Goal: Task Accomplishment & Management: Complete application form

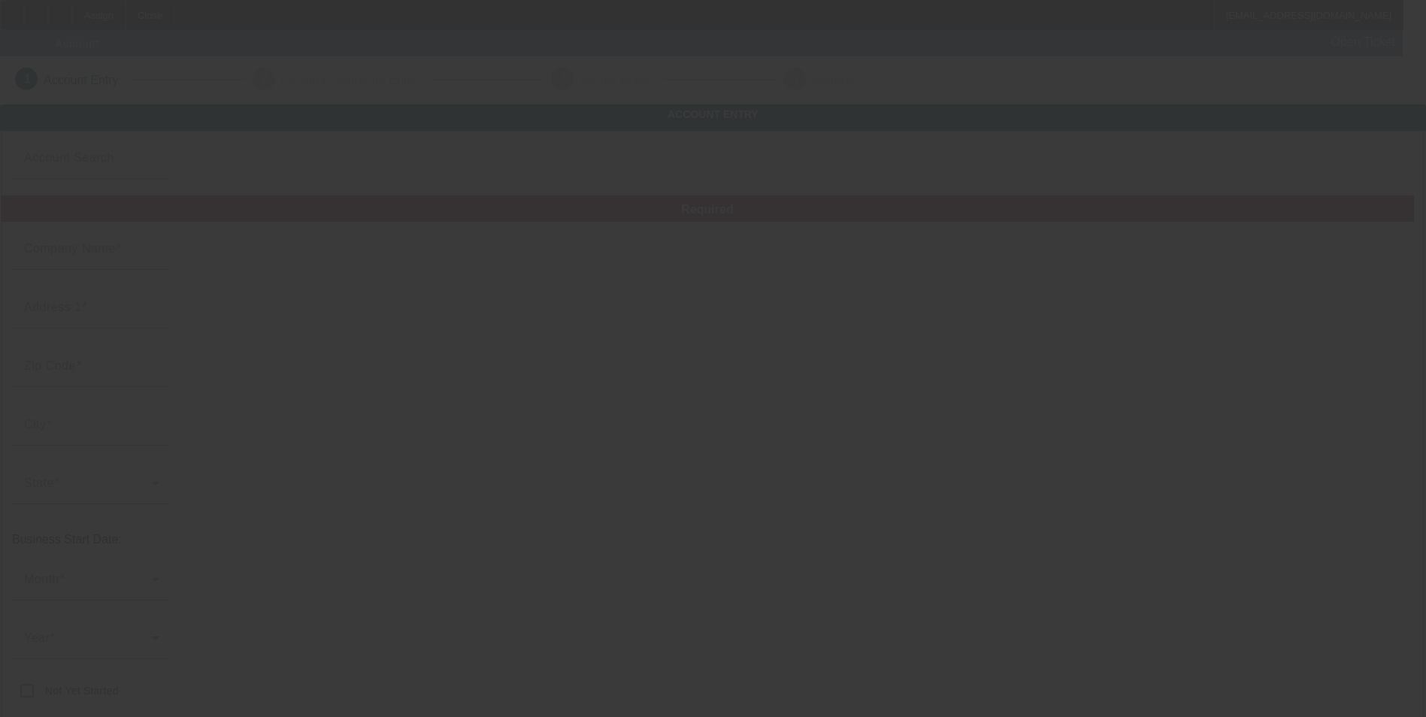
type input "[PERSON_NAME] Mobile Truck & Trailer Repair, LLC"
type input "[STREET_ADDRESS]"
type input "29072"
type input "[GEOGRAPHIC_DATA]"
type input "[PHONE_NUMBER]"
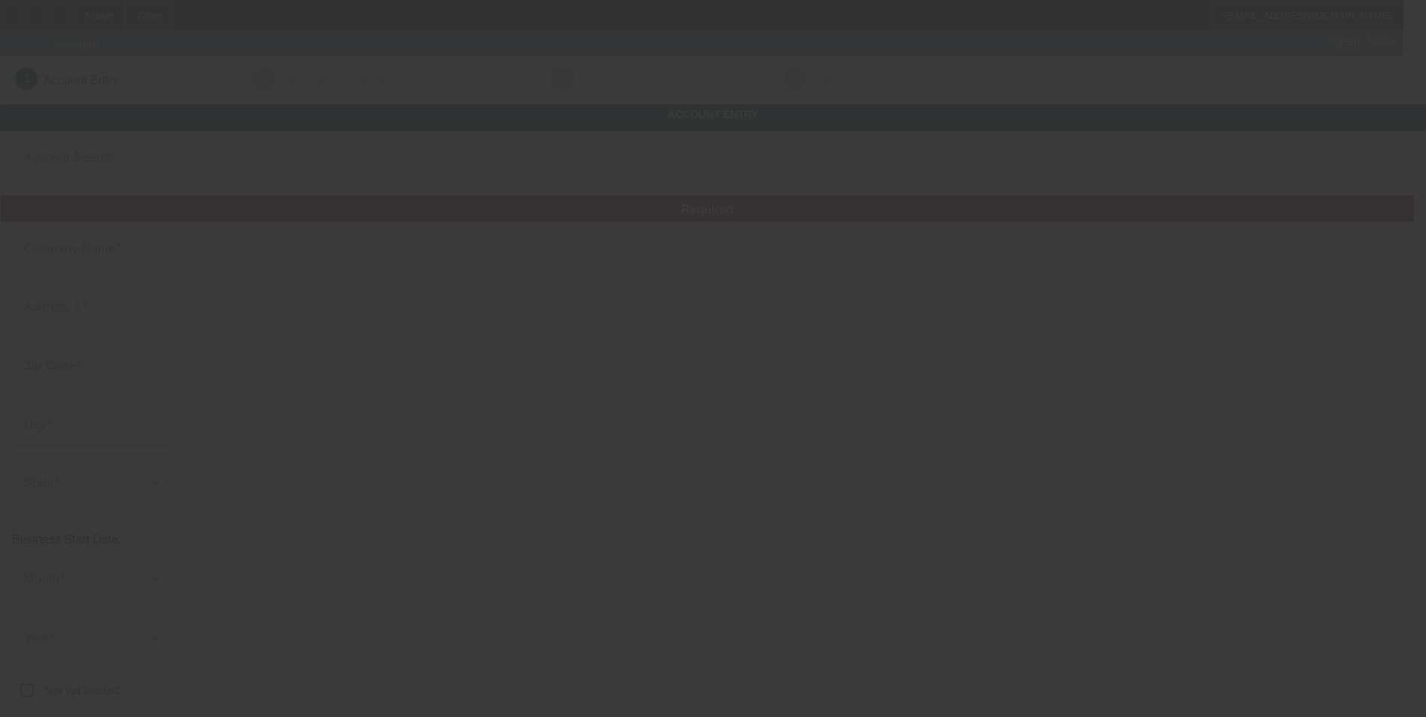
type input "[EMAIL_ADDRESS][DOMAIN_NAME]"
type input "[US_EMPLOYER_IDENTIFICATION_NUMBER]"
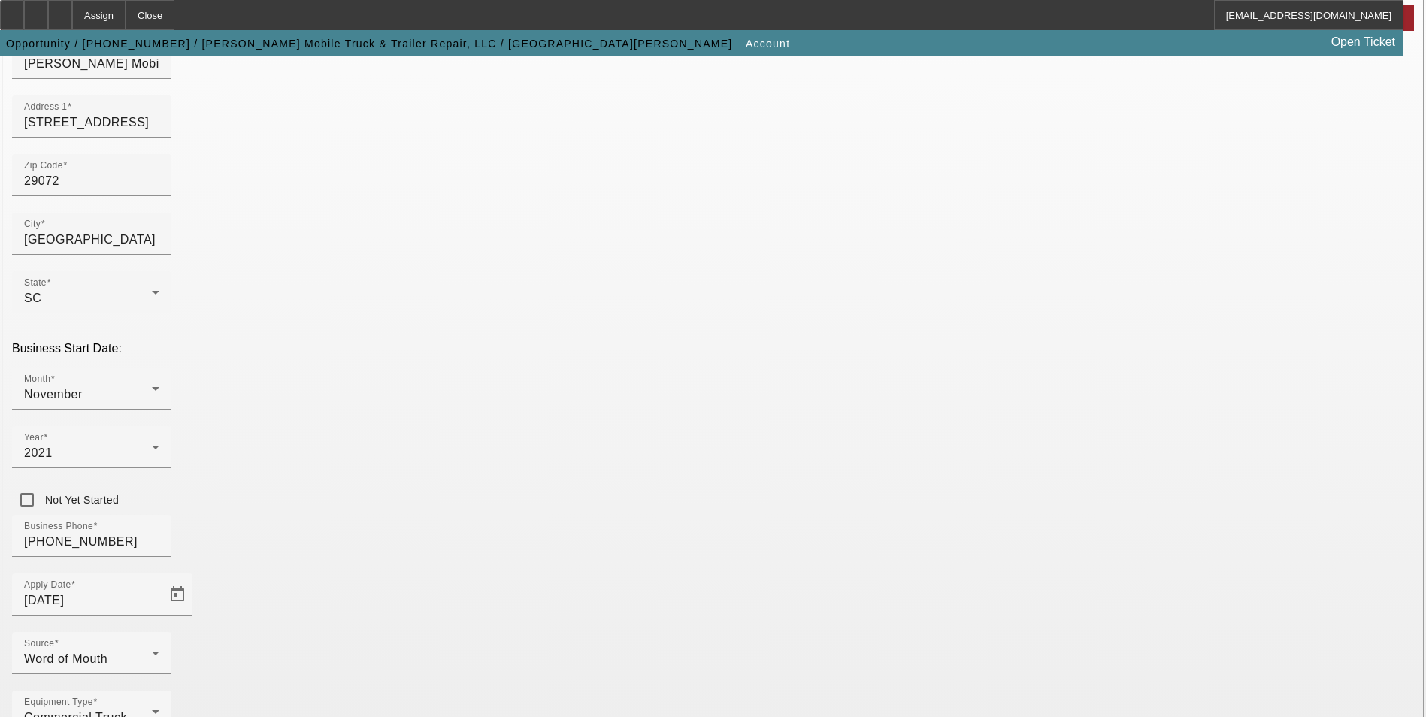
scroll to position [170, 0]
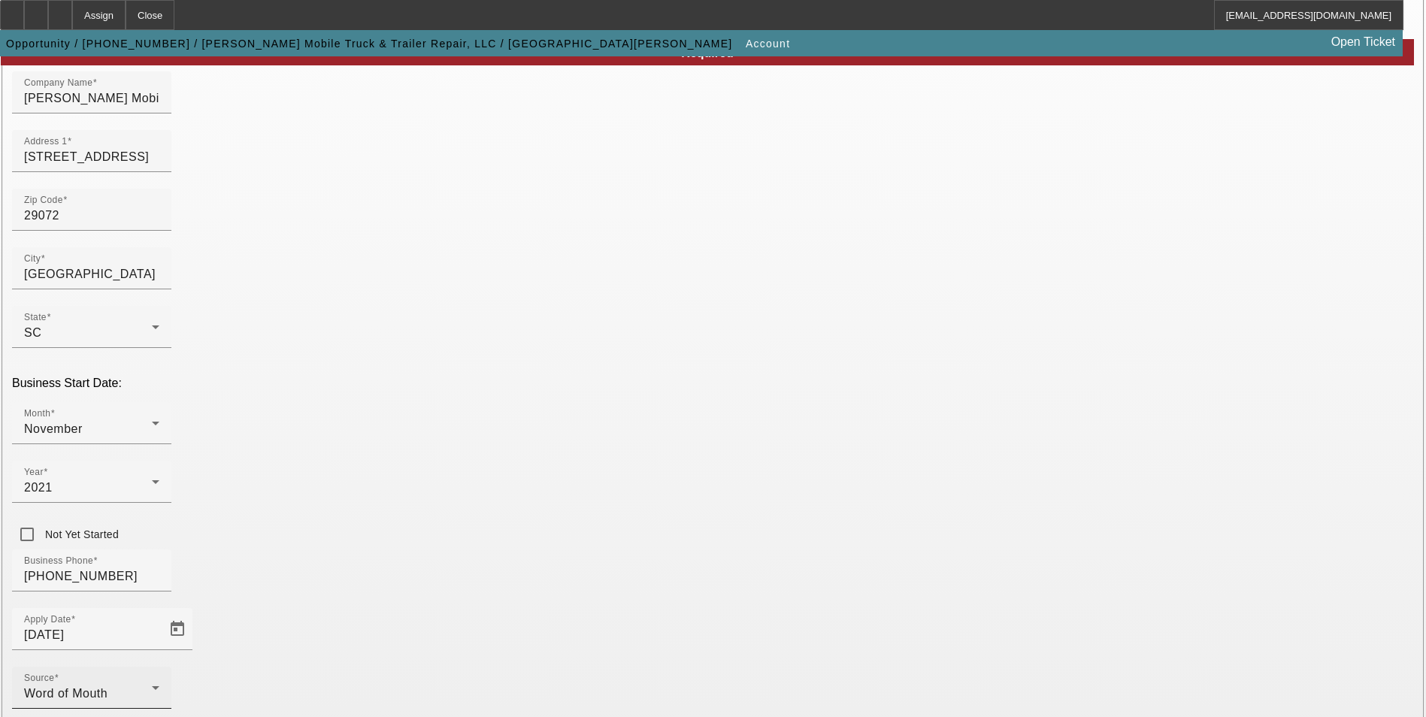
click at [159, 667] on div "Source Word of Mouth" at bounding box center [91, 688] width 135 height 42
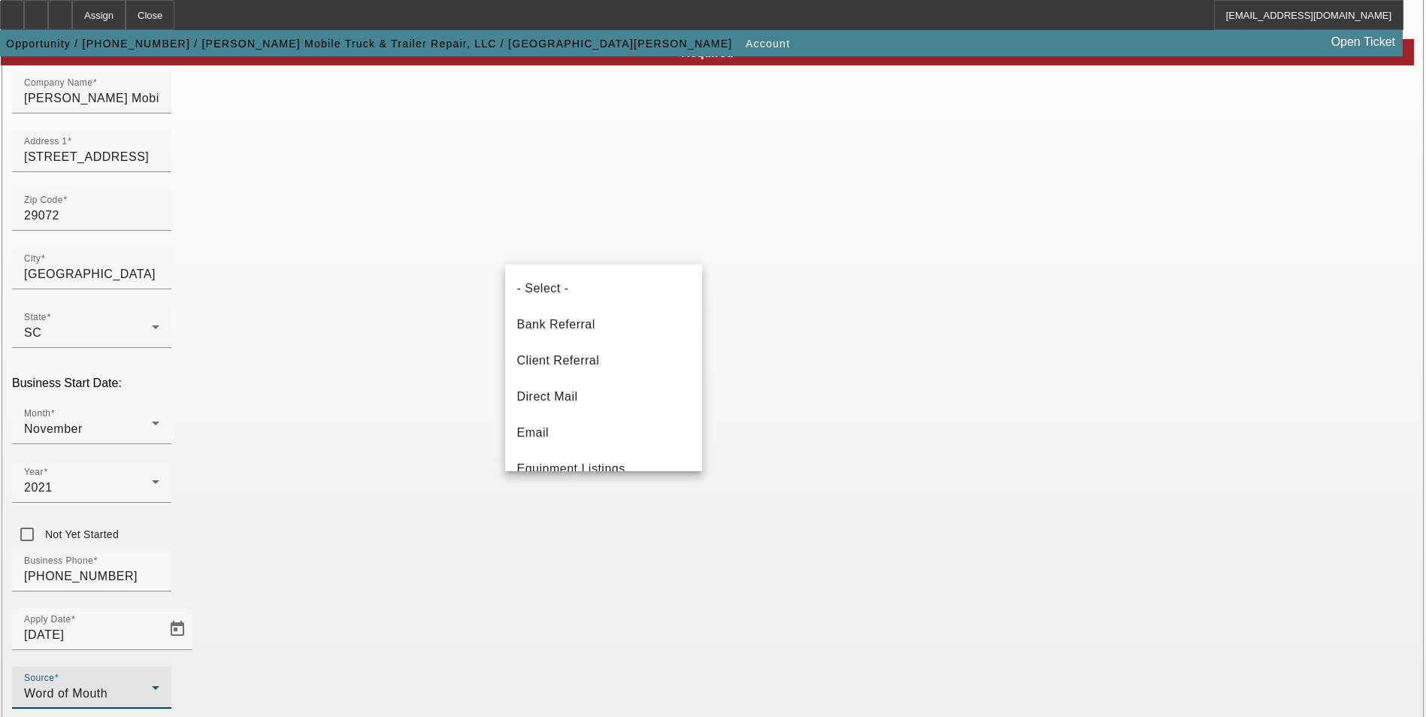
scroll to position [529, 0]
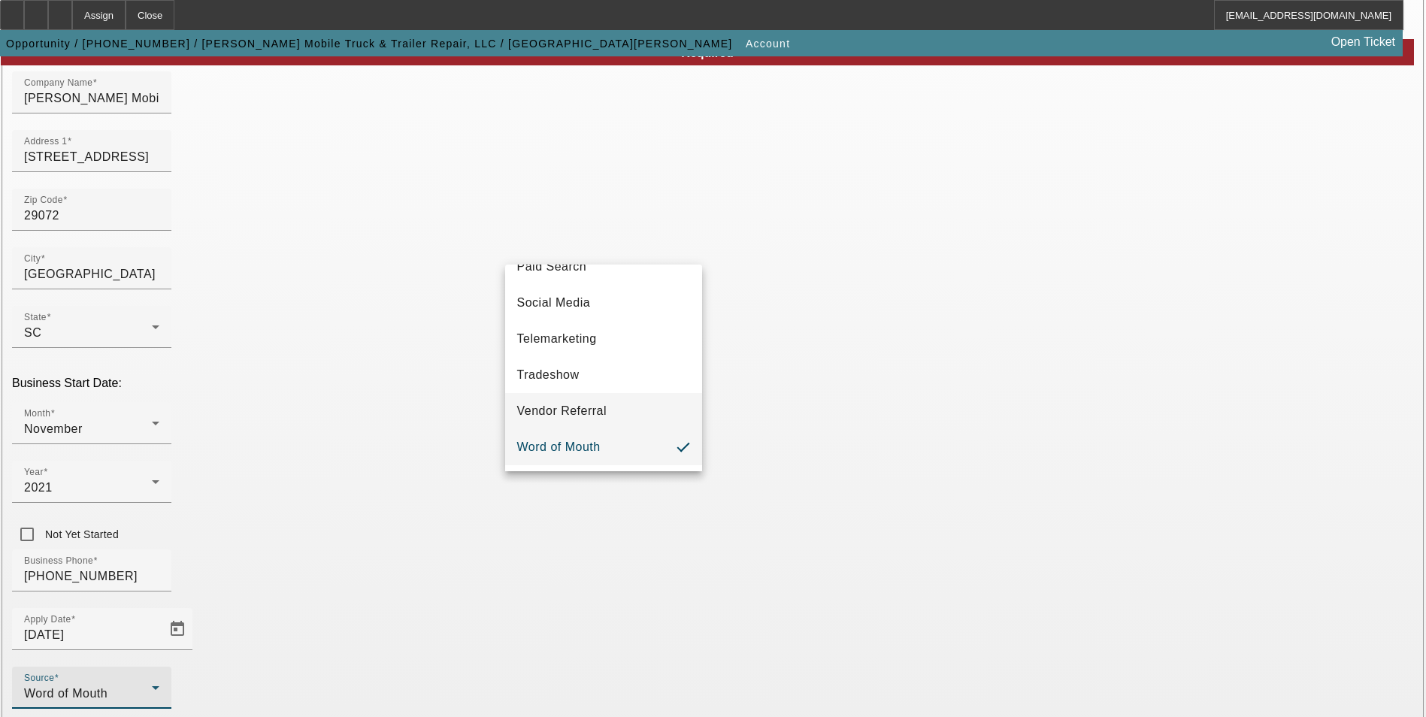
click at [594, 420] on span "Vendor Referral" at bounding box center [562, 411] width 90 height 18
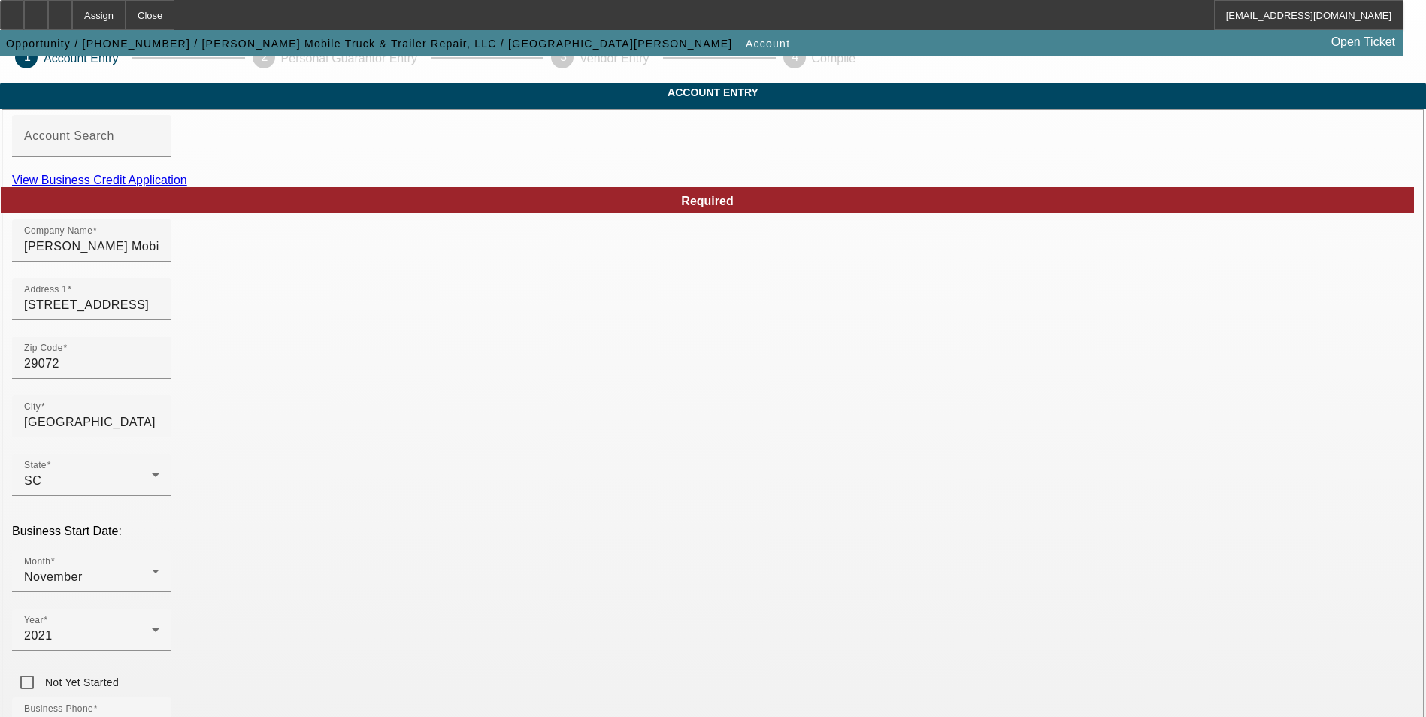
scroll to position [20, 0]
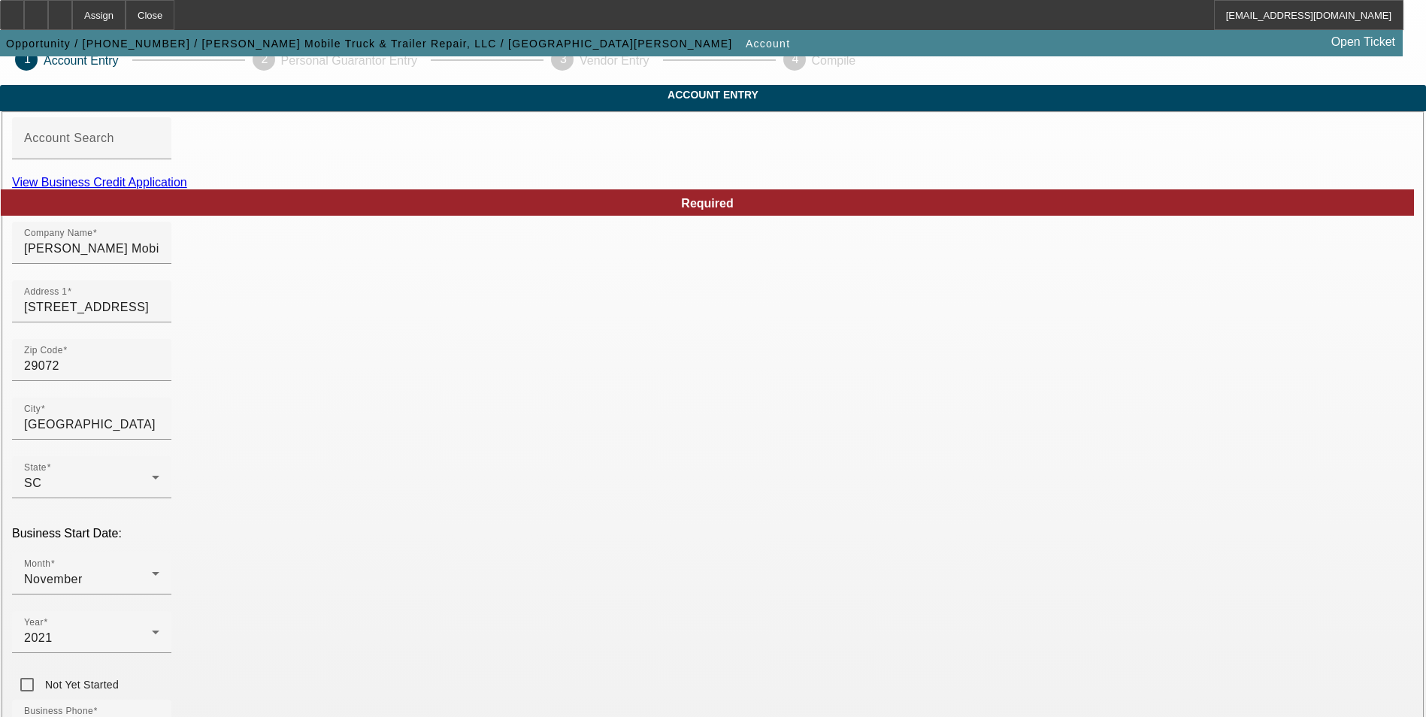
click at [187, 189] on link "View Business Credit Application" at bounding box center [99, 182] width 175 height 13
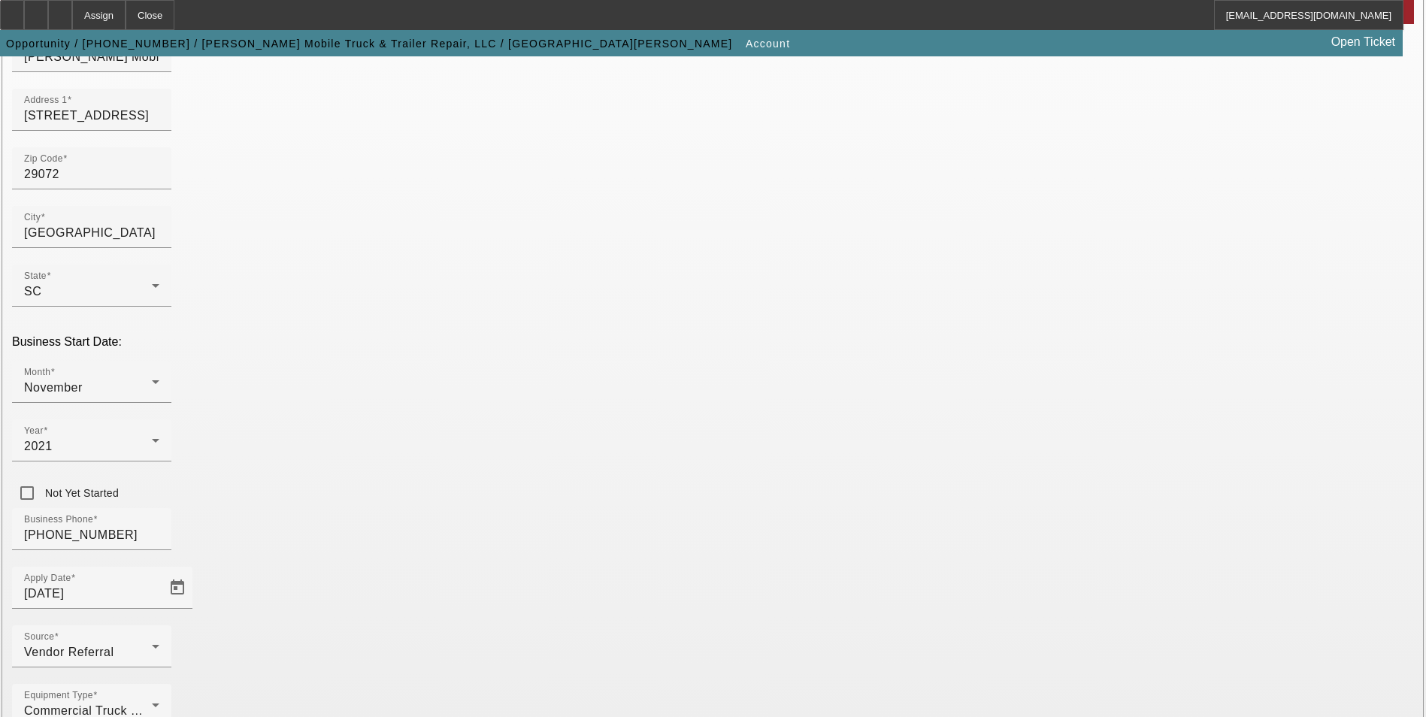
scroll to position [245, 0]
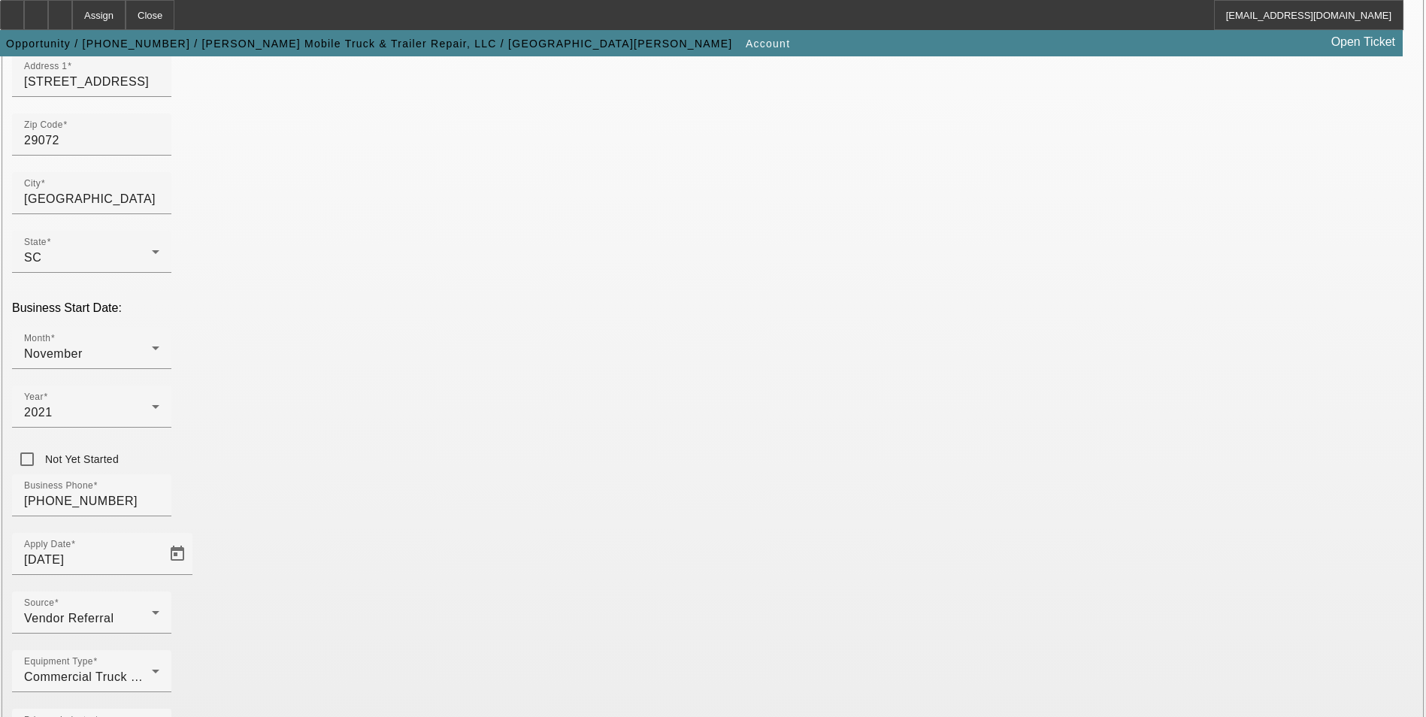
type input "Mobile mechanic"
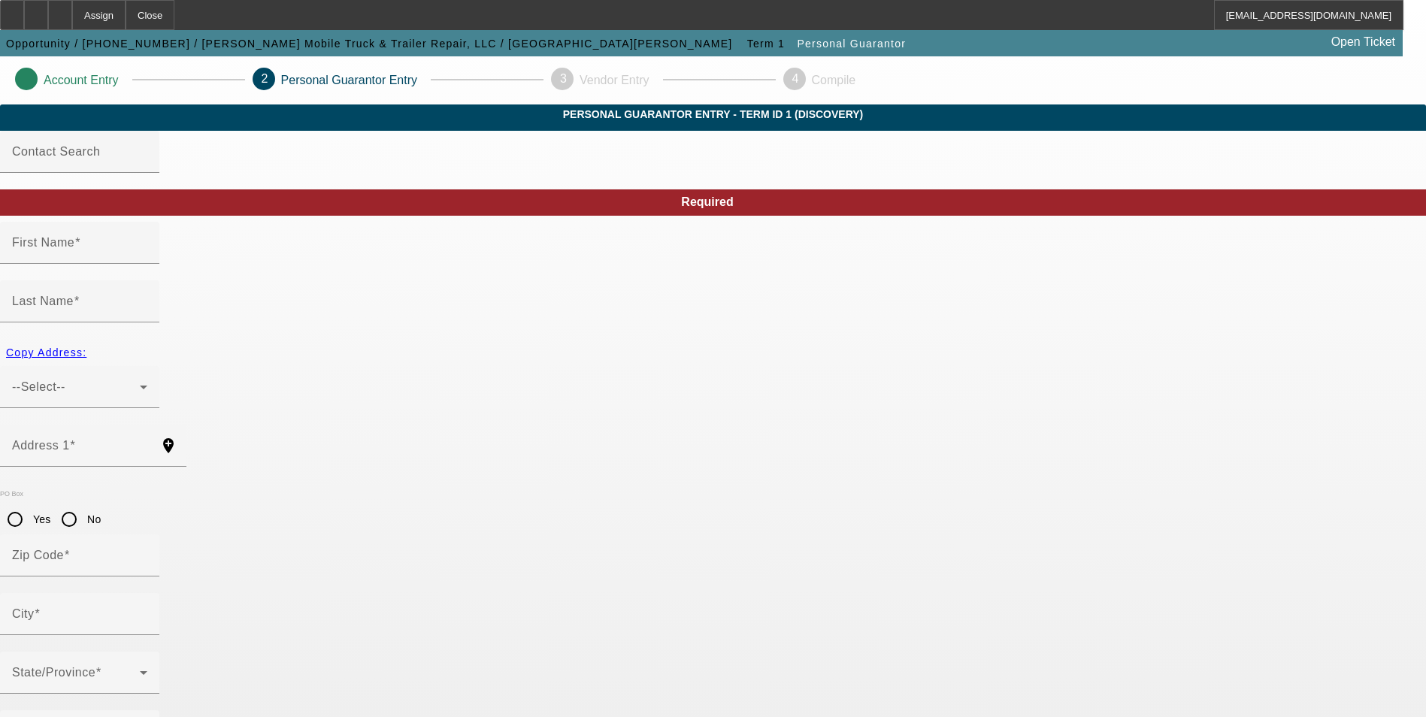
type input "Marcus"
type input "Pulver"
type input "224 Greenview Court"
radio input "true"
type input "29072"
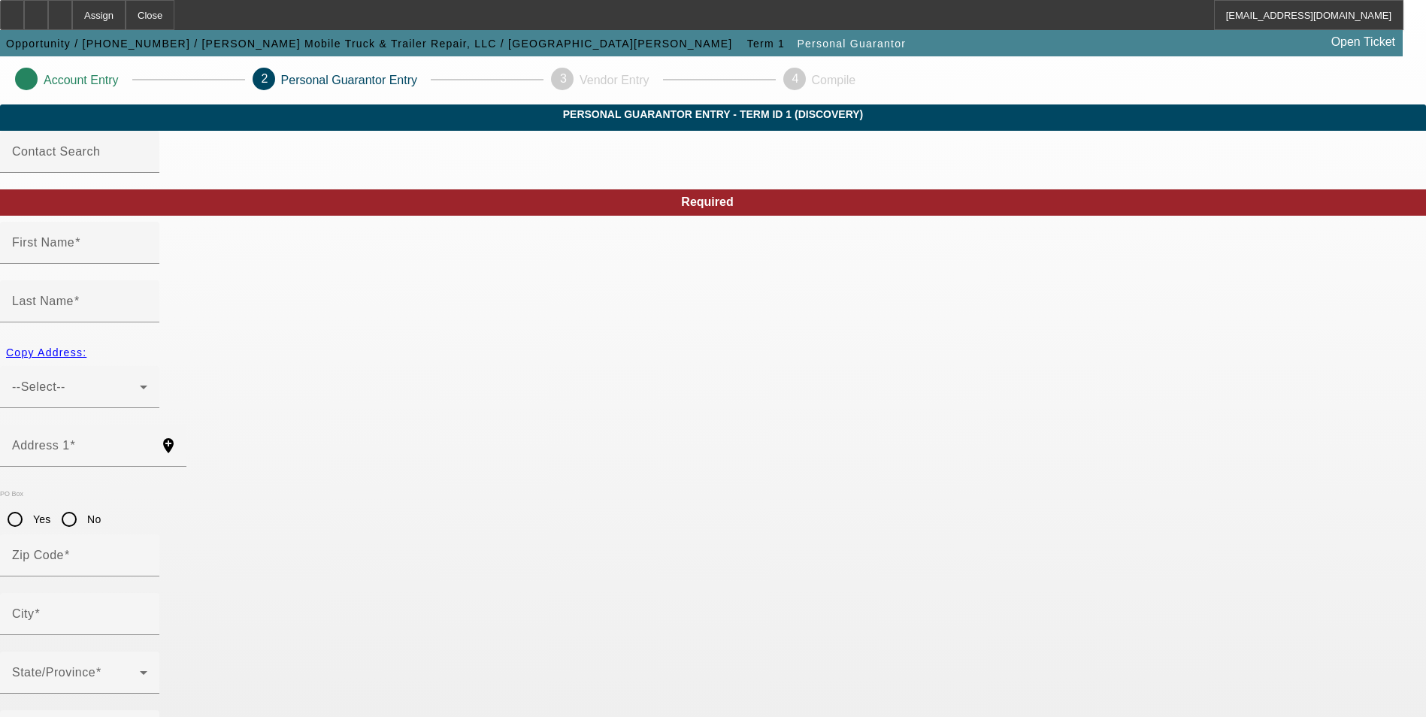
type input "Lexington"
type input "(803) 315-3414"
type input "100"
type input "574-11-9353"
type input "pulvertruckrepairs@yahoo.com"
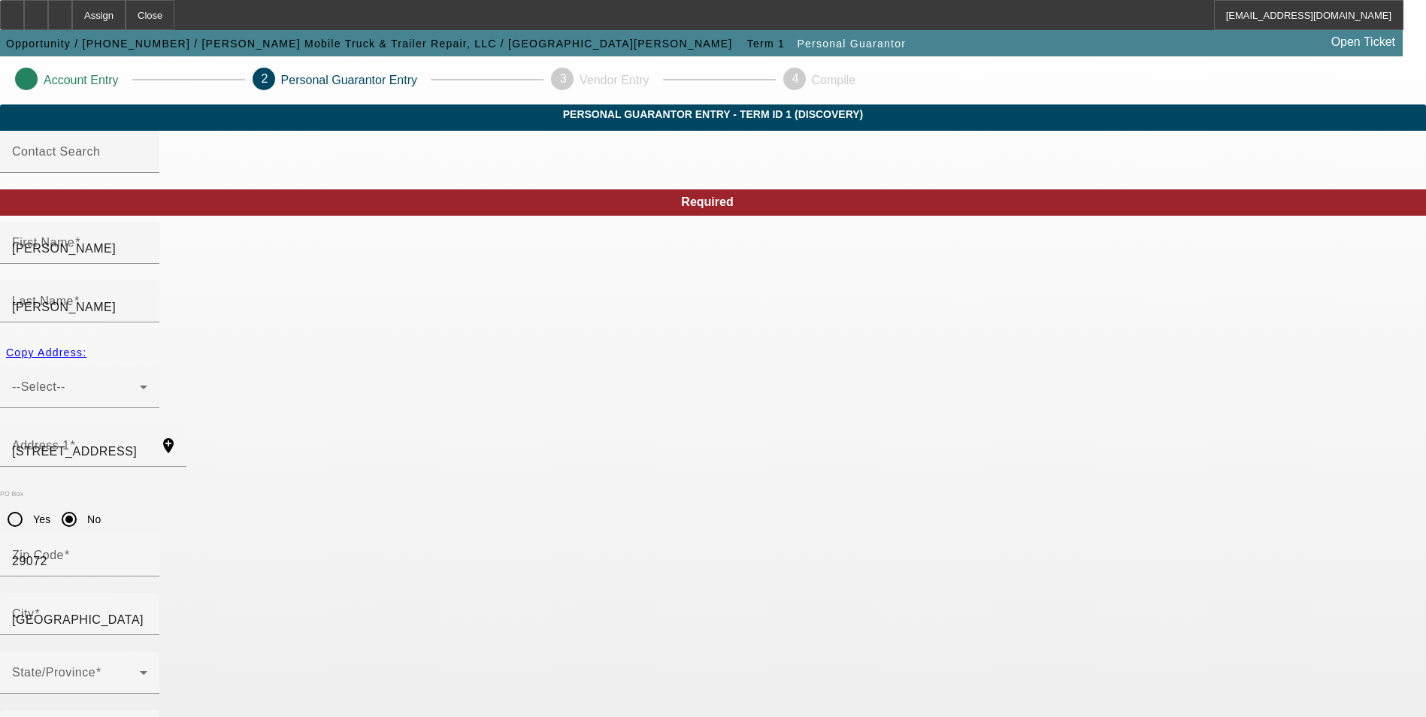
type input "(803) 369-5952"
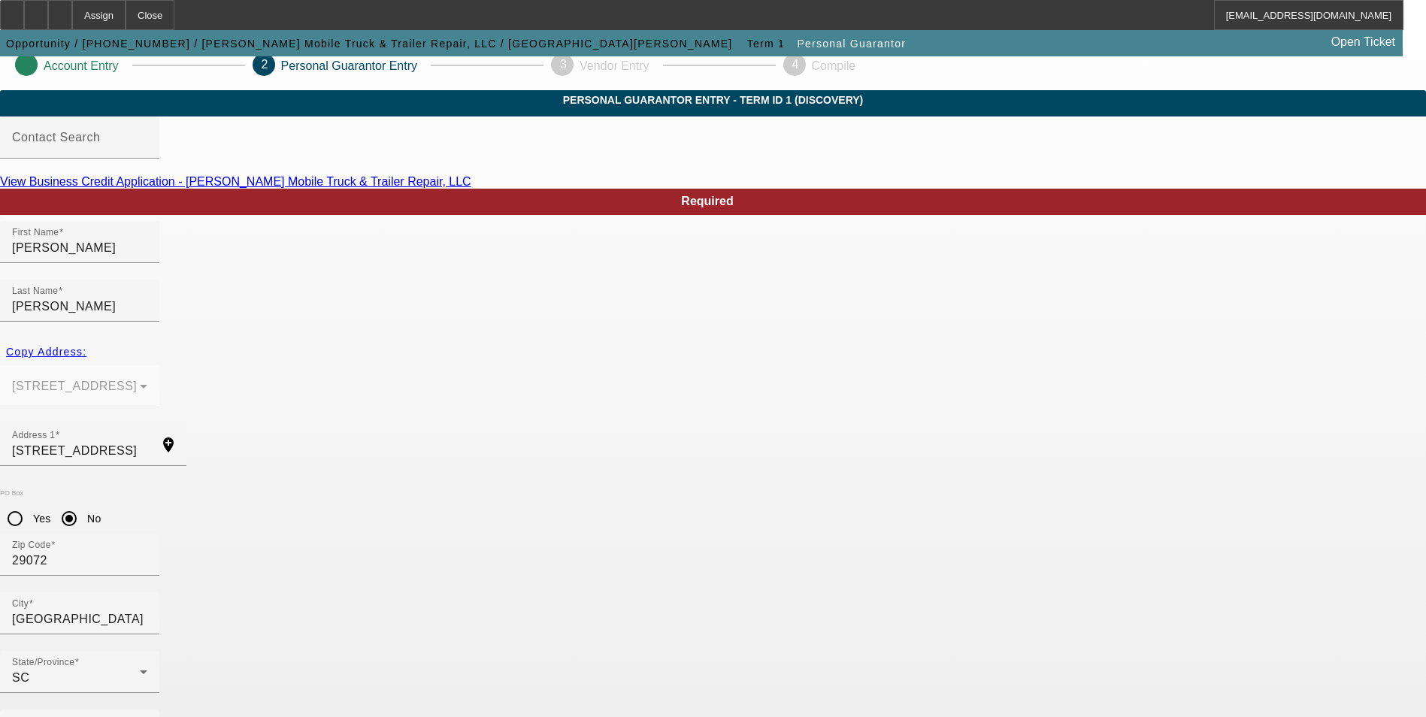
scroll to position [18, 0]
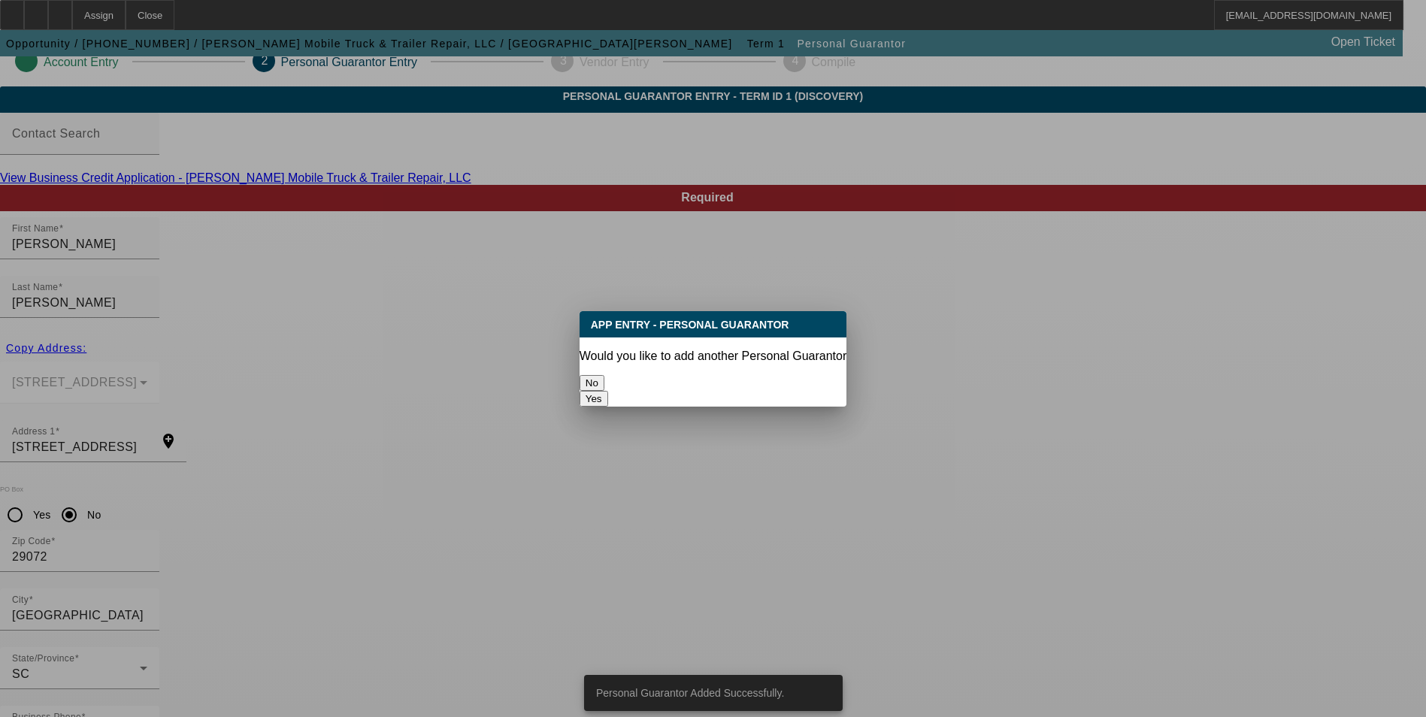
scroll to position [0, 0]
click at [604, 382] on button "No" at bounding box center [592, 383] width 25 height 16
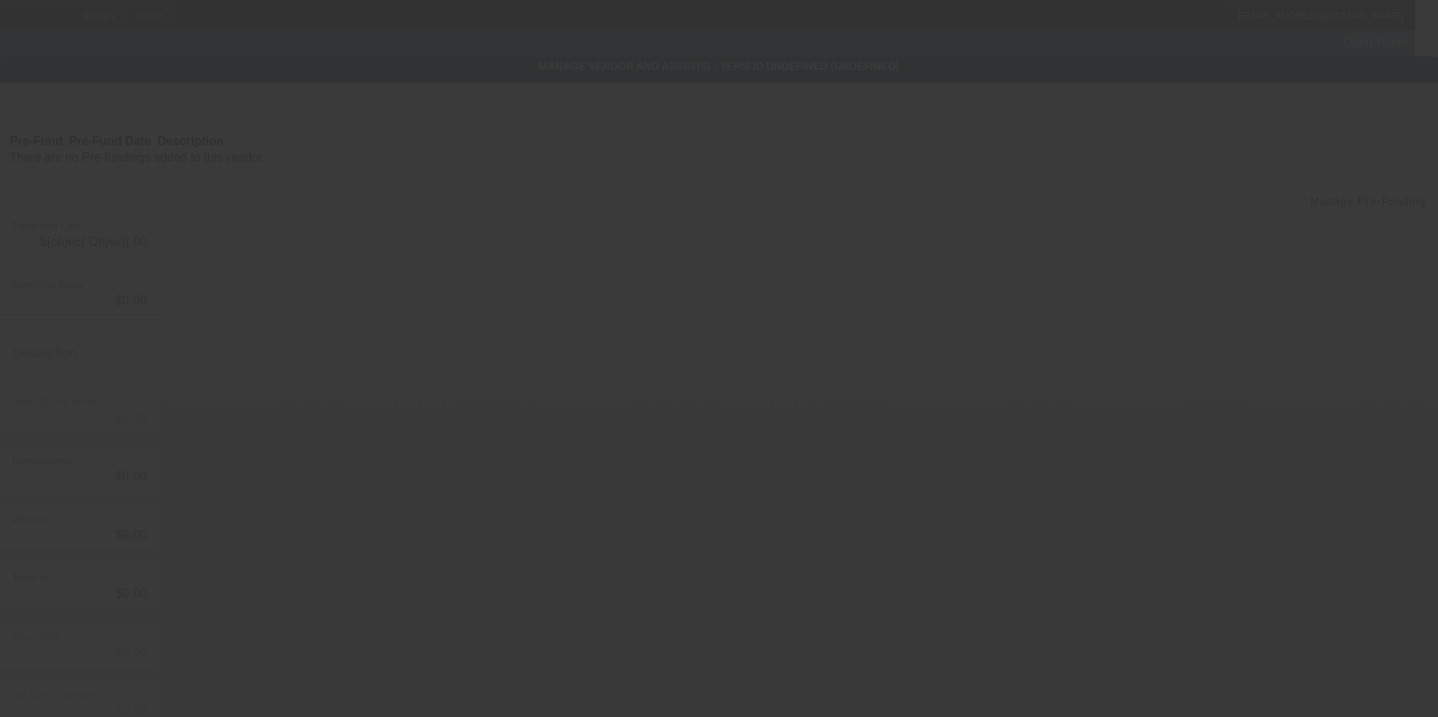
type input "$85,000.00"
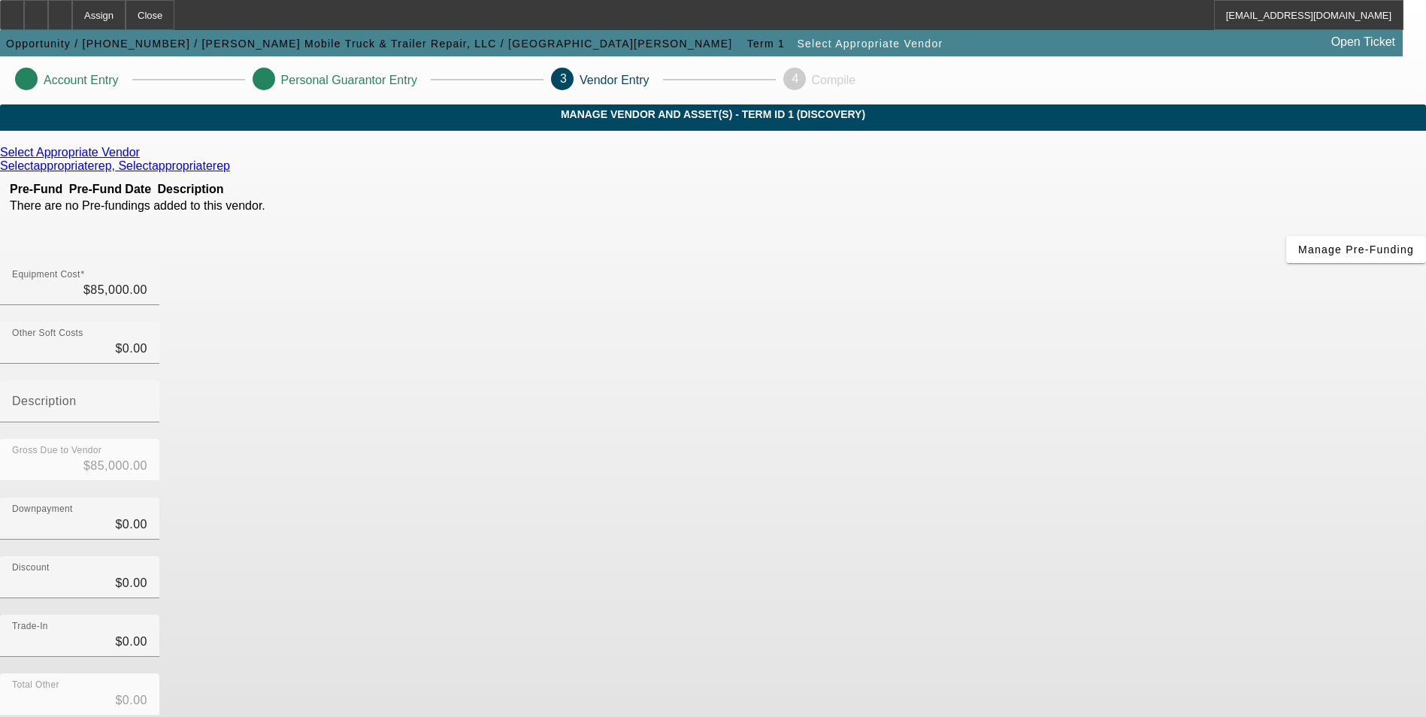
click at [144, 159] on icon at bounding box center [144, 152] width 0 height 13
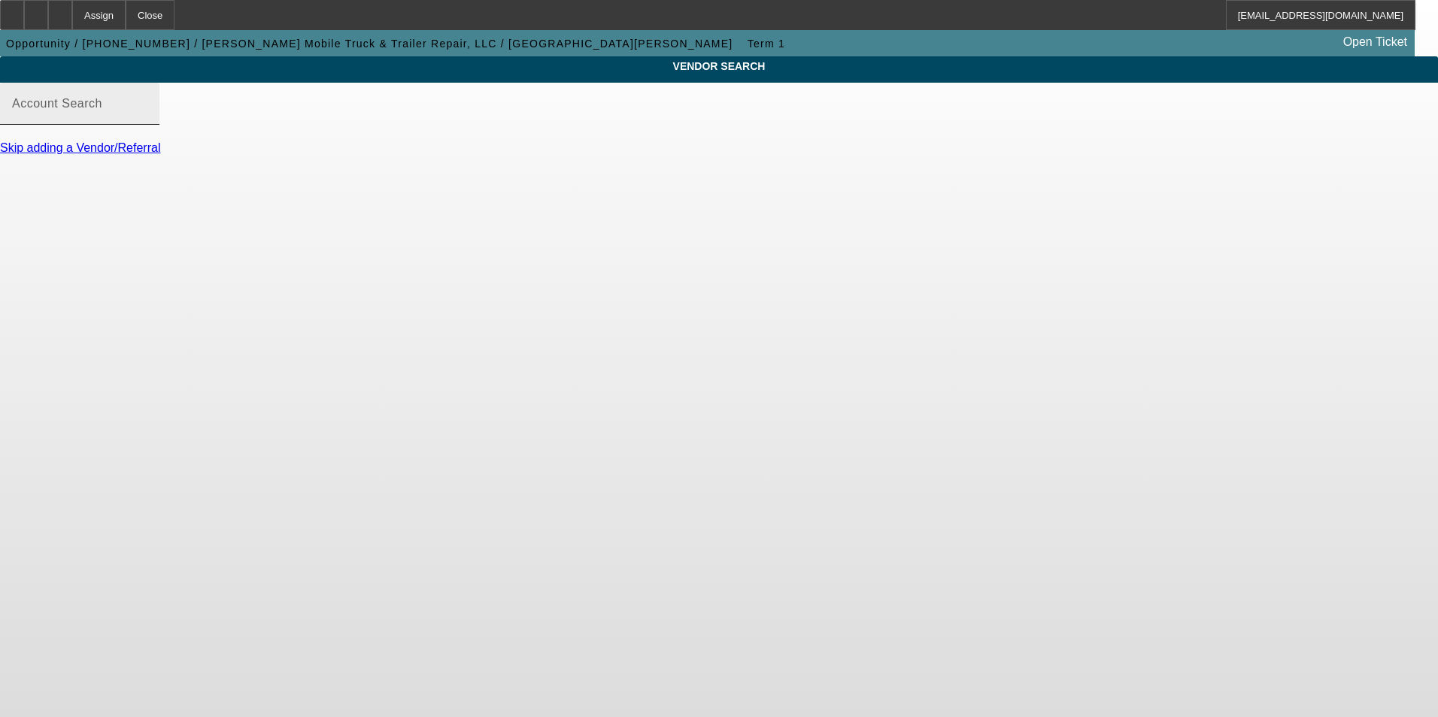
click at [147, 119] on input "Account Search" at bounding box center [79, 110] width 135 height 18
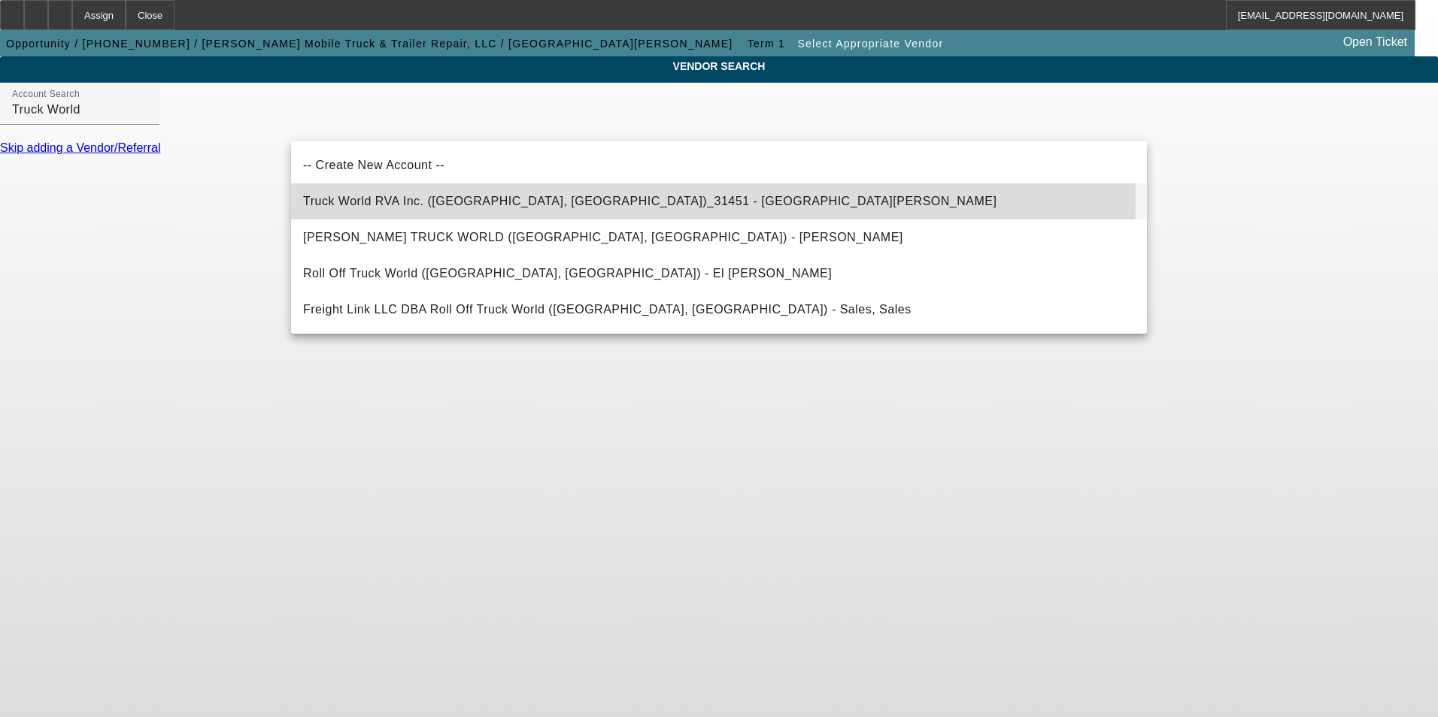
click at [417, 200] on span "Truck World RVA Inc. (Oilville, VA)_31451 - Sandbek, Taylor" at bounding box center [649, 201] width 693 height 13
type input "Truck World RVA Inc. (Oilville, VA)_31451 - Sandbek, Taylor"
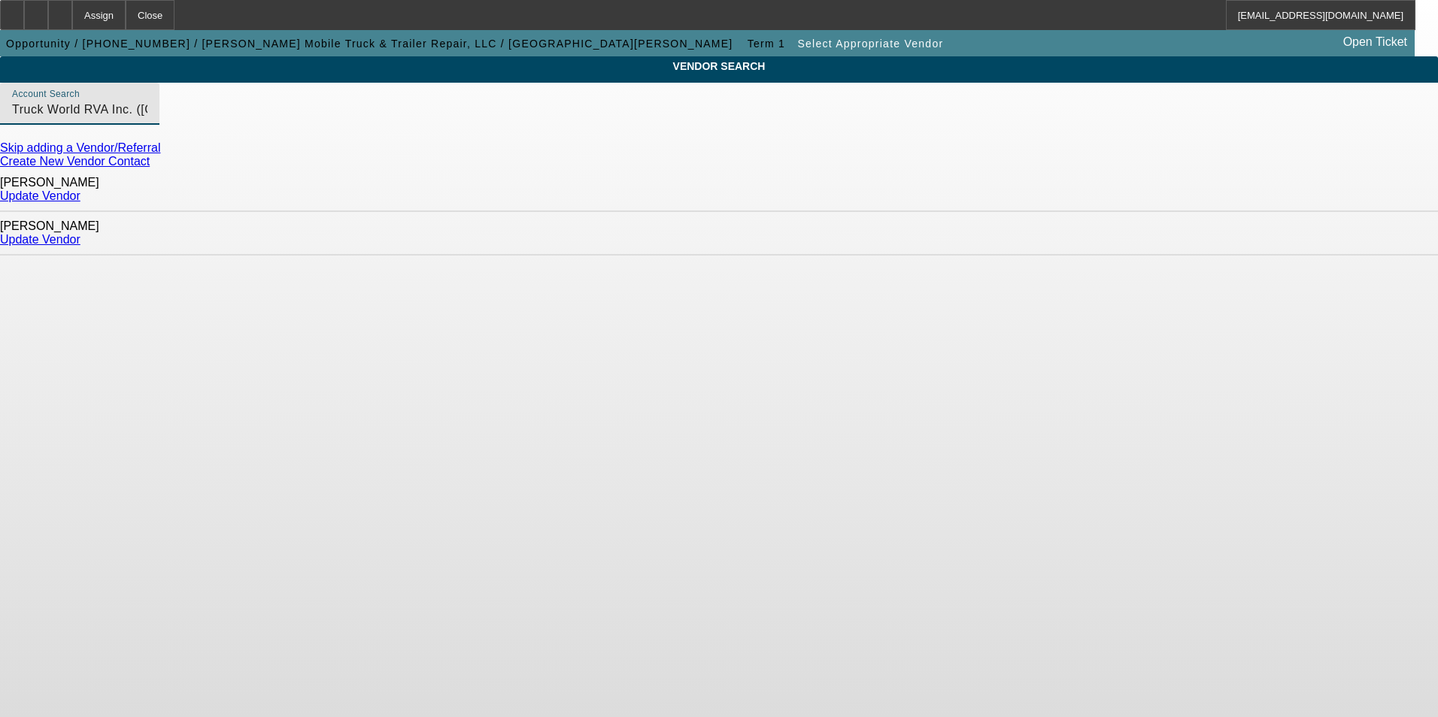
click at [80, 233] on link "Update Vendor" at bounding box center [40, 239] width 80 height 13
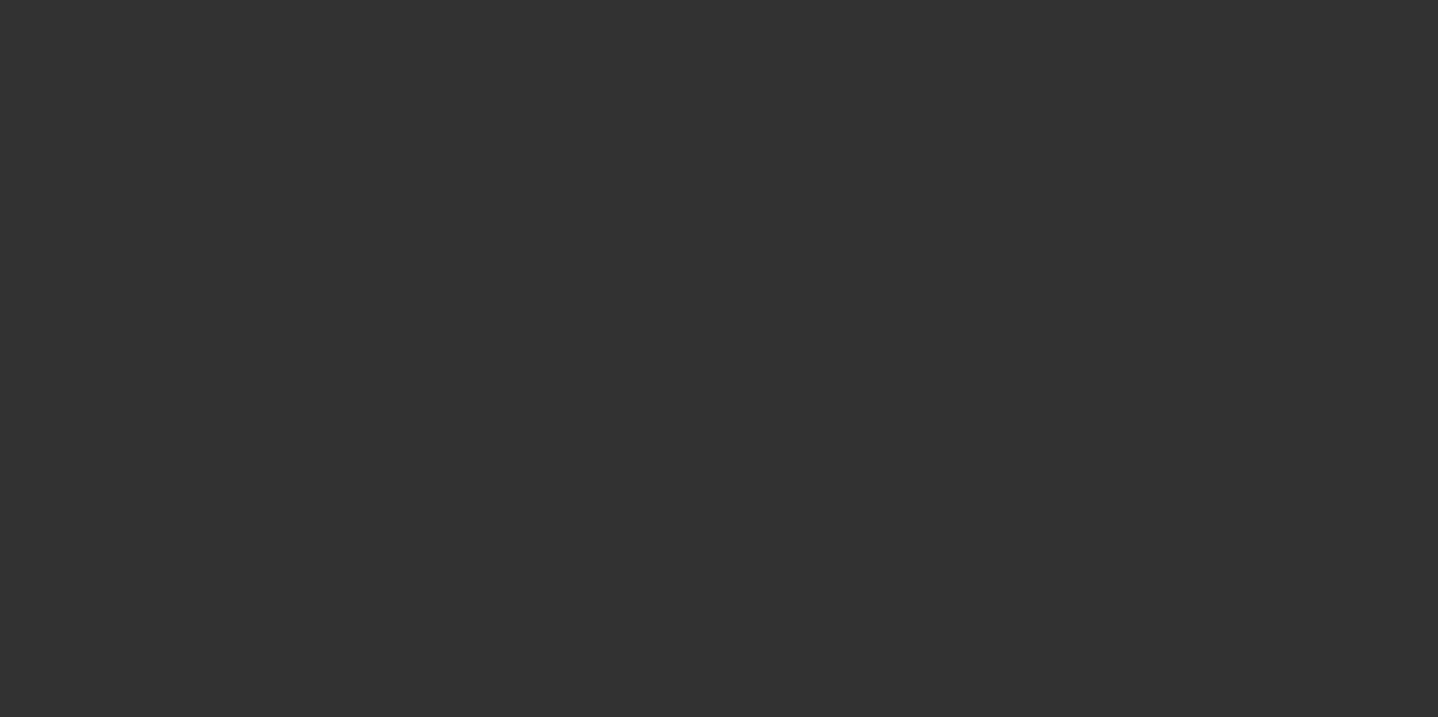
type input "$85,000.00"
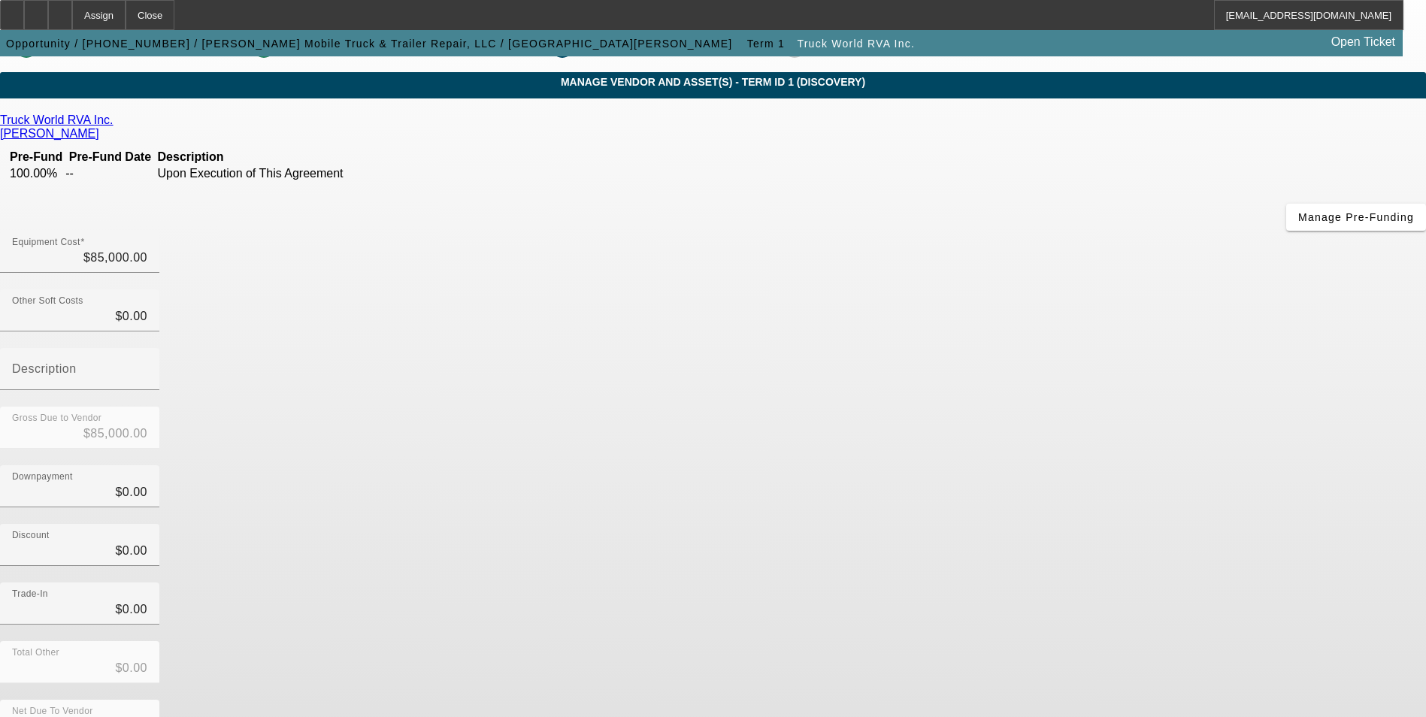
scroll to position [50, 0]
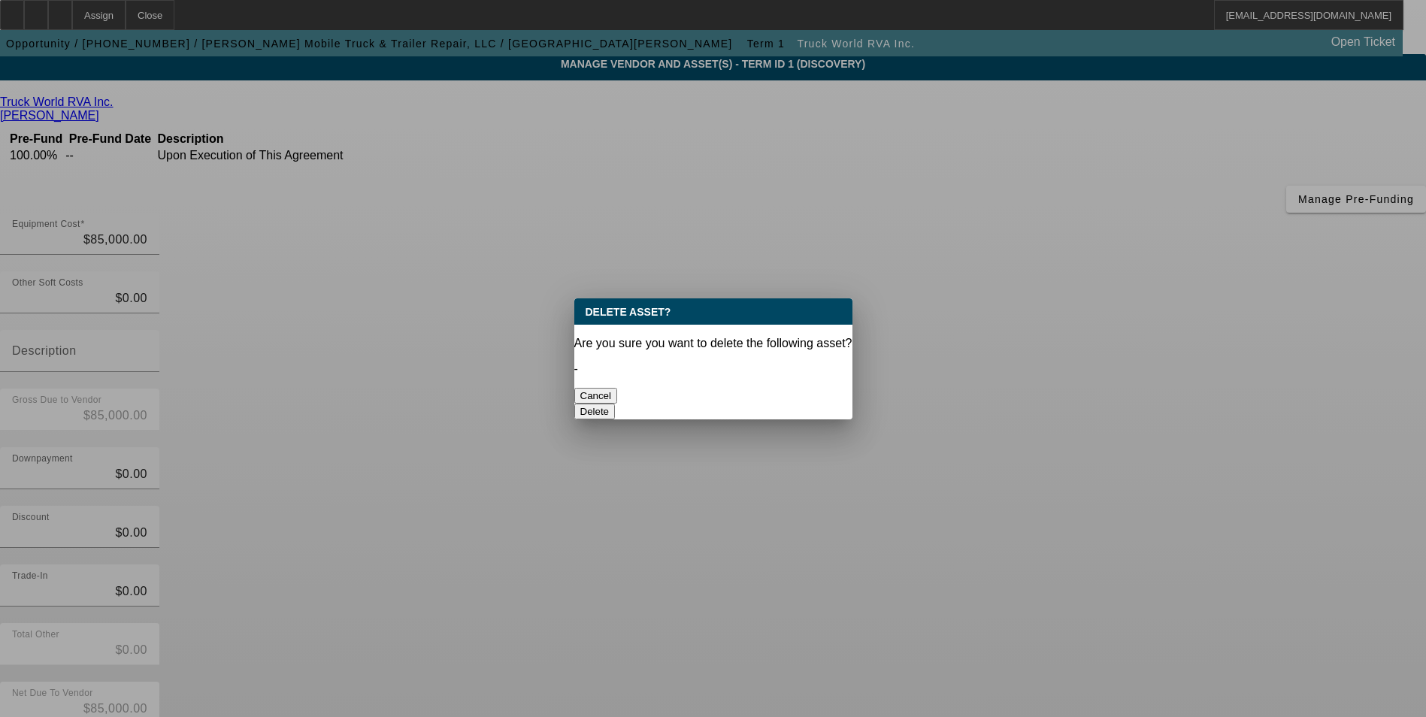
click at [616, 404] on button "Delete" at bounding box center [594, 412] width 41 height 16
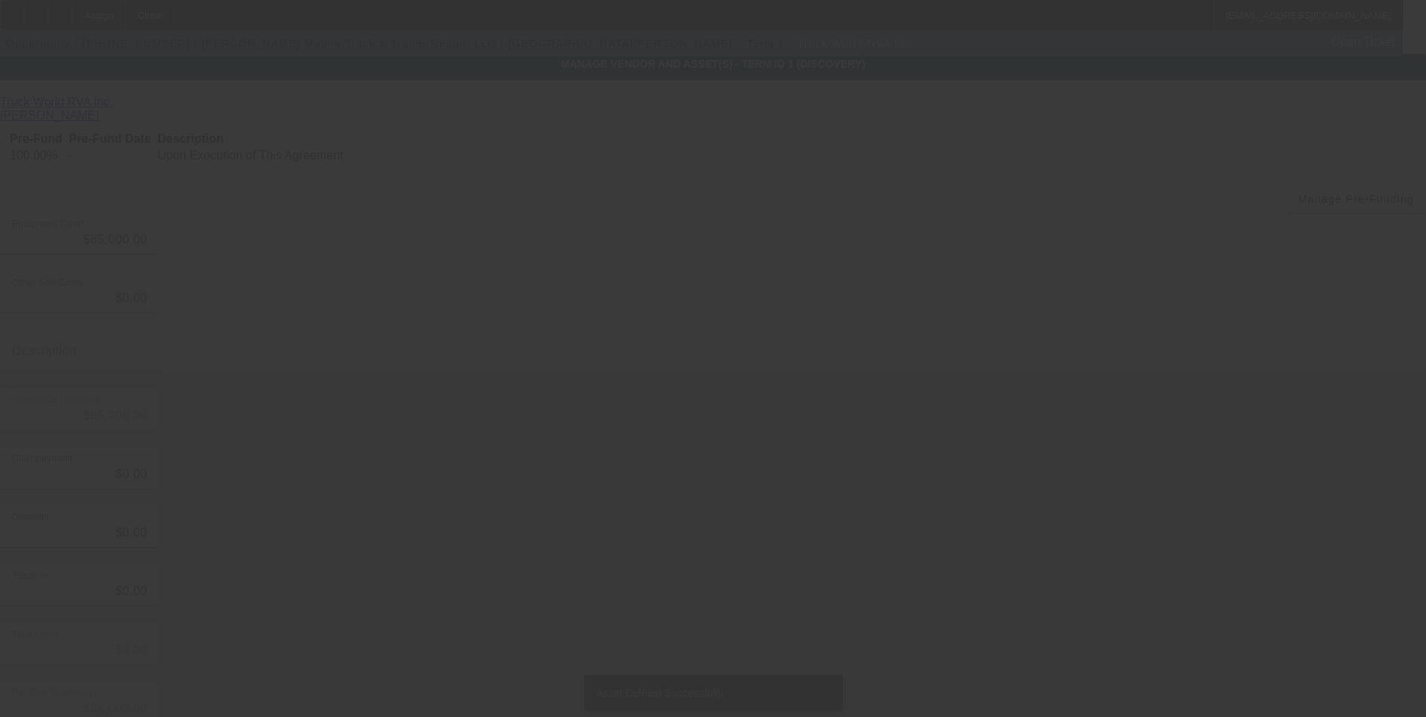
scroll to position [44, 0]
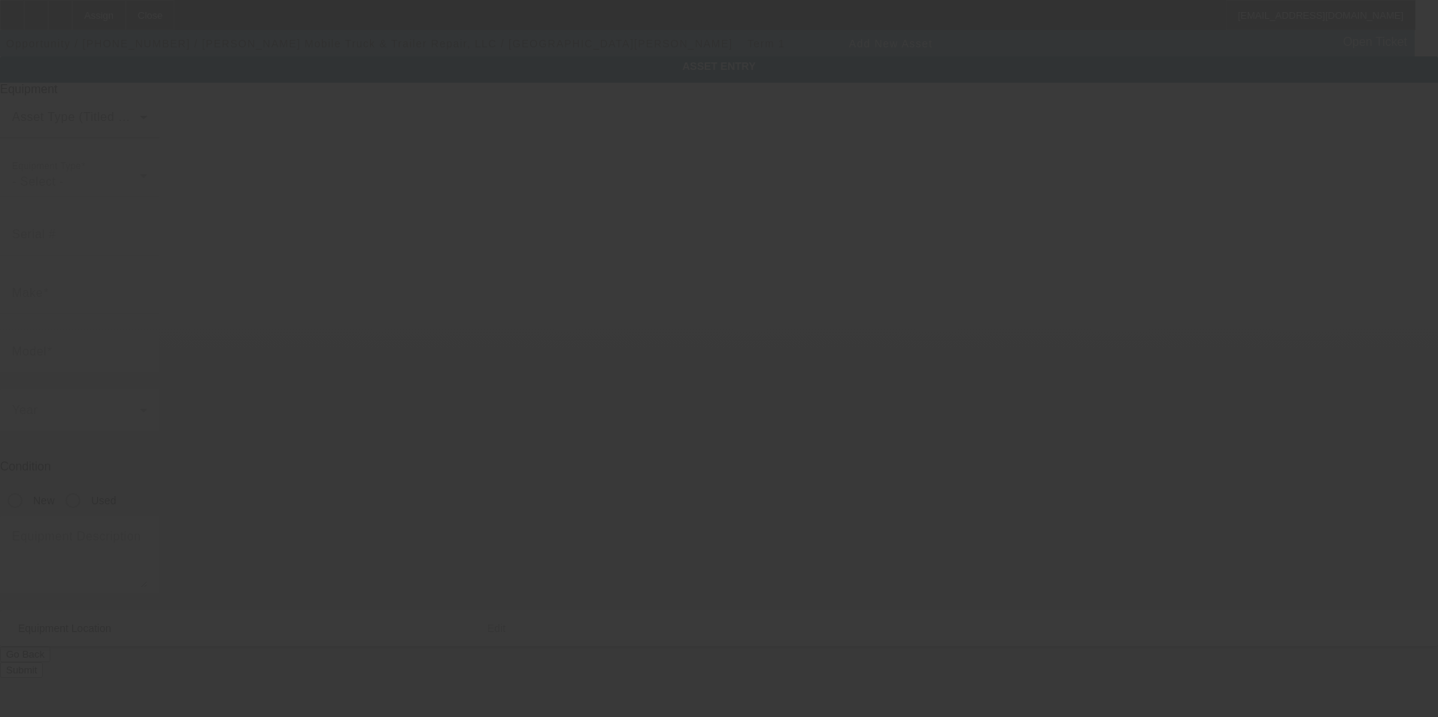
type input "224 Greenview Court"
type input "Lexington"
type input "29072"
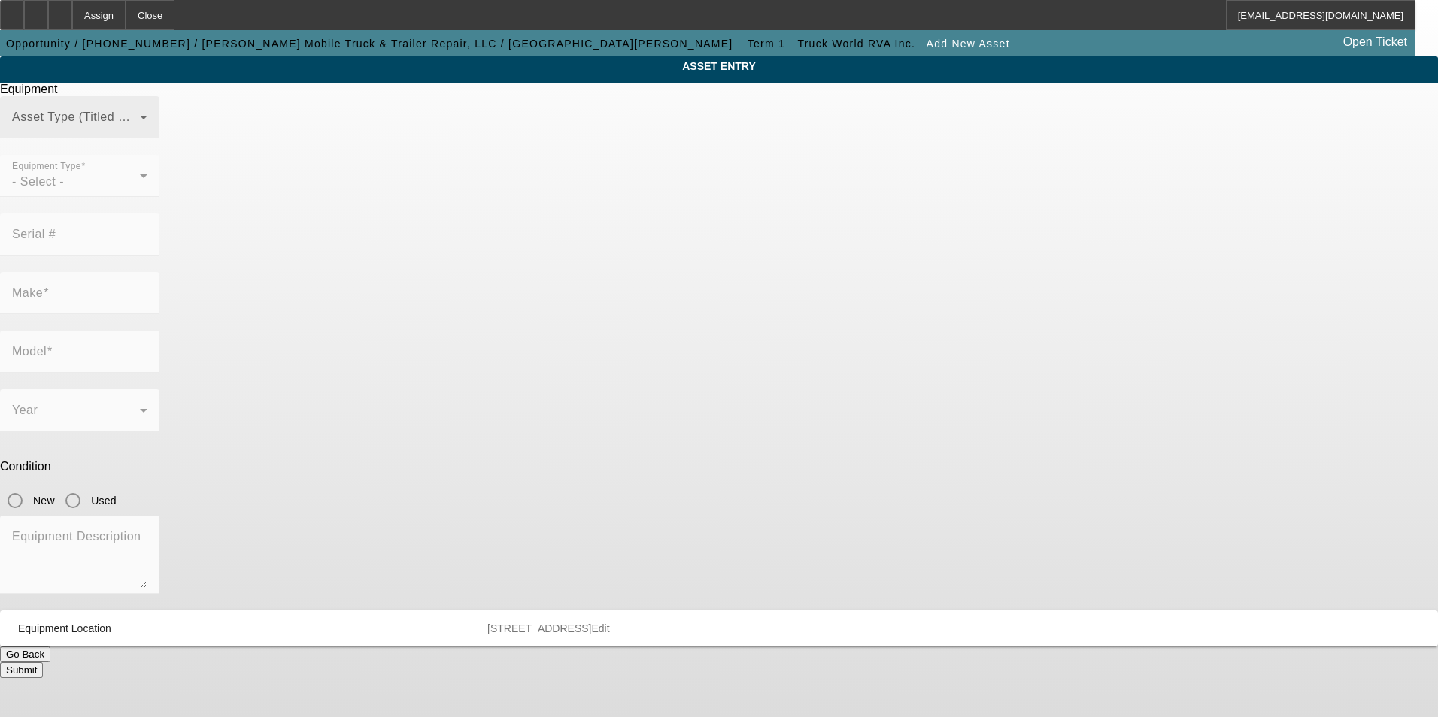
click at [147, 133] on div "Asset Type (Titled or Non-Titled)" at bounding box center [79, 117] width 135 height 42
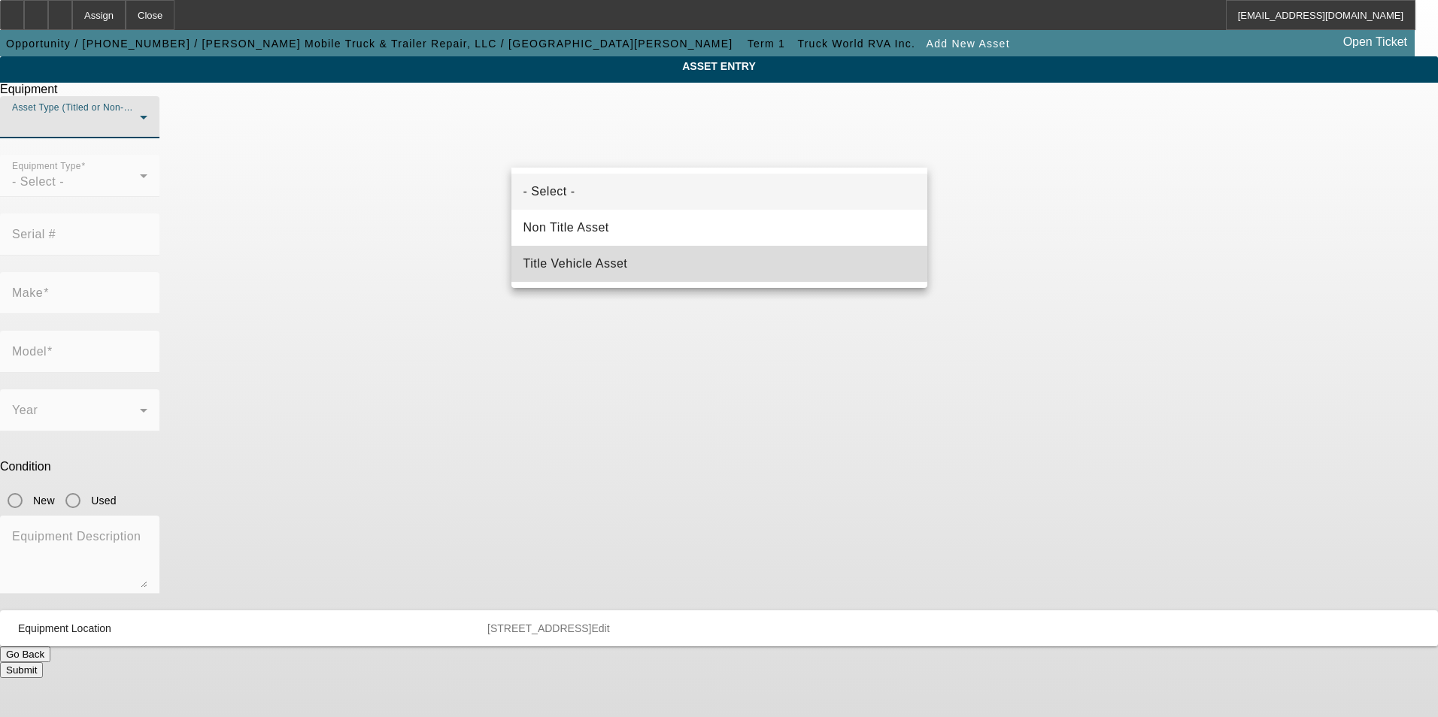
click at [629, 259] on mat-option "Title Vehicle Asset" at bounding box center [719, 264] width 416 height 36
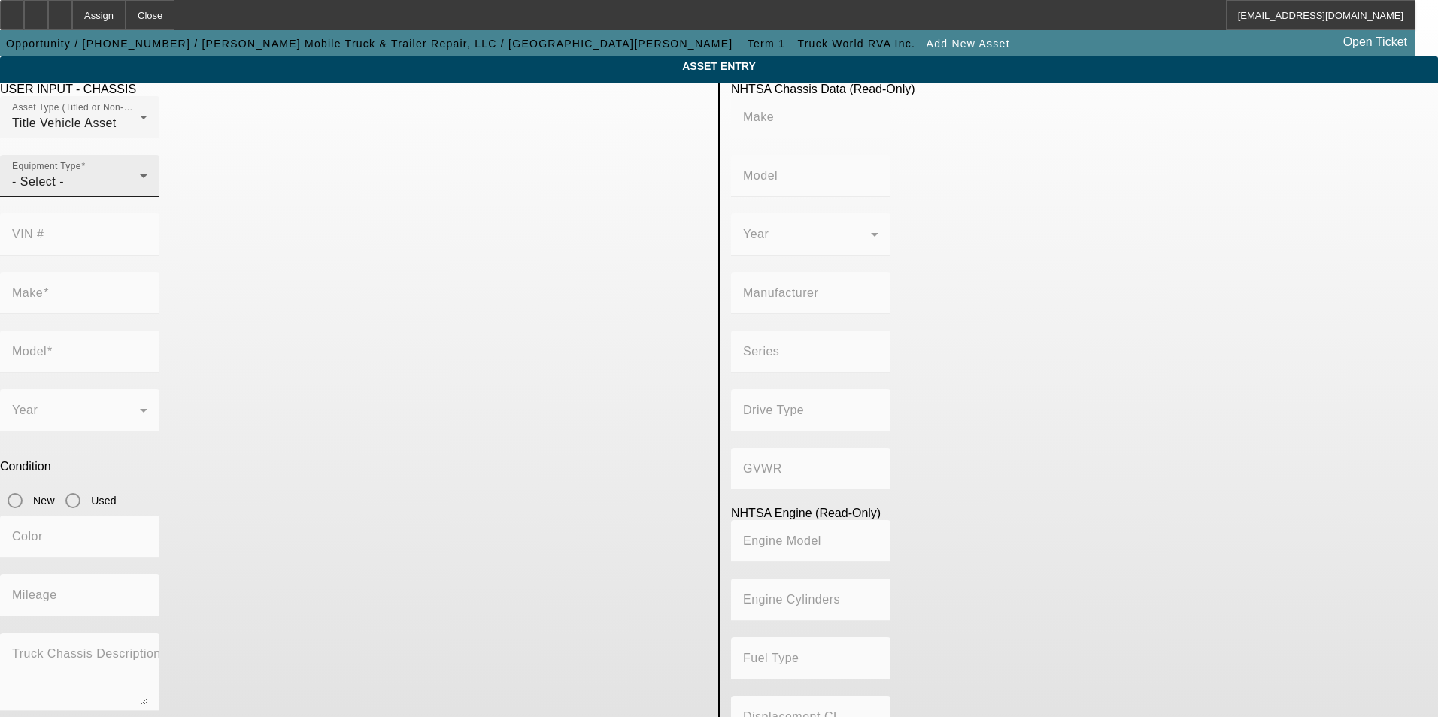
click at [147, 194] on div "Equipment Type - Select -" at bounding box center [79, 176] width 135 height 42
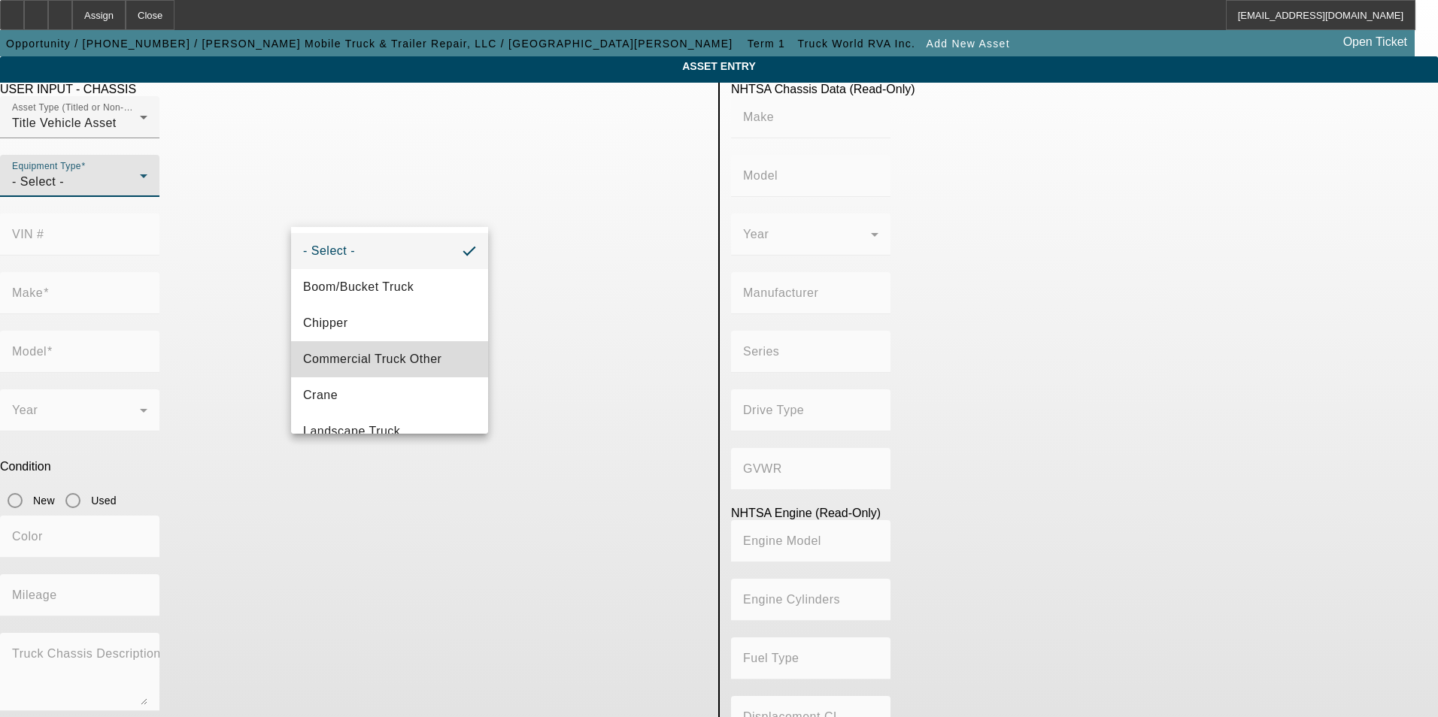
click at [396, 356] on span "Commercial Truck Other" at bounding box center [372, 359] width 138 height 18
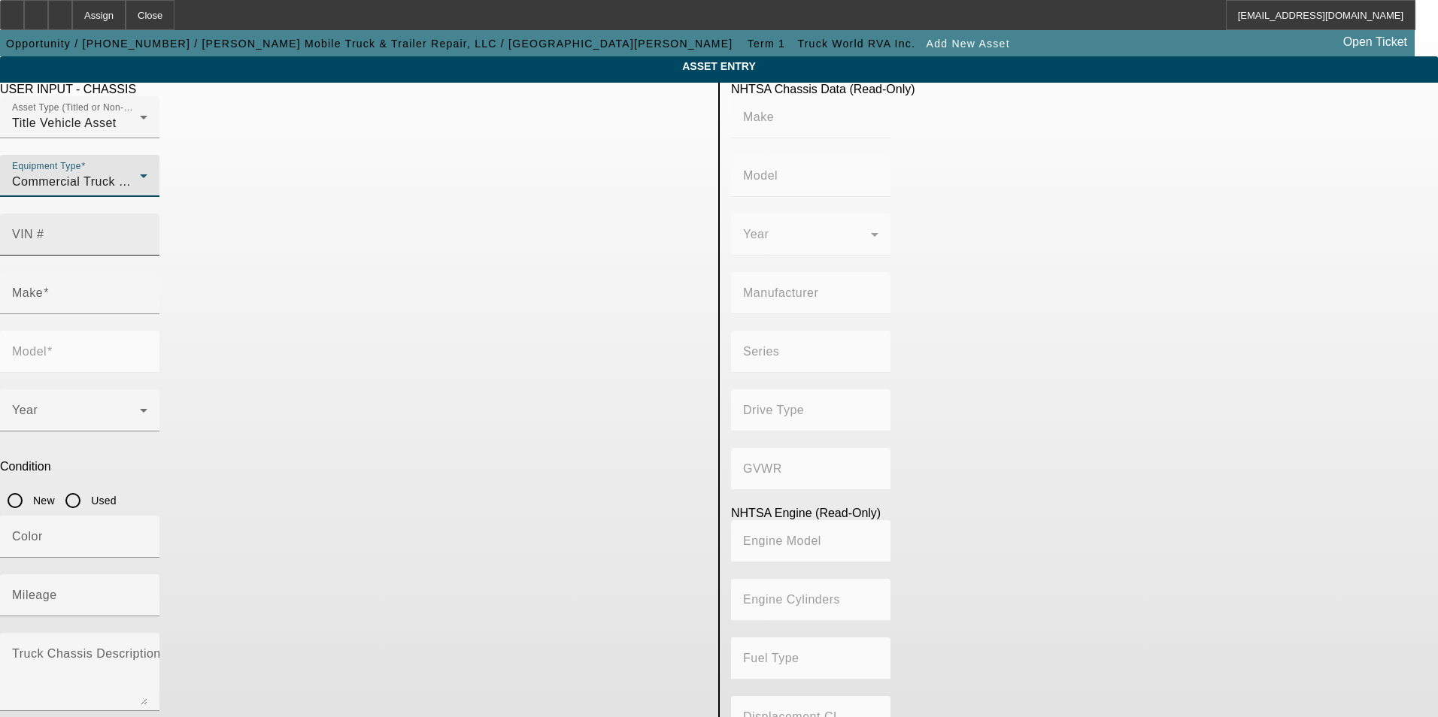
click at [147, 232] on input "VIN #" at bounding box center [79, 241] width 135 height 18
paste input "2NKHHM6XXGM122058"
type input "2NKHHM6XXGM122058"
type input "KENWORTH"
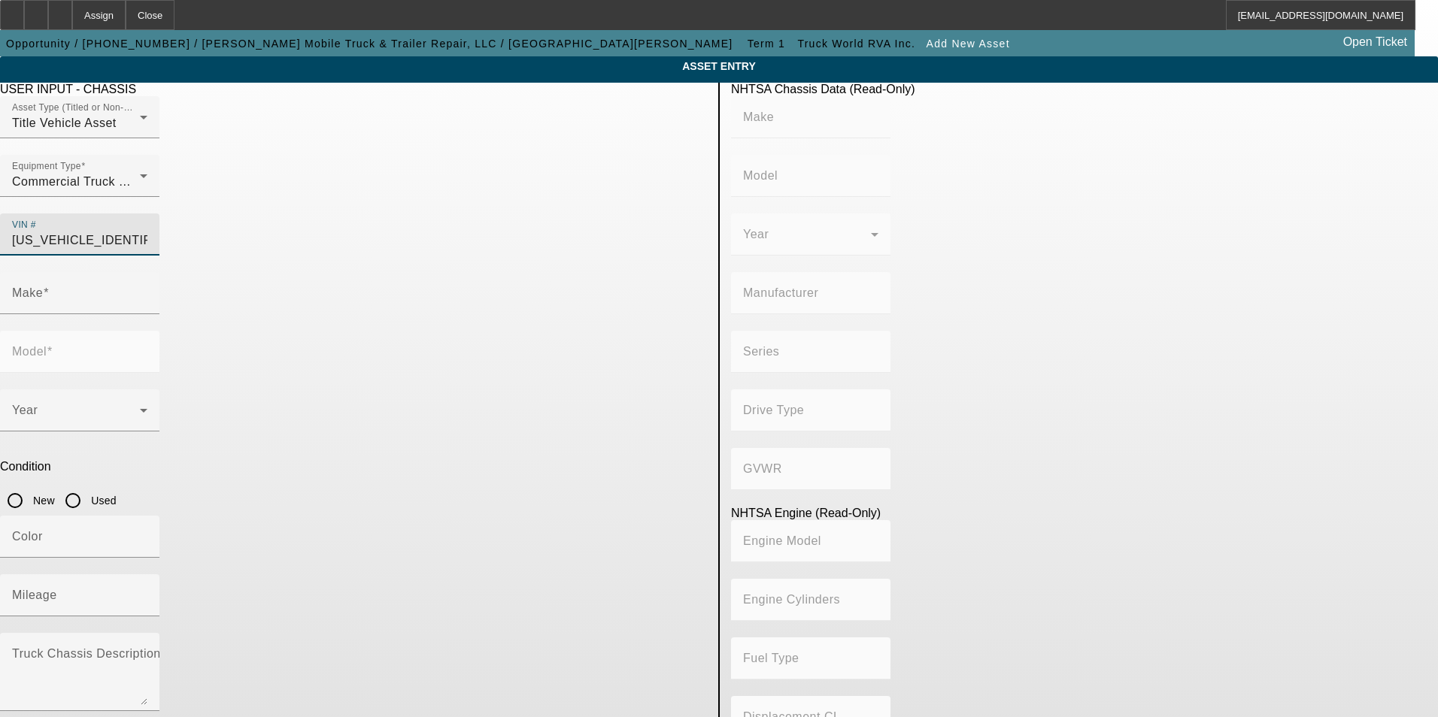
type input "T3 Series"
type input "KENWORTH TRUCK COMPANY"
type input "4x2"
type input "Class 6: 19,501 - 26,000 lb (8,845 - 11,794 kg)"
type input "PX-6/PX-7"
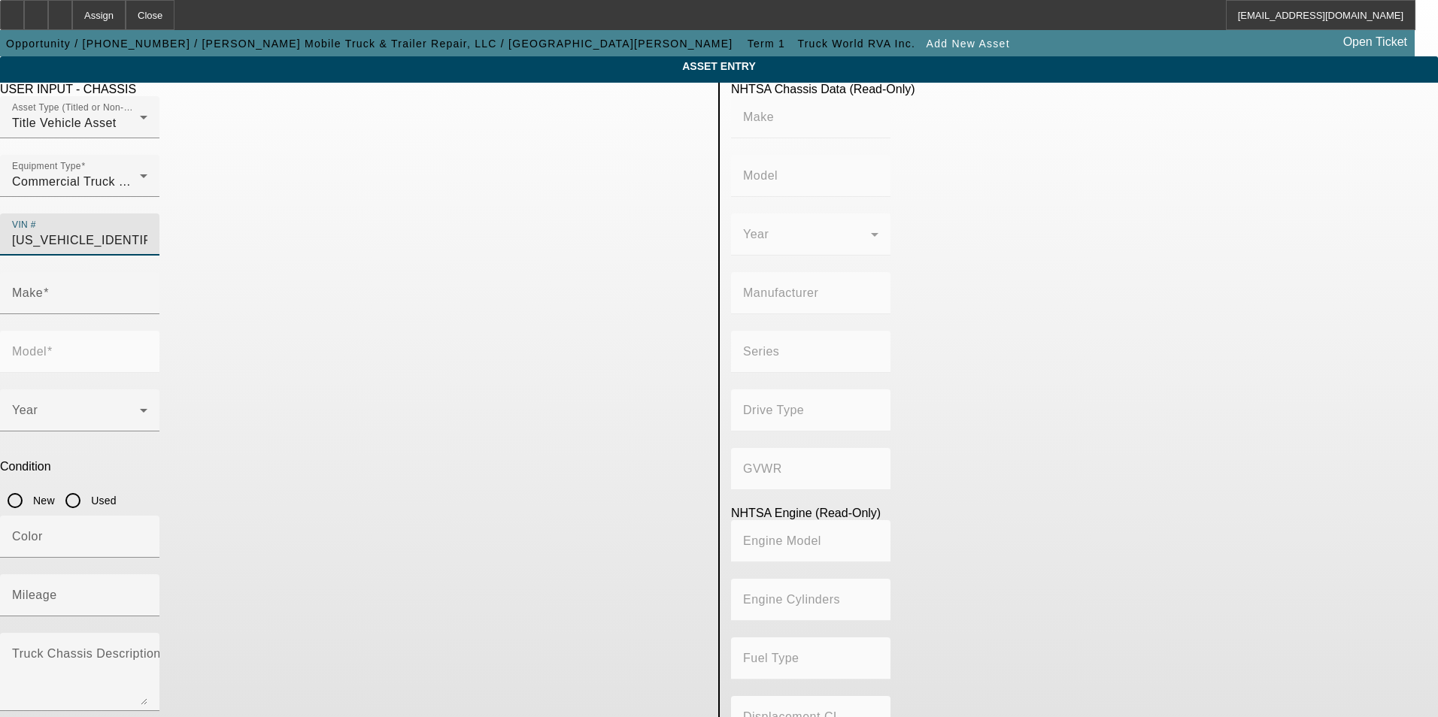
type input "6"
type input "Diesel"
type input "408.85908543470"
type input "6.7"
type input "KENWORTH"
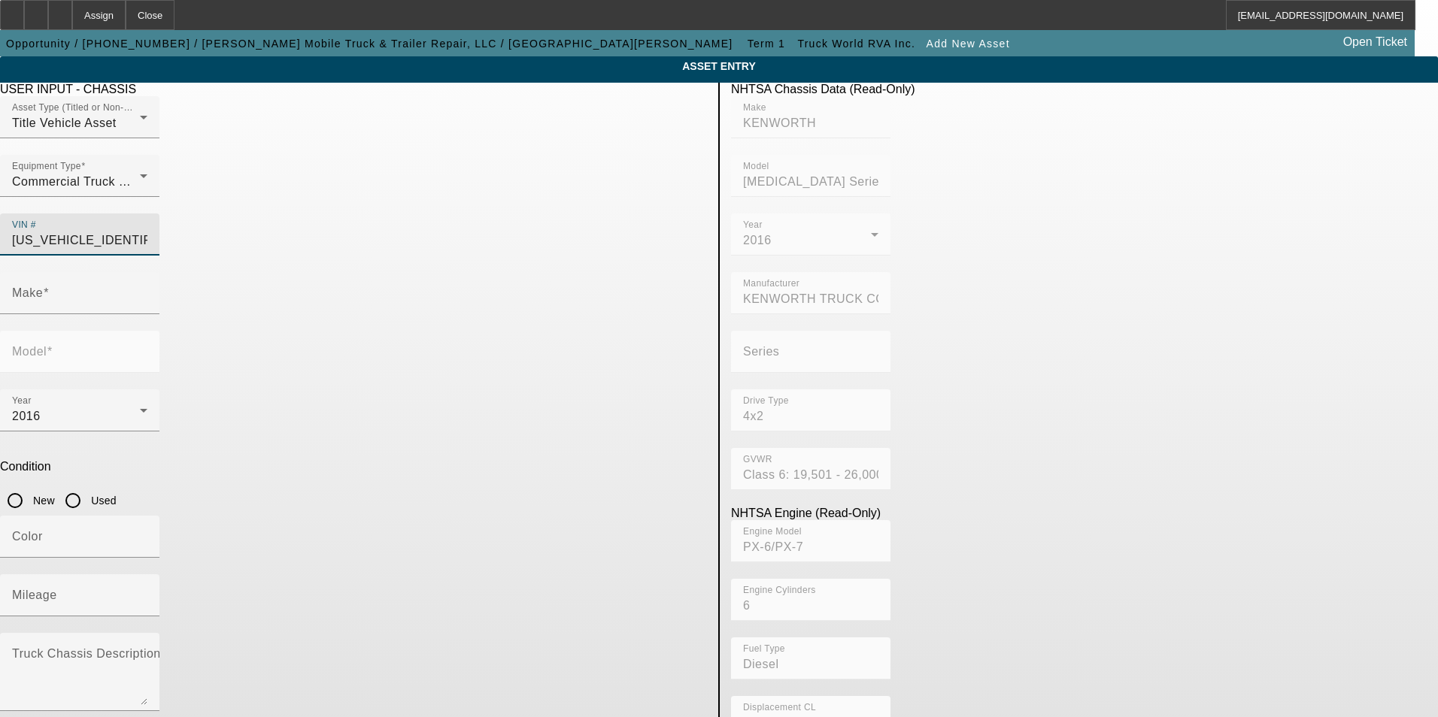
type input "T3 Series"
type input "2NKHHM6XXGM122058"
drag, startPoint x: 584, startPoint y: 334, endPoint x: 589, endPoint y: 349, distance: 15.7
click at [88, 486] on input "Used" at bounding box center [73, 501] width 30 height 30
radio input "true"
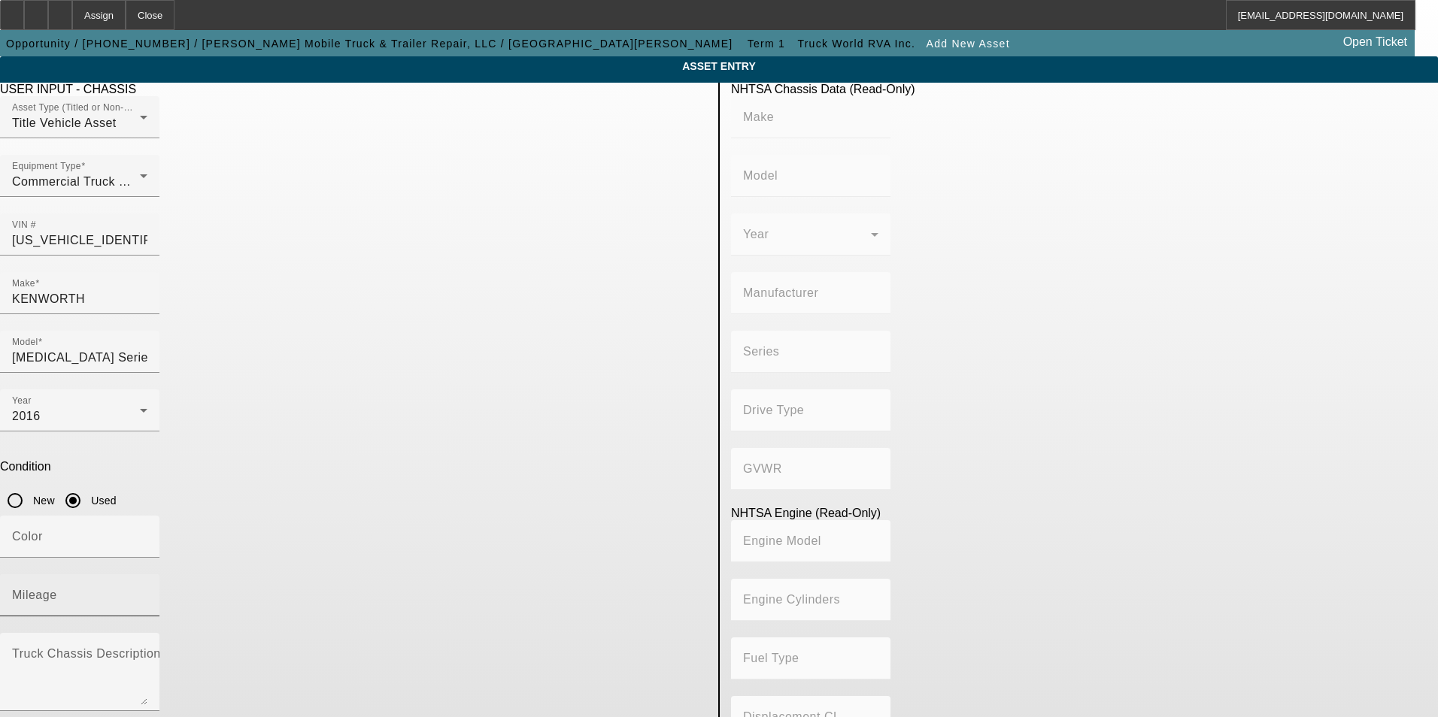
click at [147, 592] on input "Mileage" at bounding box center [79, 601] width 135 height 18
type input "KENWORTH"
type input "T3 Series"
type input "KENWORTH TRUCK COMPANY"
type input "4x2"
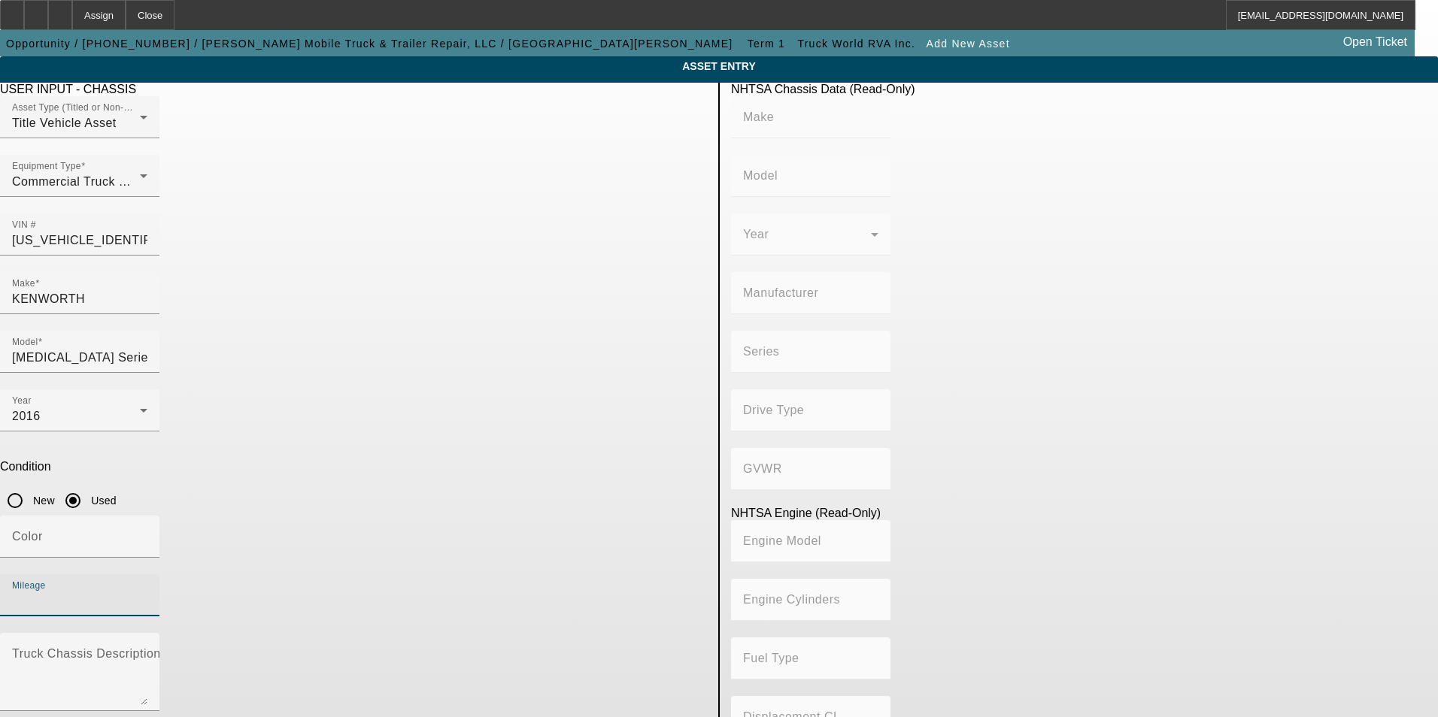
type input "Class 6: 19,501 - 26,000 lb (8,845 - 11,794 kg)"
type input "PX-6/PX-7"
type input "6"
type input "Diesel"
type input "408.85908543470"
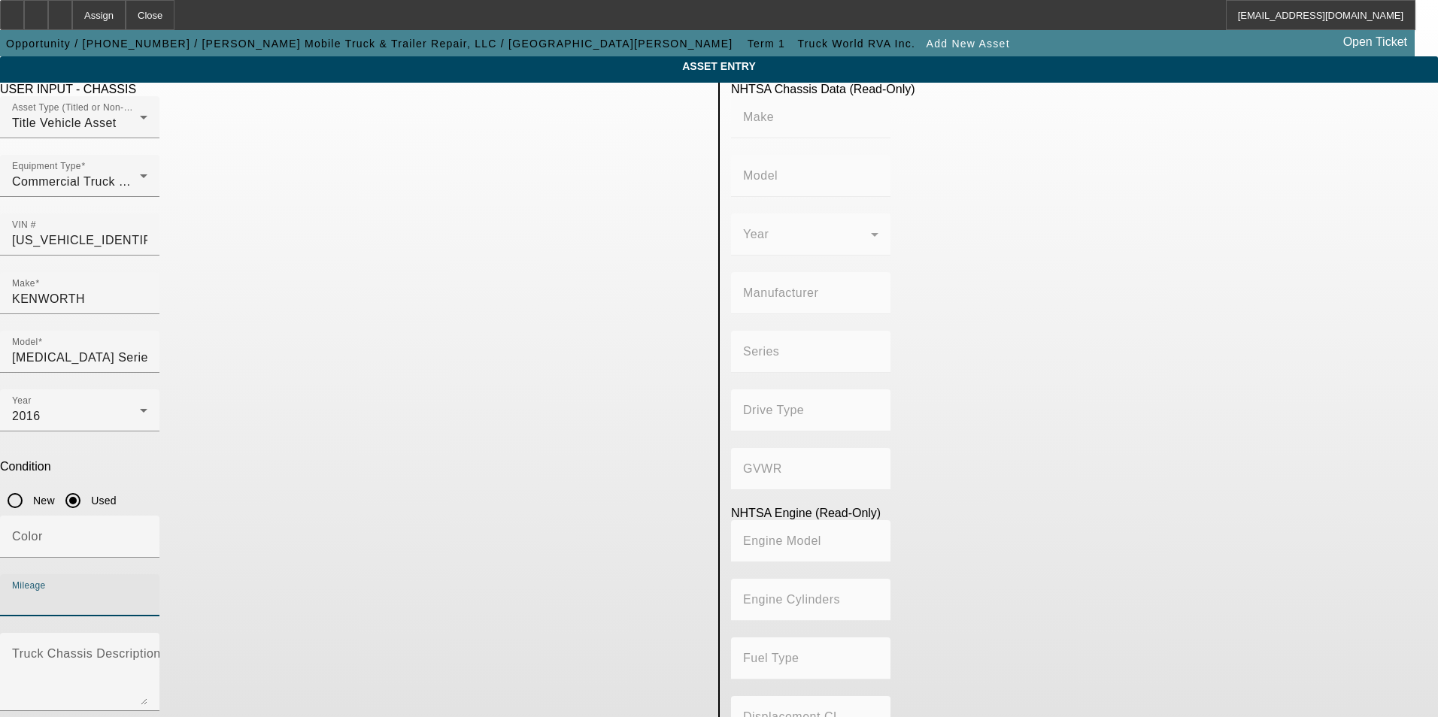
type input "6.7"
type input "286974"
click at [62, 391] on app-asset-collateral-manage "ASSET ENTRY USER INPUT - CHASSIS Asset Type (Titled or Non-Titled) Title Vehicl…" at bounding box center [719, 473] width 1438 height 834
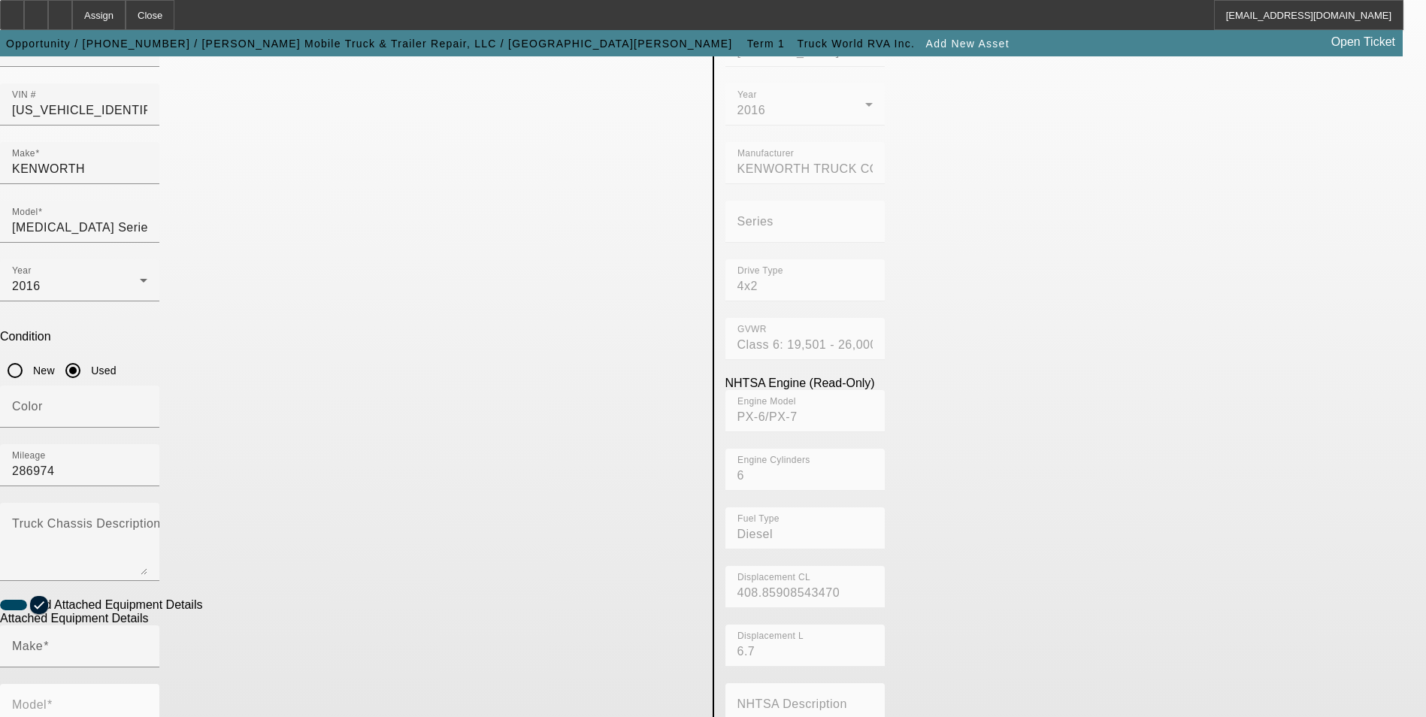
scroll to position [150, 0]
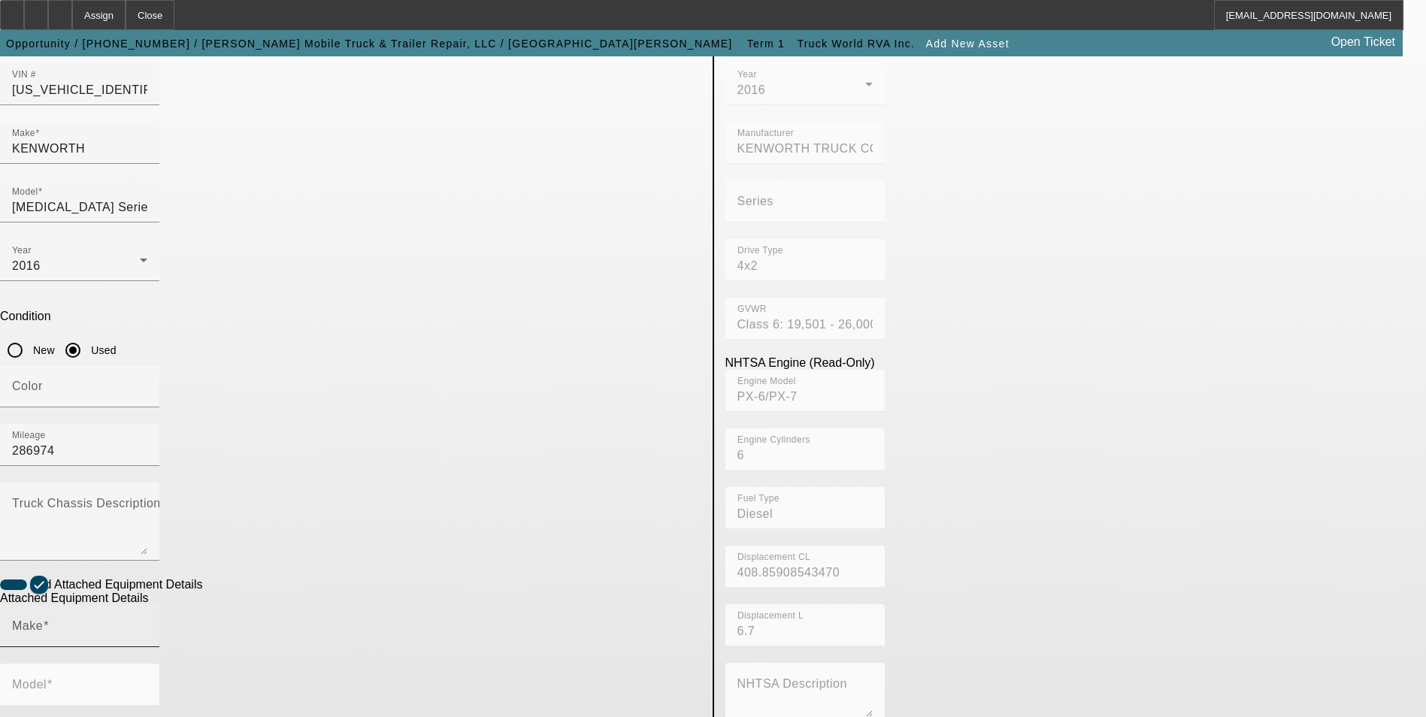
click at [147, 623] on input "Make" at bounding box center [79, 632] width 135 height 18
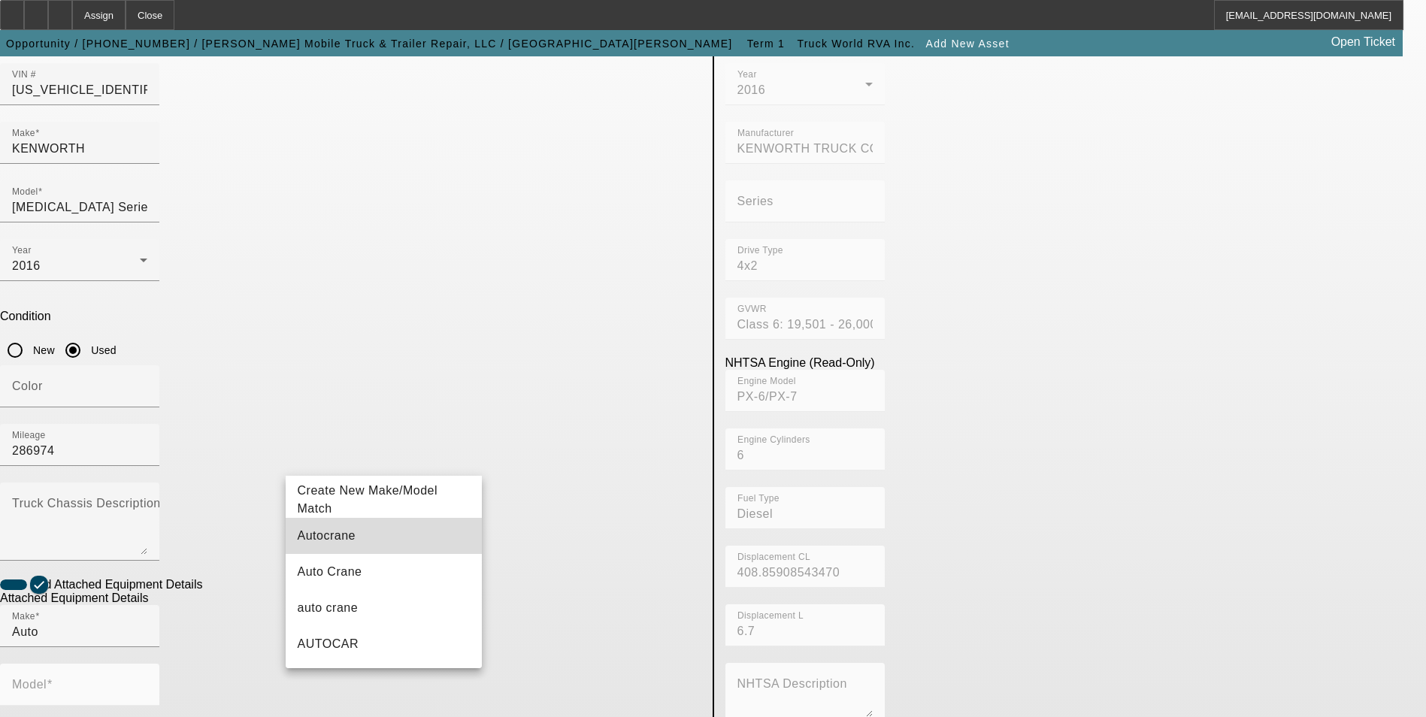
click at [401, 537] on mat-option "Autocrane" at bounding box center [384, 536] width 197 height 36
type input "Autocrane"
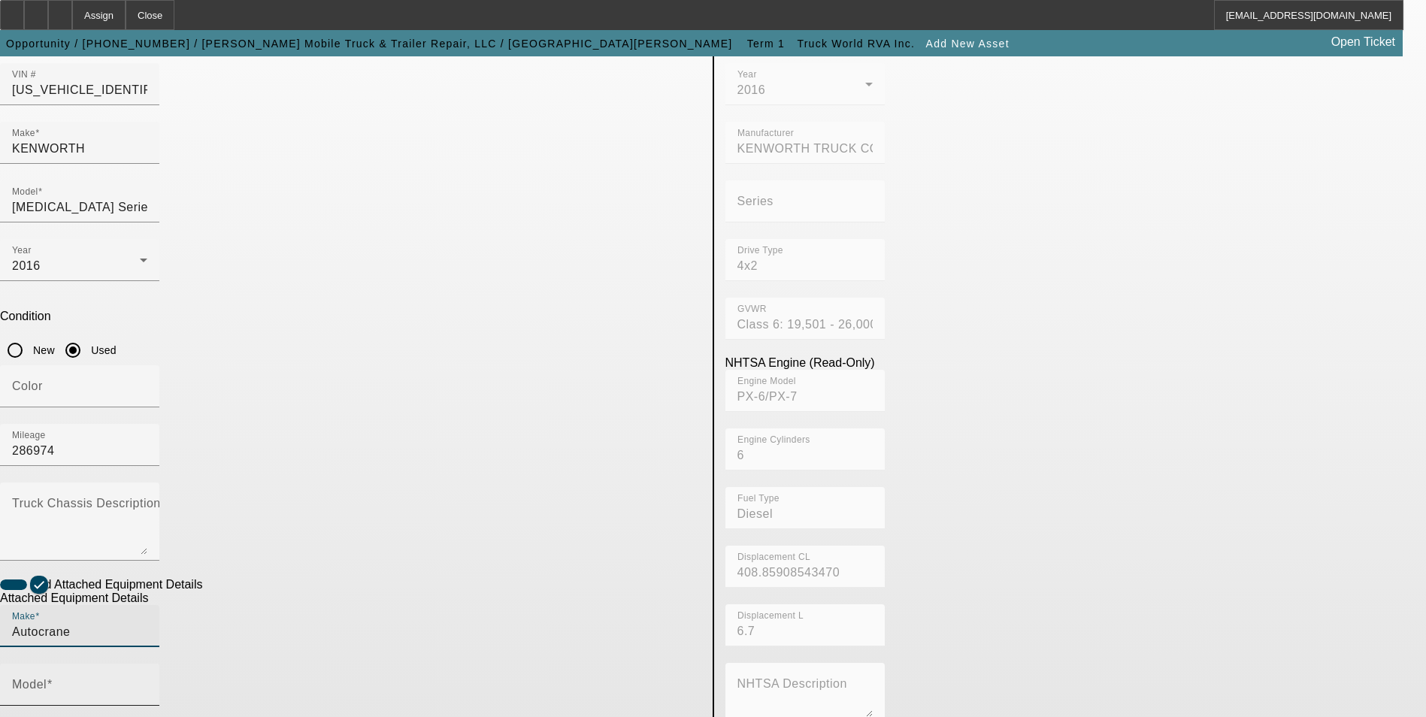
click at [147, 682] on input "Model" at bounding box center [79, 691] width 135 height 18
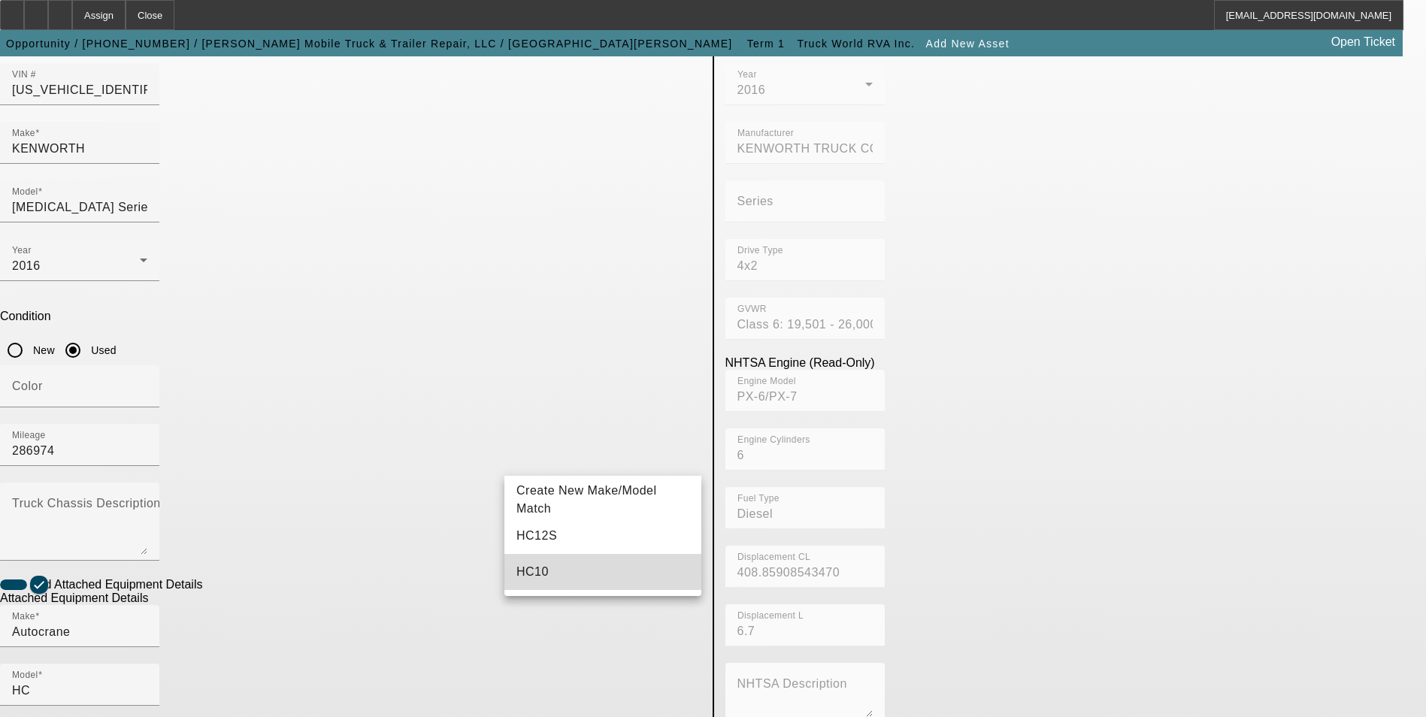
click at [547, 566] on mat-option "HC10" at bounding box center [602, 572] width 197 height 36
type input "HC10"
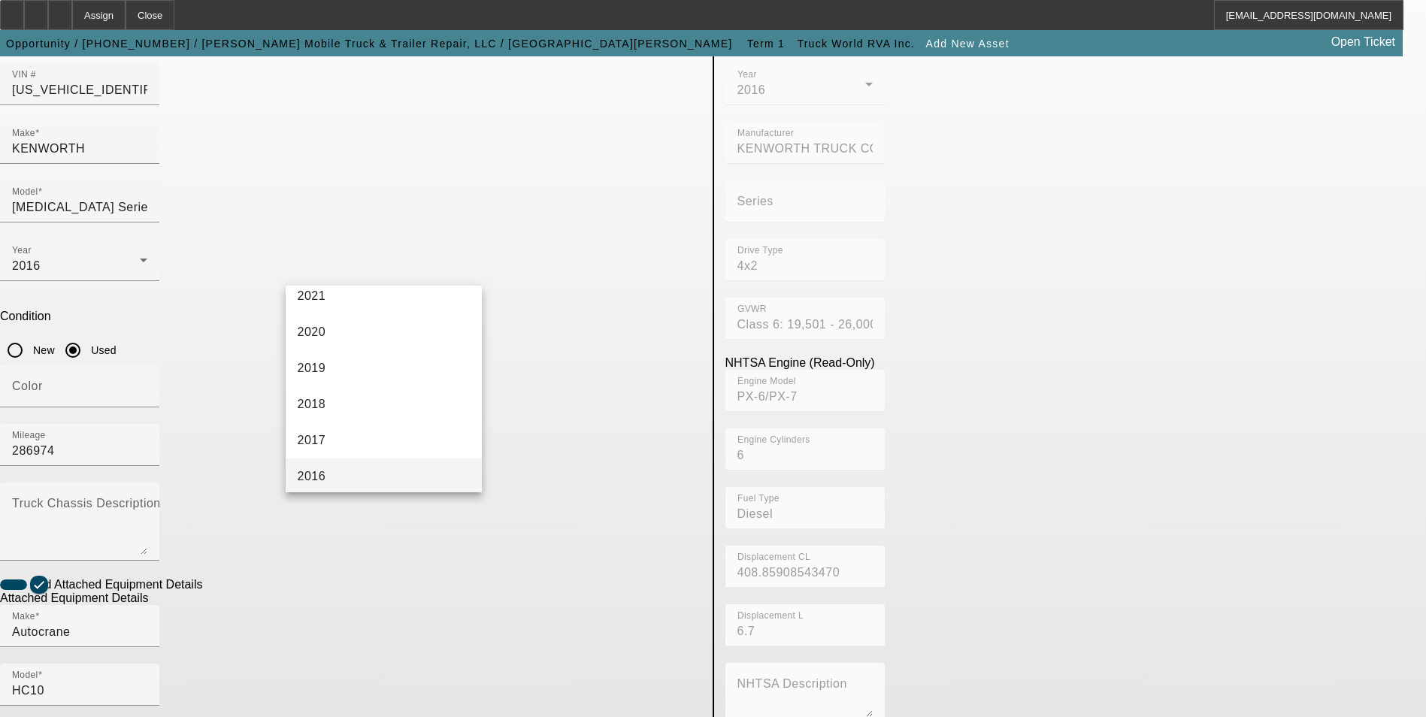
scroll to position [301, 0]
click at [364, 426] on mat-option "2016" at bounding box center [384, 442] width 197 height 36
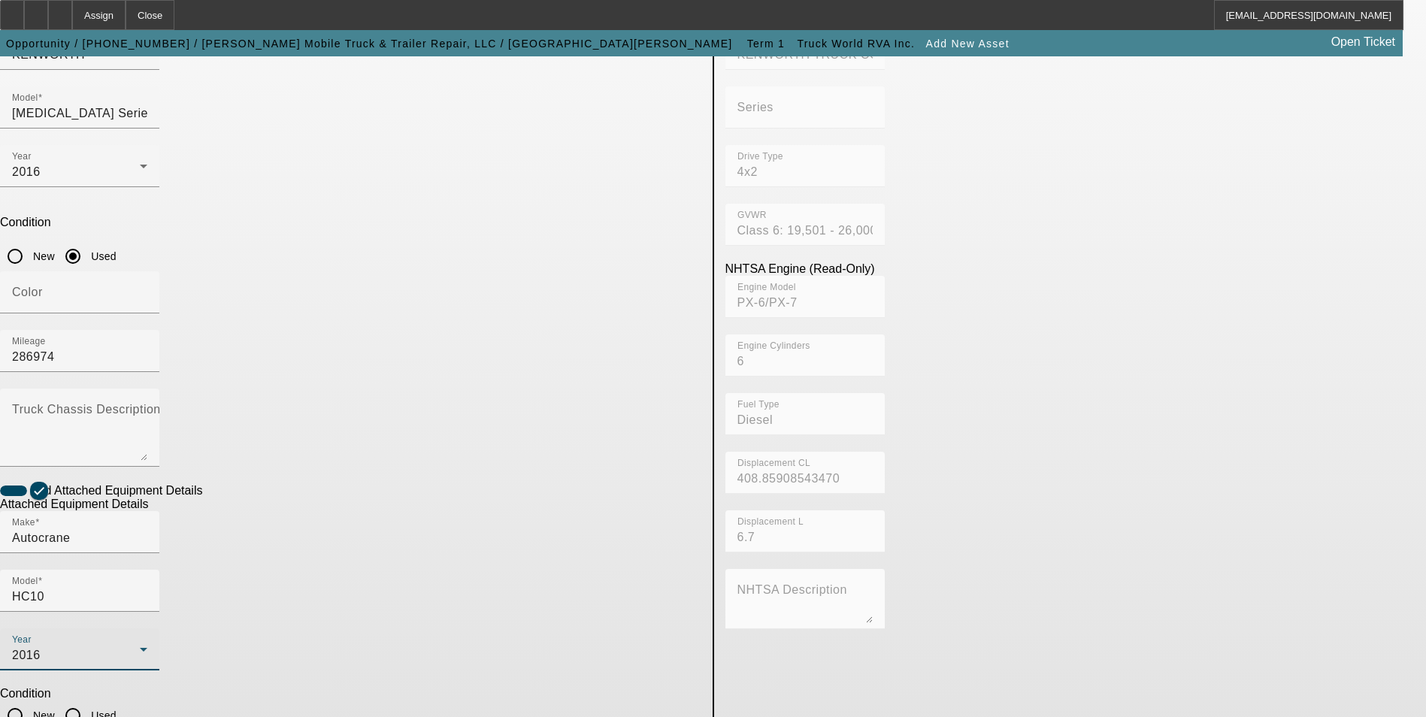
scroll to position [251, 0]
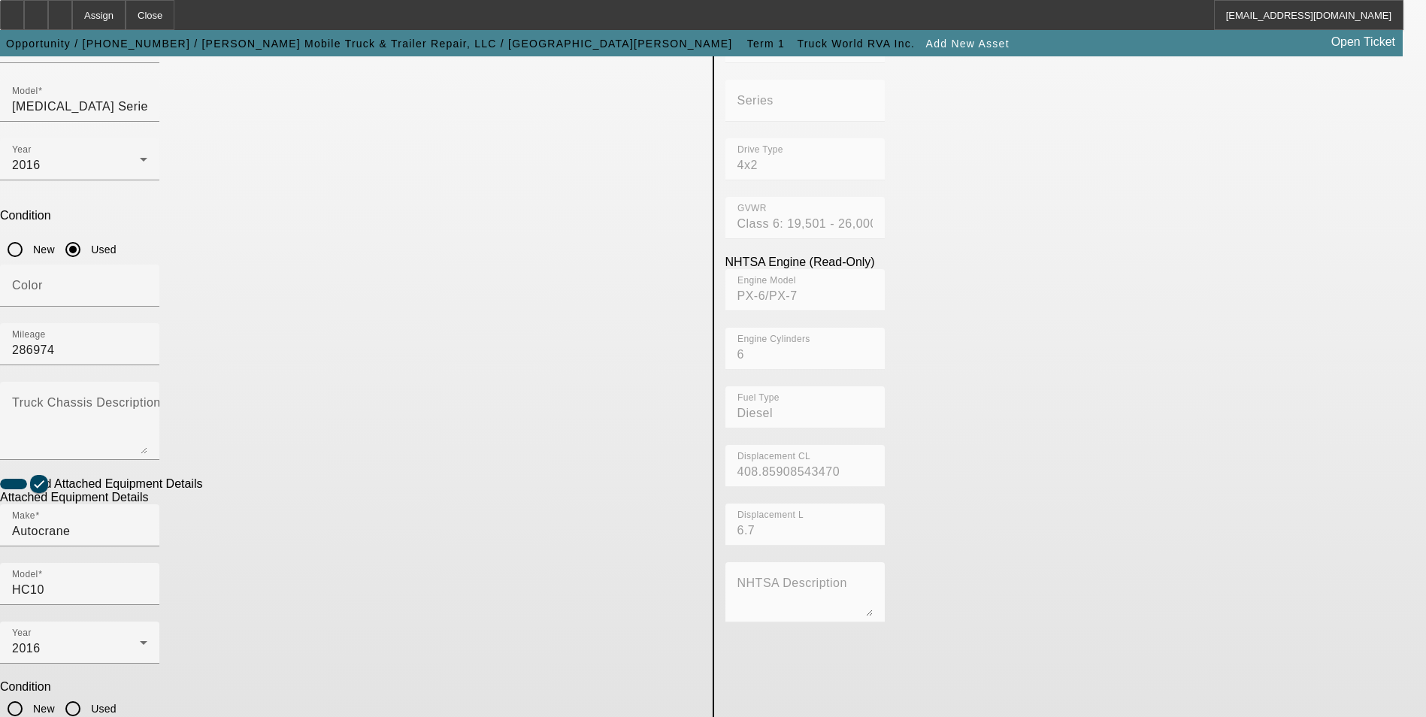
checkbox input "true"
paste textarea "10,000# maximum lifting capacity and a two stage hydraulic extension out to 25′"
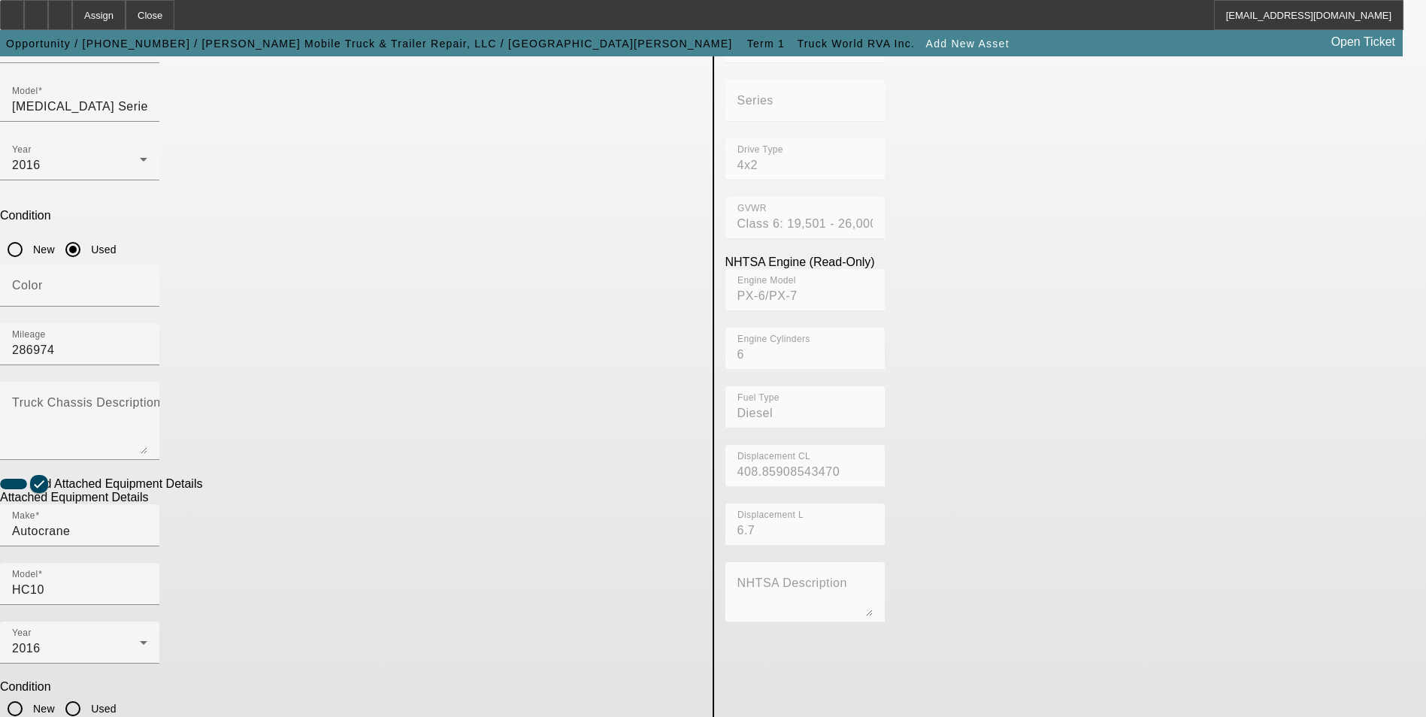
type textarea "10,000lb maximum lifting capacity and a two-stage hydraulic extension out to 25′"
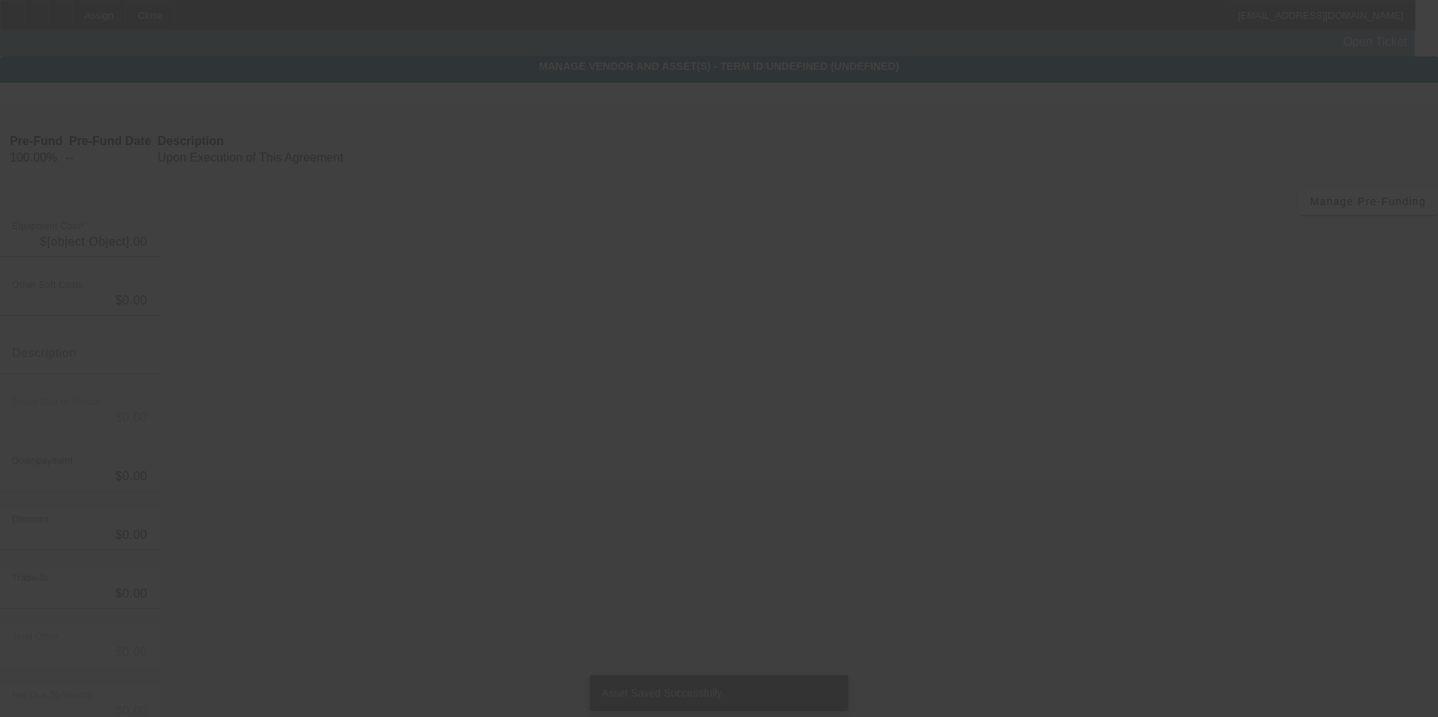
type input "$85,000.00"
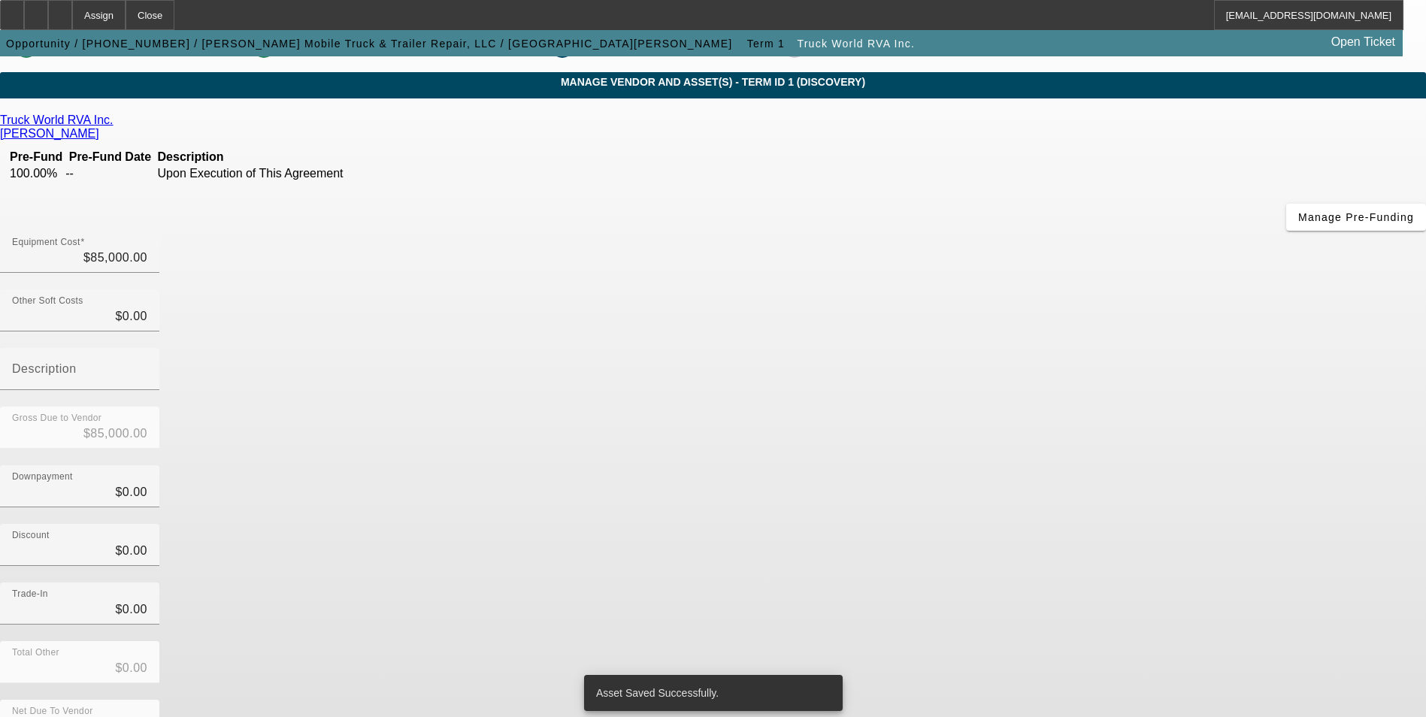
scroll to position [50, 0]
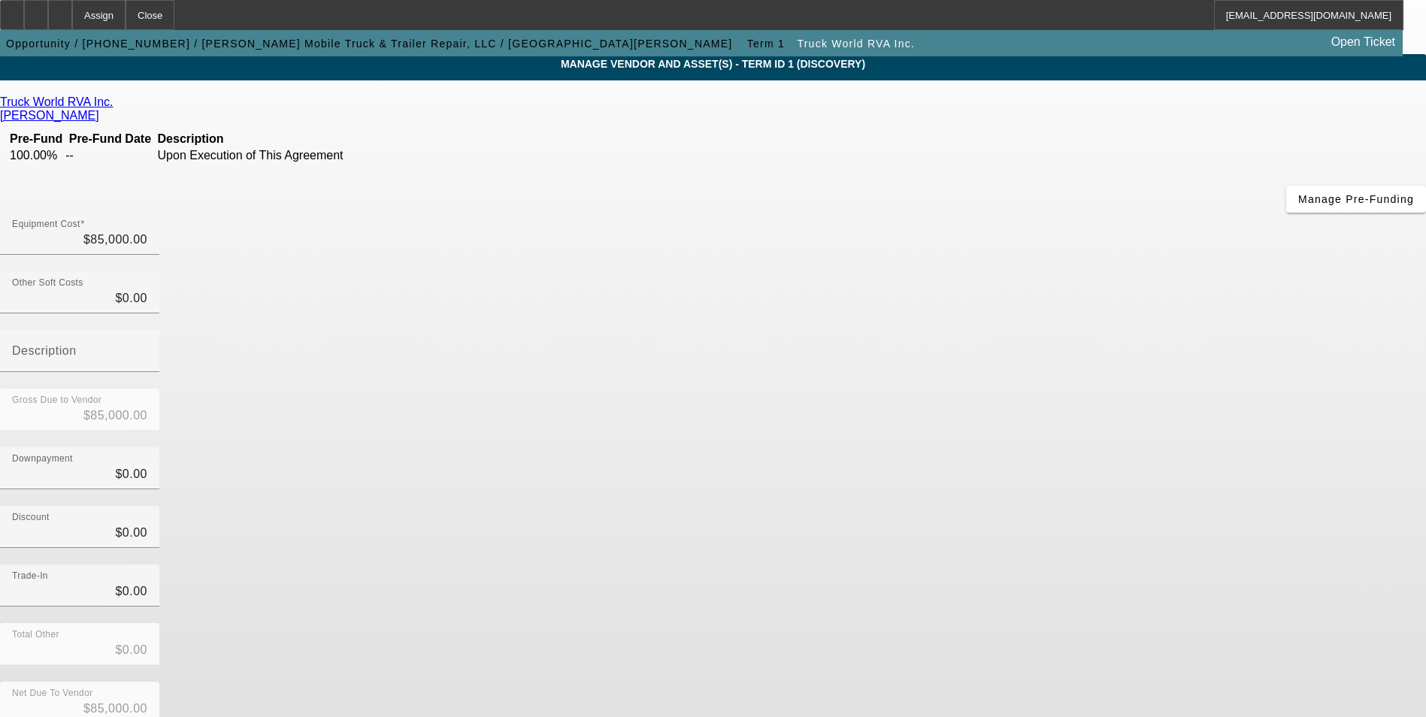
scroll to position [0, 0]
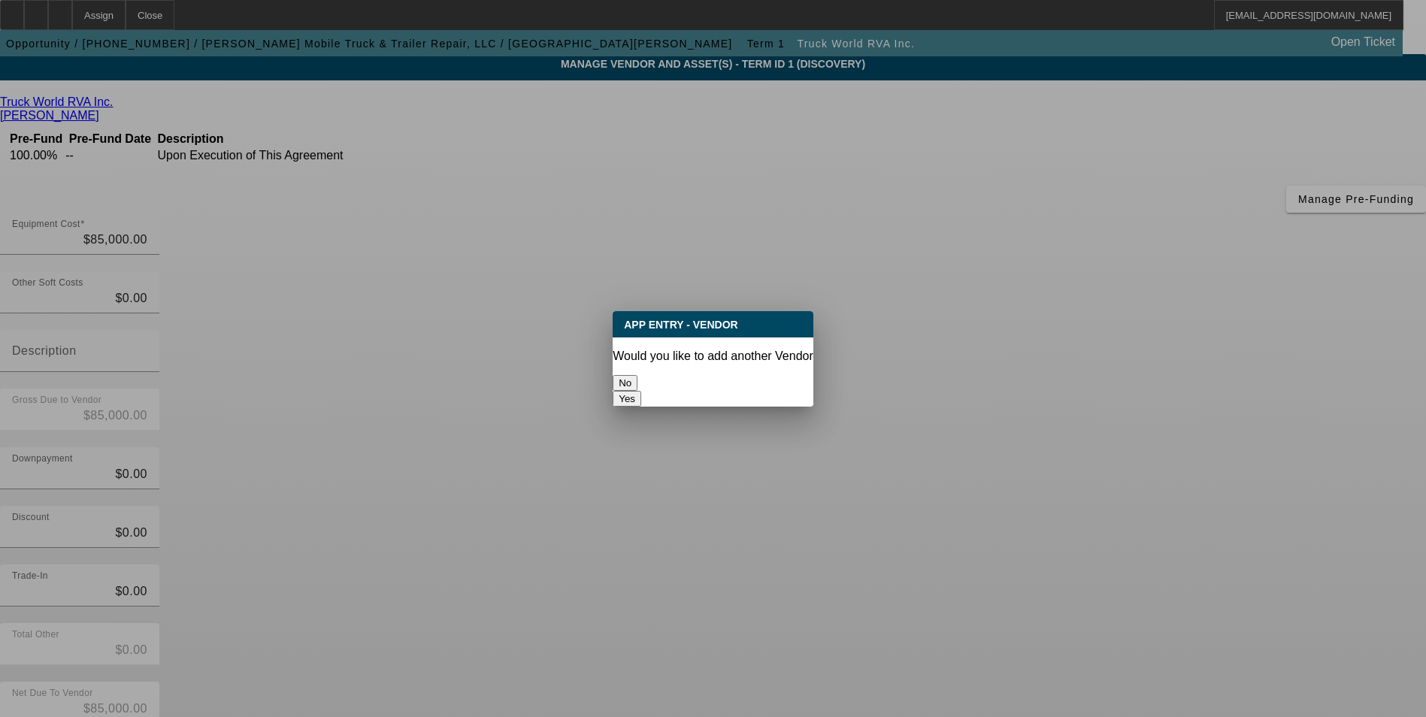
click at [638, 379] on button "No" at bounding box center [625, 383] width 25 height 16
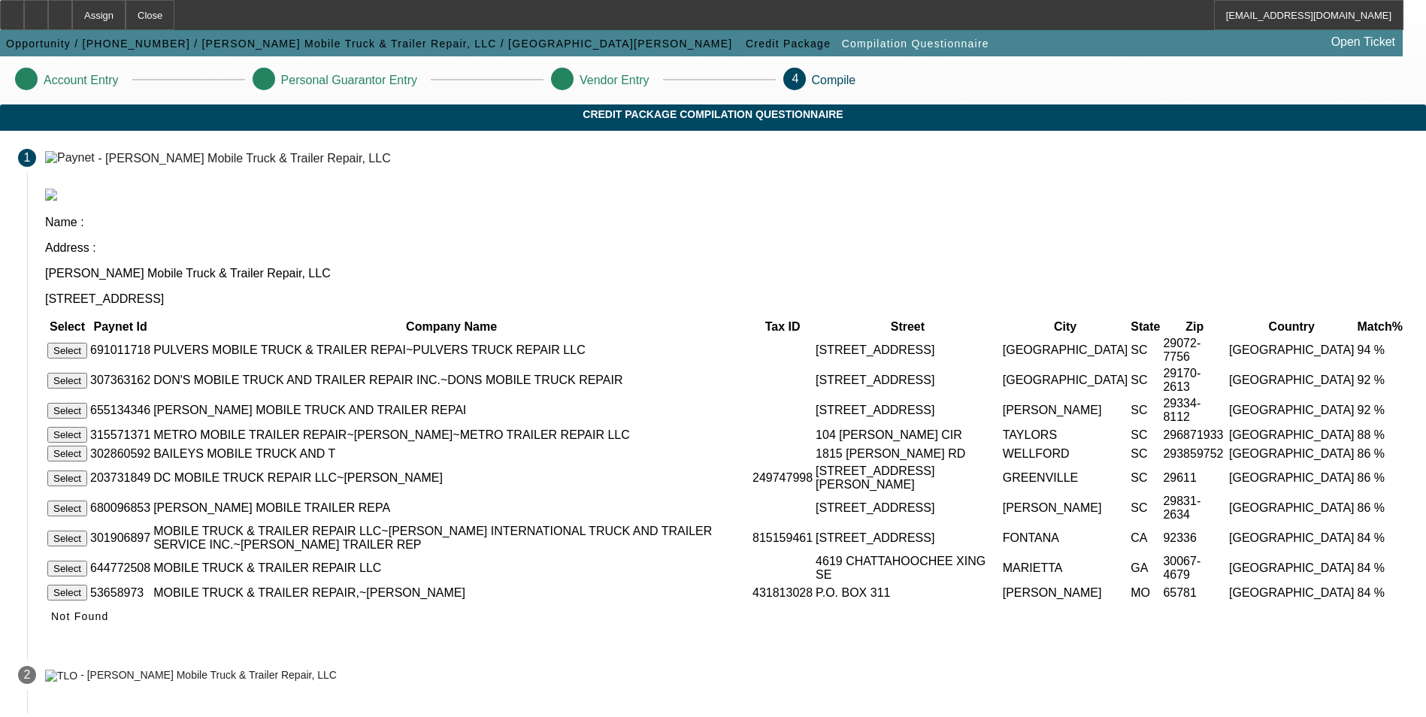
click at [87, 343] on button "Select" at bounding box center [67, 351] width 40 height 16
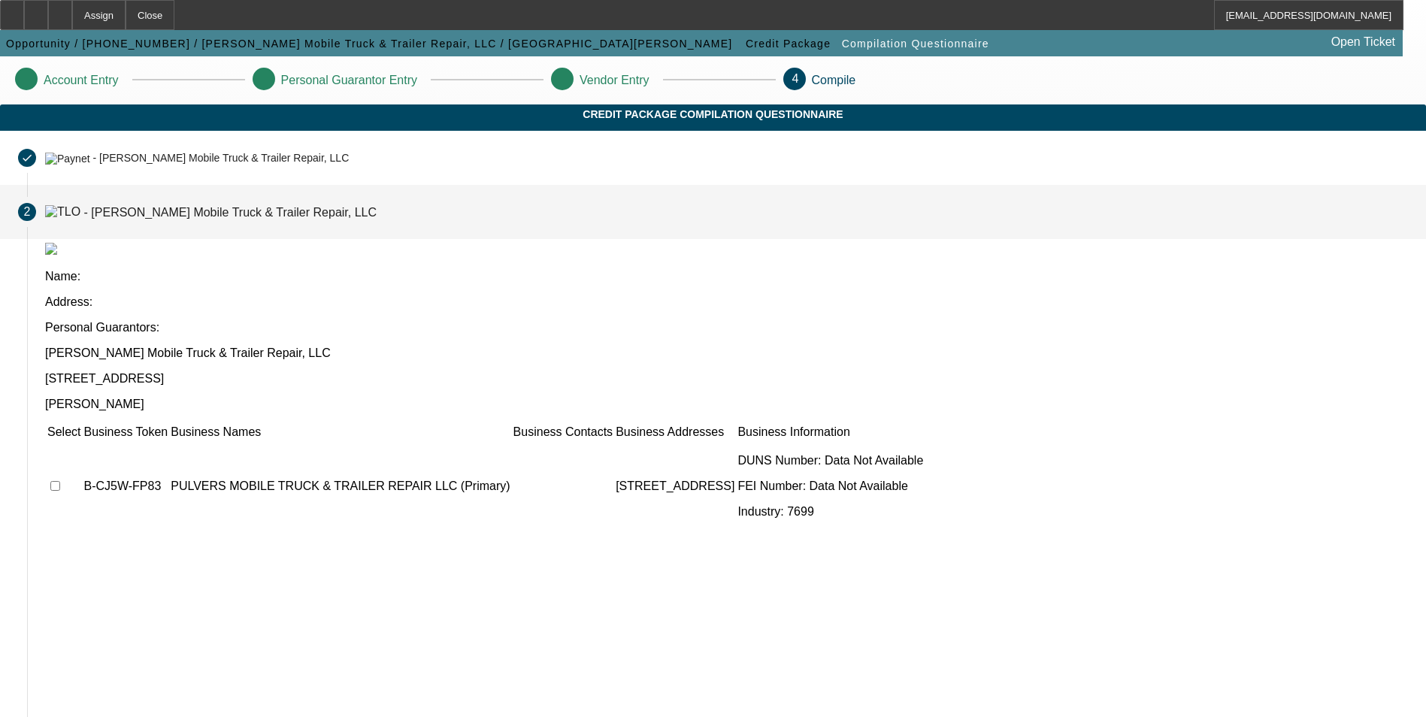
click at [60, 481] on input "checkbox" at bounding box center [55, 486] width 10 height 10
checkbox input "true"
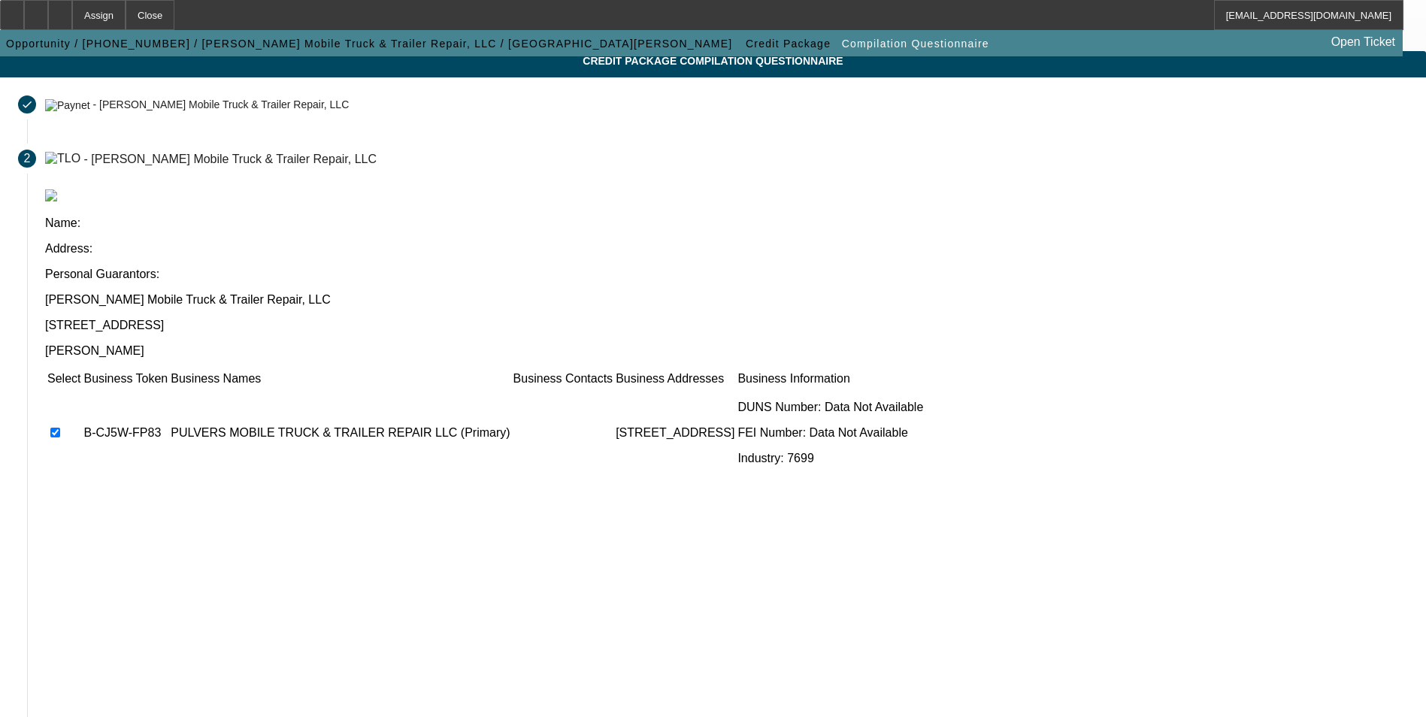
scroll to position [114, 0]
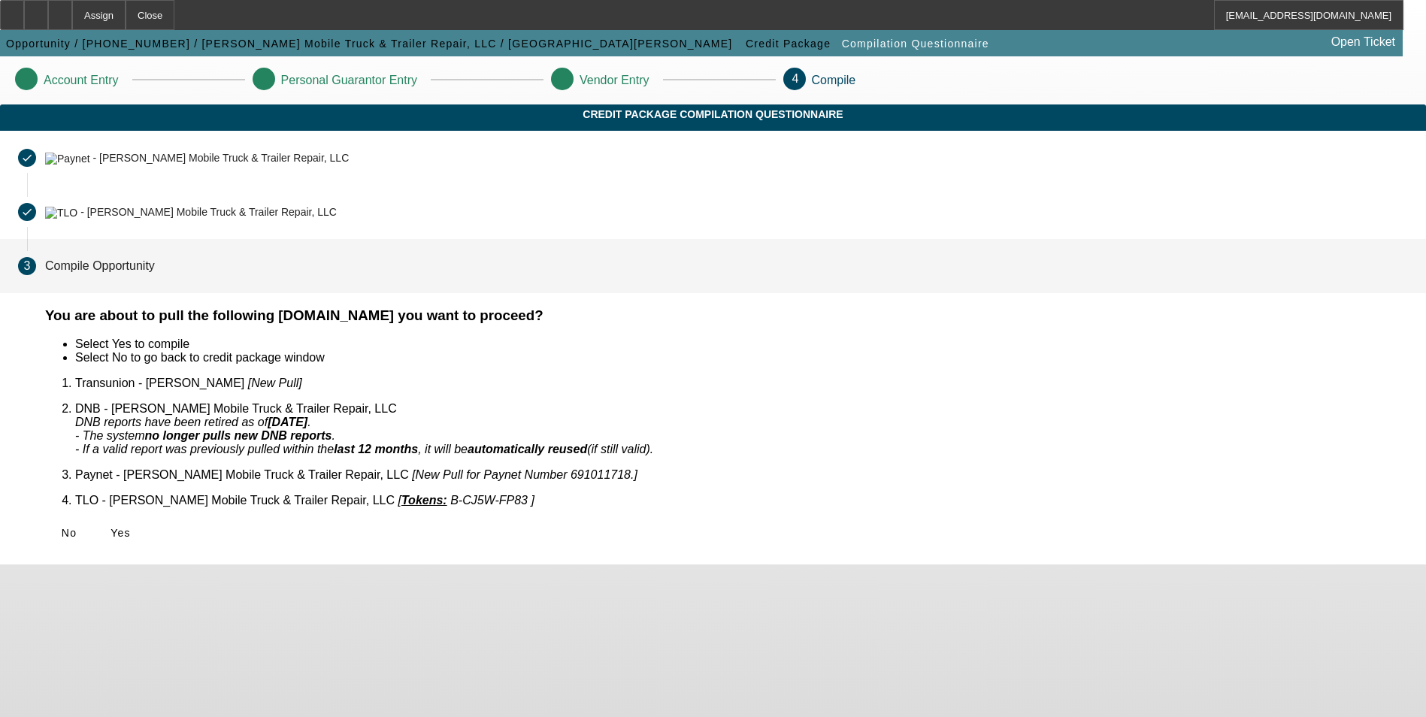
scroll to position [0, 0]
click at [131, 527] on span "Yes" at bounding box center [121, 533] width 20 height 12
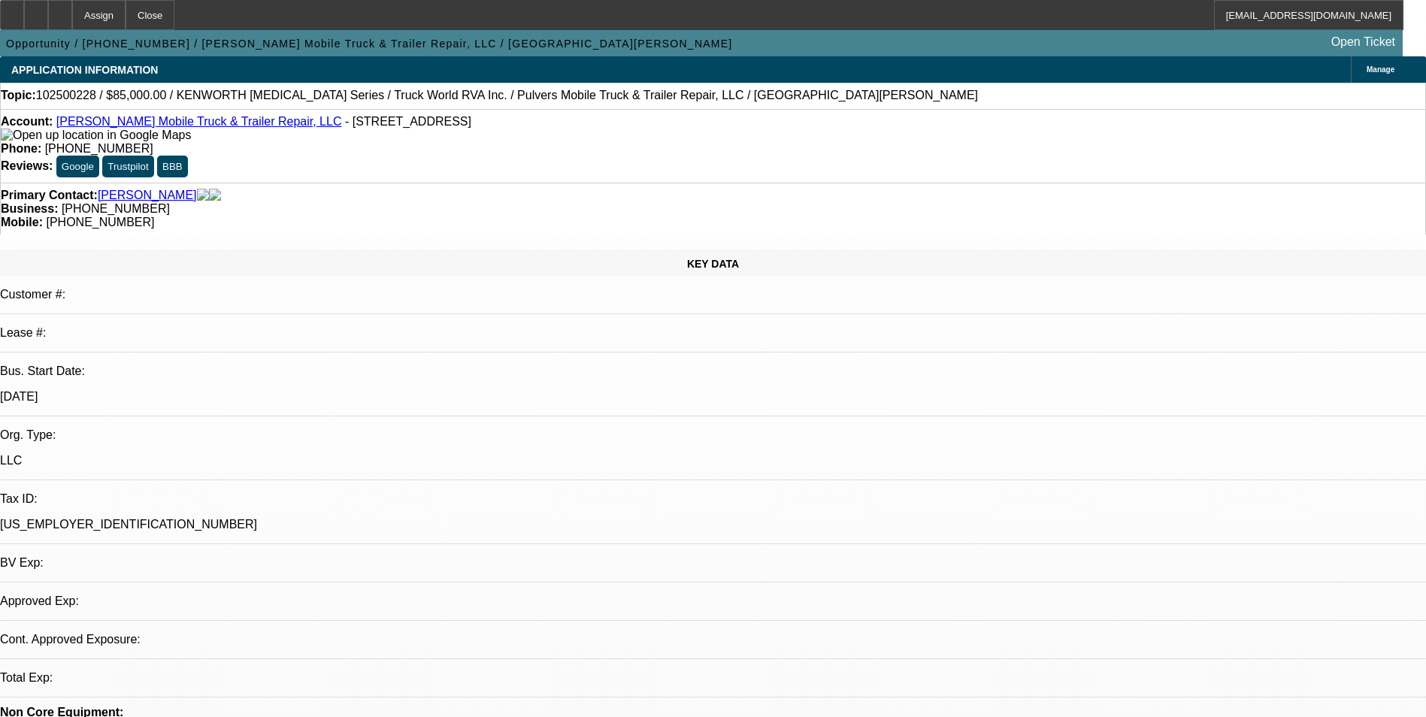
select select "0"
select select "2"
select select "0.1"
select select "4"
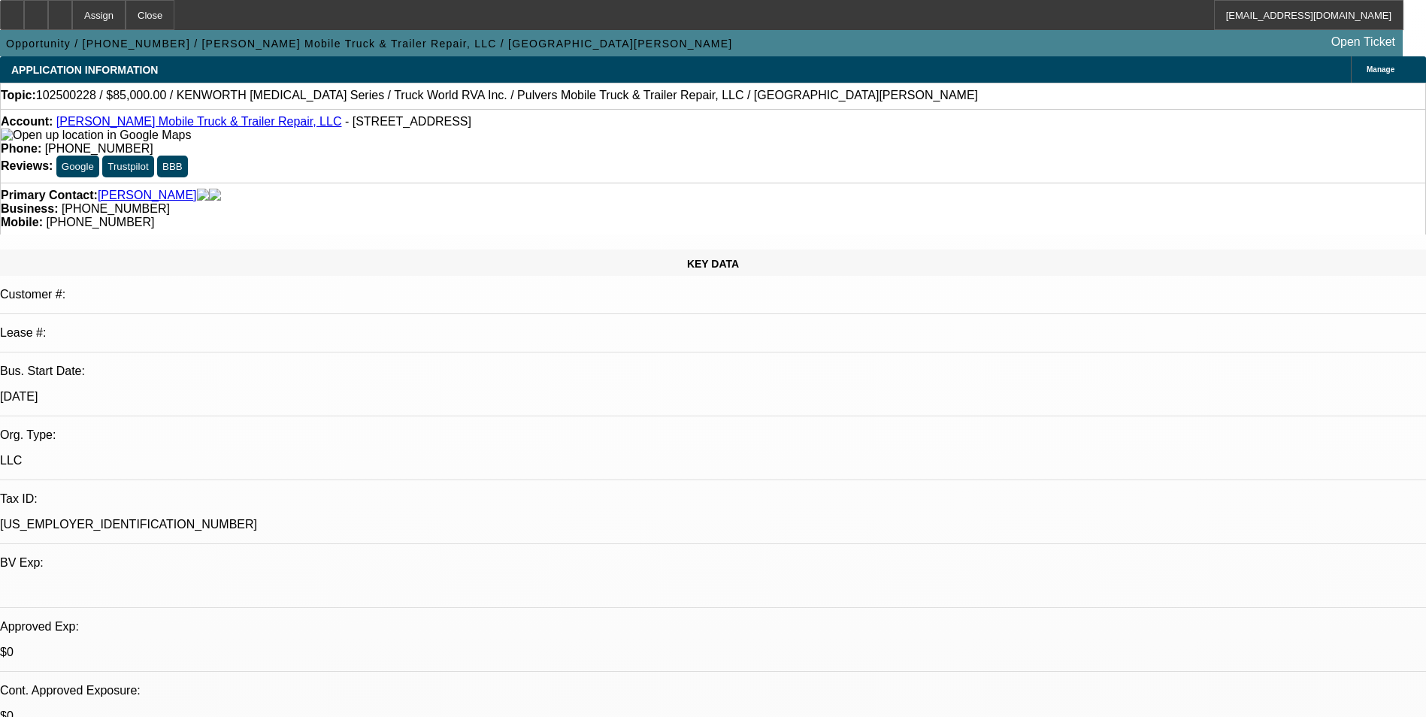
click at [72, 18] on div at bounding box center [60, 15] width 24 height 30
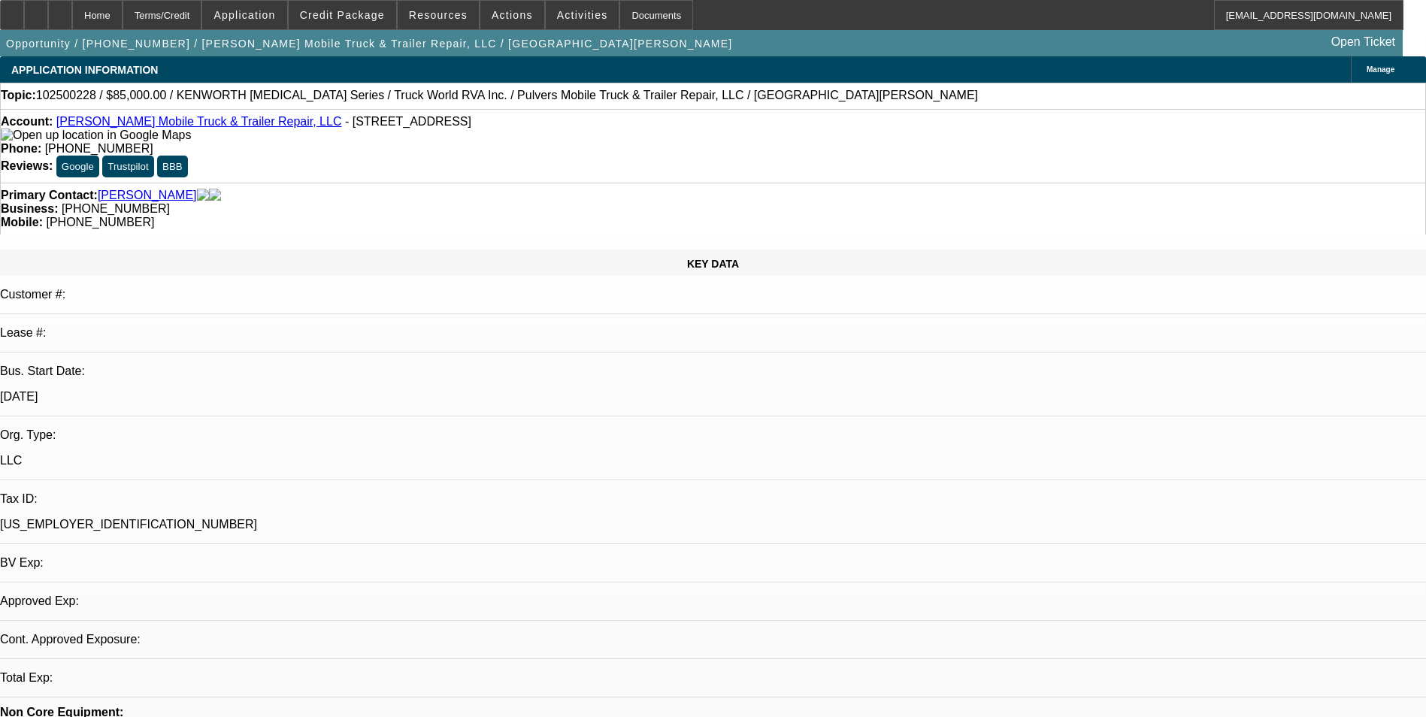
select select "0"
select select "2"
select select "0.1"
select select "1"
select select "2"
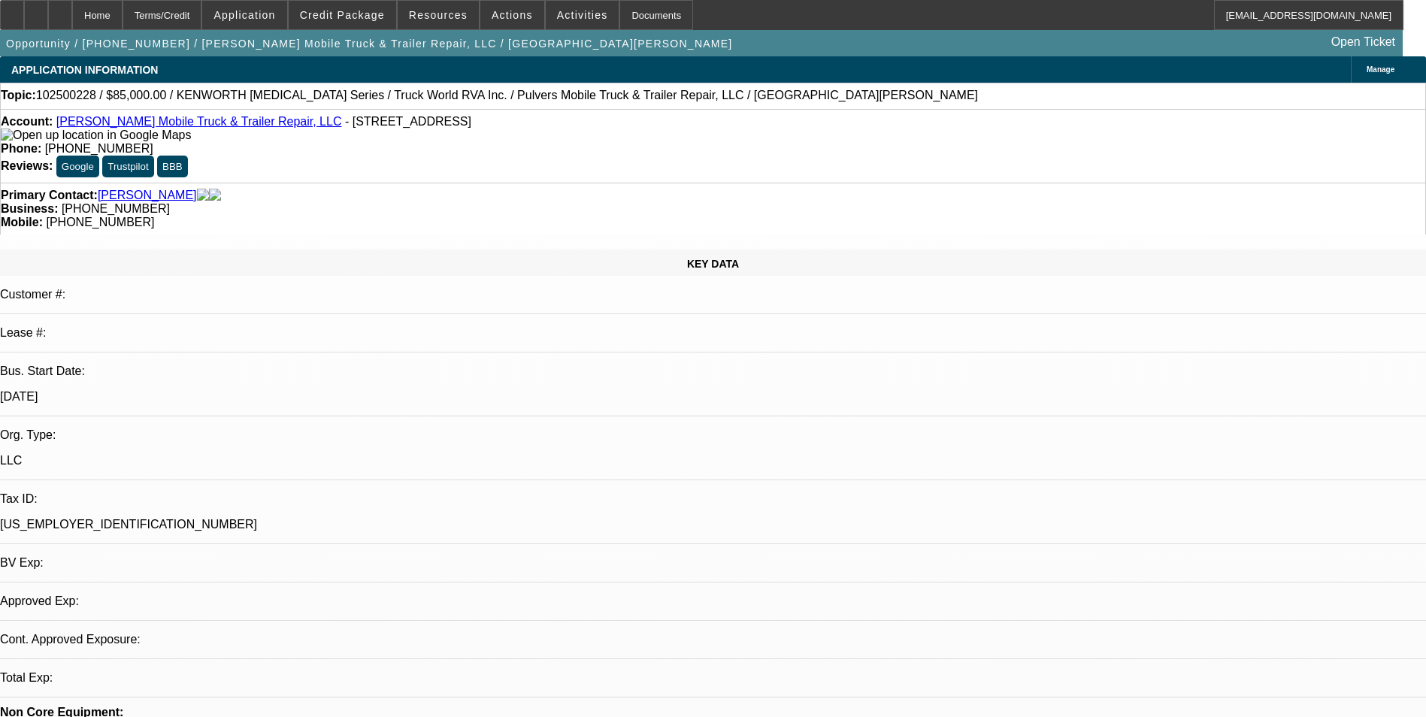
select select "4"
click at [48, 25] on div at bounding box center [36, 15] width 24 height 30
click at [72, 8] on div at bounding box center [60, 15] width 24 height 30
select select "0"
select select "2"
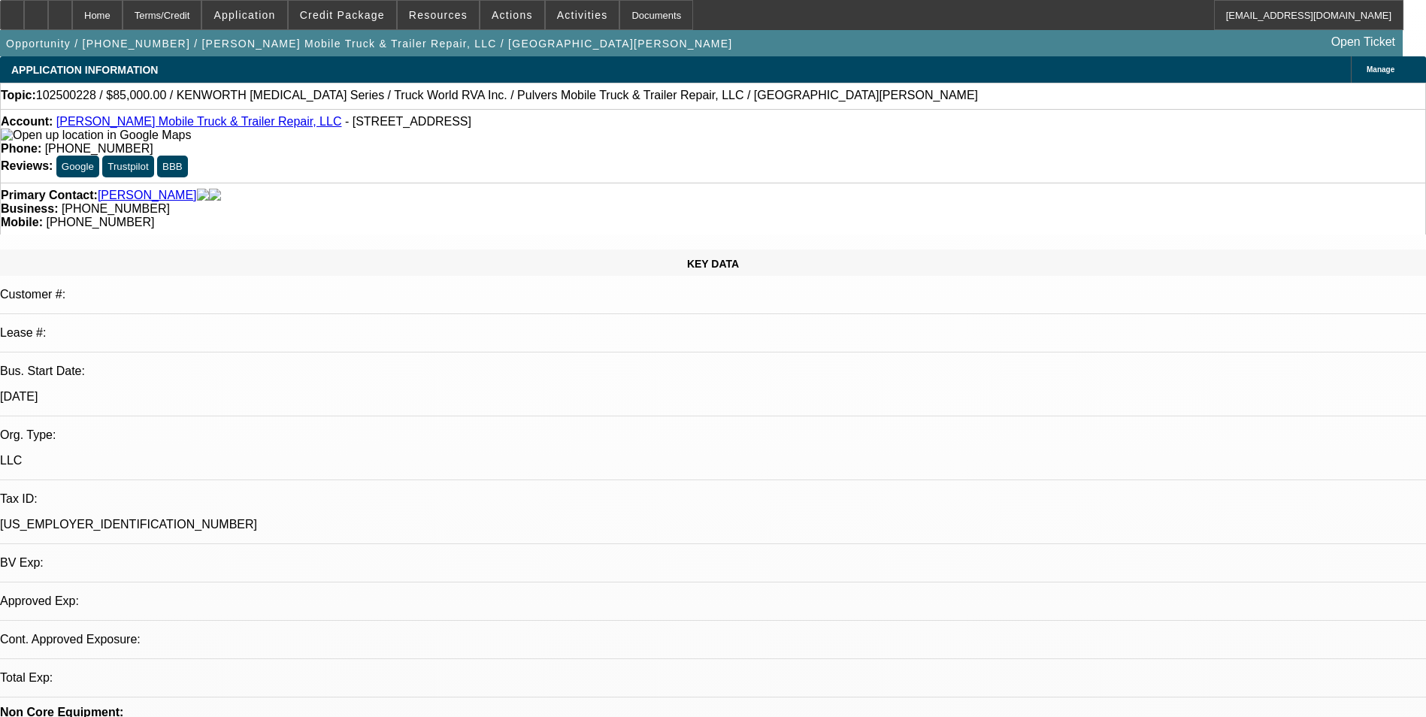
select select "0.1"
select select "1"
select select "2"
select select "4"
click at [72, 22] on div at bounding box center [60, 15] width 24 height 30
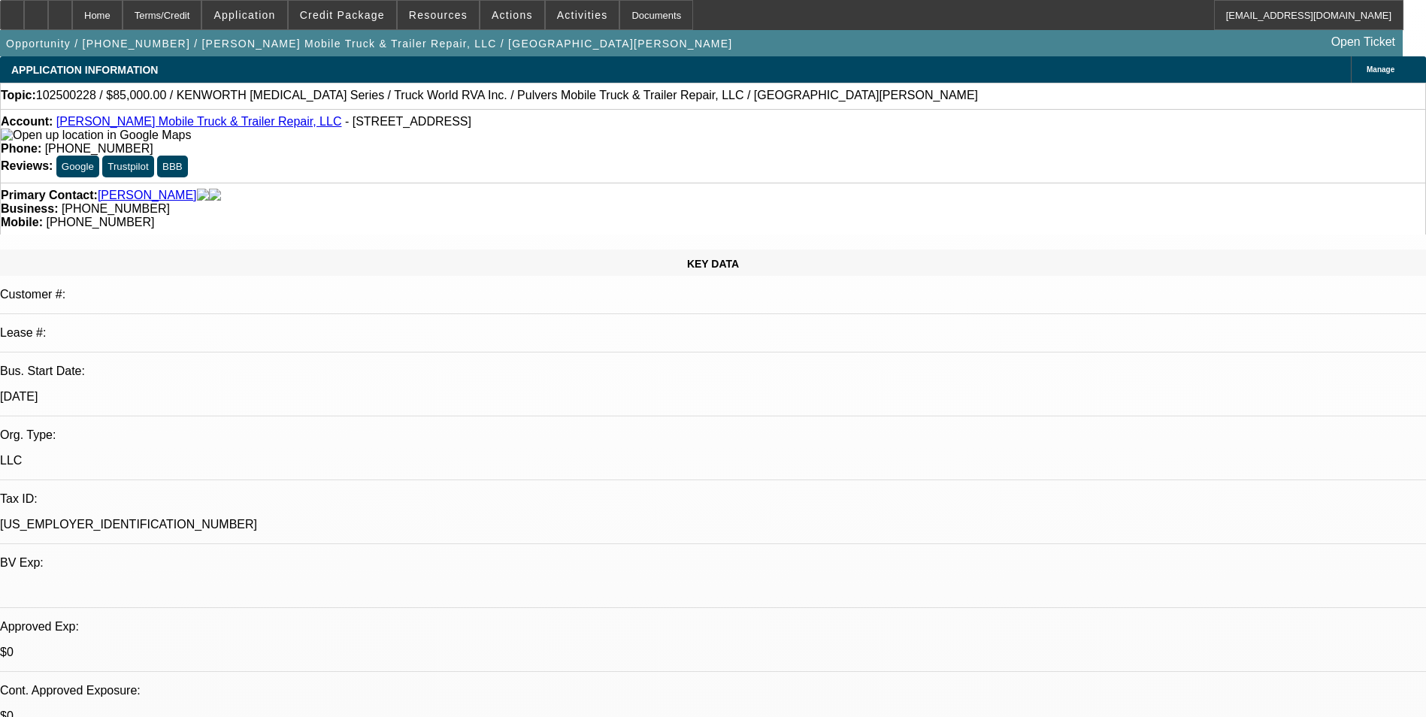
select select "0"
select select "2"
select select "0.1"
select select "4"
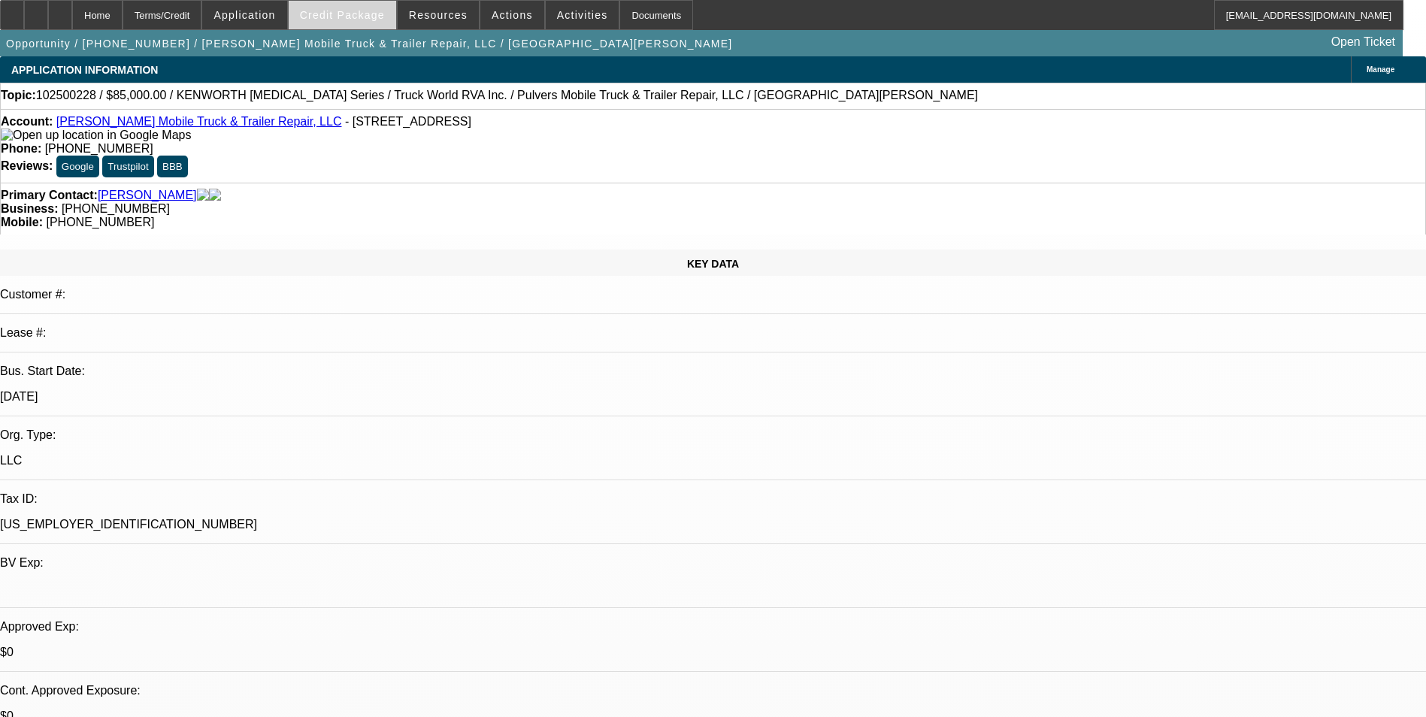
click at [329, 19] on span "Credit Package" at bounding box center [342, 15] width 85 height 12
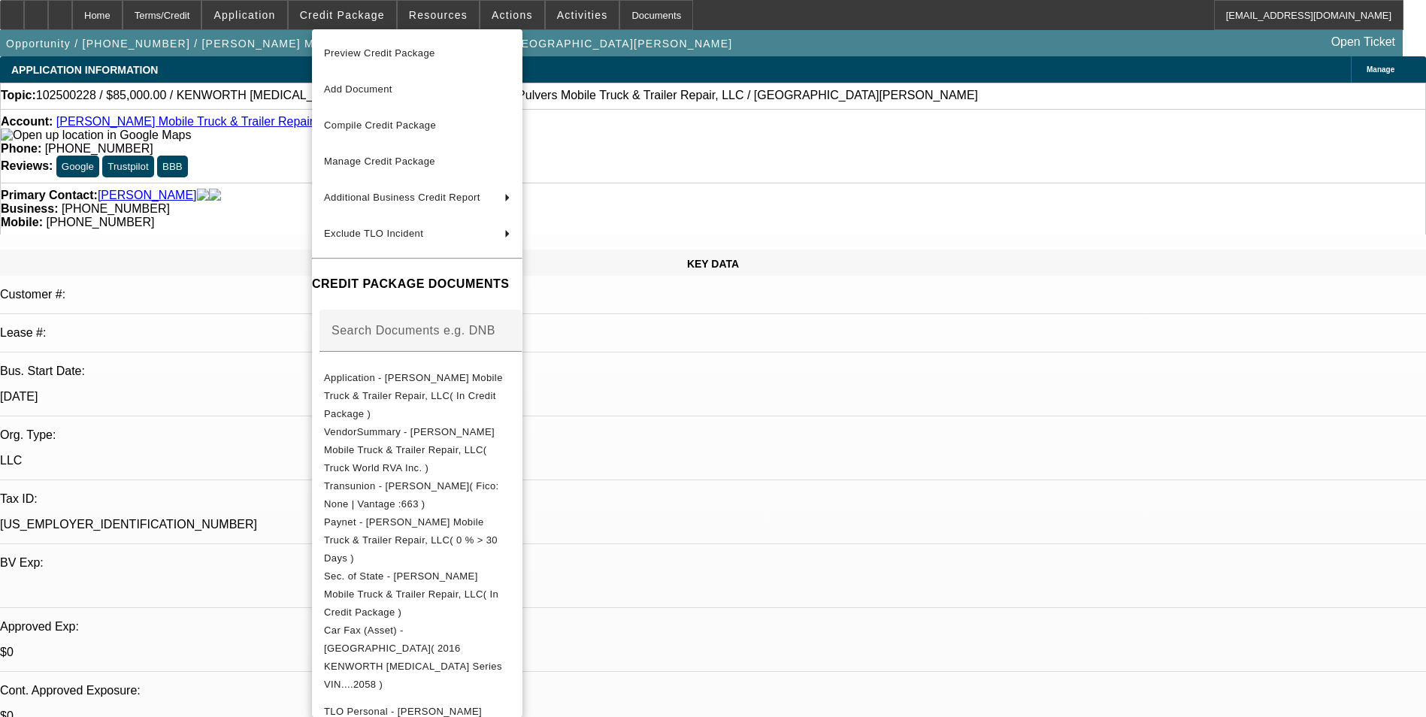
click at [426, 55] on span "Preview Credit Package" at bounding box center [379, 52] width 111 height 11
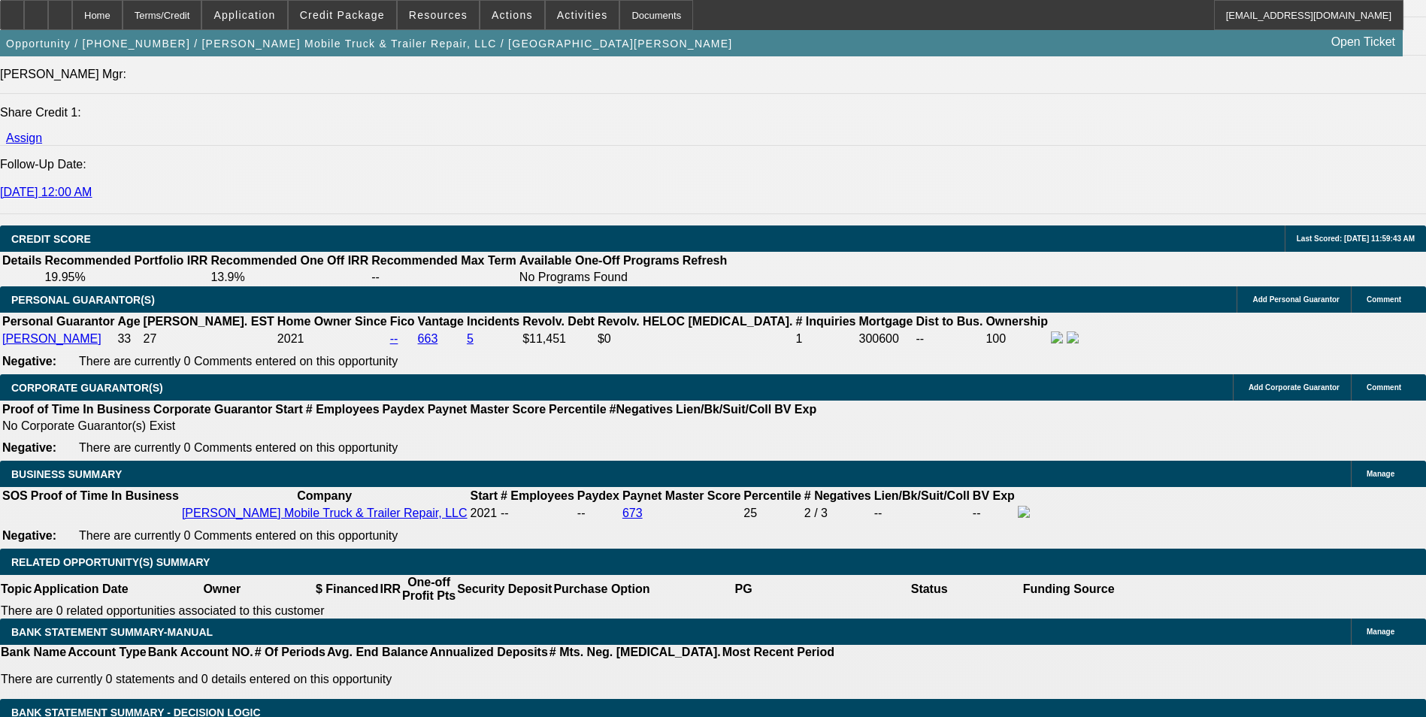
scroll to position [2180, 0]
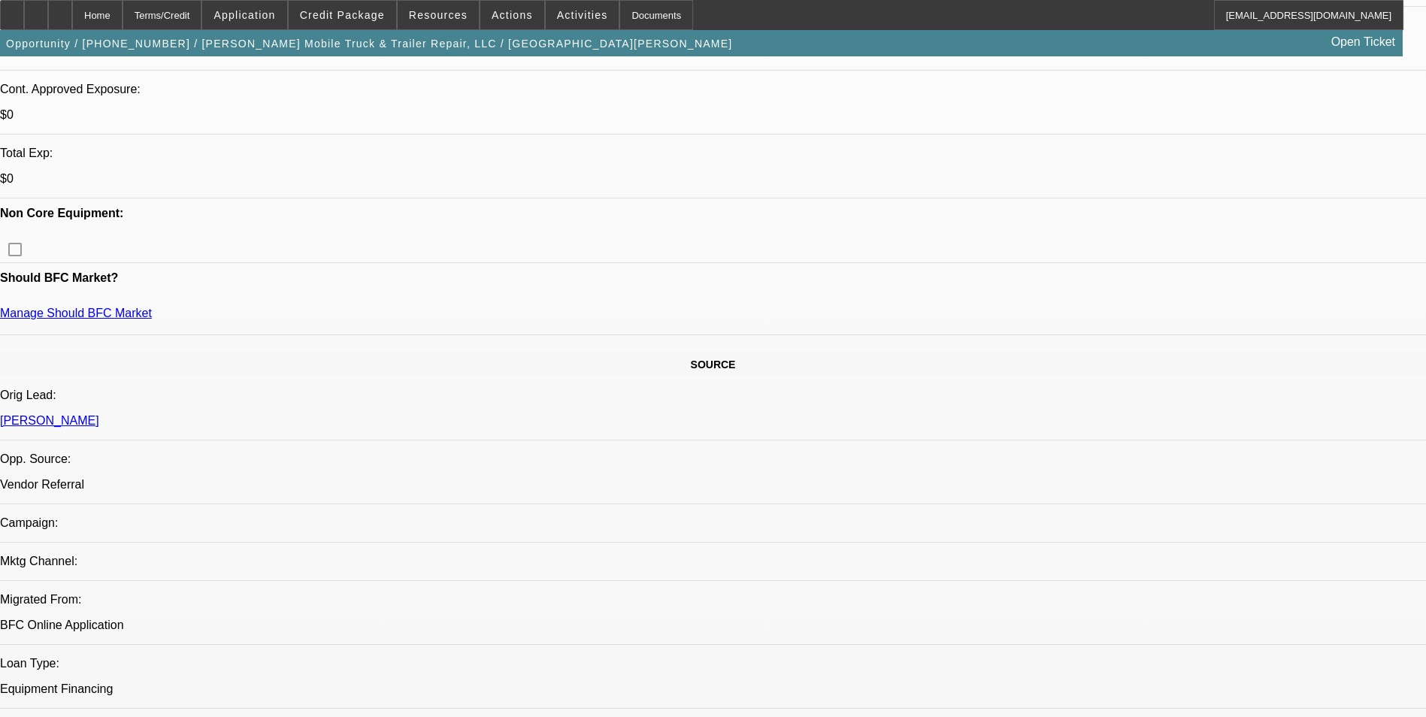
scroll to position [0, 0]
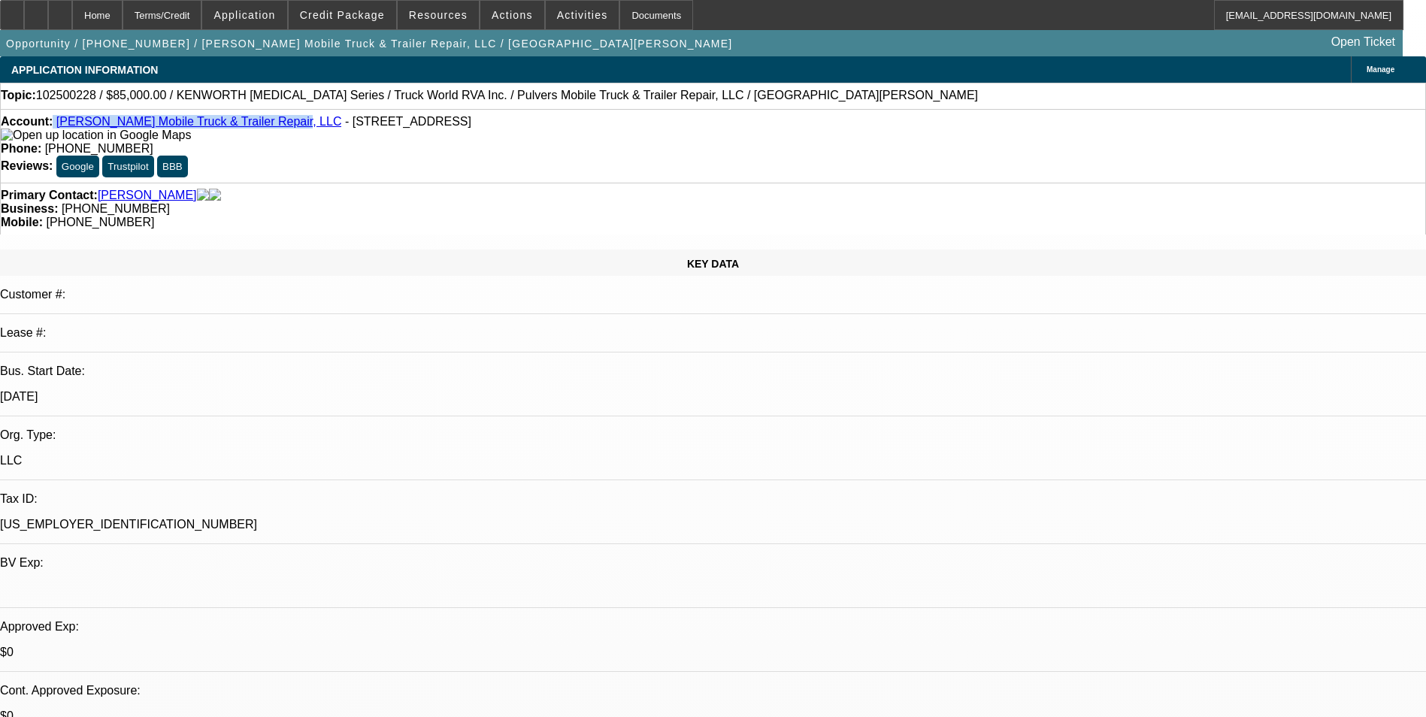
drag, startPoint x: 67, startPoint y: 126, endPoint x: 253, endPoint y: 124, distance: 185.7
click at [253, 124] on div "Account: Pulver's Mobile Truck & Trailer Repair, LLC - 224 Greenview Court, Lex…" at bounding box center [713, 128] width 1425 height 27
drag, startPoint x: 253, startPoint y: 124, endPoint x: 238, endPoint y: 124, distance: 15.0
copy div "Pulver's Mobile Truck & Trailer Repair, LLC"
drag, startPoint x: 264, startPoint y: 125, endPoint x: 450, endPoint y: 123, distance: 186.5
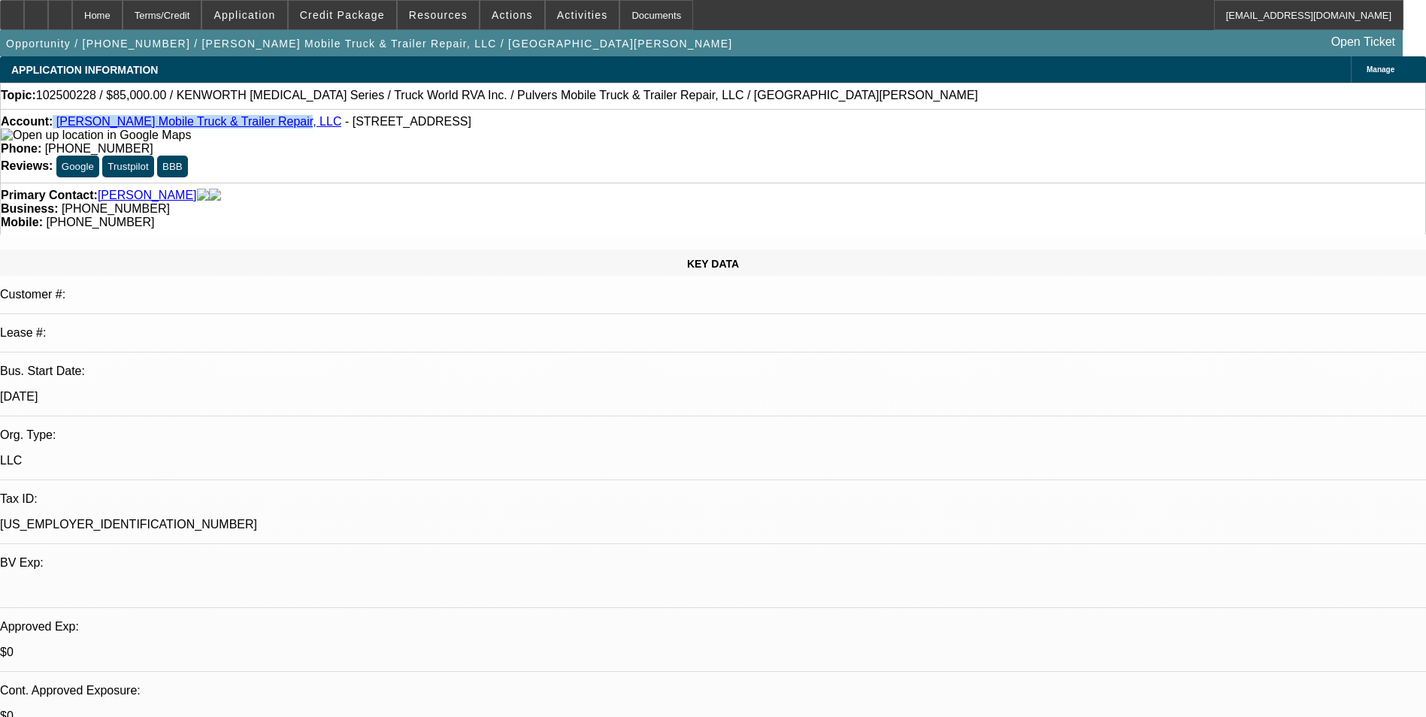
click at [450, 123] on span "- 224 Greenview Court, Lexington, SC 29072" at bounding box center [408, 121] width 126 height 13
drag, startPoint x: 450, startPoint y: 123, endPoint x: 434, endPoint y: 123, distance: 16.6
copy span "224 Greenview Court, Lexington, SC 29072"
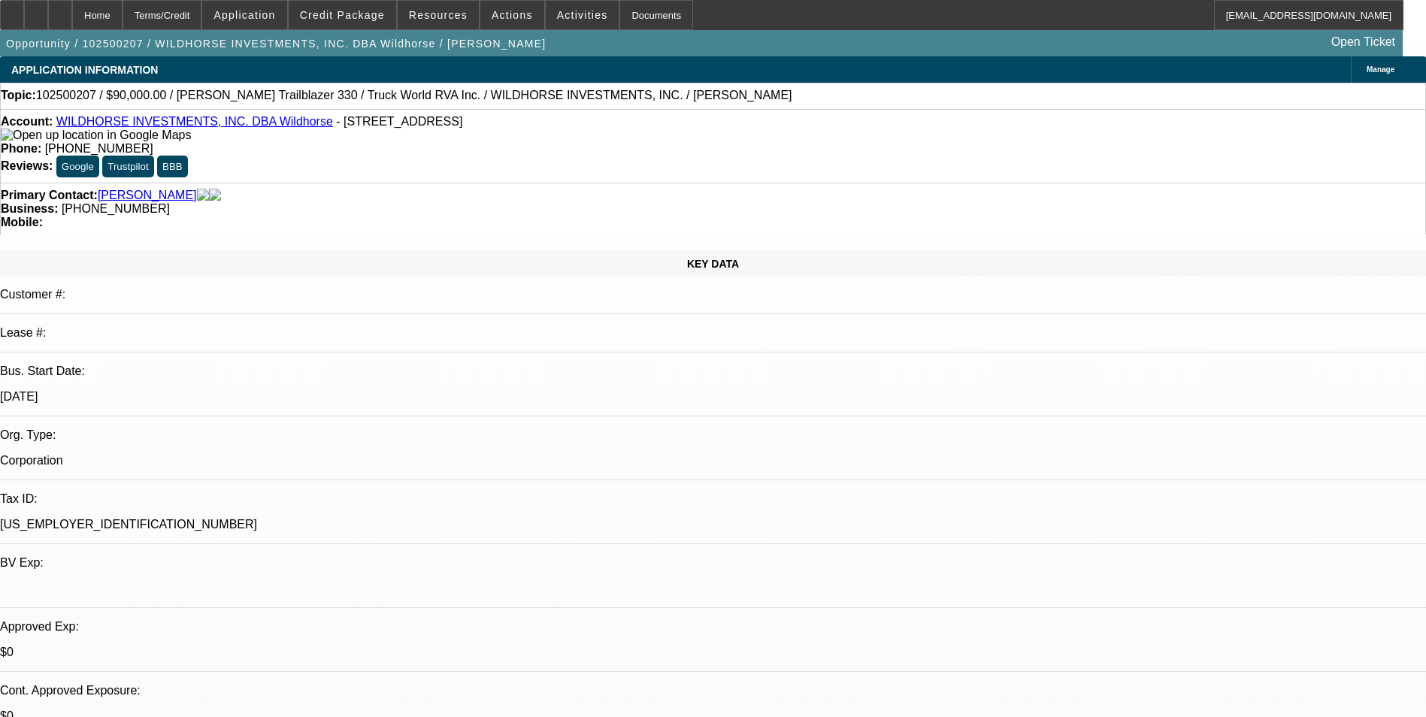
select select "0"
select select "2"
select select "0.1"
select select "0"
select select "2"
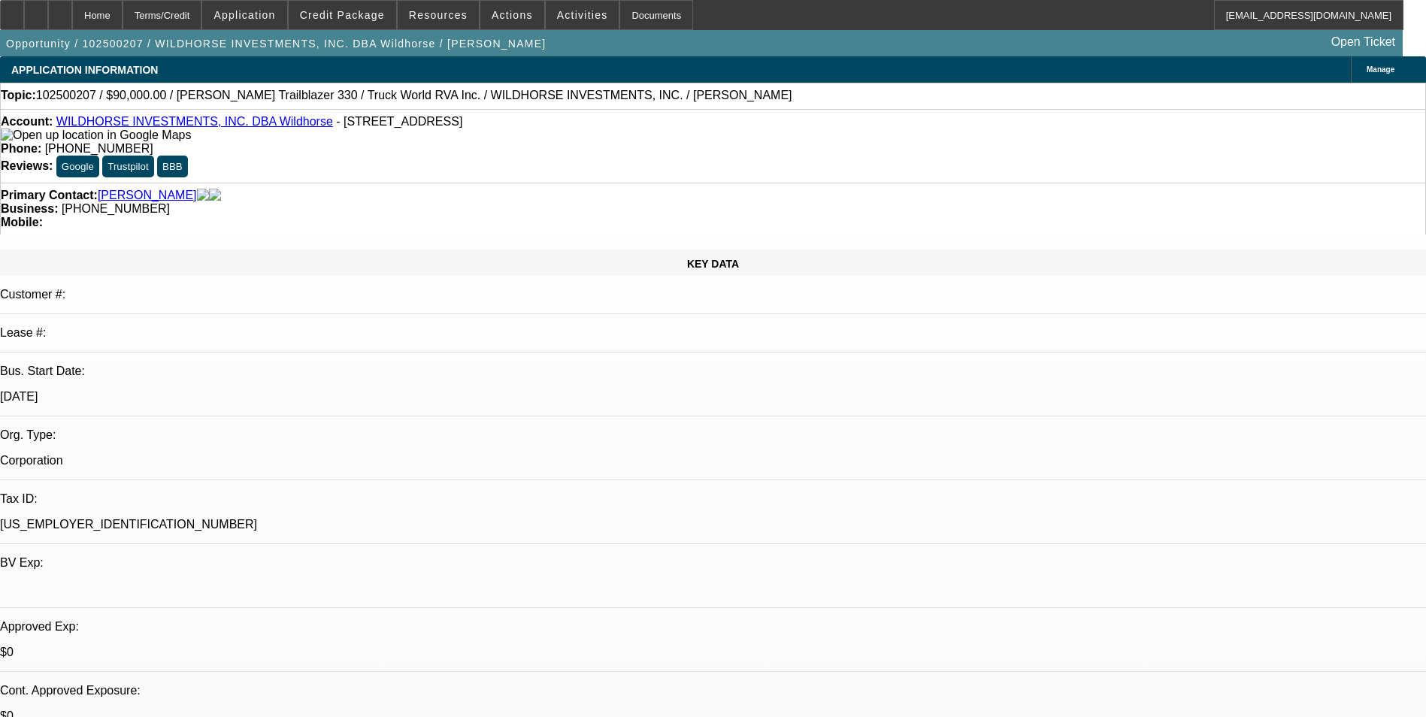
select select "0.1"
select select "2"
select select "4"
select select "2"
select select "4"
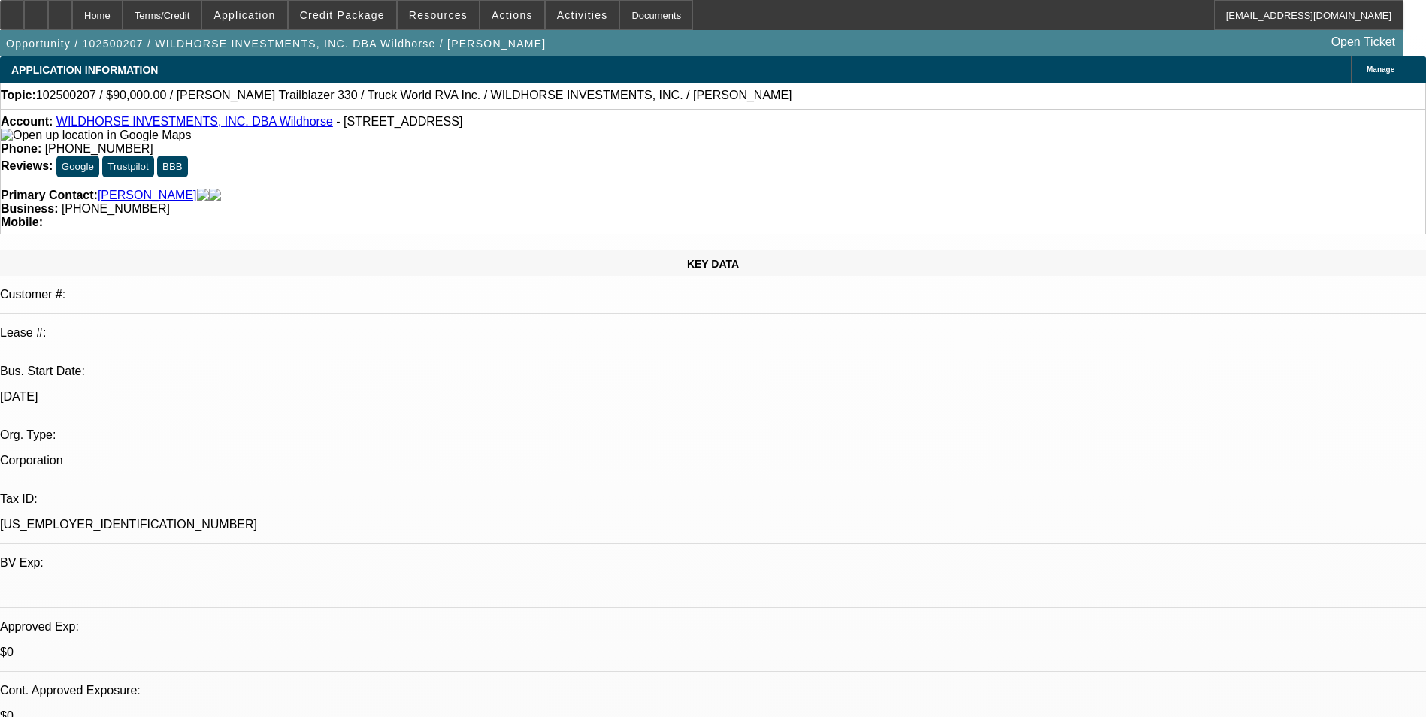
click at [202, 22] on div "Terms/Credit" at bounding box center [163, 15] width 80 height 30
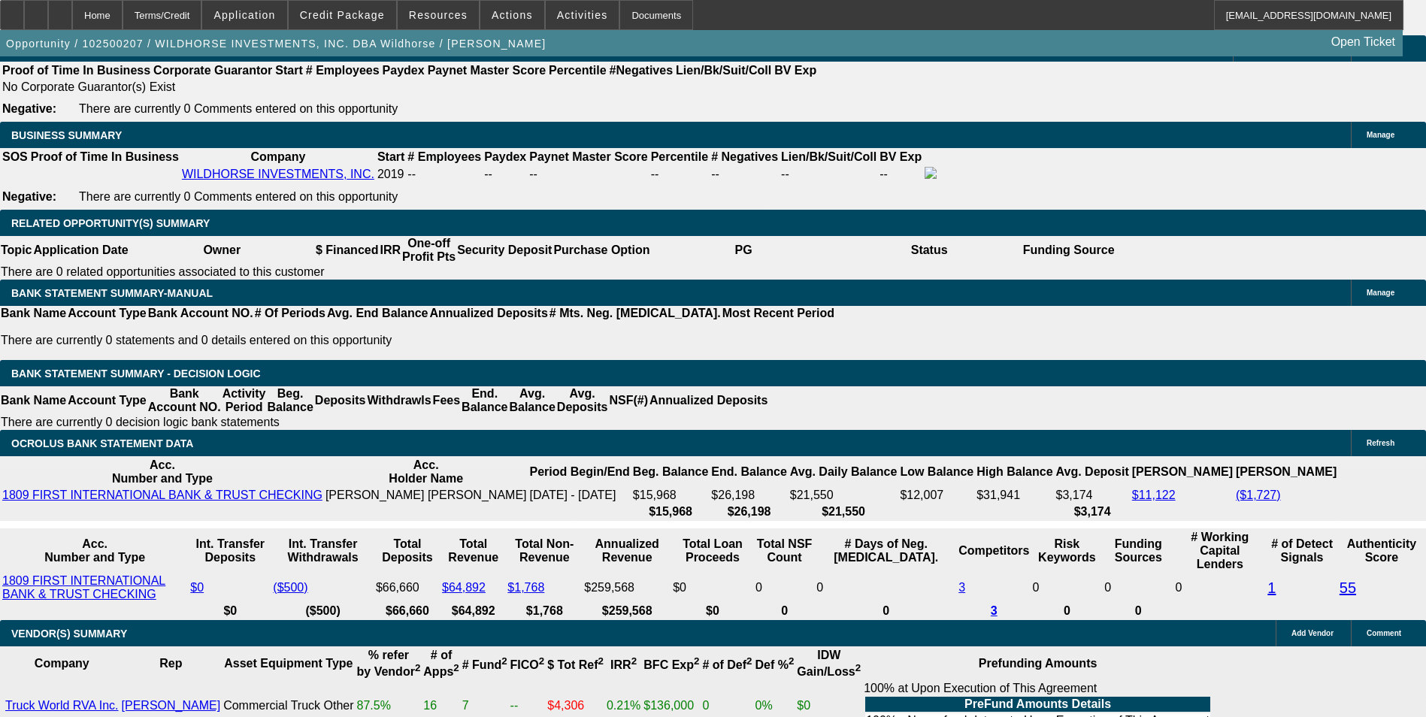
scroll to position [0, 14]
drag, startPoint x: 1132, startPoint y: 632, endPoint x: 1183, endPoint y: 671, distance: 65.0
drag, startPoint x: 1183, startPoint y: 671, endPoint x: 1149, endPoint y: 641, distance: 45.3
copy td "explanation on personal credit issues is included in additional comments. Custo…"
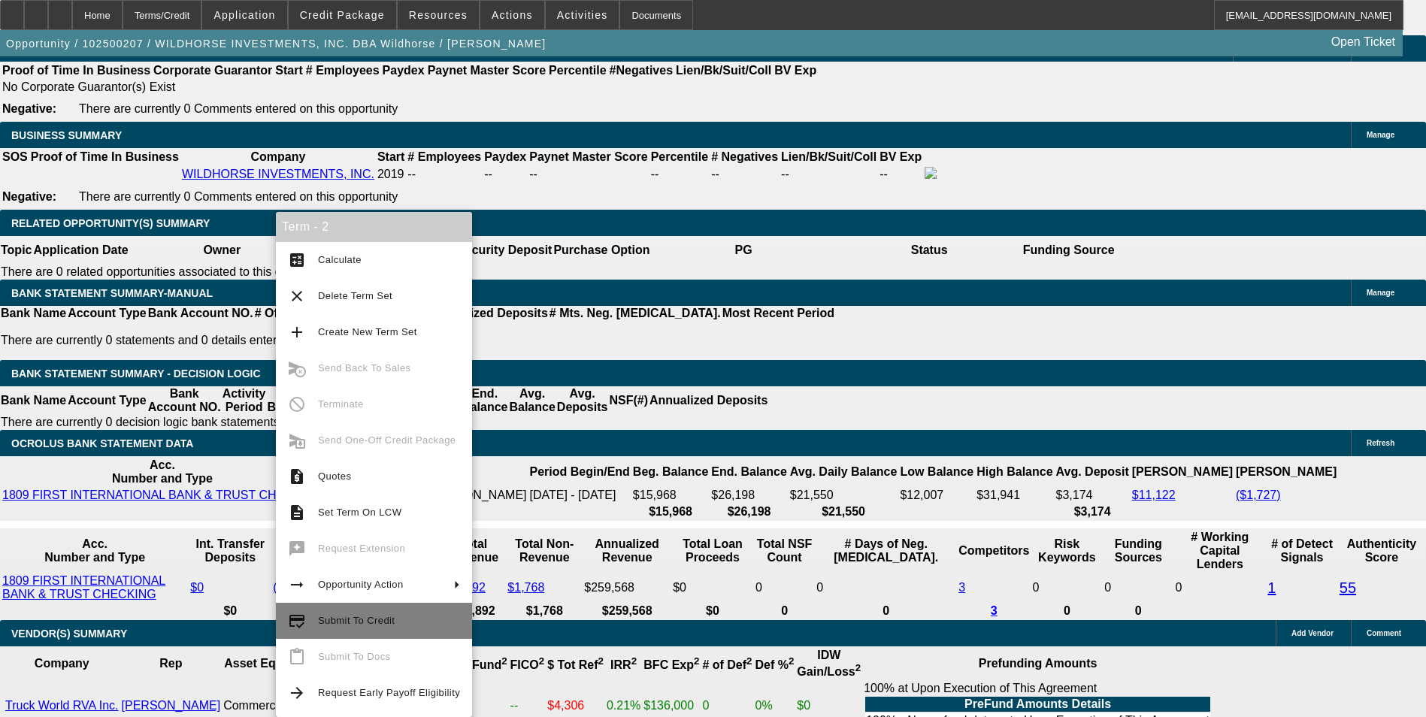
click at [350, 624] on span "Submit To Credit" at bounding box center [356, 620] width 77 height 11
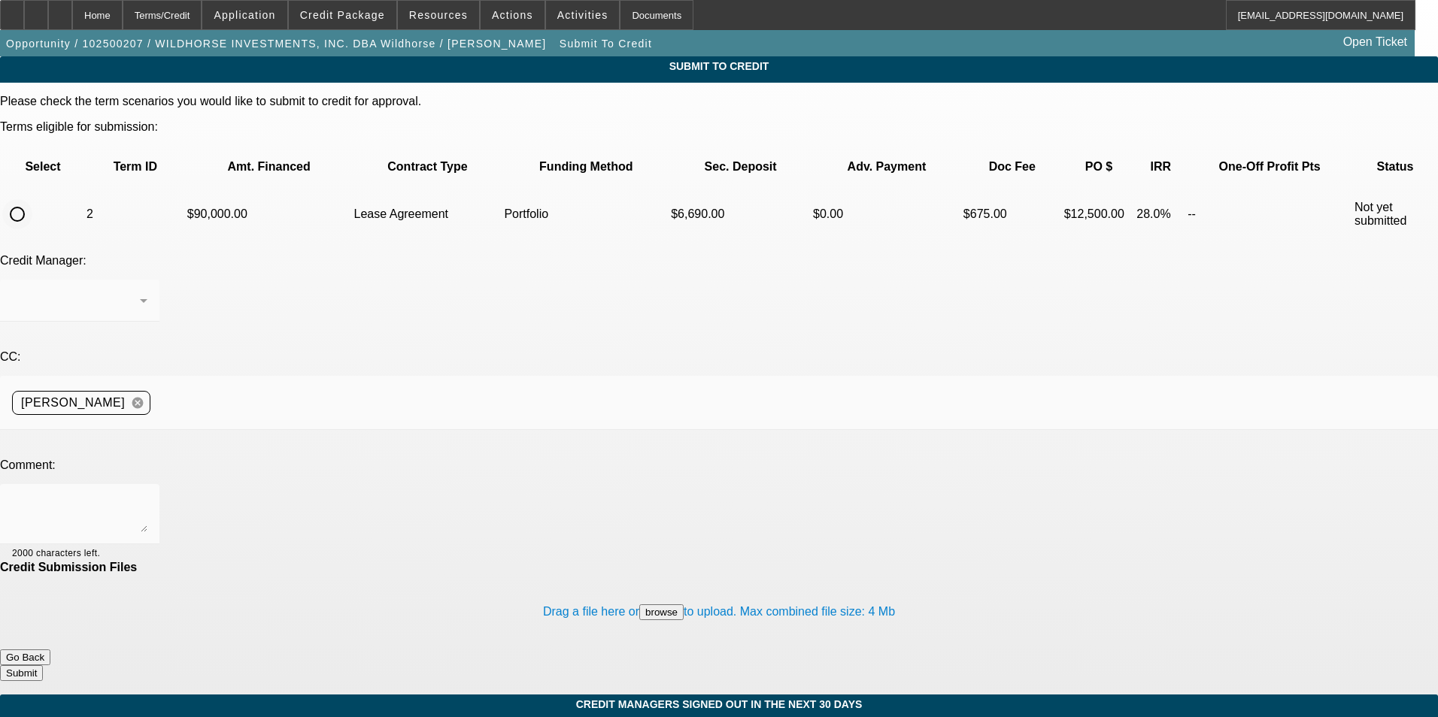
click at [32, 199] on input "radio" at bounding box center [17, 214] width 30 height 30
radio input "true"
click at [147, 280] on div "[PERSON_NAME]" at bounding box center [79, 301] width 135 height 42
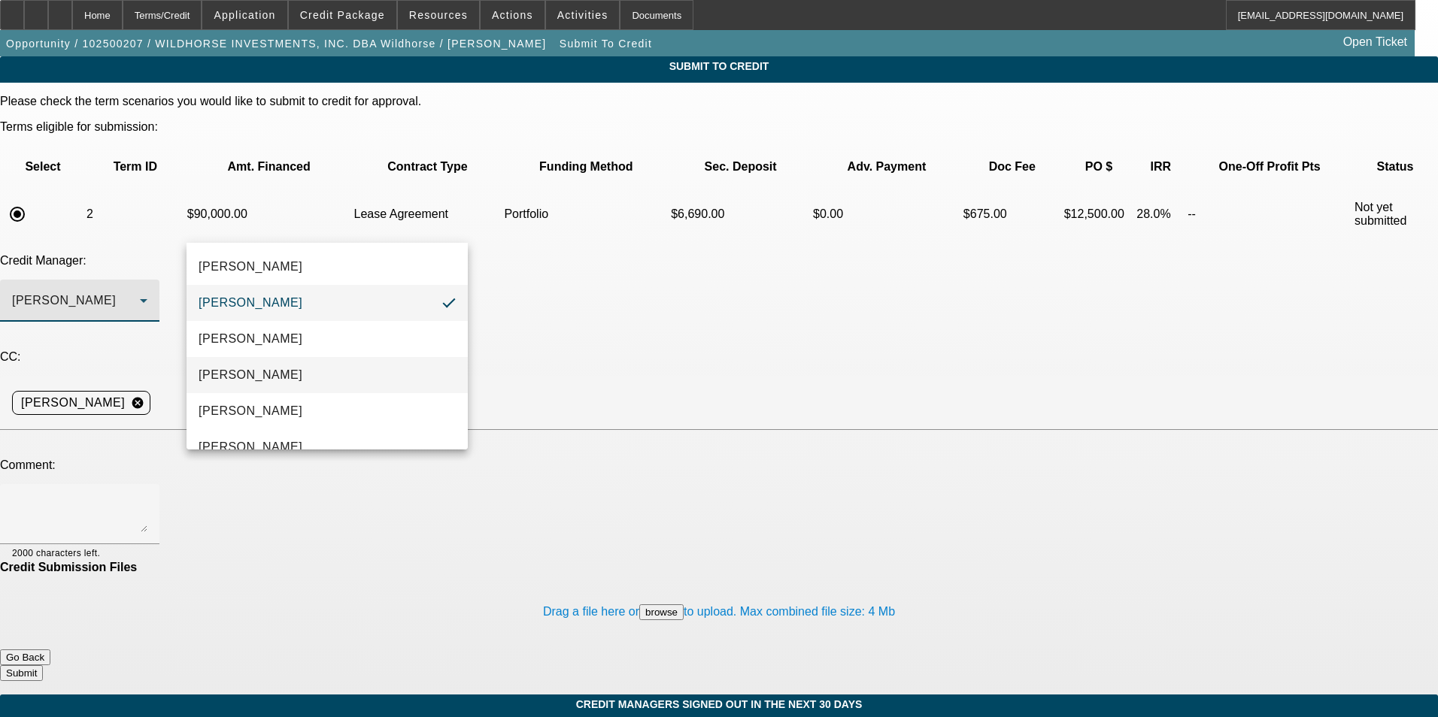
click at [298, 369] on mat-option "[PERSON_NAME]" at bounding box center [326, 375] width 281 height 36
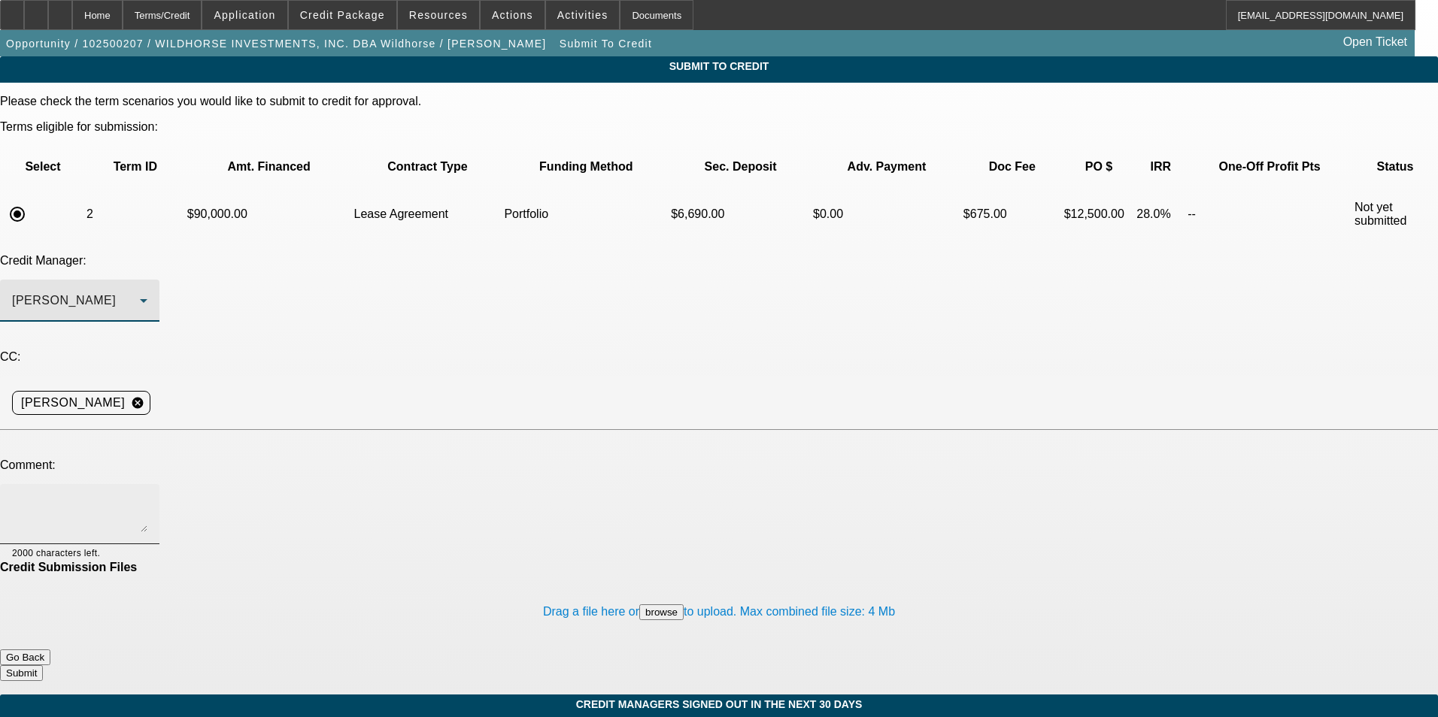
click at [147, 496] on textarea at bounding box center [79, 514] width 135 height 36
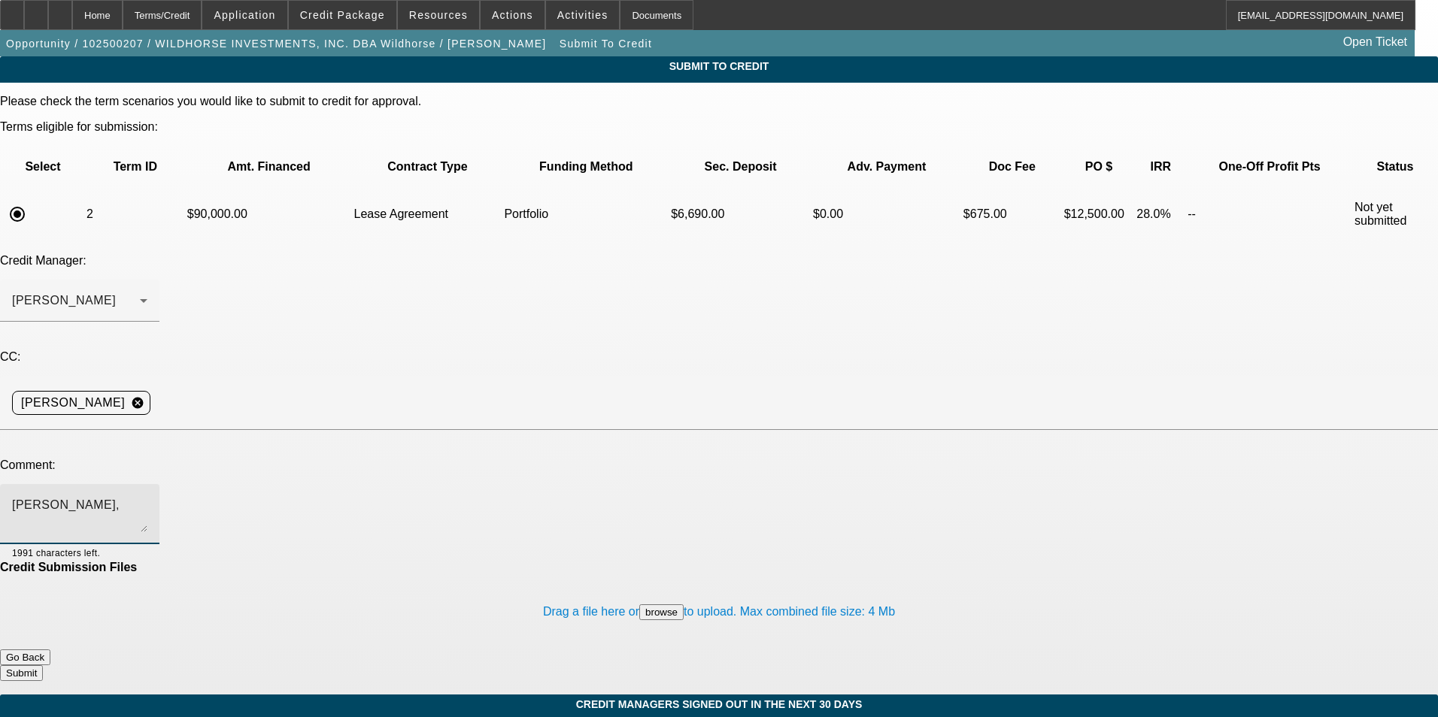
paste textarea "explanation on personal credit issues is included in additional comments. Custo…"
type textarea "Michael, explanation on personal credit issues is included in additional commen…"
click at [43, 665] on button "Submit" at bounding box center [21, 673] width 43 height 16
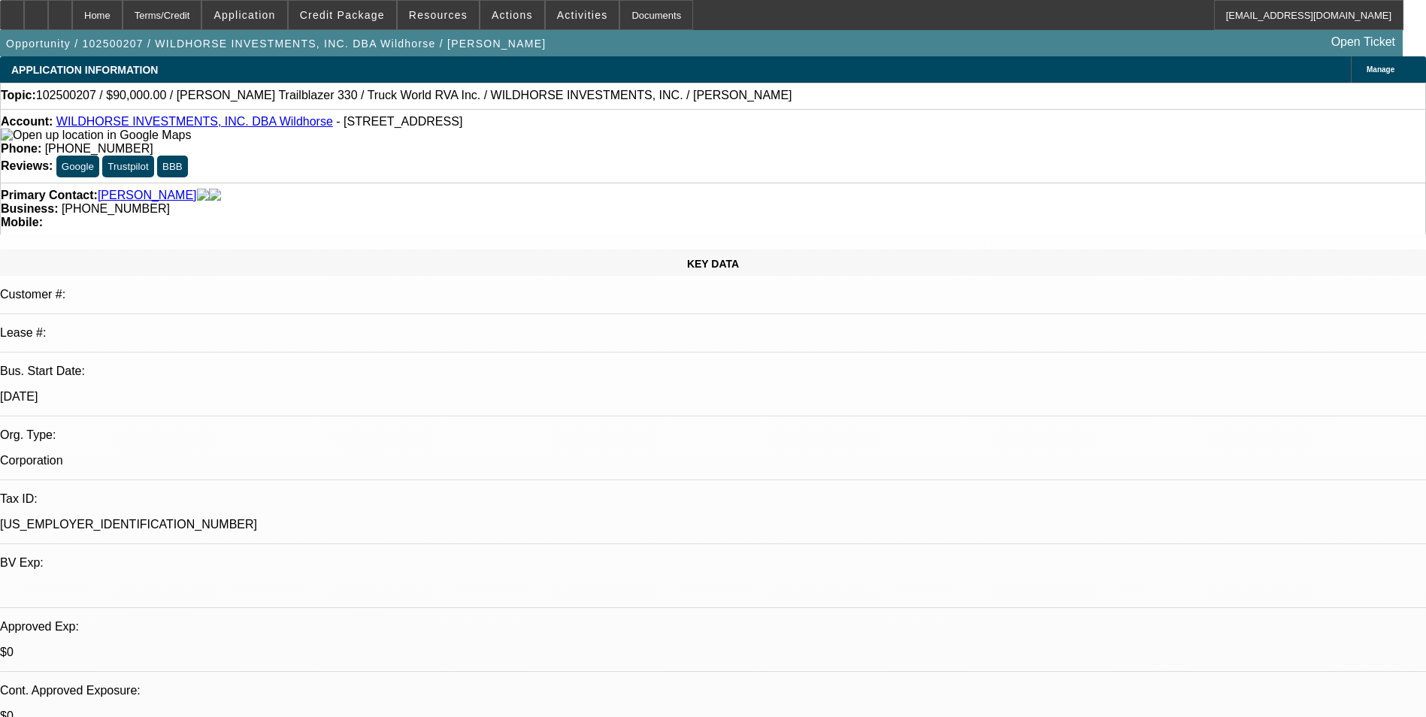
select select "0"
select select "2"
select select "0.1"
select select "4"
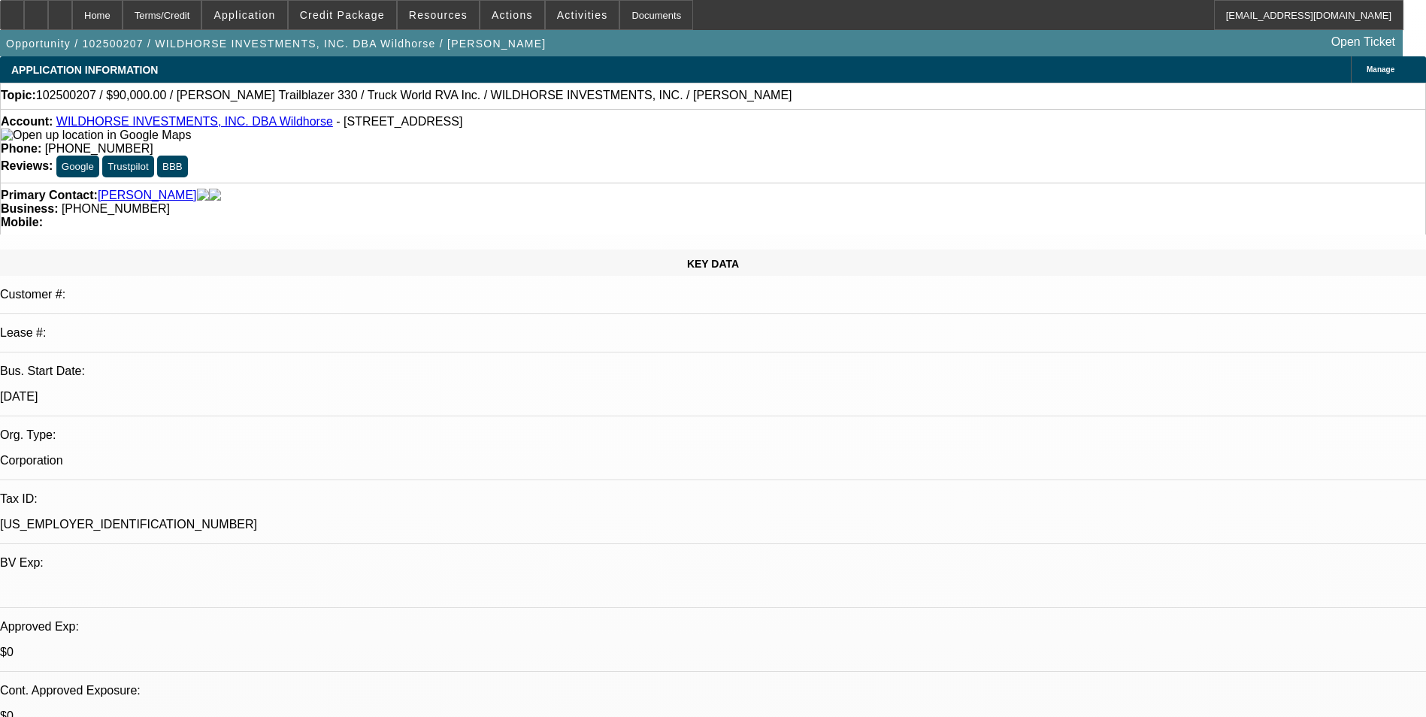
select select "0"
select select "2"
select select "0.1"
select select "4"
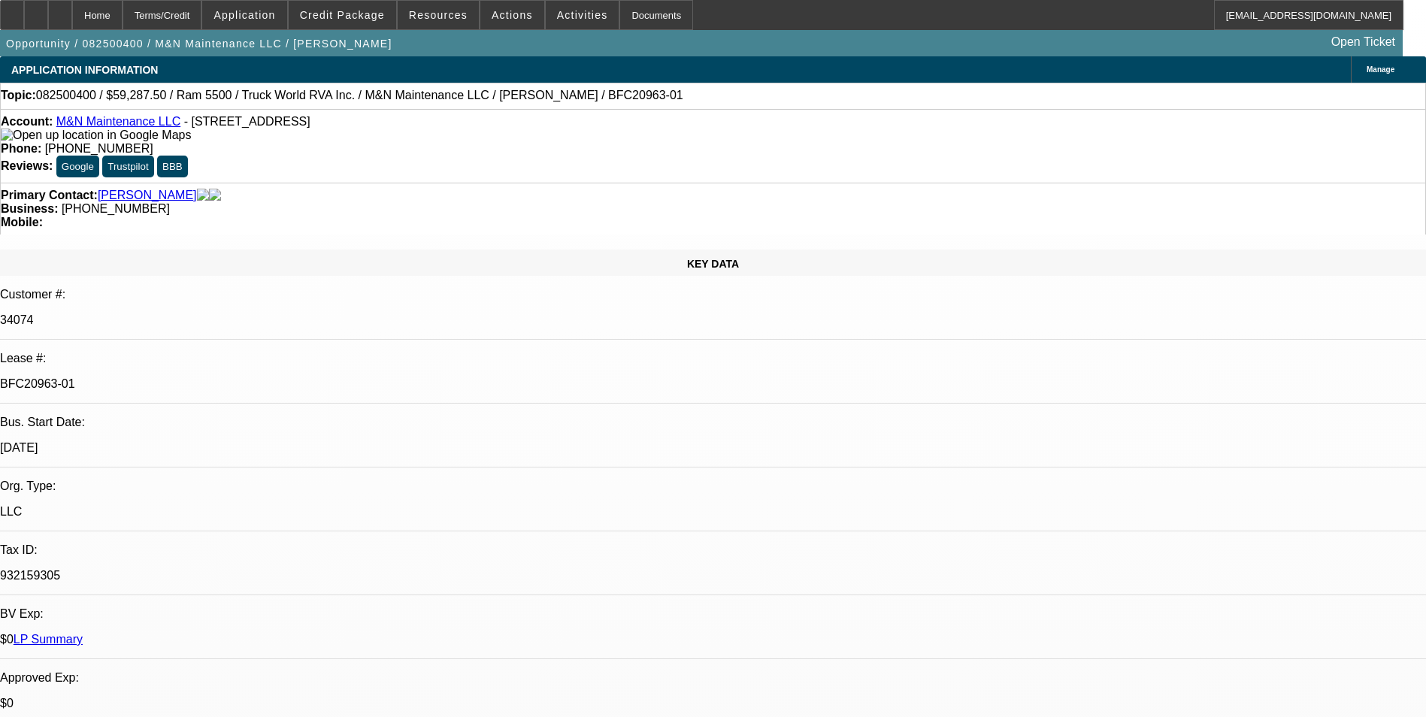
select select "0.1"
select select "0"
select select "0.1"
select select "0"
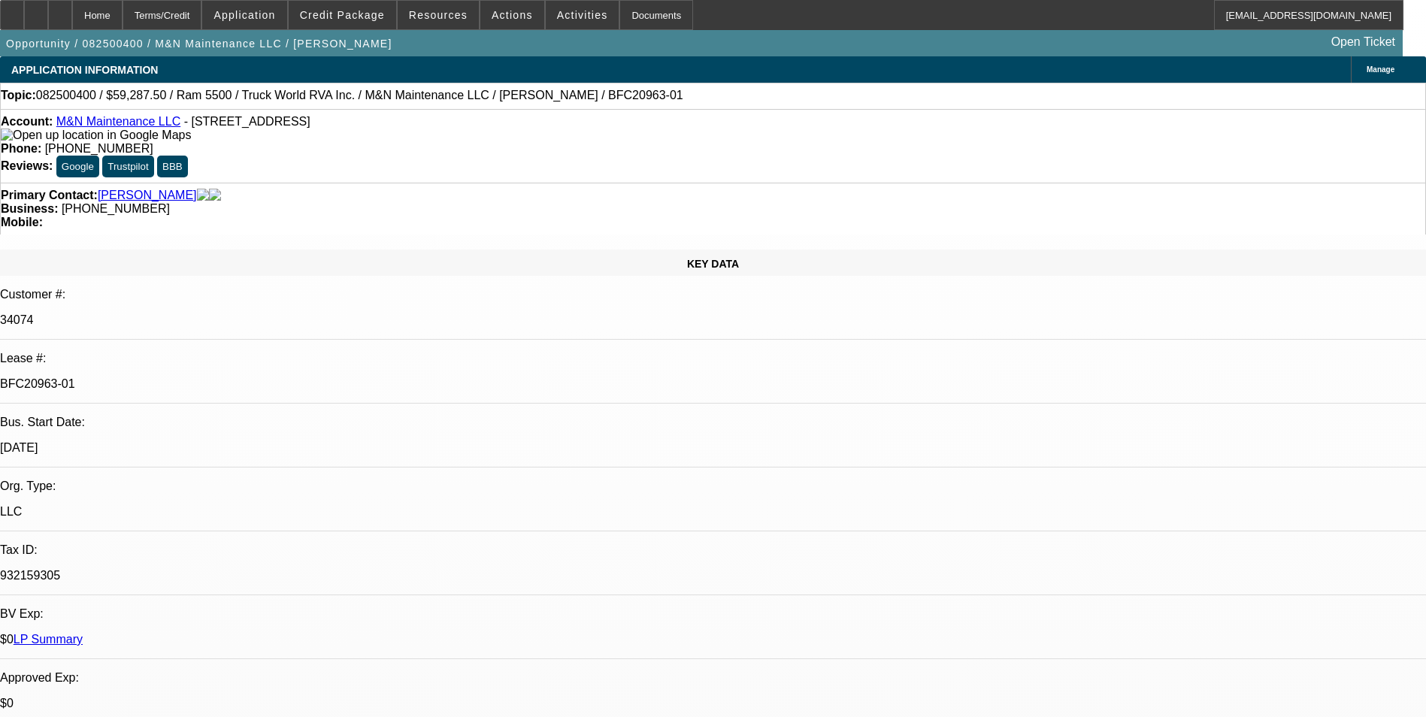
select select "0"
select select "0.1"
select select "0"
select select "1"
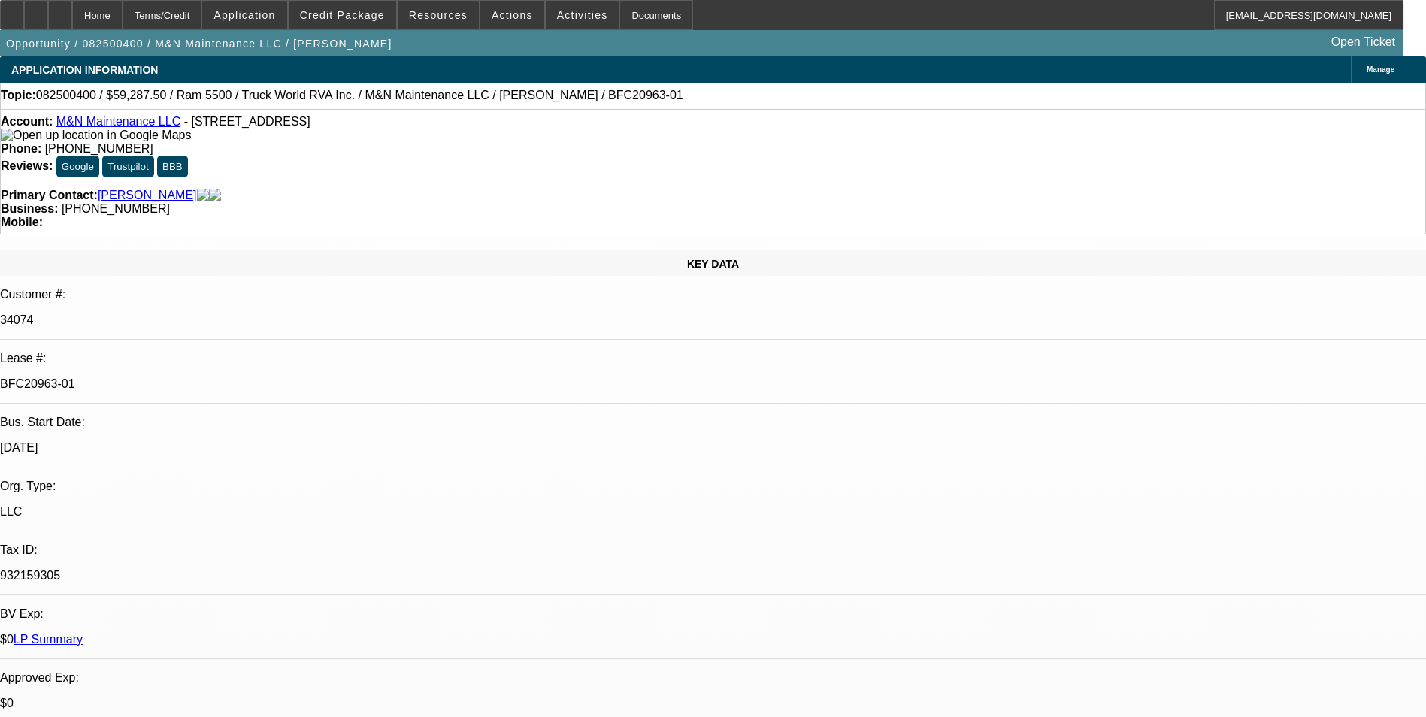
select select "1"
select select "6"
select select "1"
select select "6"
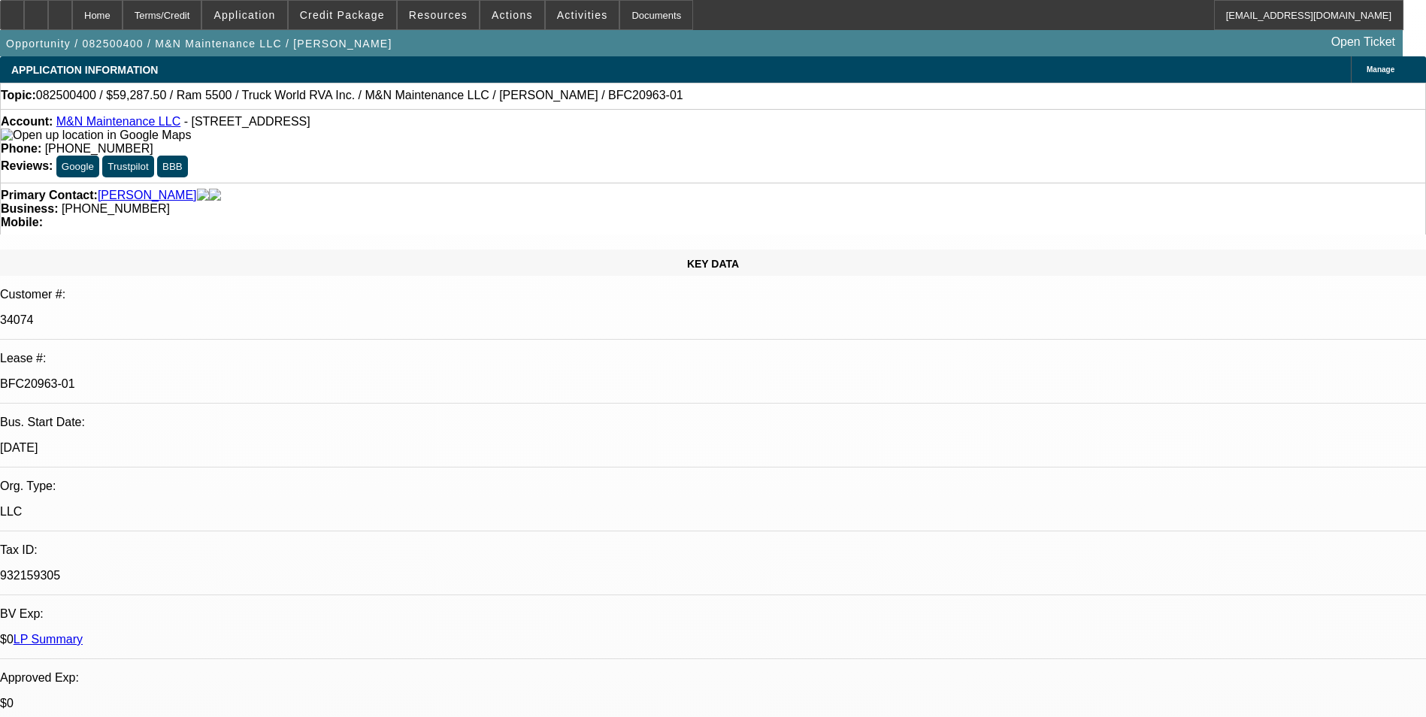
select select "1"
select select "6"
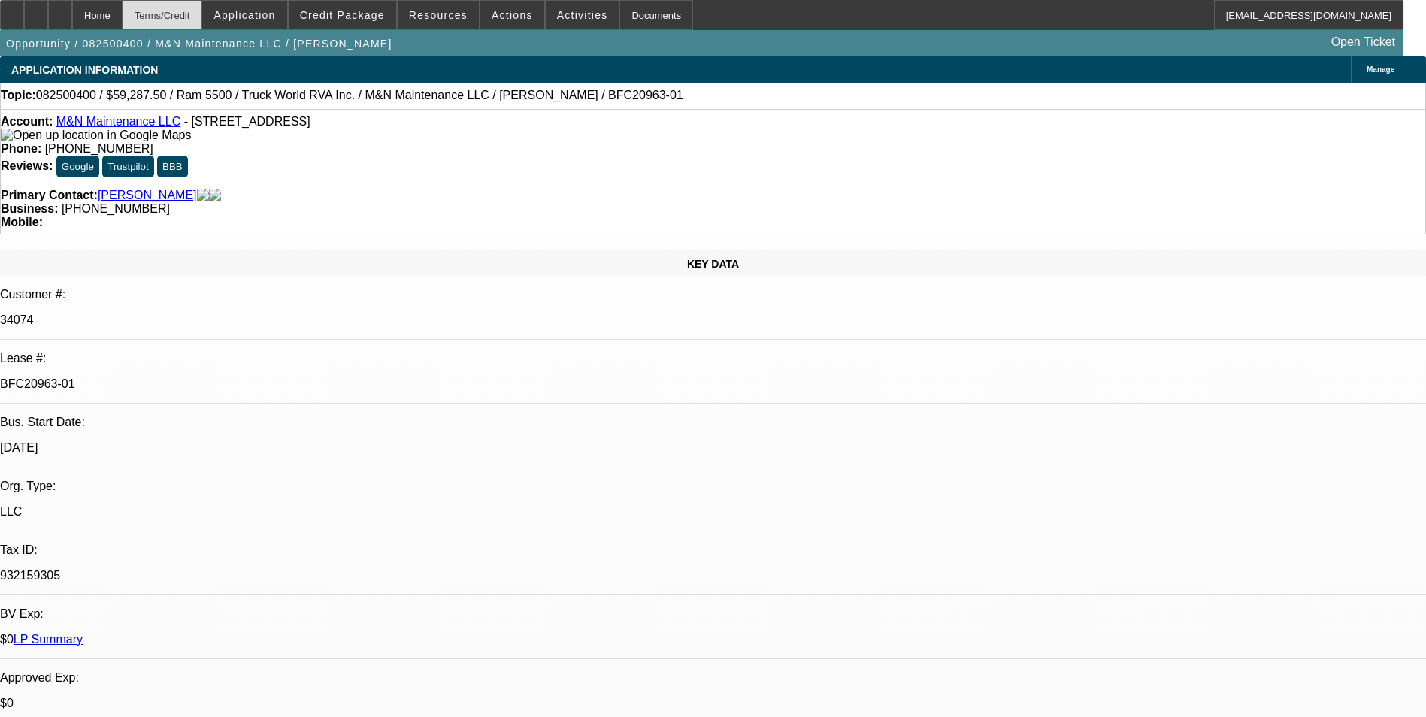
click at [192, 14] on div "Terms/Credit" at bounding box center [163, 15] width 80 height 30
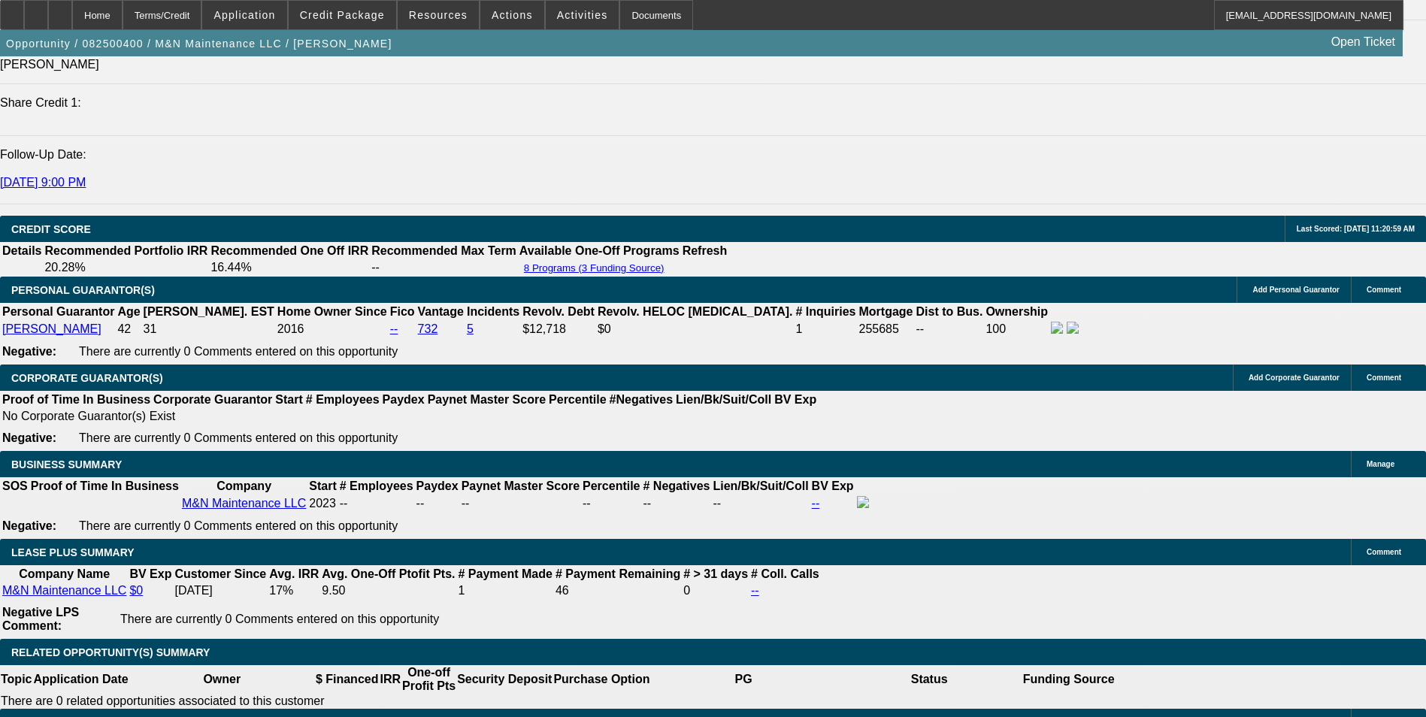
scroll to position [2183, 0]
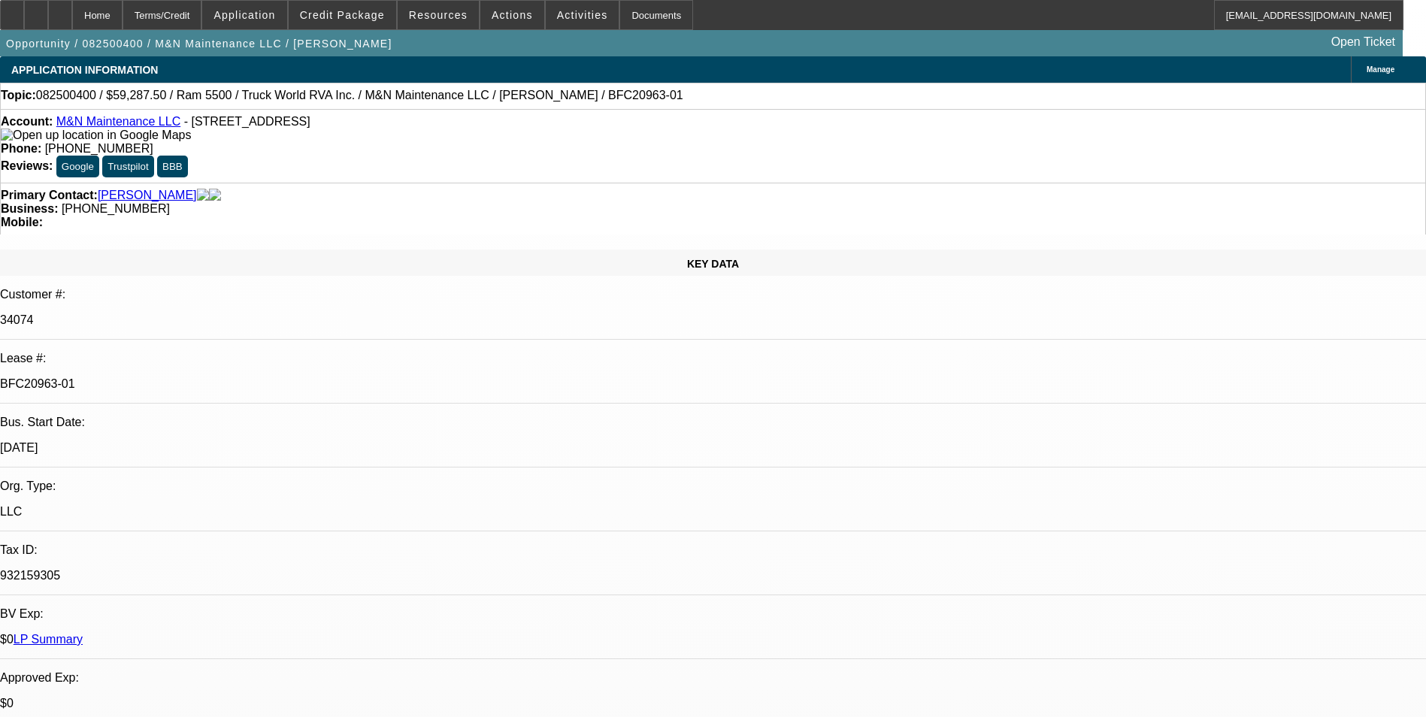
scroll to position [0, 0]
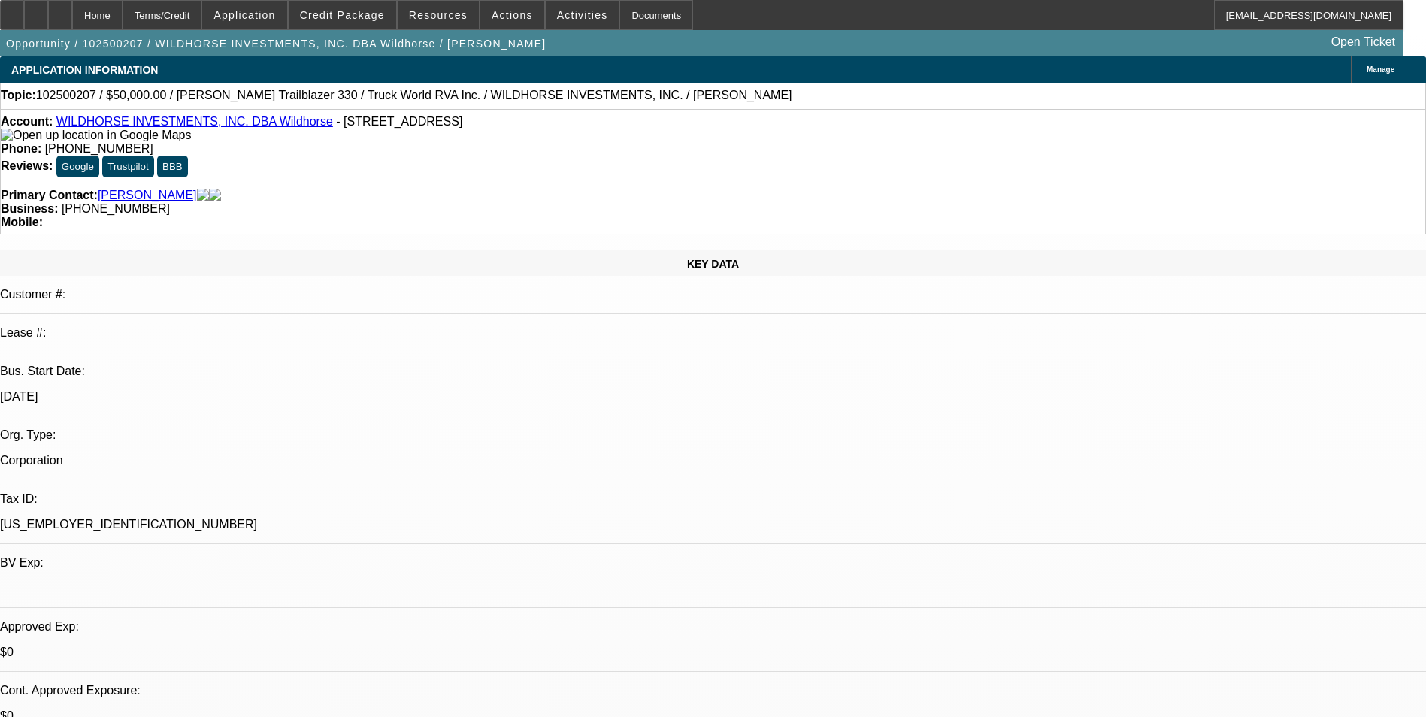
select select "0"
select select "2"
select select "0.1"
select select "4"
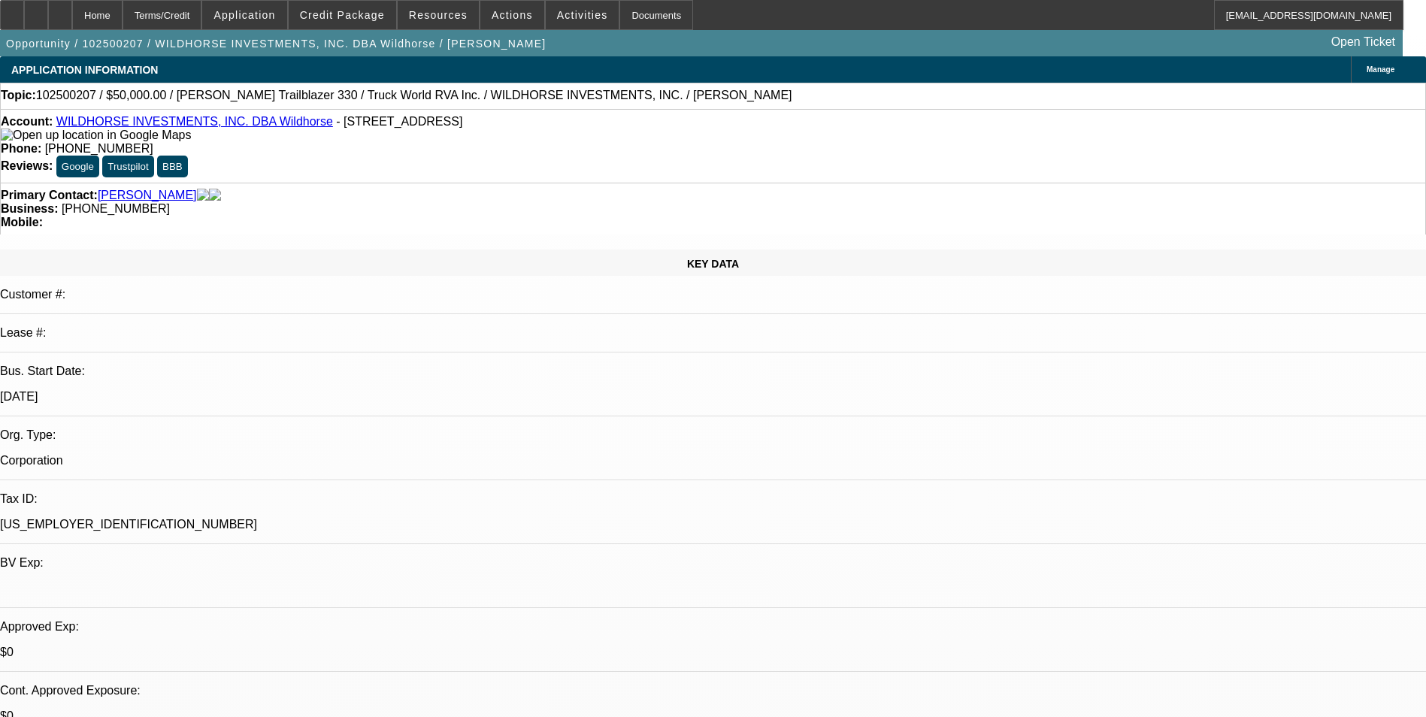
select select "0"
select select "2"
select select "0.1"
select select "4"
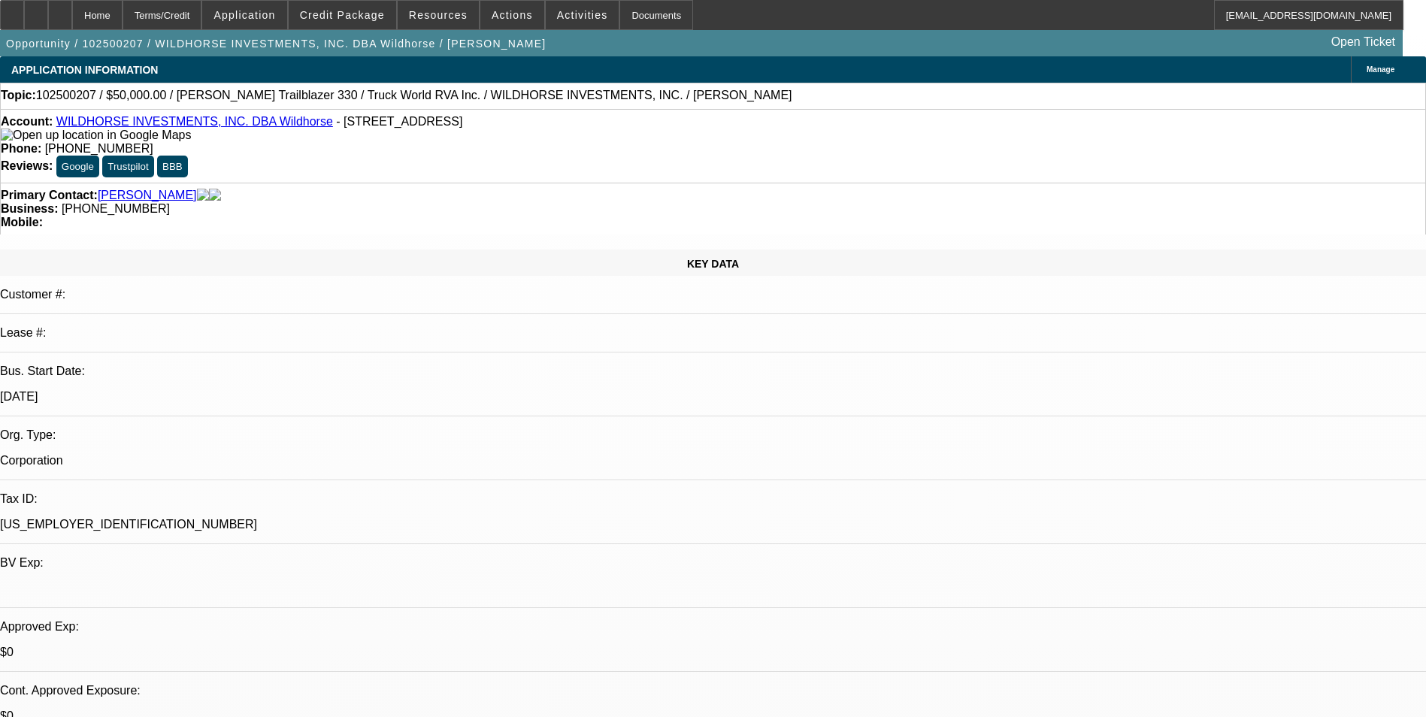
select select "0"
select select "2"
select select "0.1"
select select "4"
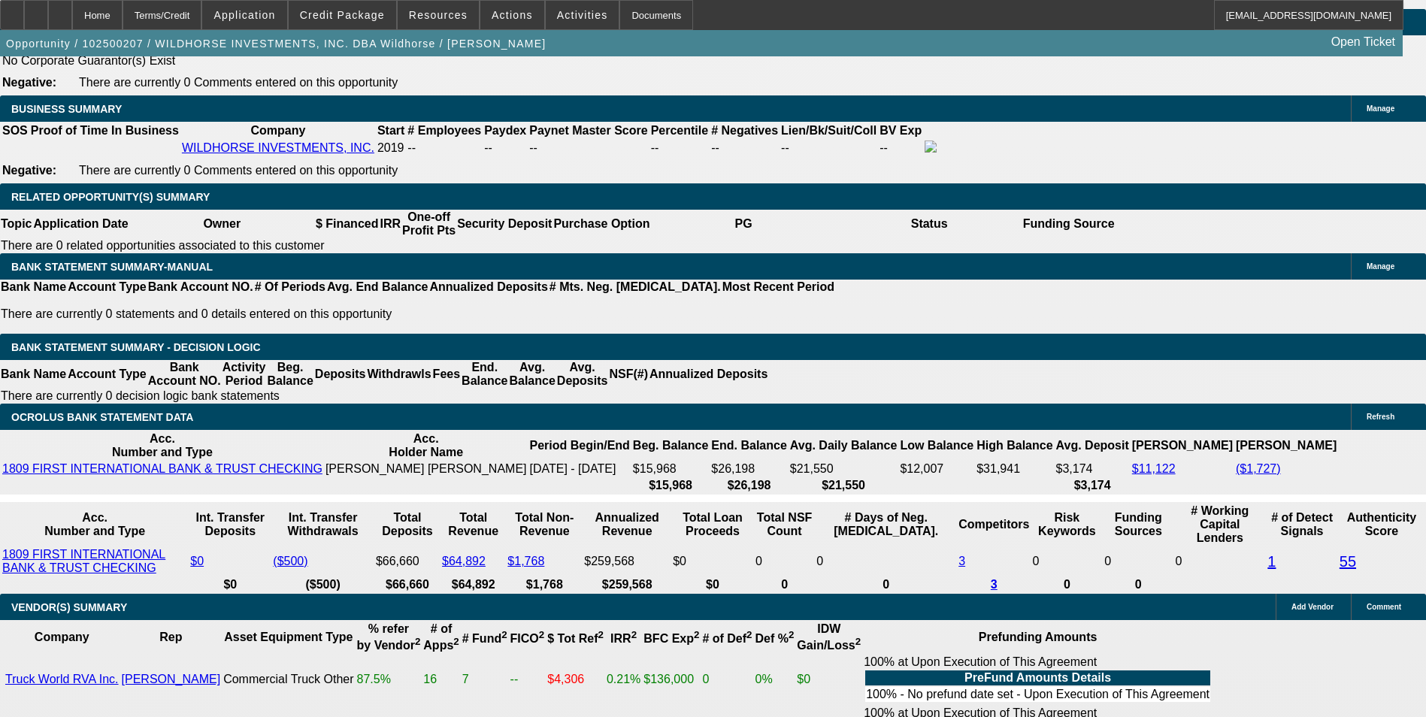
scroll to position [75, 0]
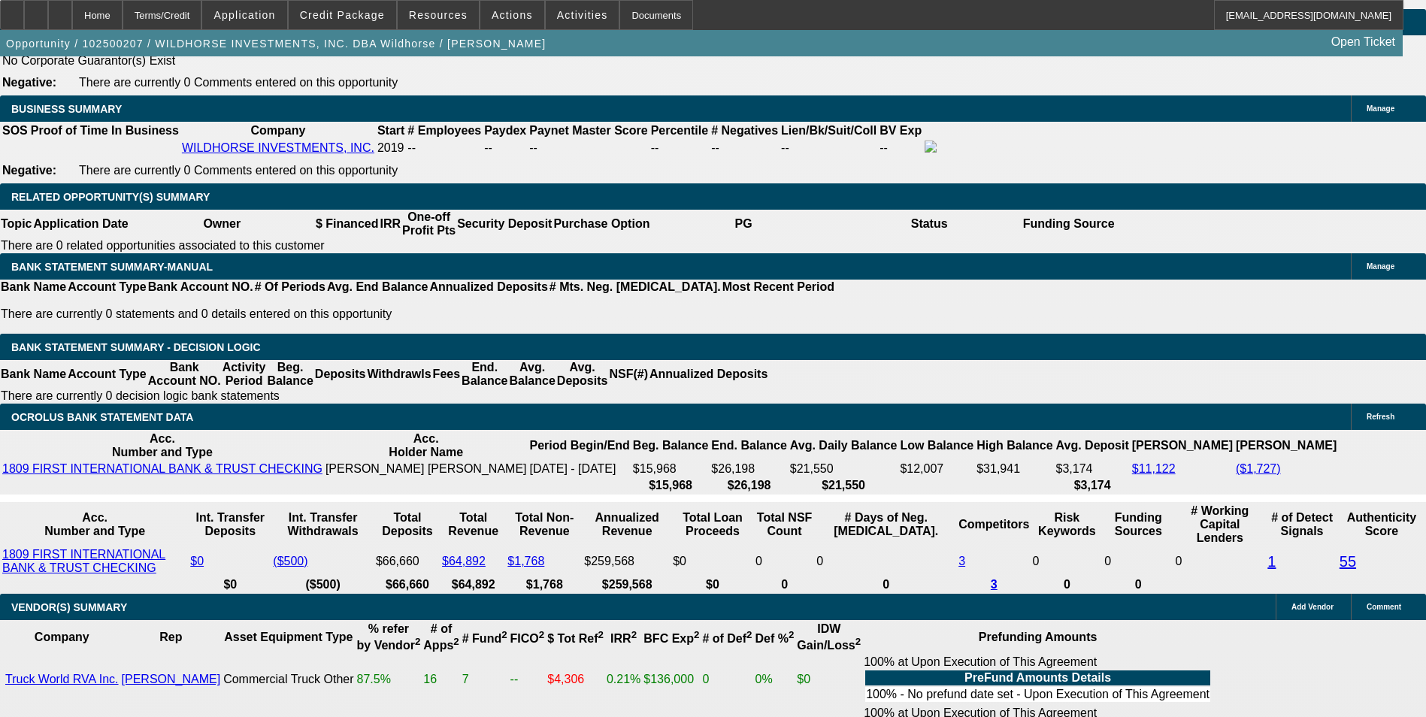
scroll to position [75, 0]
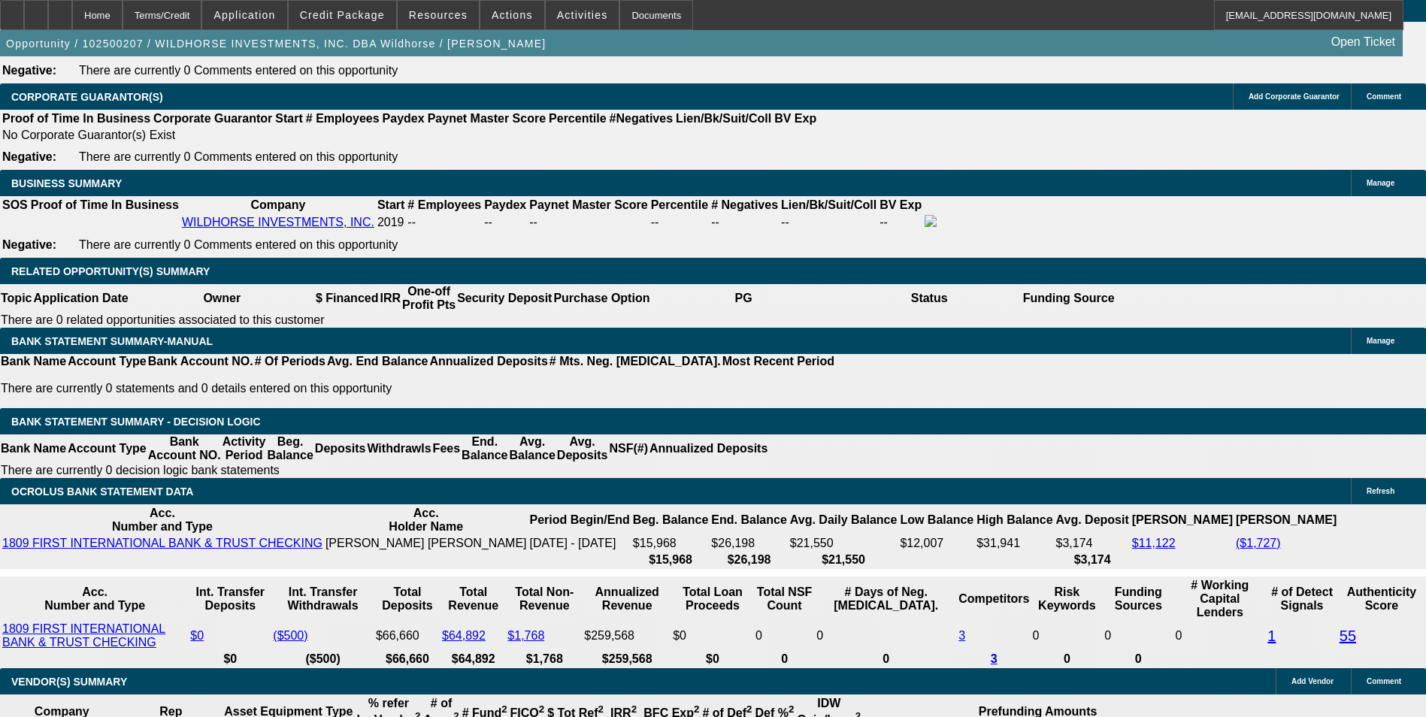
scroll to position [2303, 0]
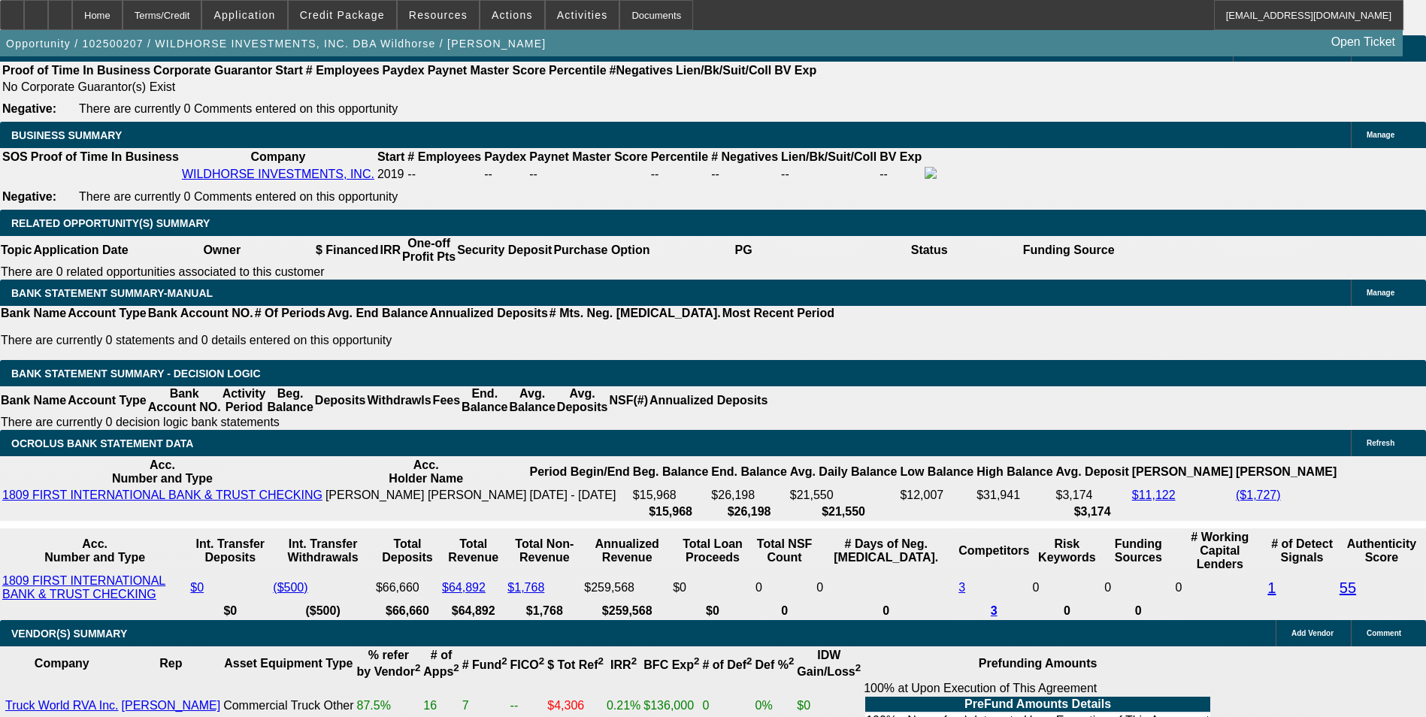
scroll to position [2378, 0]
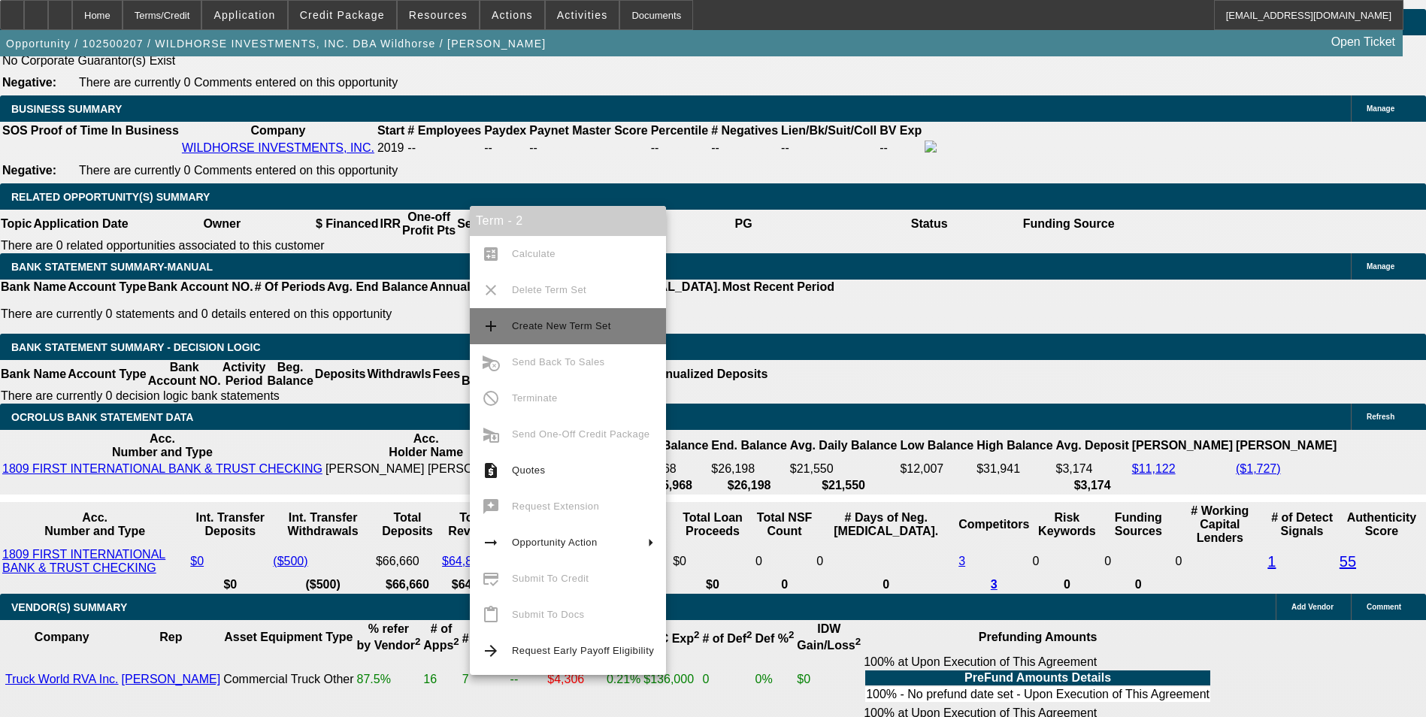
click at [549, 329] on span "Create New Term Set" at bounding box center [561, 325] width 99 height 11
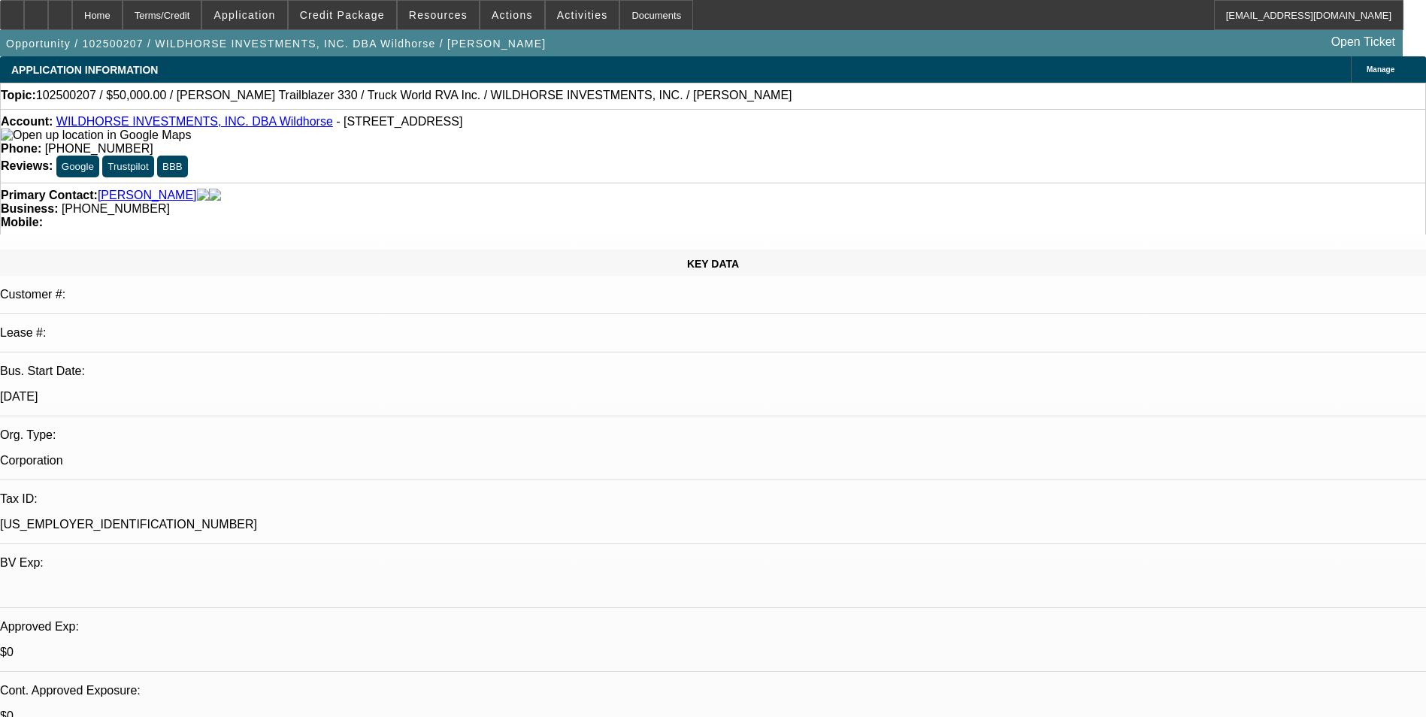
select select "0"
select select "2"
select select "0.1"
select select "4"
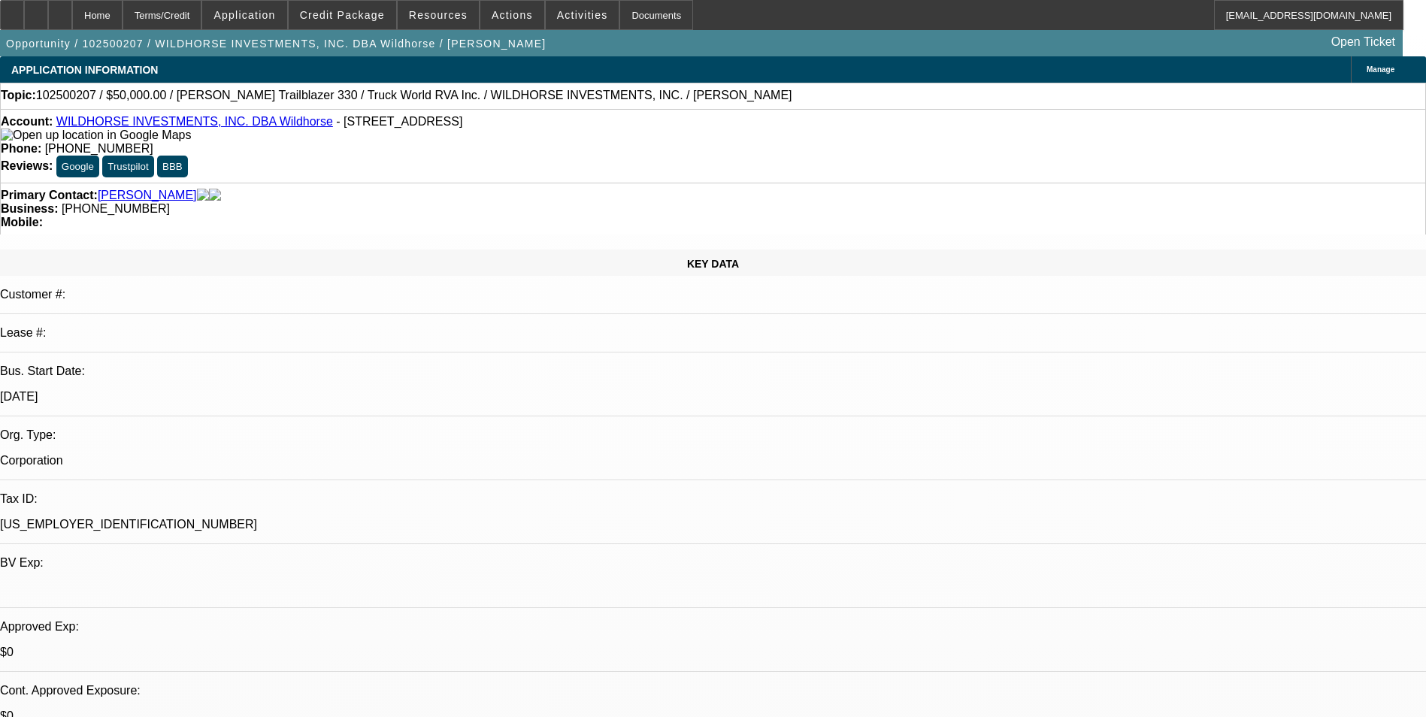
select select "0"
select select "2"
select select "0.1"
select select "4"
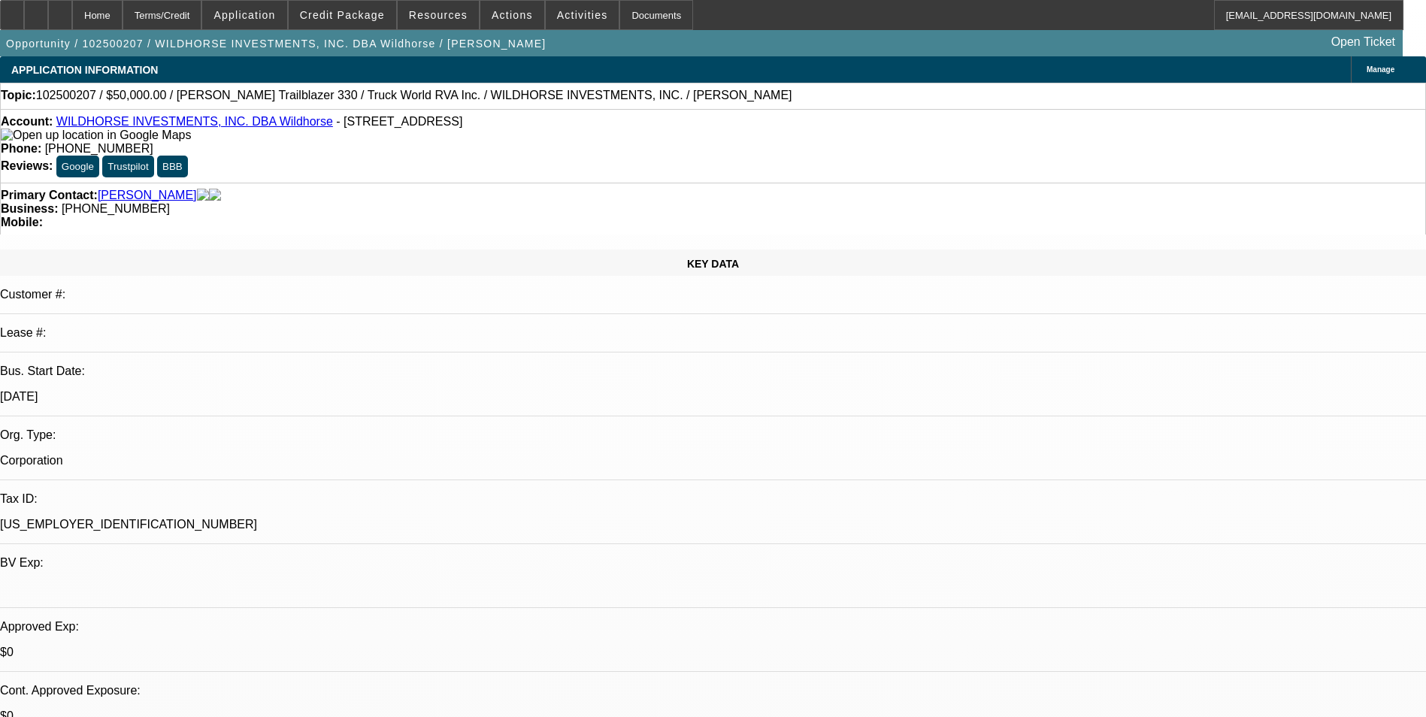
select select "0"
select select "2"
select select "0.1"
select select "4"
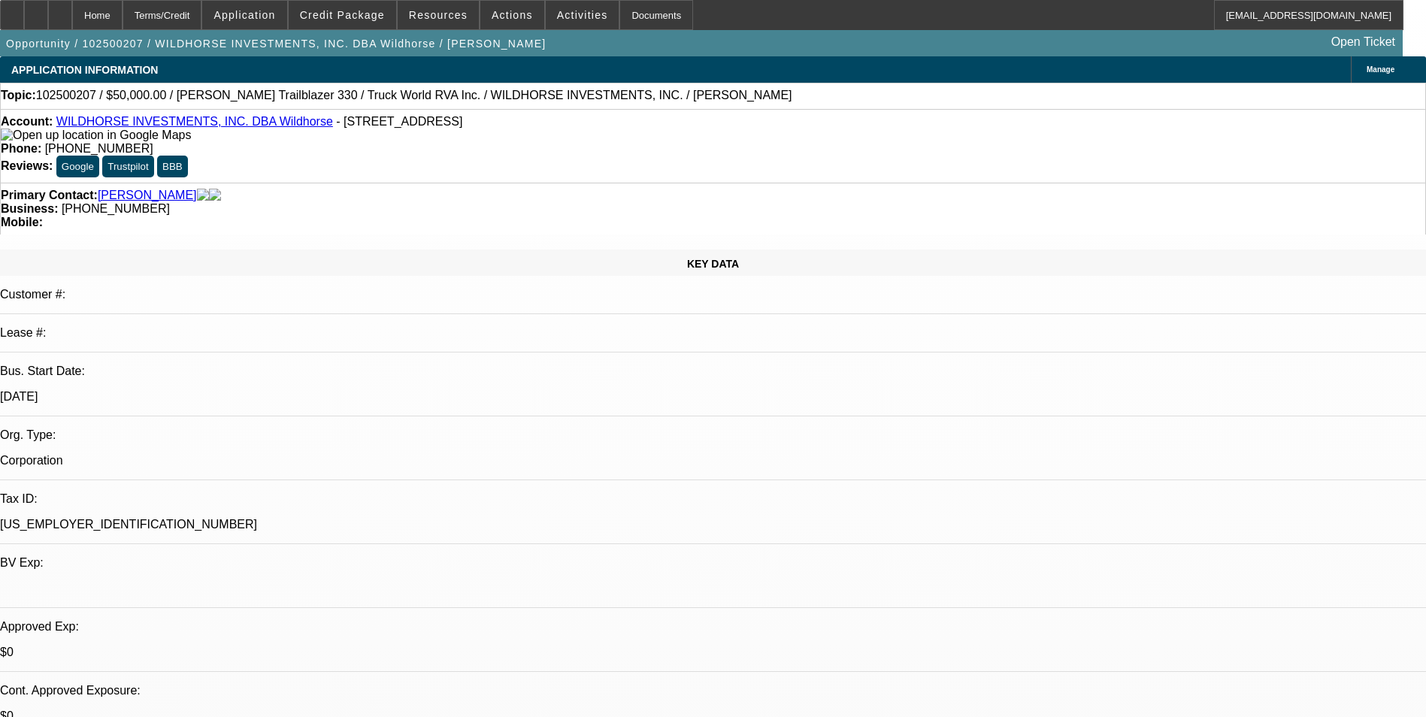
select select "0"
select select "2"
select select "0.1"
select select "4"
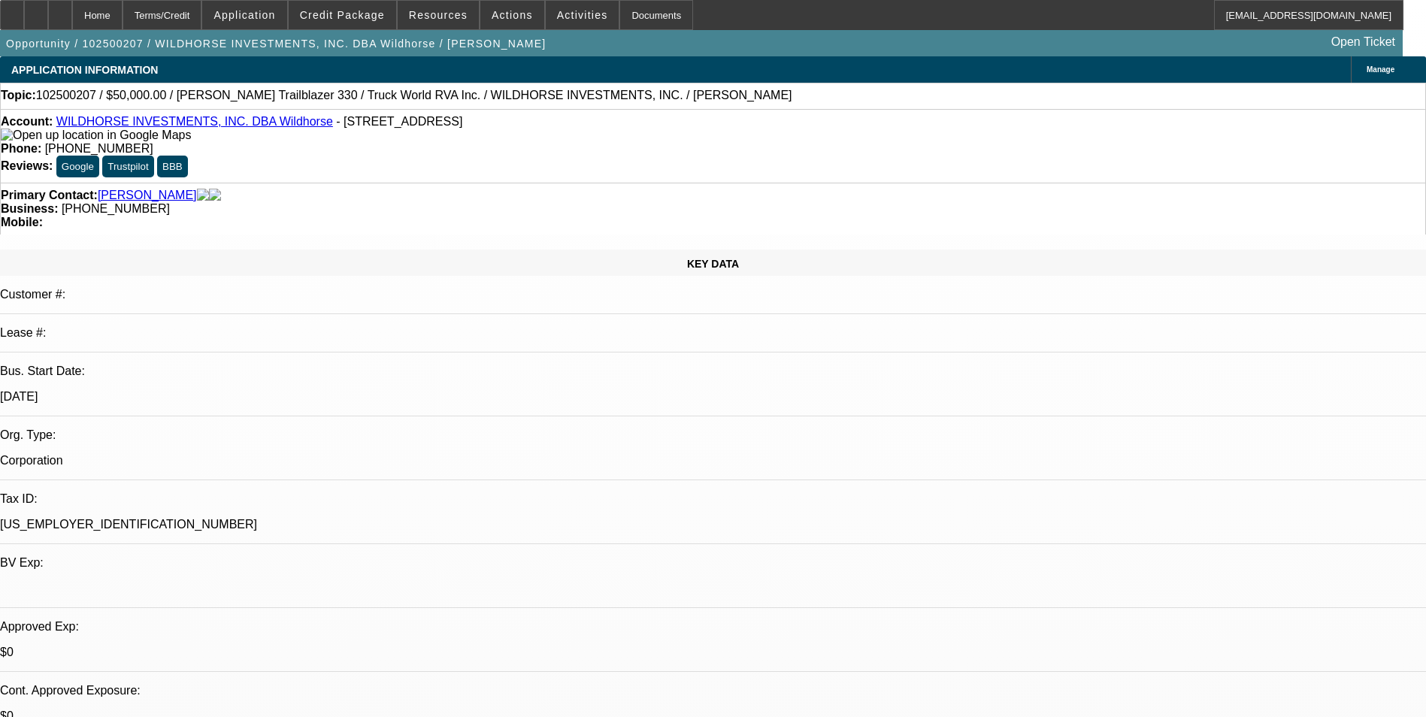
click at [196, 14] on div "Terms/Credit" at bounding box center [163, 15] width 80 height 30
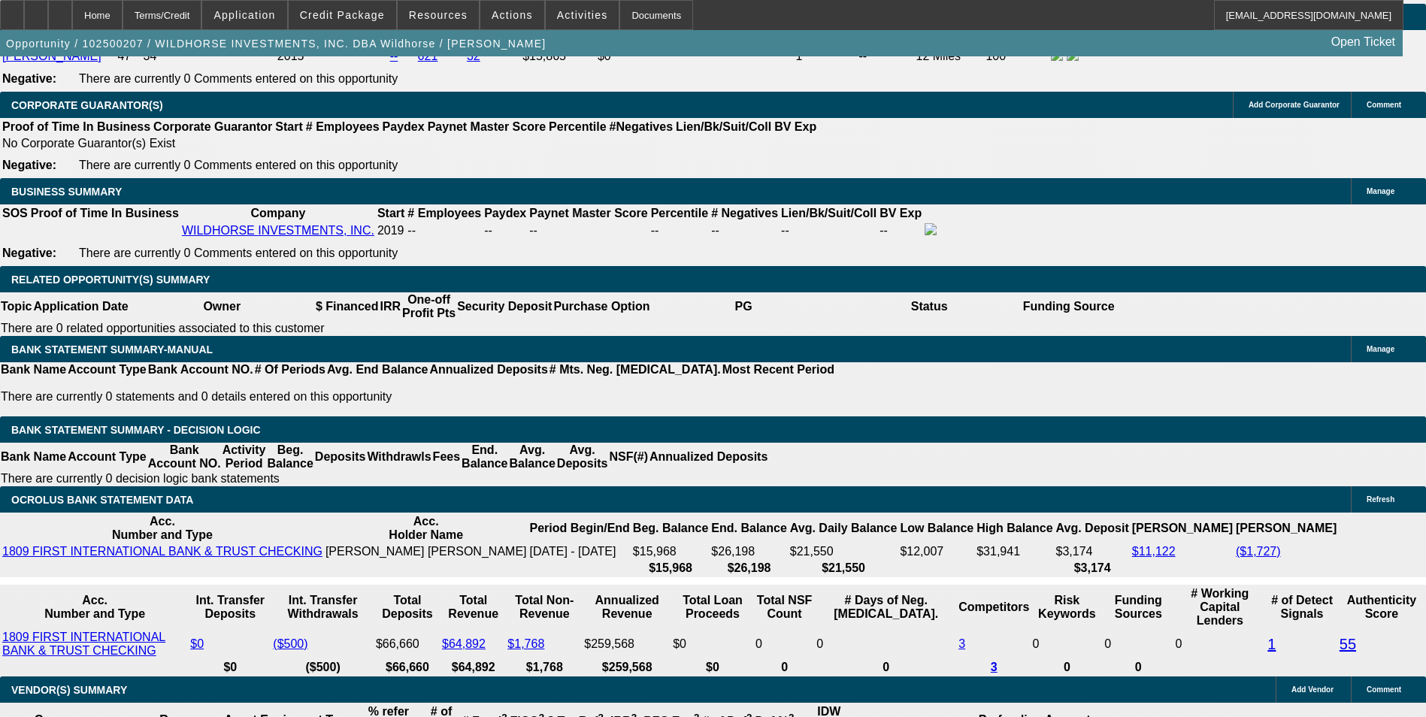
scroll to position [2418, 0]
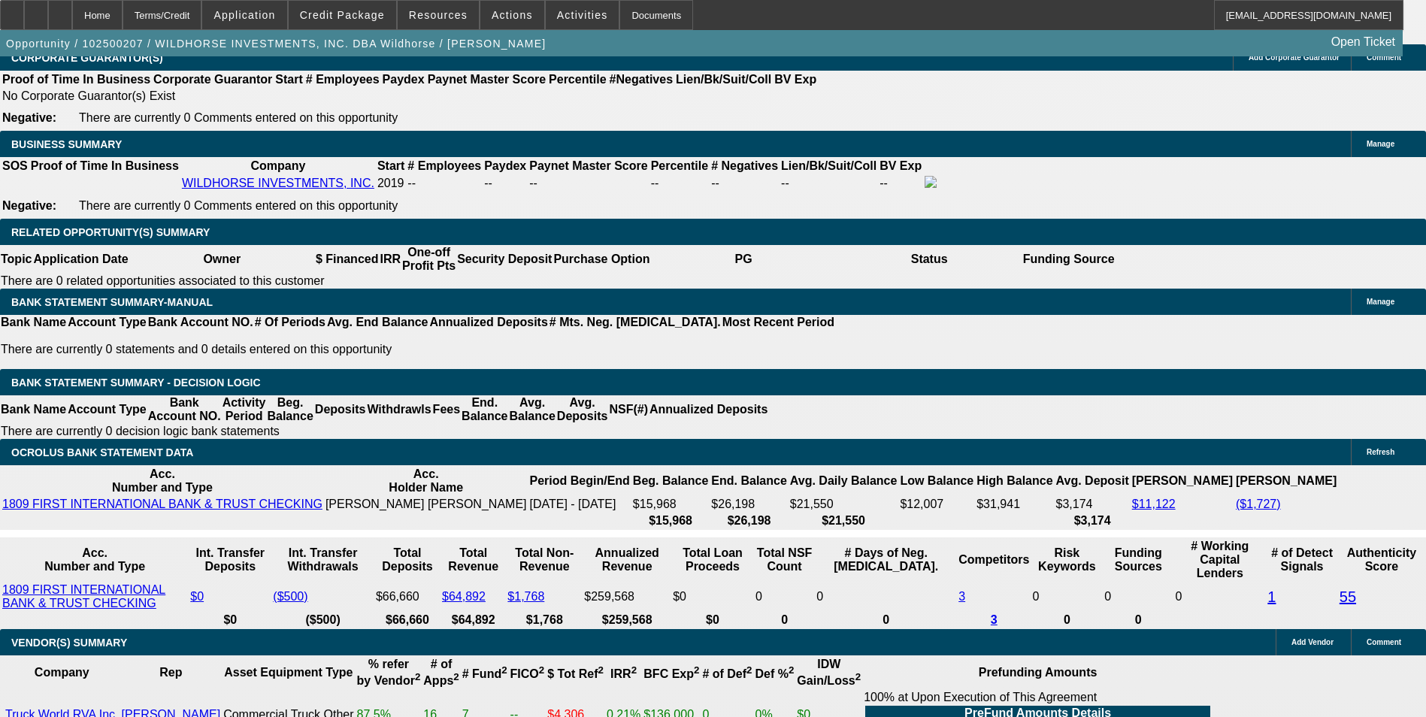
scroll to position [231, 0]
drag, startPoint x: 1131, startPoint y: 631, endPoint x: 1177, endPoint y: 671, distance: 61.8
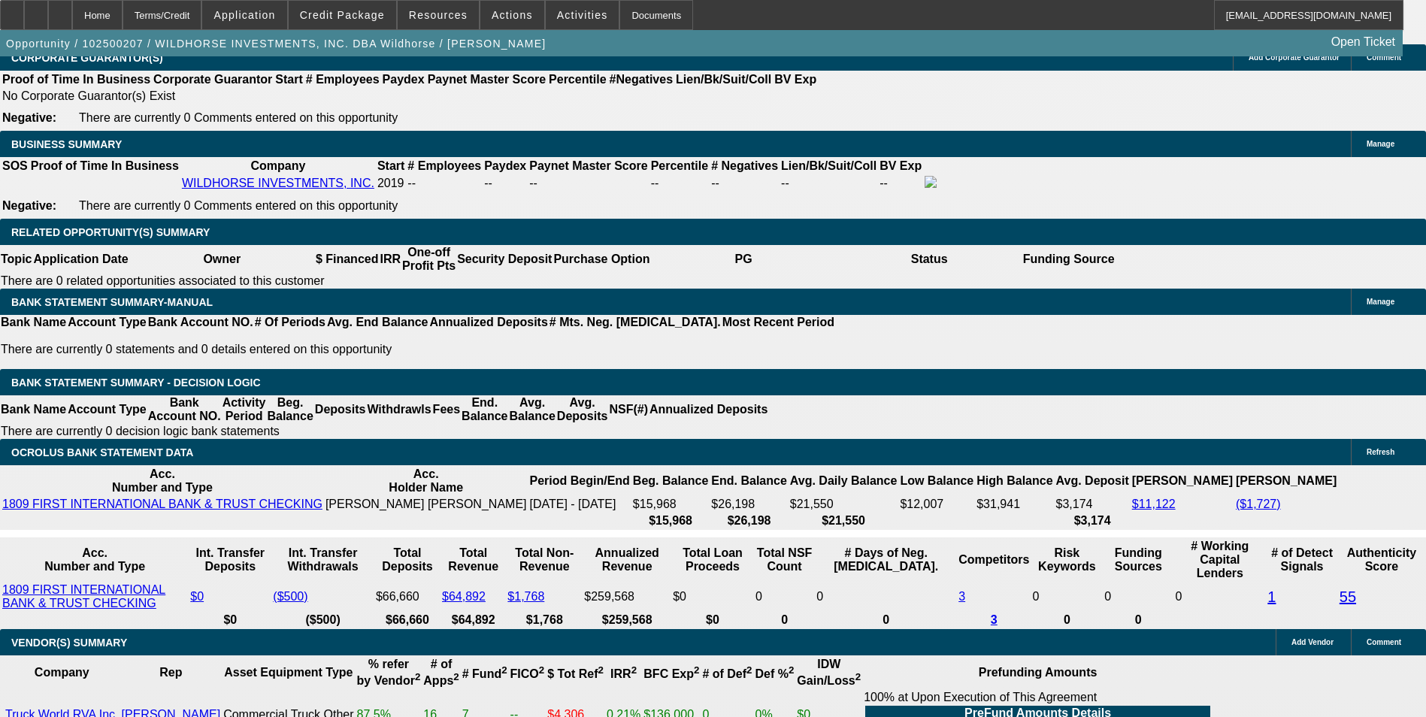
drag, startPoint x: 1177, startPoint y: 671, endPoint x: 1147, endPoint y: 639, distance: 44.2
copy tbody "explanation on personal credit issues is included in additional comments. Custo…"
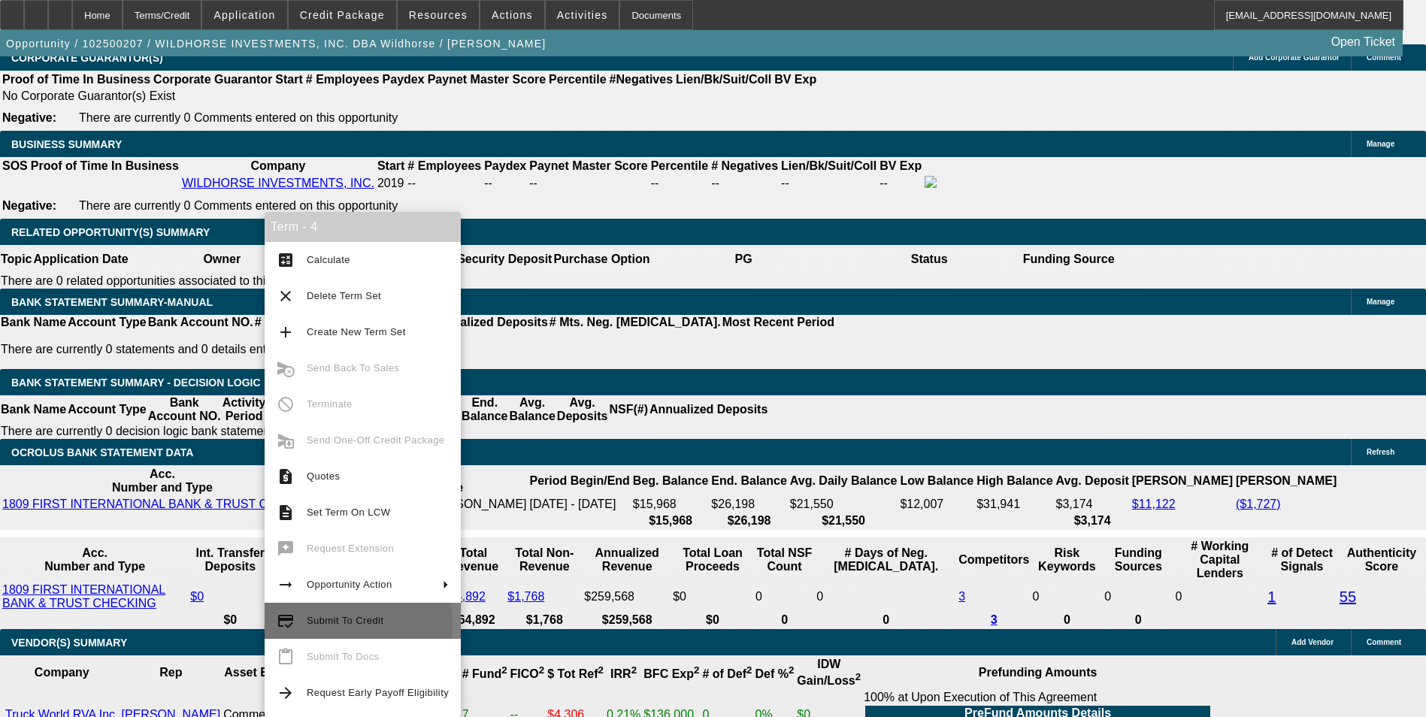
click at [320, 624] on span "Submit To Credit" at bounding box center [345, 620] width 77 height 11
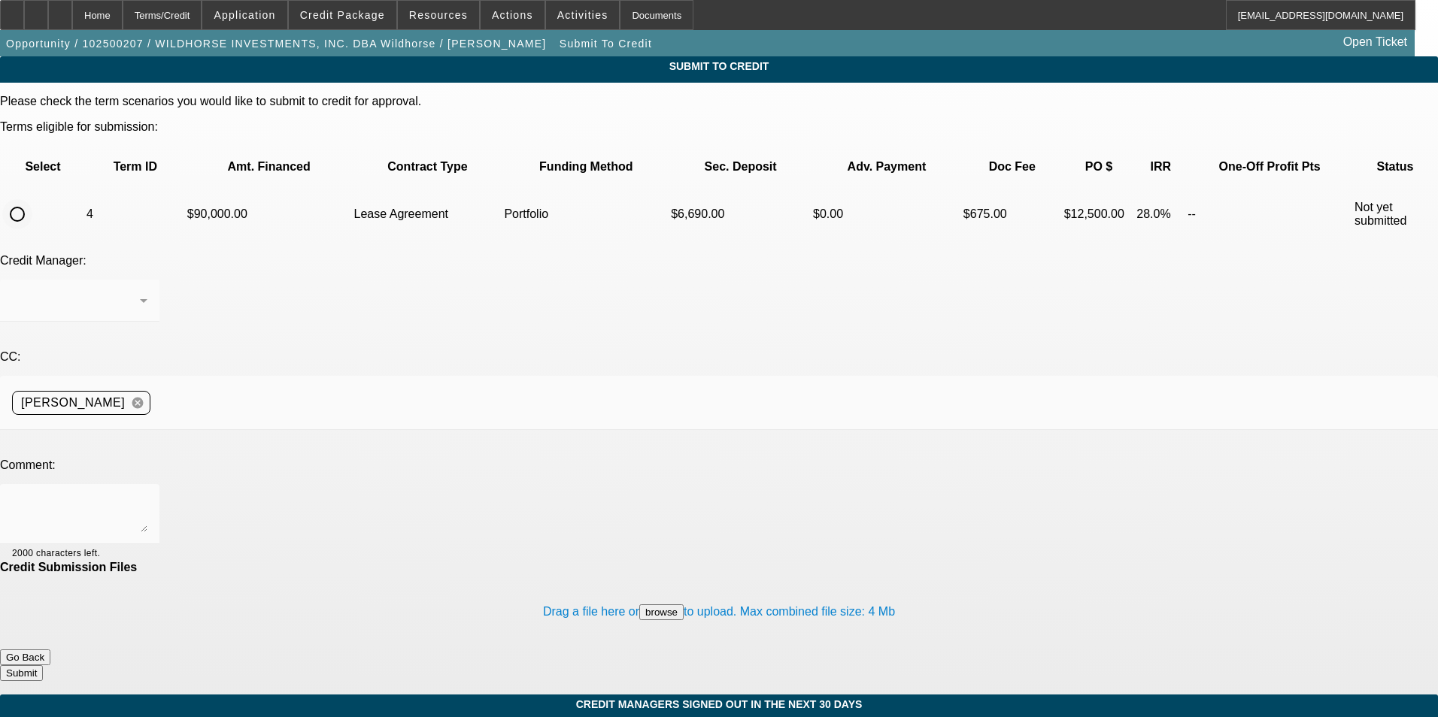
click at [32, 199] on input "radio" at bounding box center [17, 214] width 30 height 30
radio input "true"
click at [140, 292] on div "Arida, George" at bounding box center [76, 301] width 128 height 18
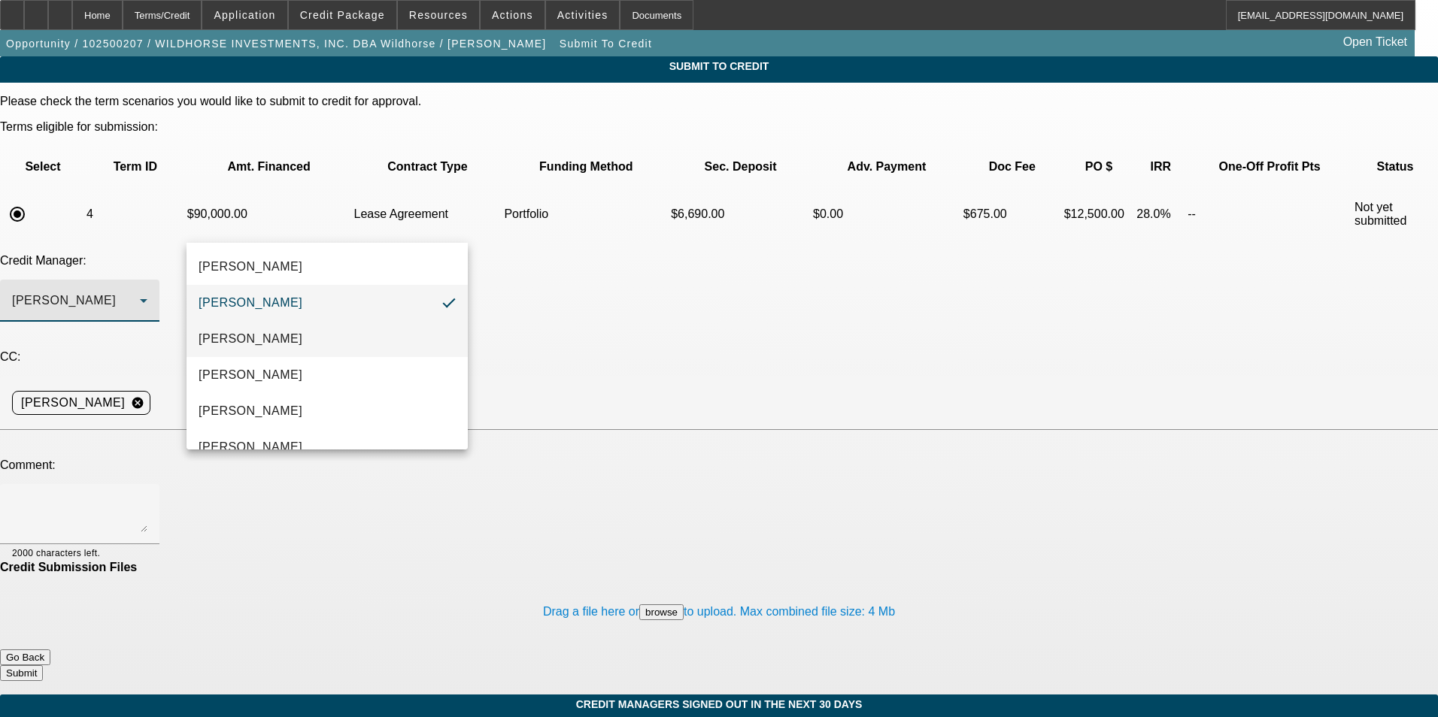
scroll to position [22, 0]
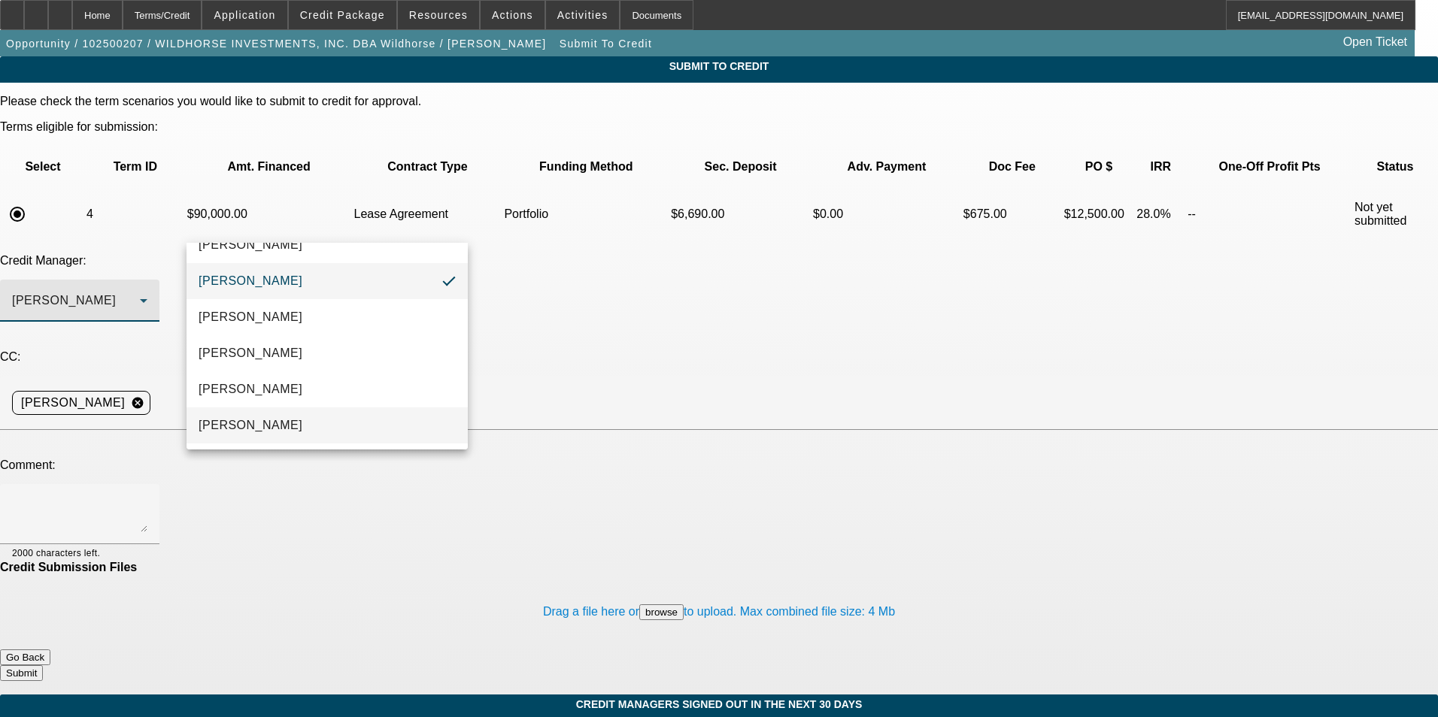
click at [279, 417] on mat-option "Oliva, Samuel" at bounding box center [326, 426] width 281 height 36
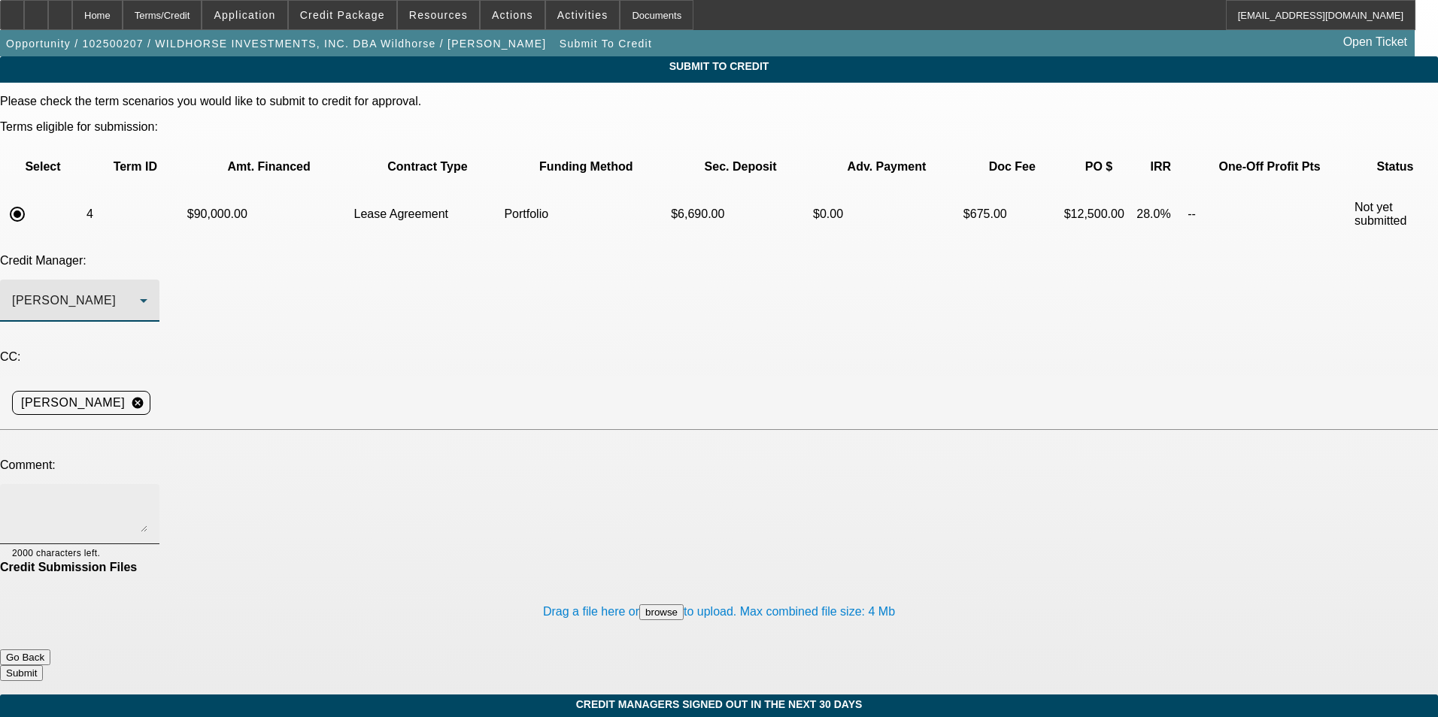
click at [147, 496] on textarea at bounding box center [79, 514] width 135 height 36
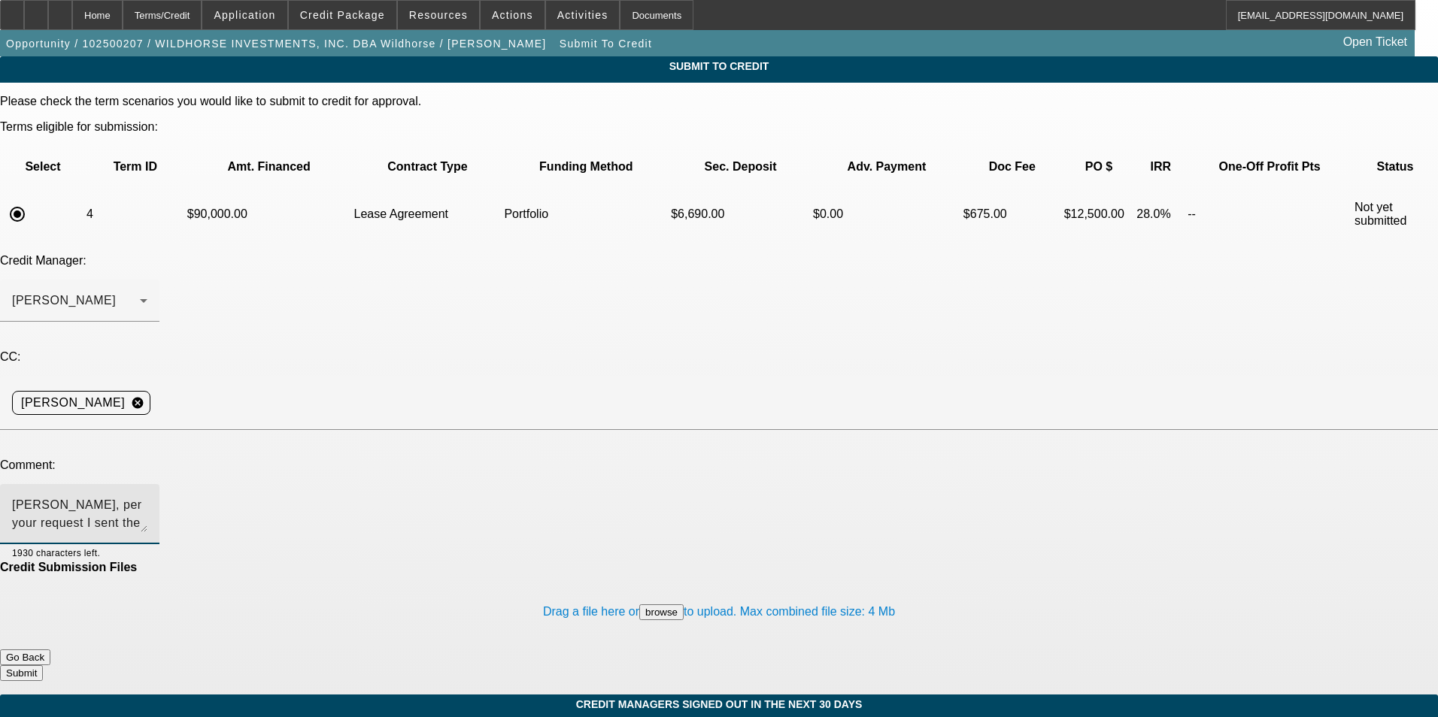
paste textarea "explanation on personal credit issues is included in additional comments. Custo…"
click at [147, 496] on textarea "Sam, per your request I sent the deal to Michael and he passed on it. explanati…" at bounding box center [79, 514] width 135 height 36
type textarea "Sam, per your request I sent the deal to Michael, and he passed on it. Explanat…"
click at [43, 665] on button "Submit" at bounding box center [21, 673] width 43 height 16
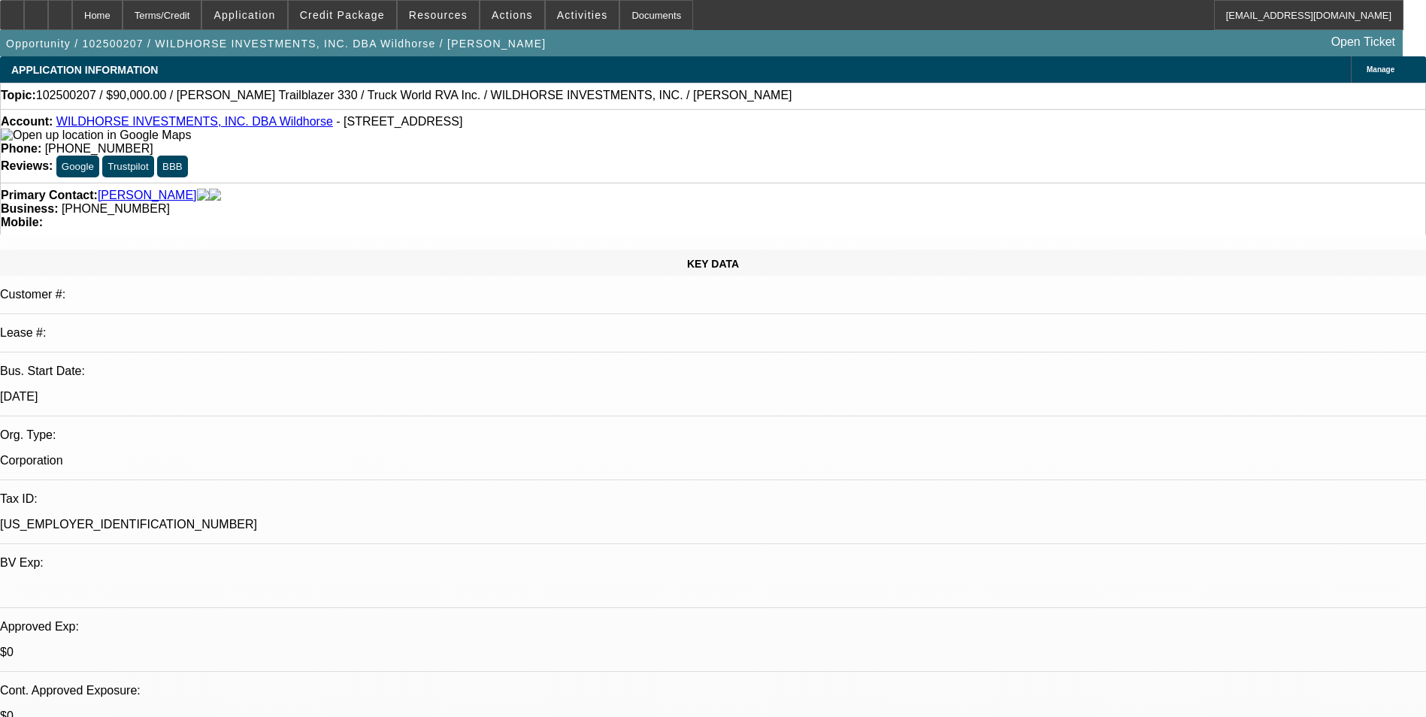
select select "0"
select select "2"
select select "0.1"
select select "4"
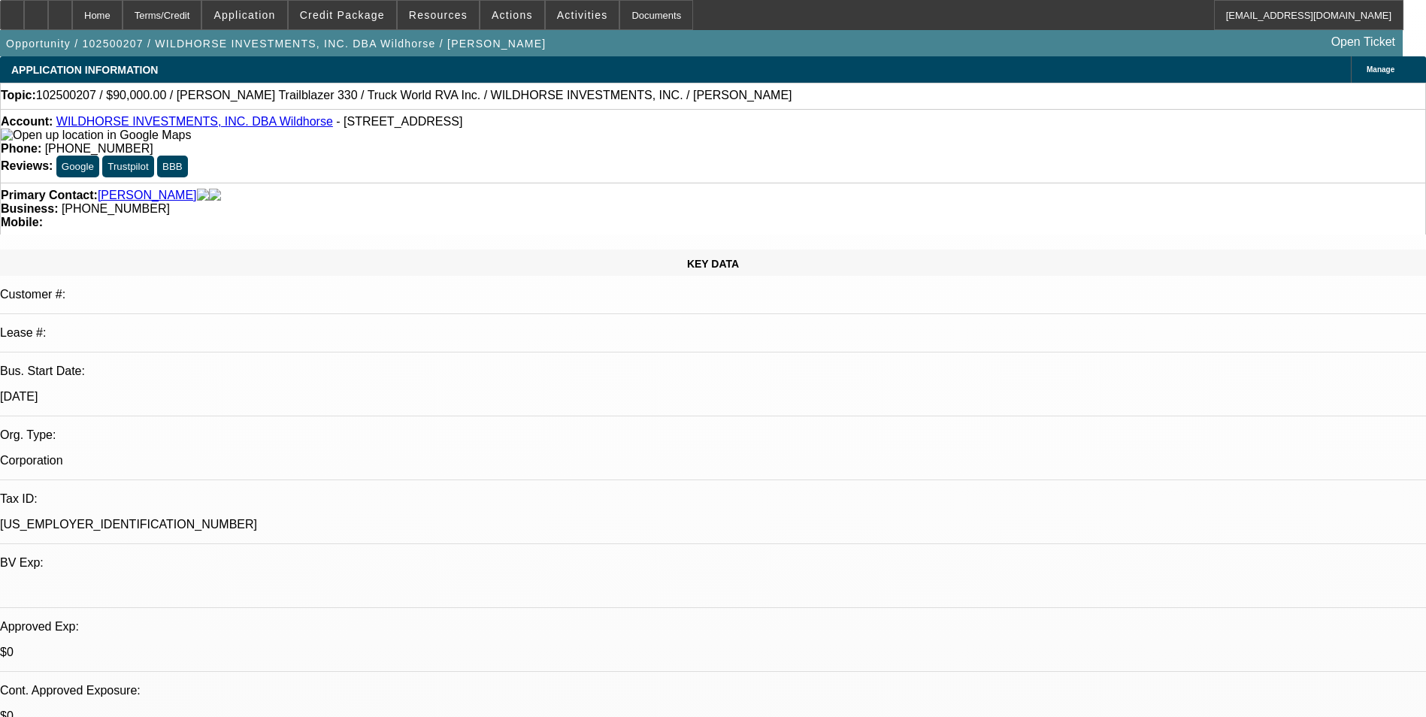
select select "0"
select select "2"
select select "0.1"
select select "4"
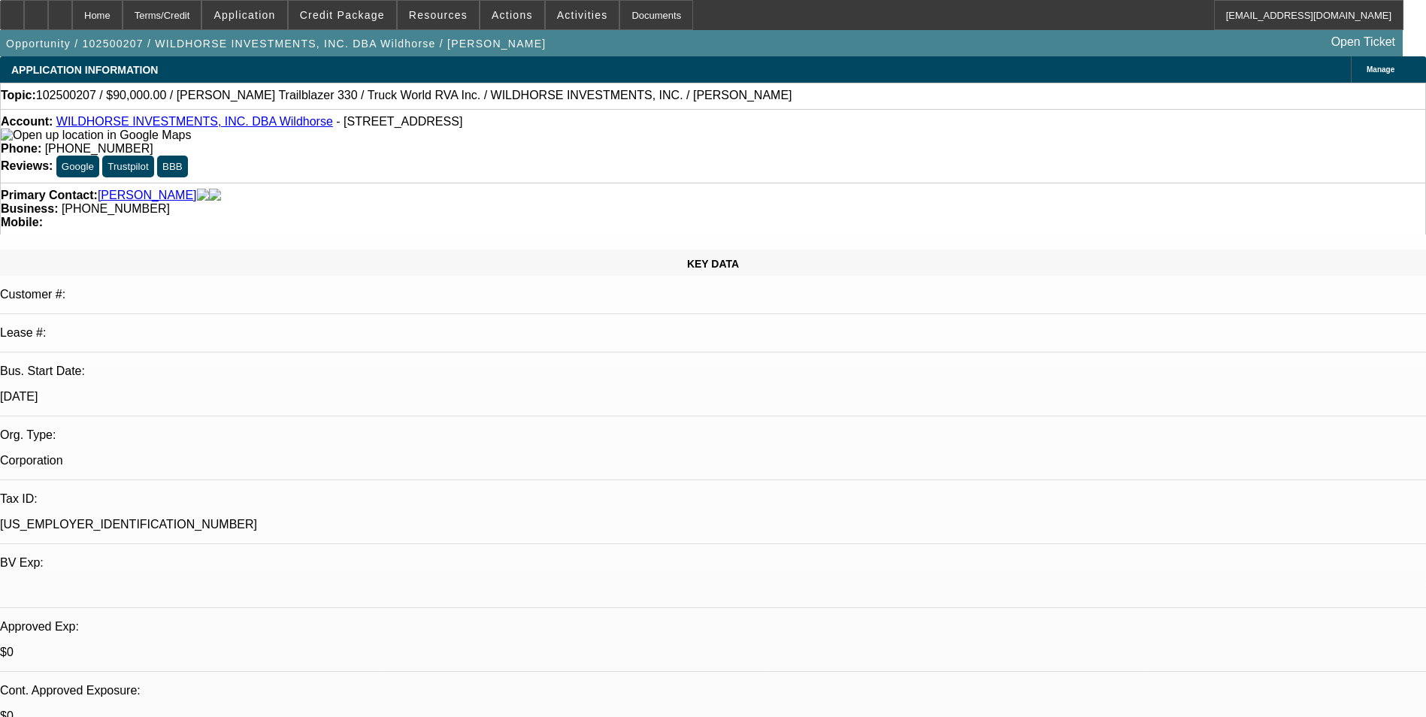
select select "0"
select select "2"
select select "0.1"
select select "4"
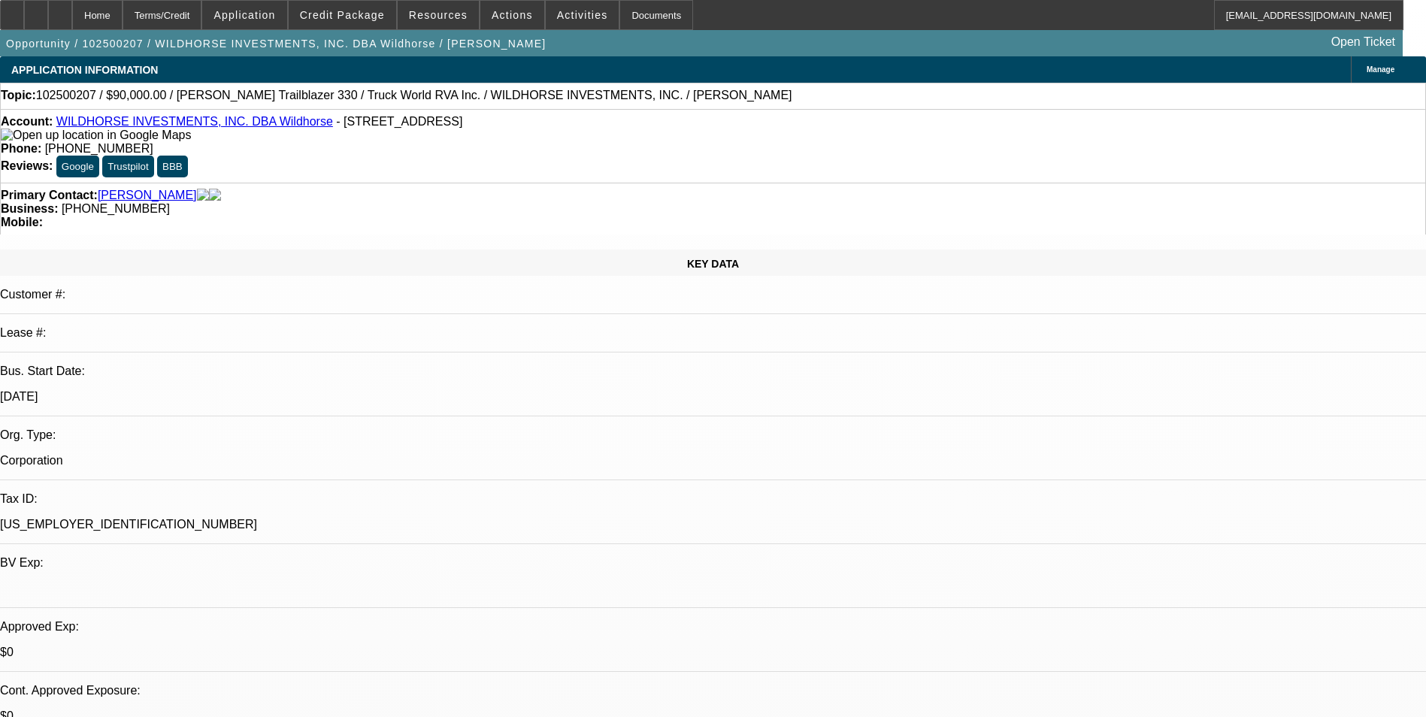
select select "0"
select select "2"
select select "0.1"
select select "4"
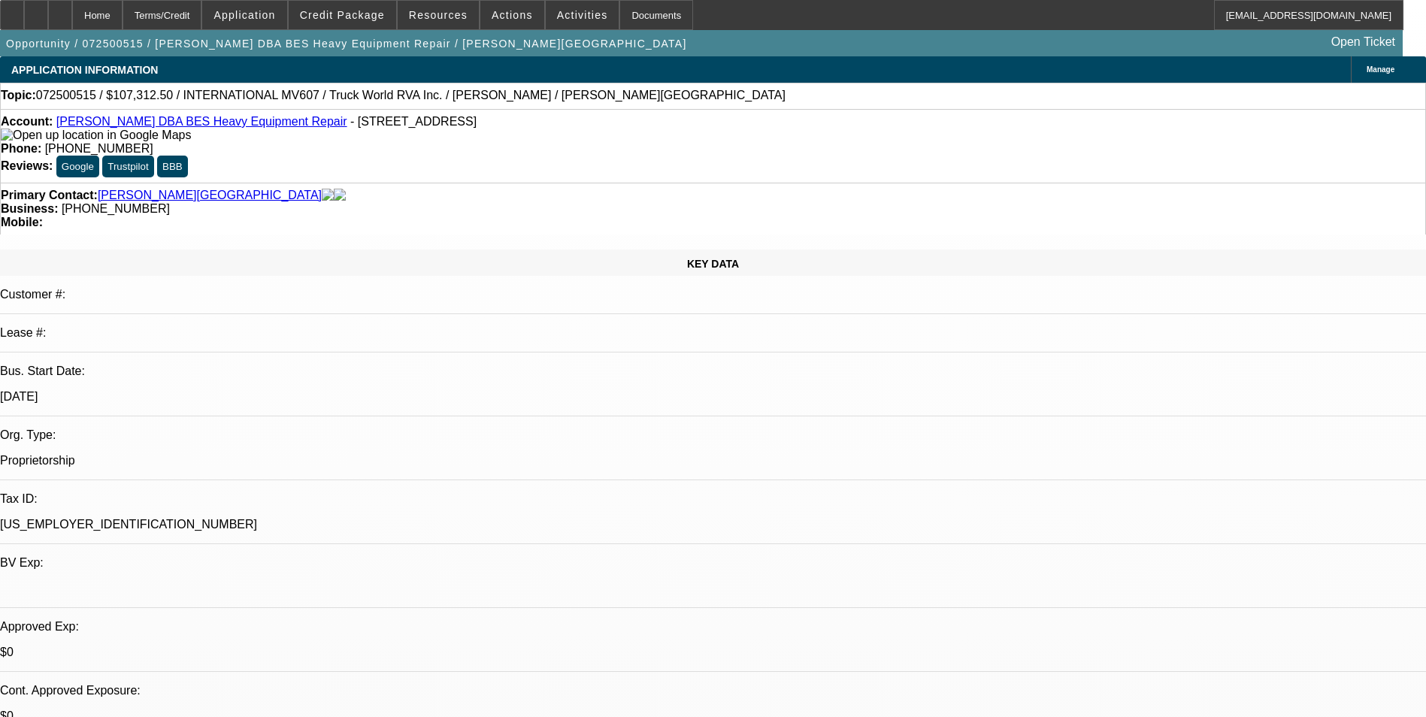
select select "0"
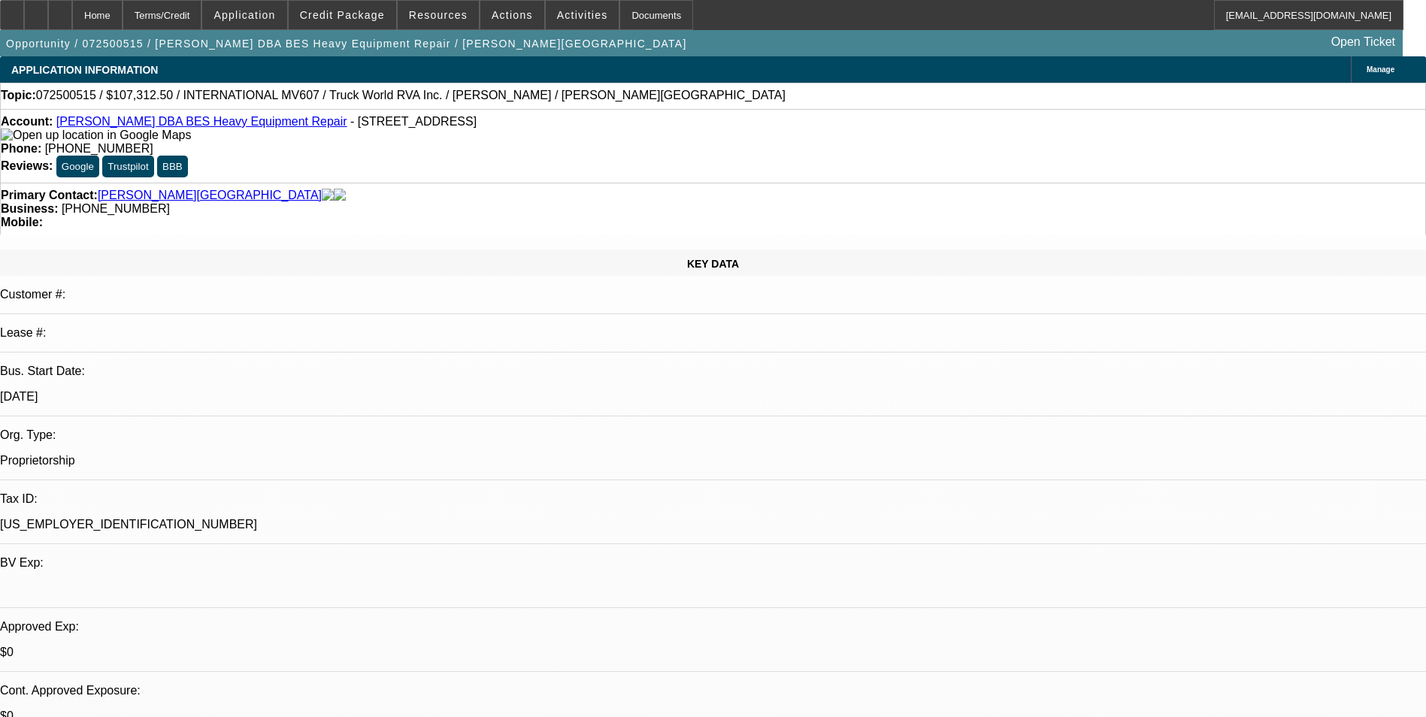
select select "0"
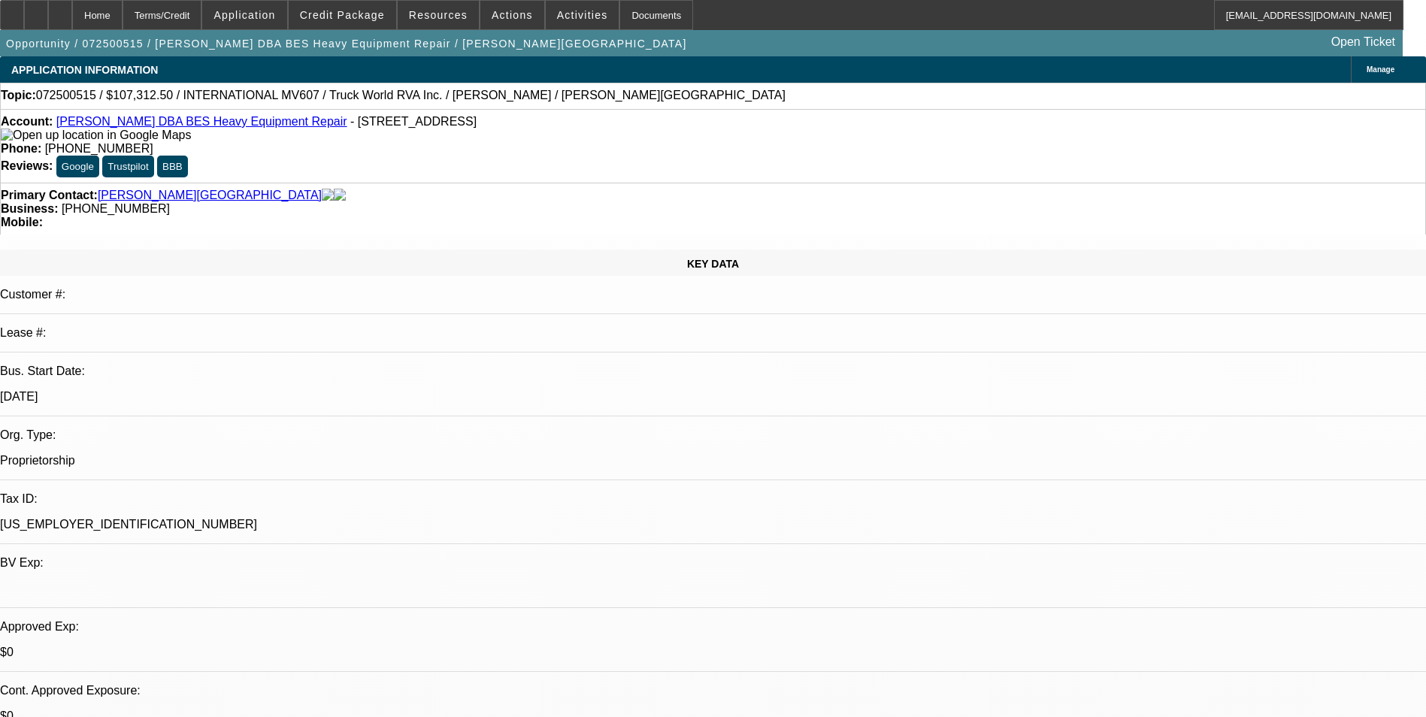
select select "0"
select select "1"
select select "6"
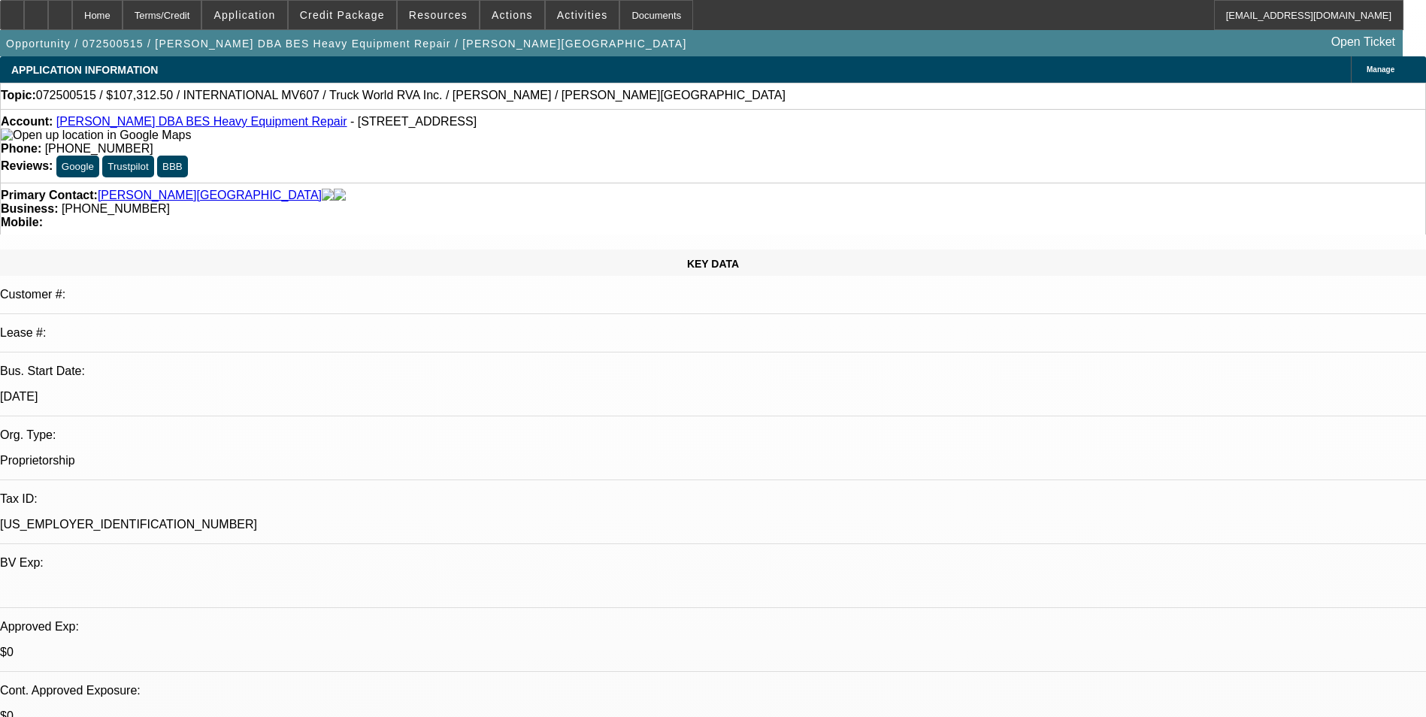
select select "1"
select select "6"
select select "1"
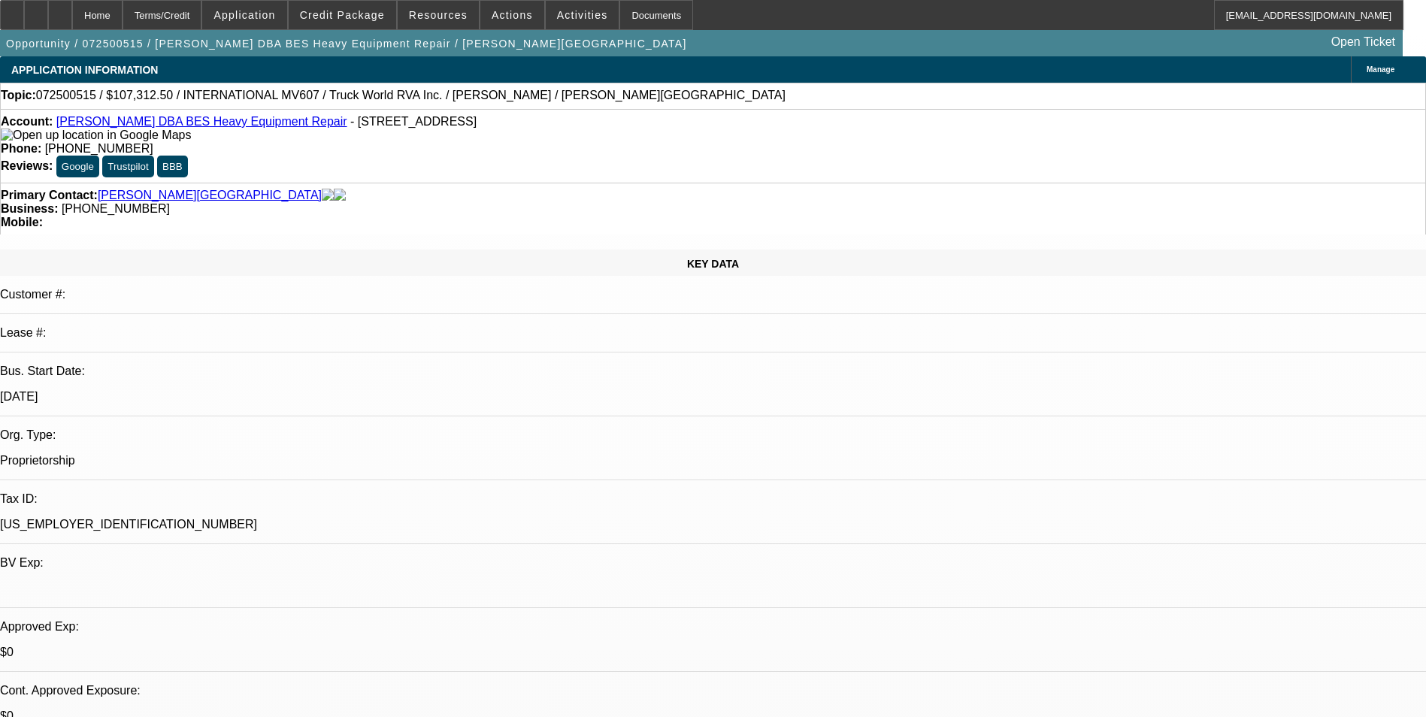
select select "6"
select select "1"
select select "6"
click at [504, 20] on span "Actions" at bounding box center [512, 15] width 41 height 12
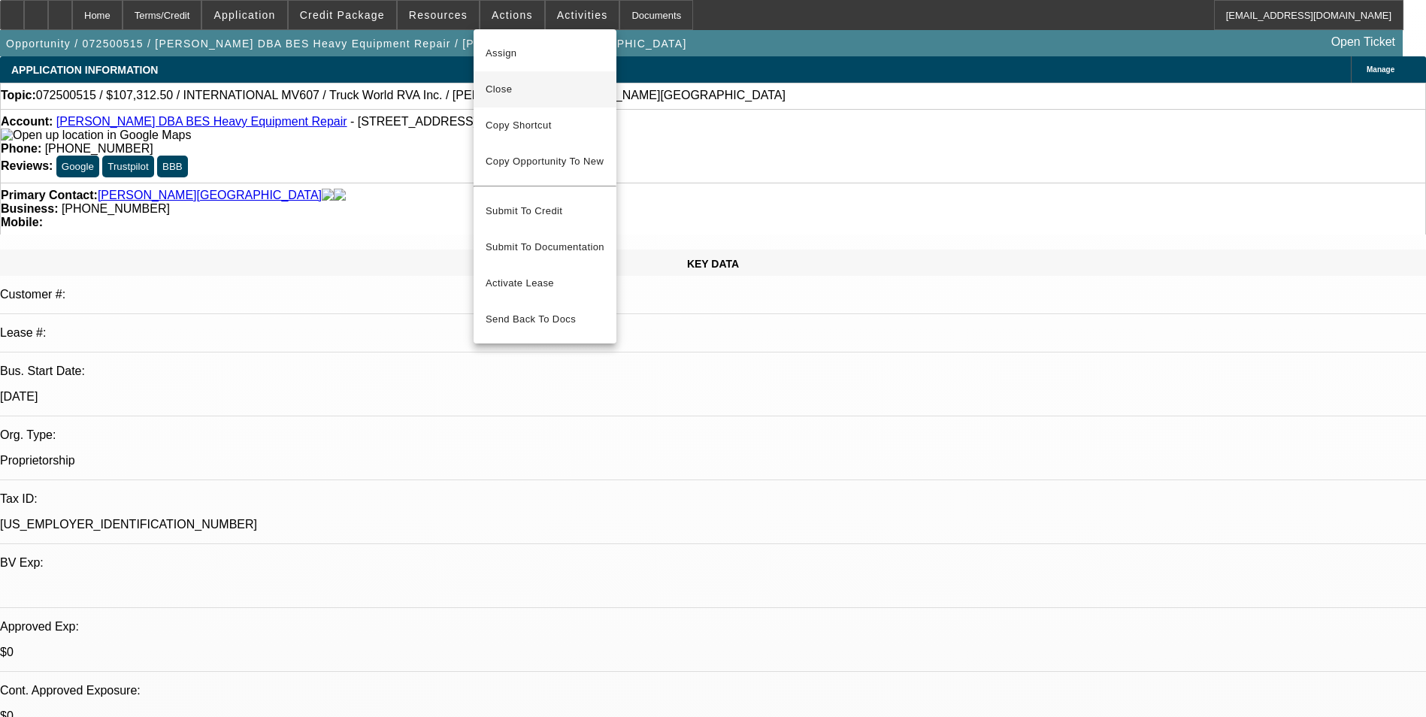
click at [529, 95] on span "Close" at bounding box center [545, 89] width 119 height 18
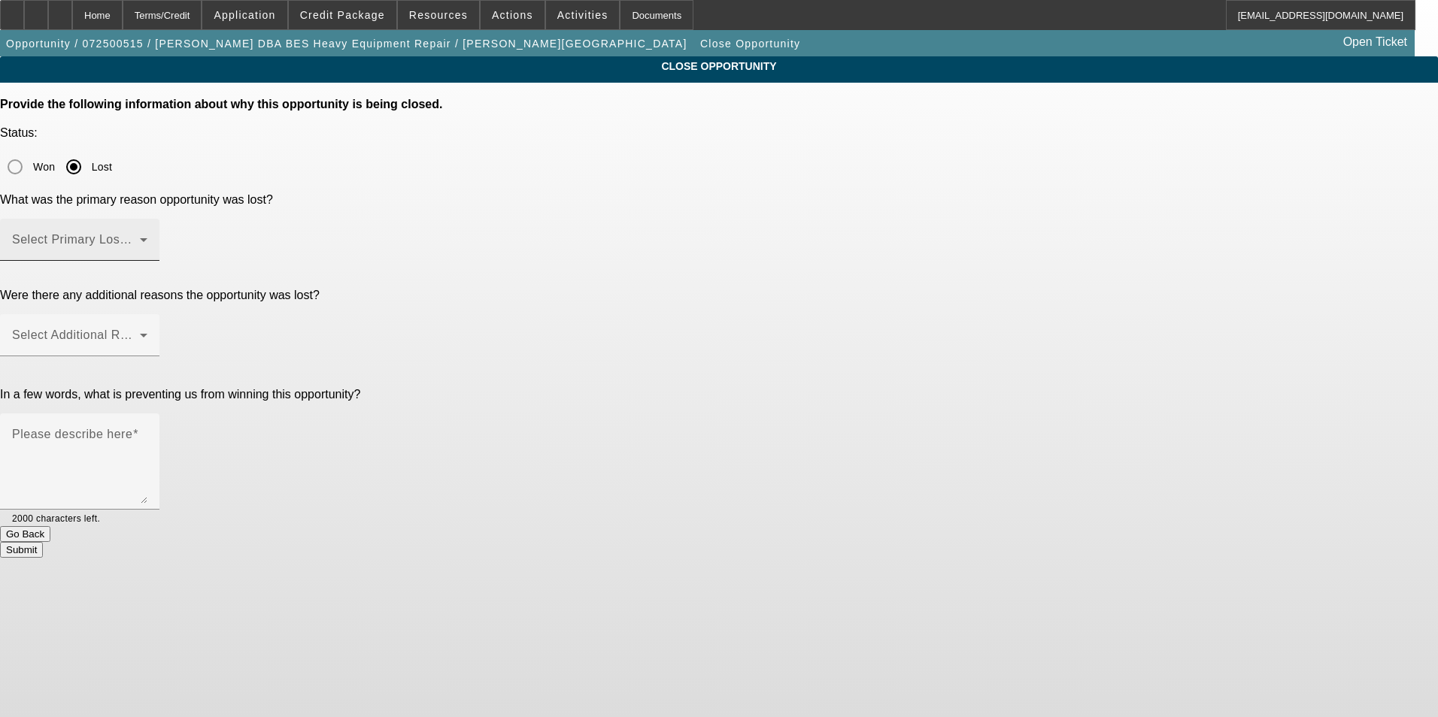
click at [140, 237] on span at bounding box center [76, 246] width 128 height 18
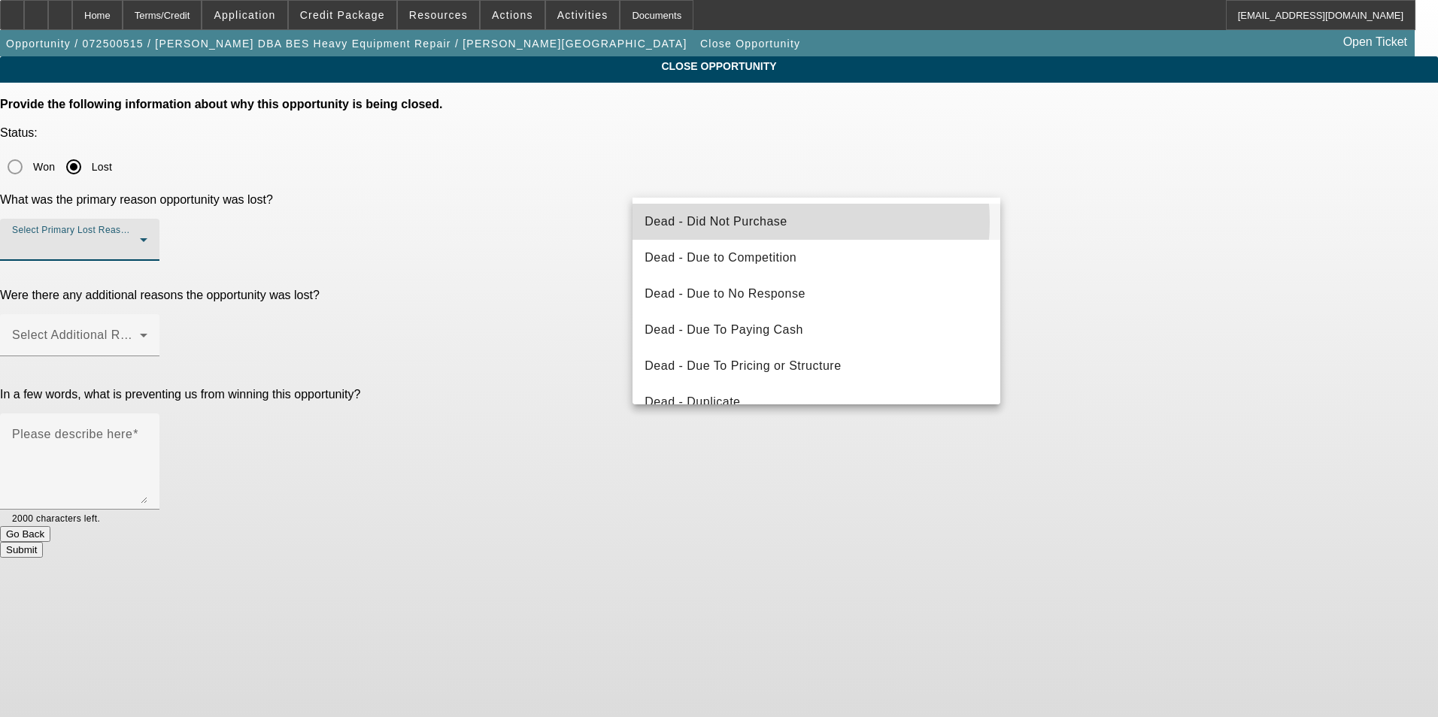
click at [770, 222] on span "Dead - Did Not Purchase" at bounding box center [715, 222] width 142 height 18
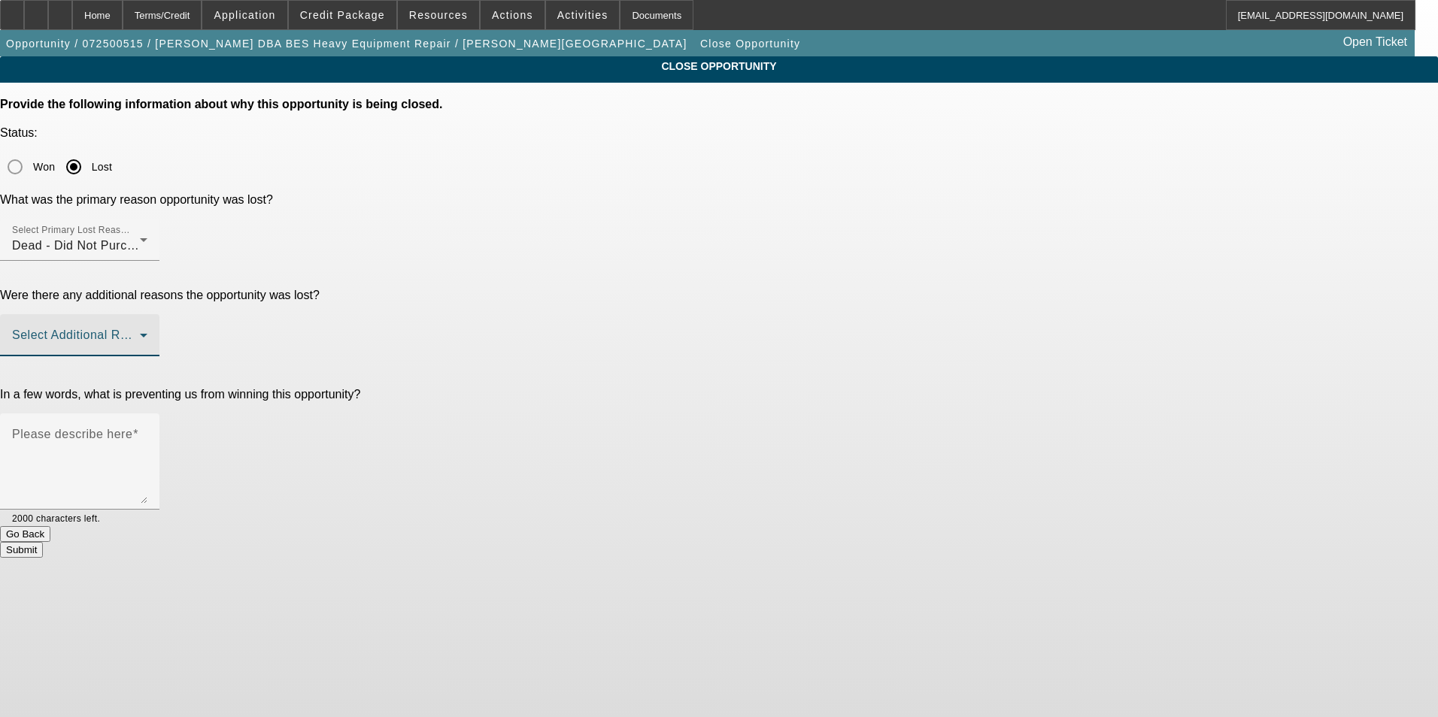
click at [140, 332] on span at bounding box center [76, 341] width 128 height 18
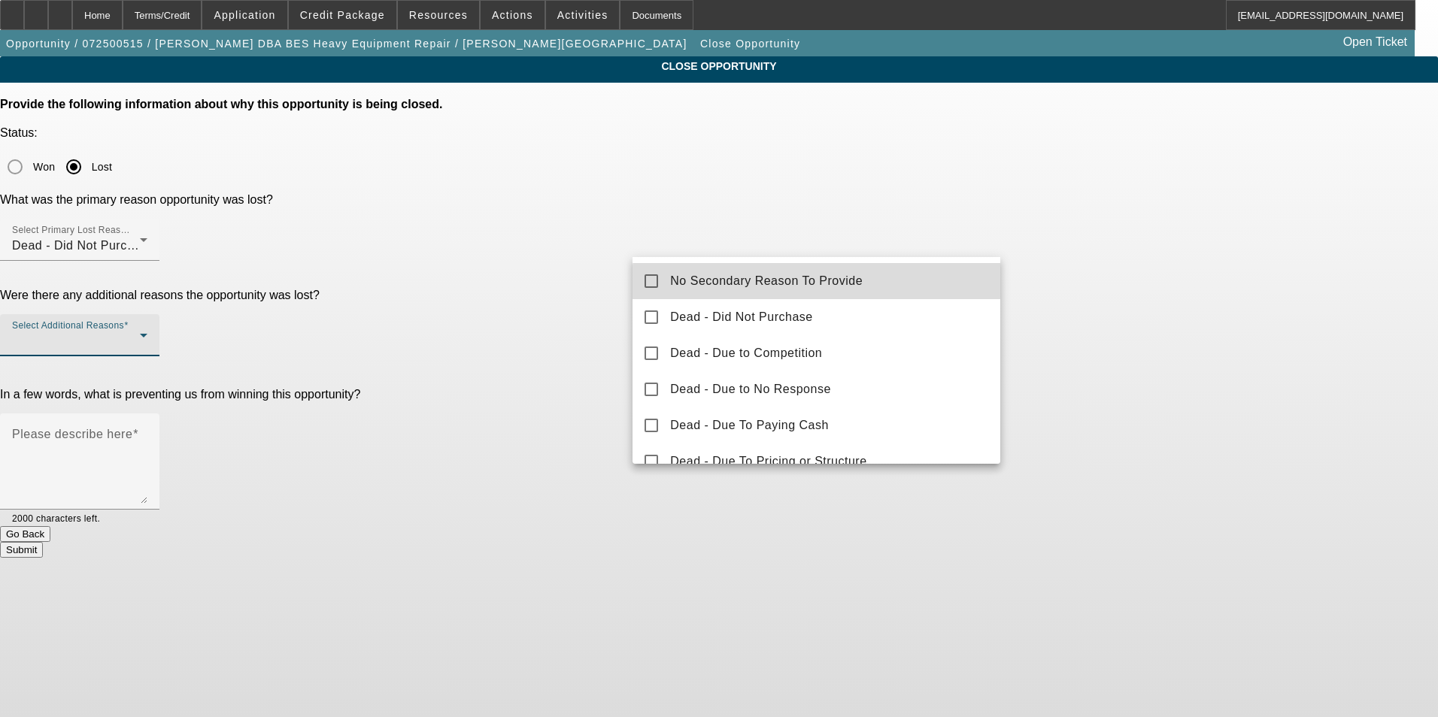
click at [861, 292] on mat-option "No Secondary Reason To Provide" at bounding box center [816, 281] width 368 height 36
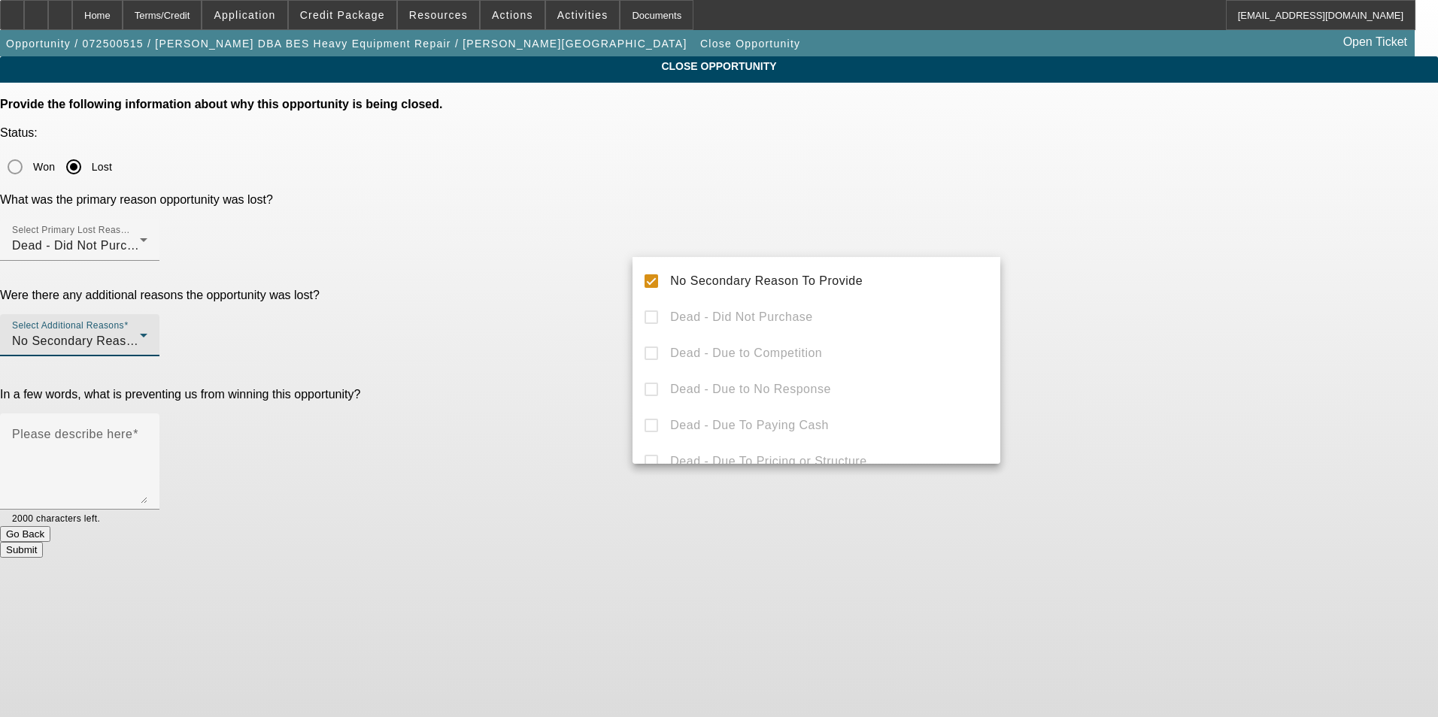
click at [1126, 295] on div at bounding box center [719, 358] width 1438 height 717
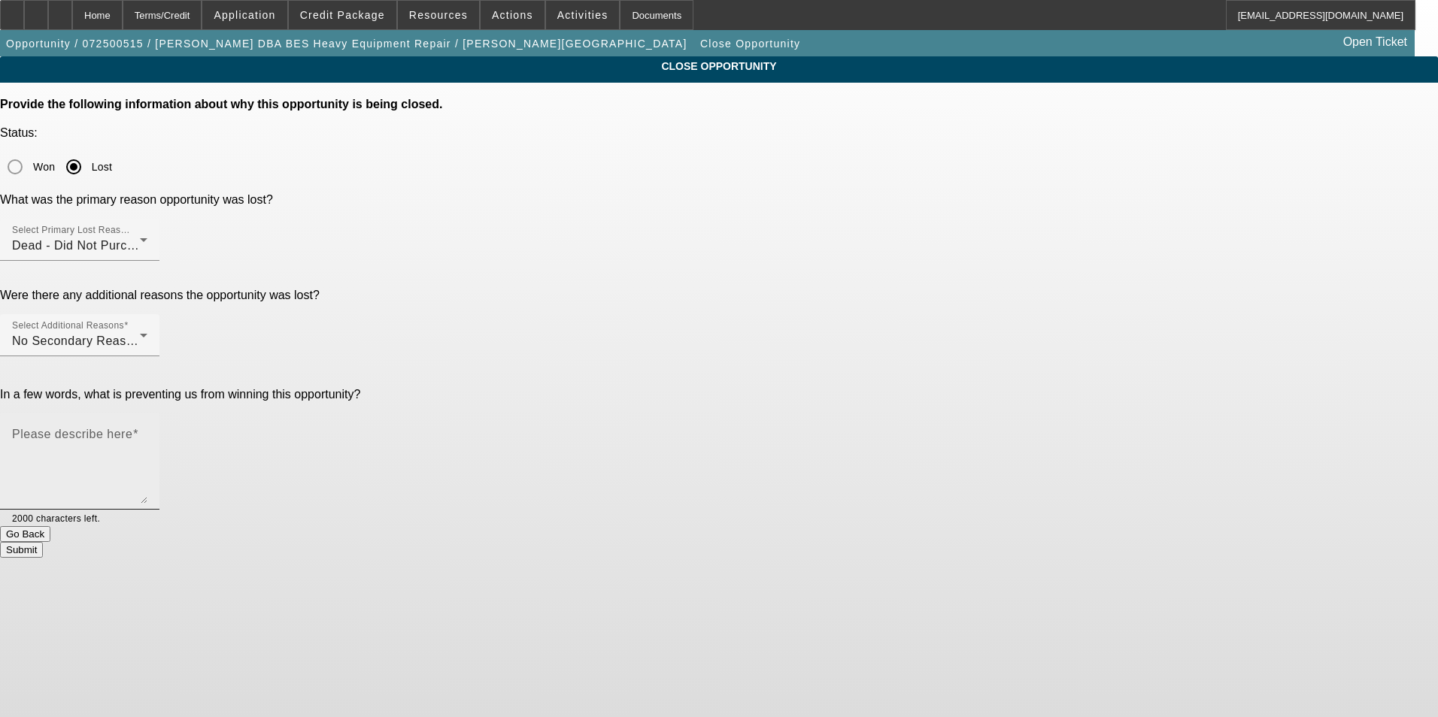
click at [147, 432] on textarea "Please describe here" at bounding box center [79, 468] width 135 height 72
type textarea "Had to hold off on purchasing at this time because of other current expenses."
click at [43, 542] on button "Submit" at bounding box center [21, 550] width 43 height 16
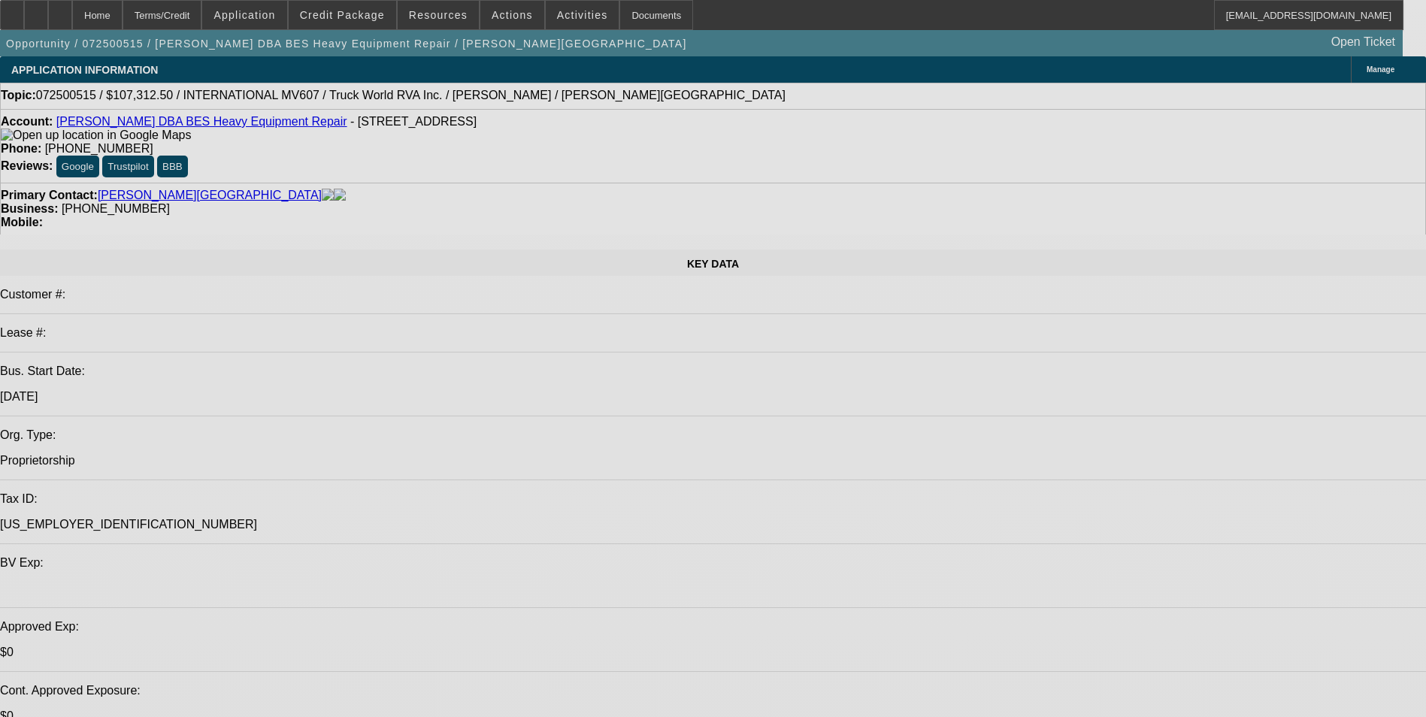
select select "0"
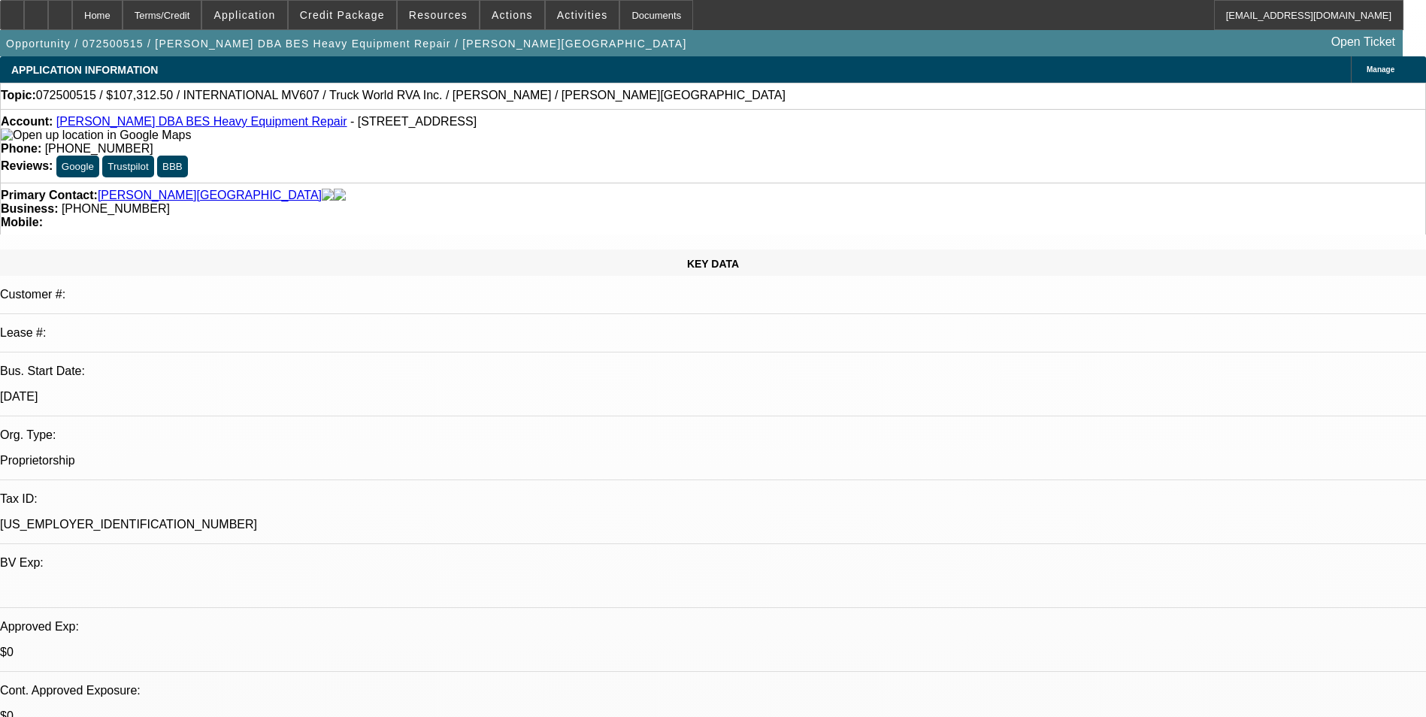
select select "0"
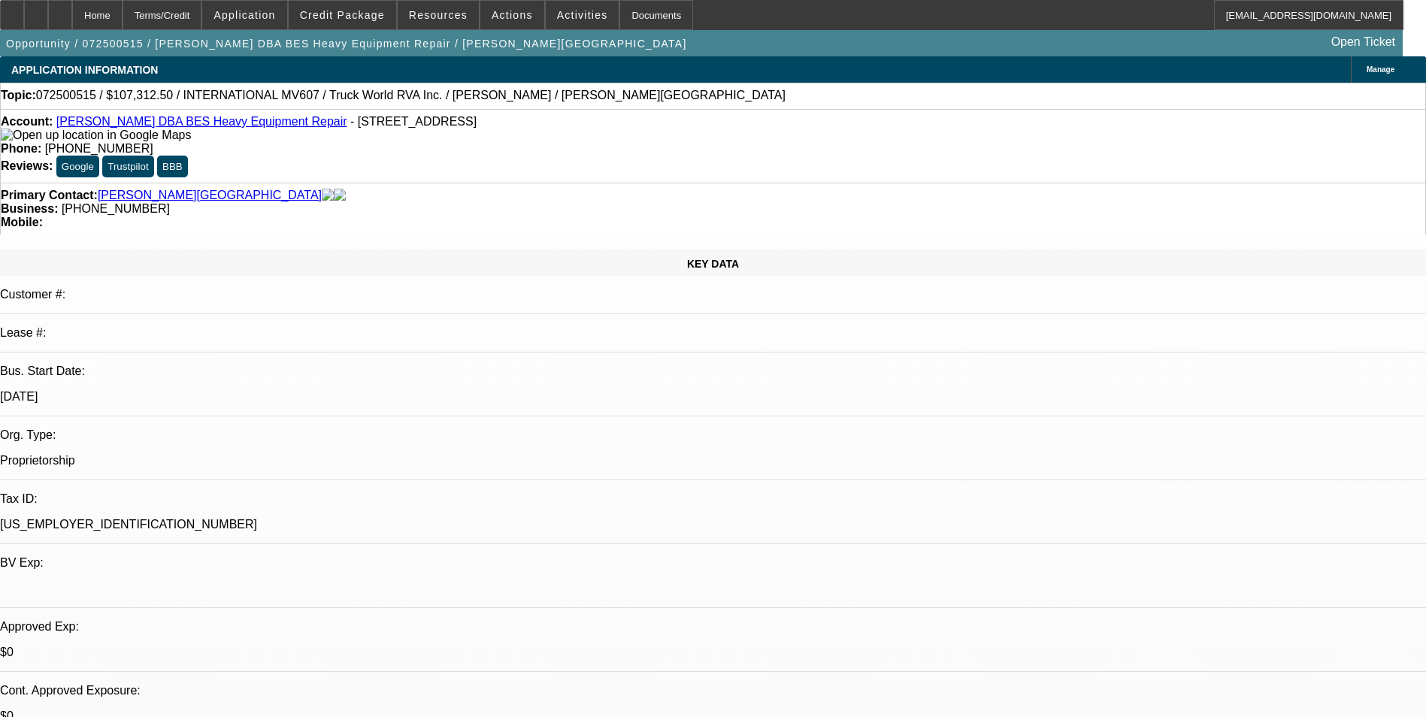
select select "0"
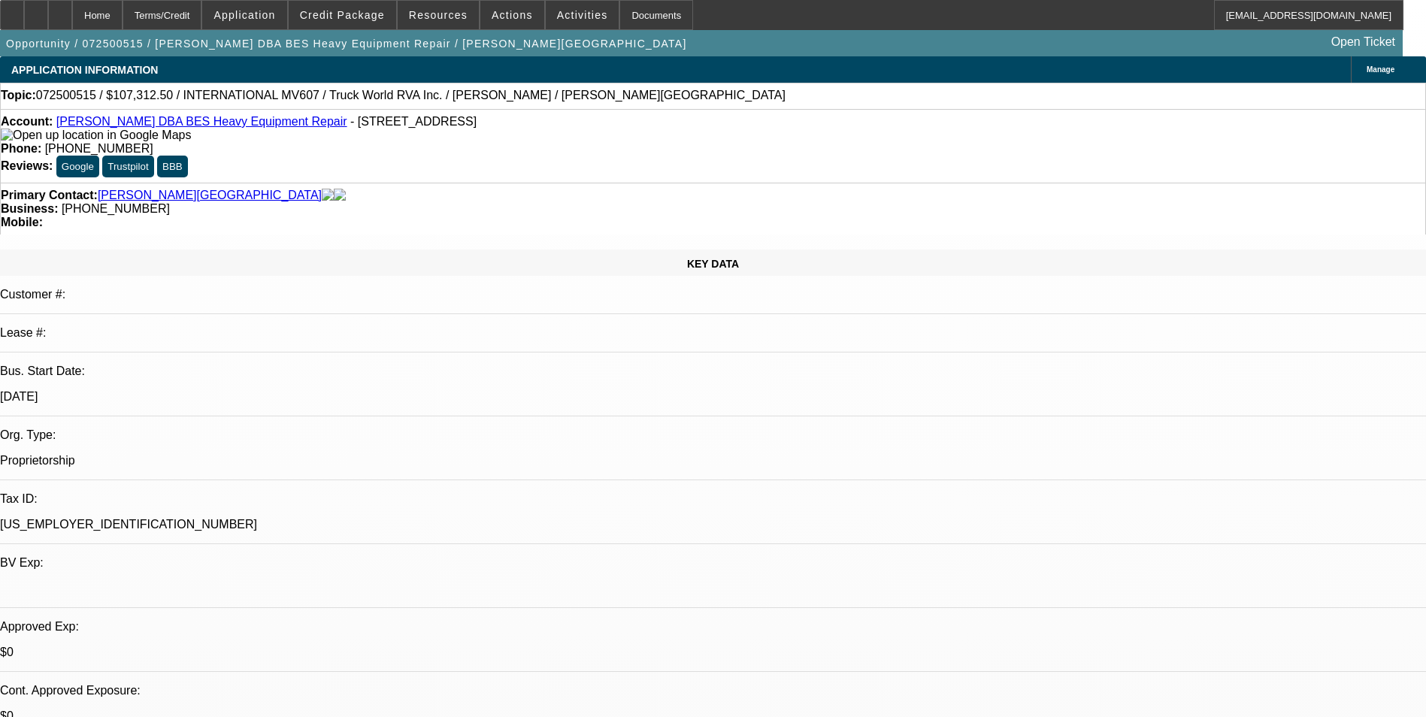
select select "0"
select select "1"
select select "6"
select select "1"
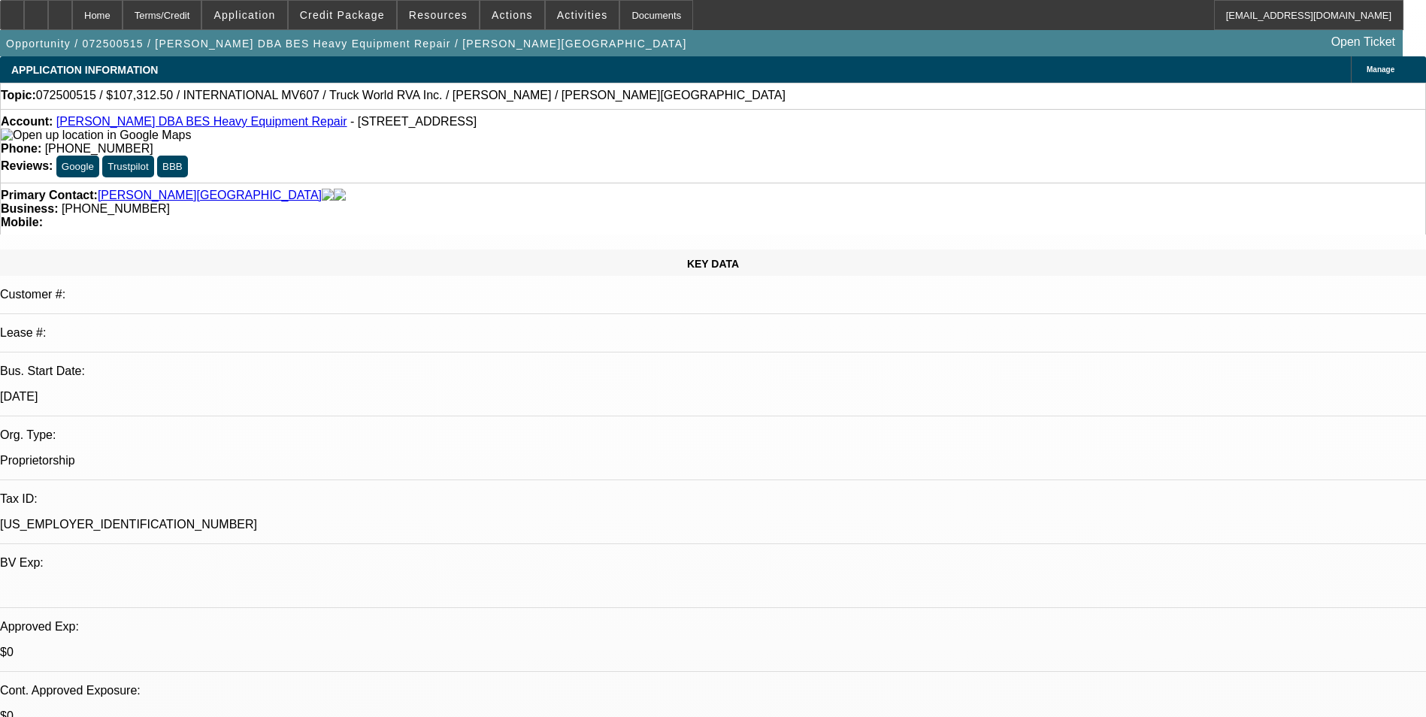
select select "1"
select select "6"
select select "1"
select select "6"
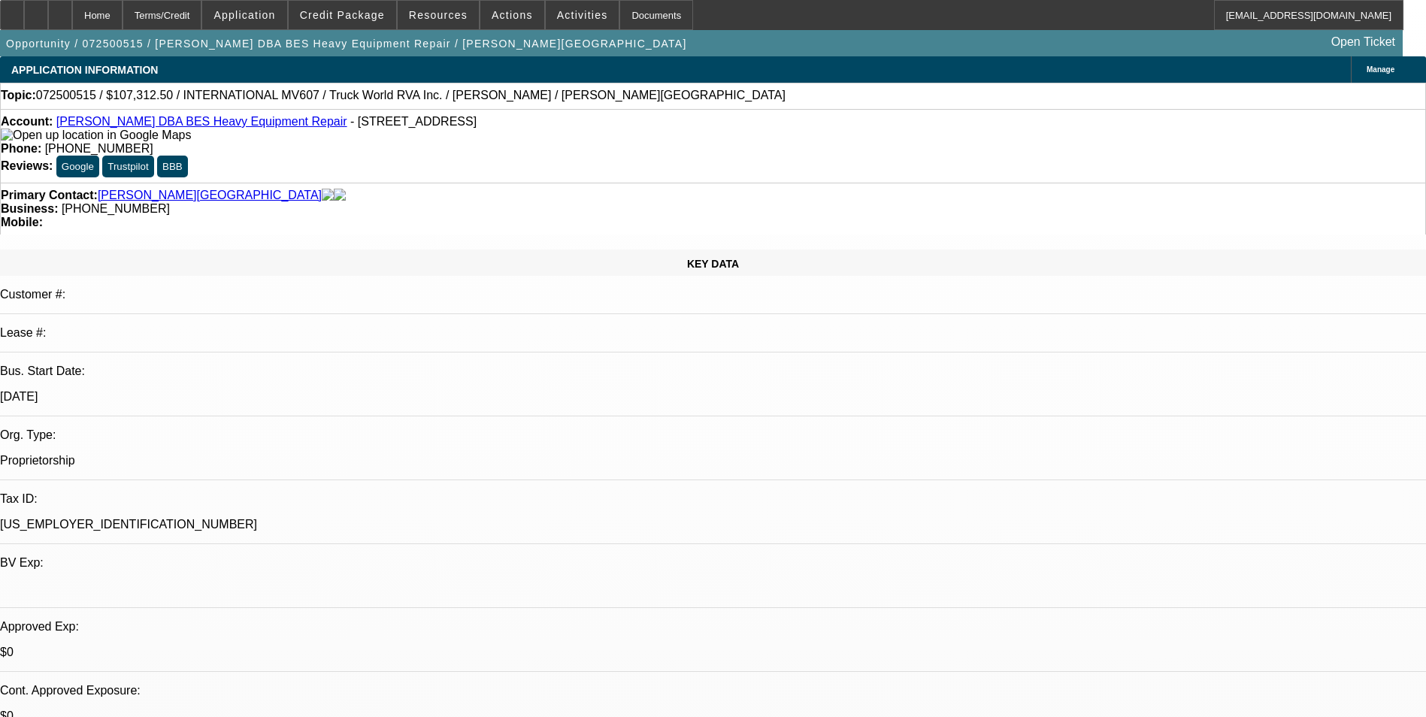
select select "1"
select select "6"
select select "0"
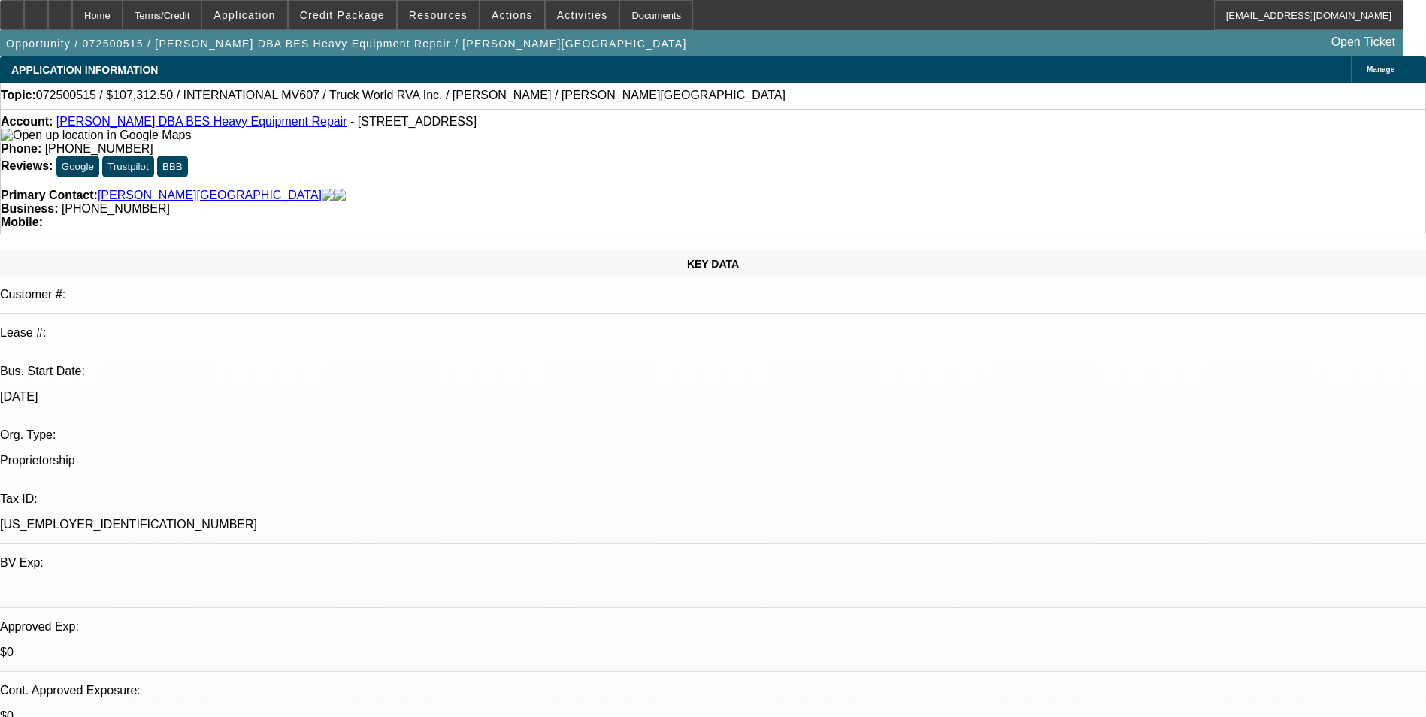
select select "0"
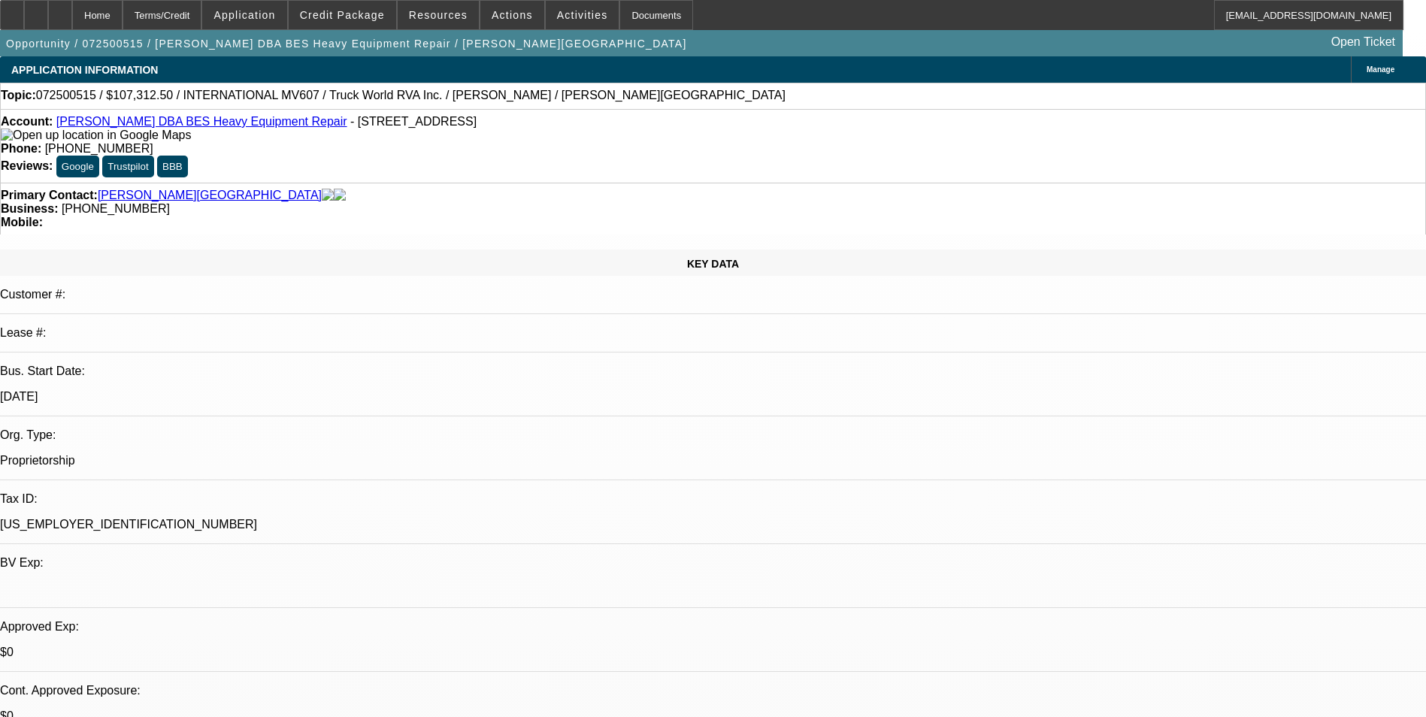
select select "0"
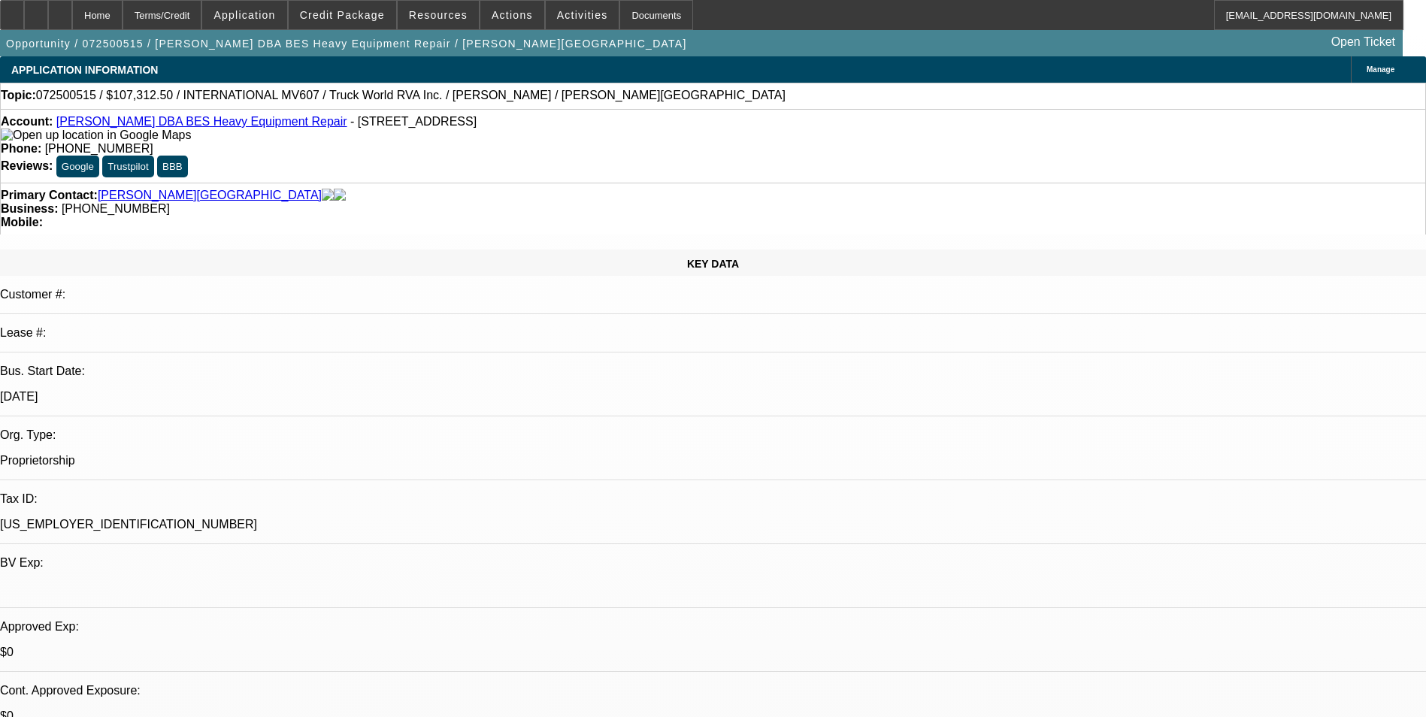
select select "1"
select select "6"
select select "1"
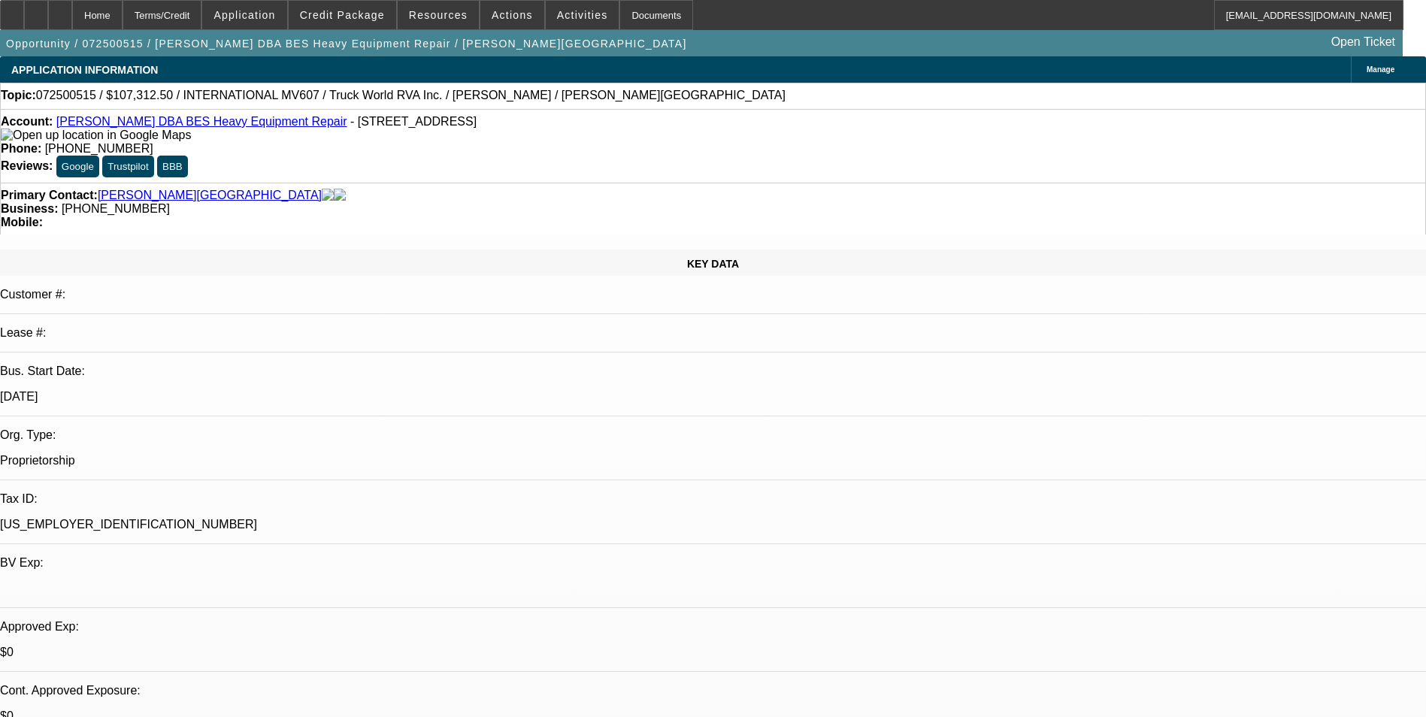
select select "6"
select select "1"
select select "6"
select select "1"
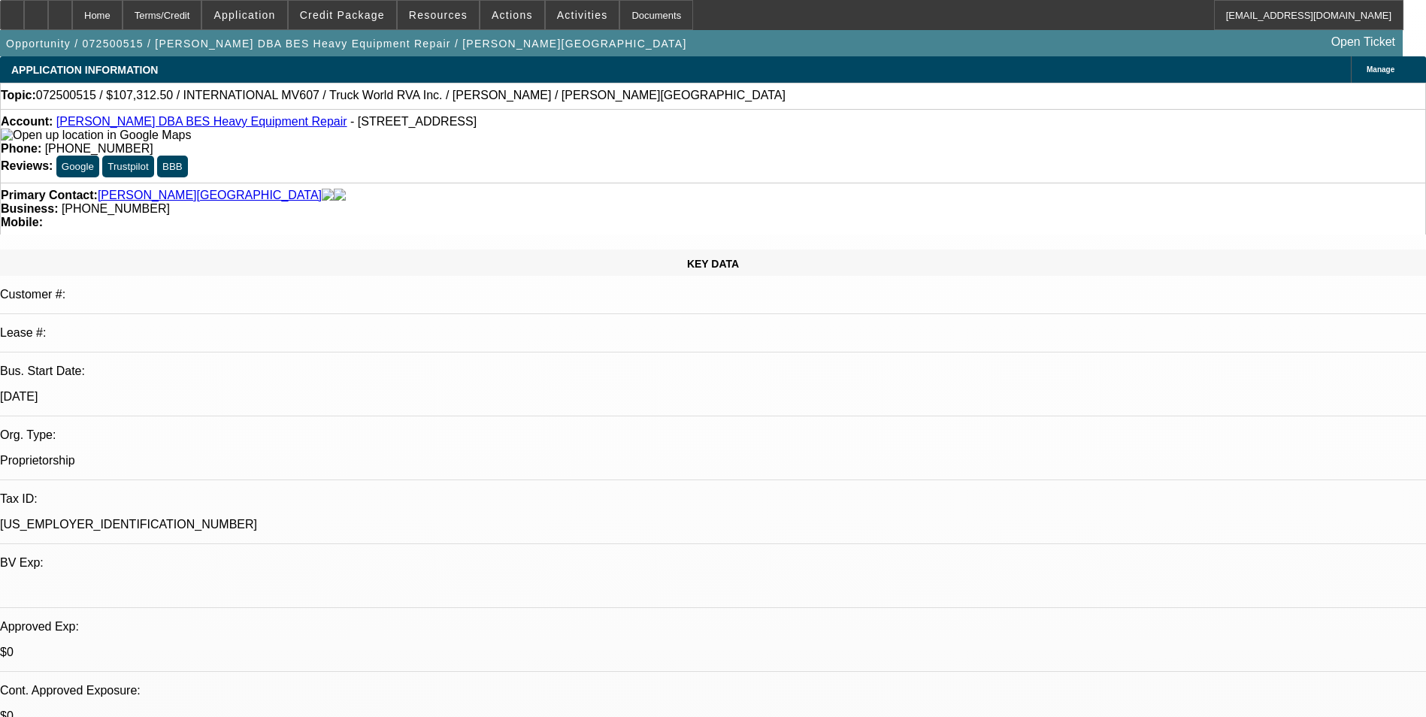
select select "1"
select select "6"
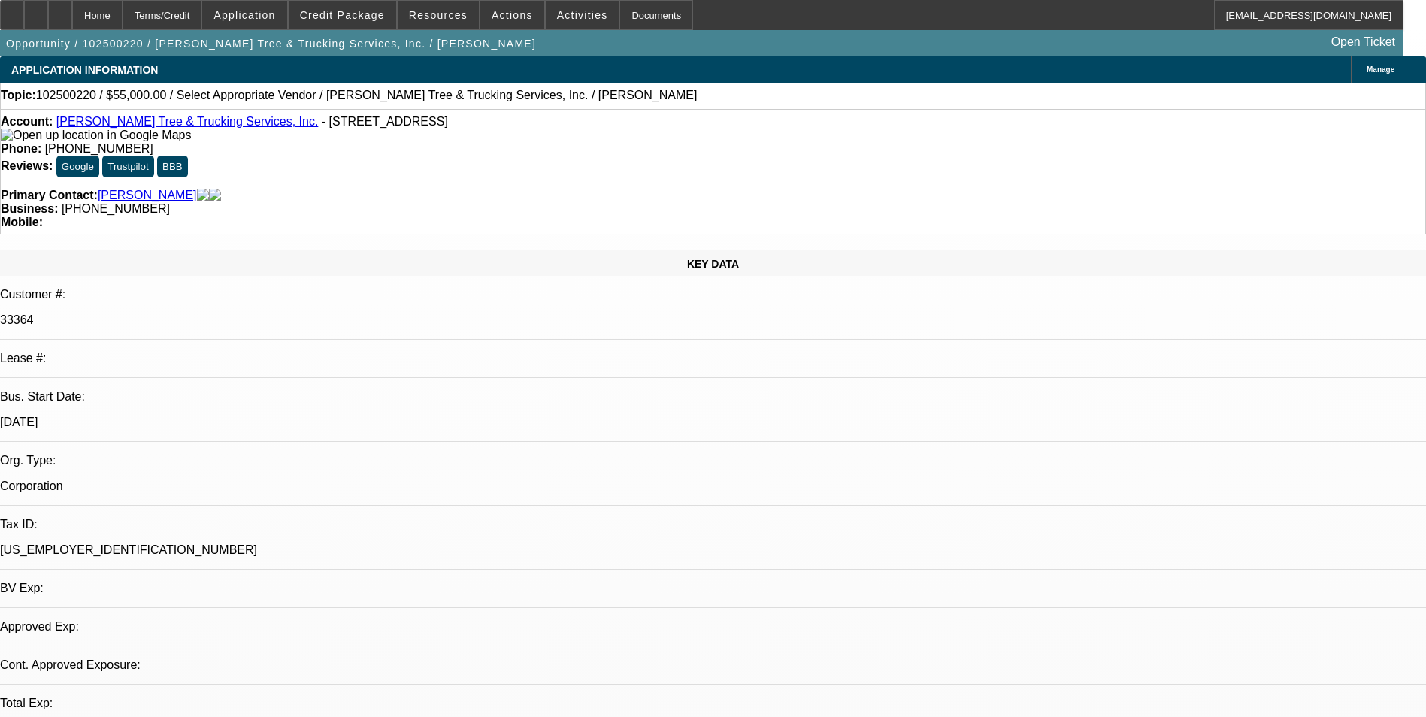
select select "0"
select select "2"
select select "0.1"
select select "4"
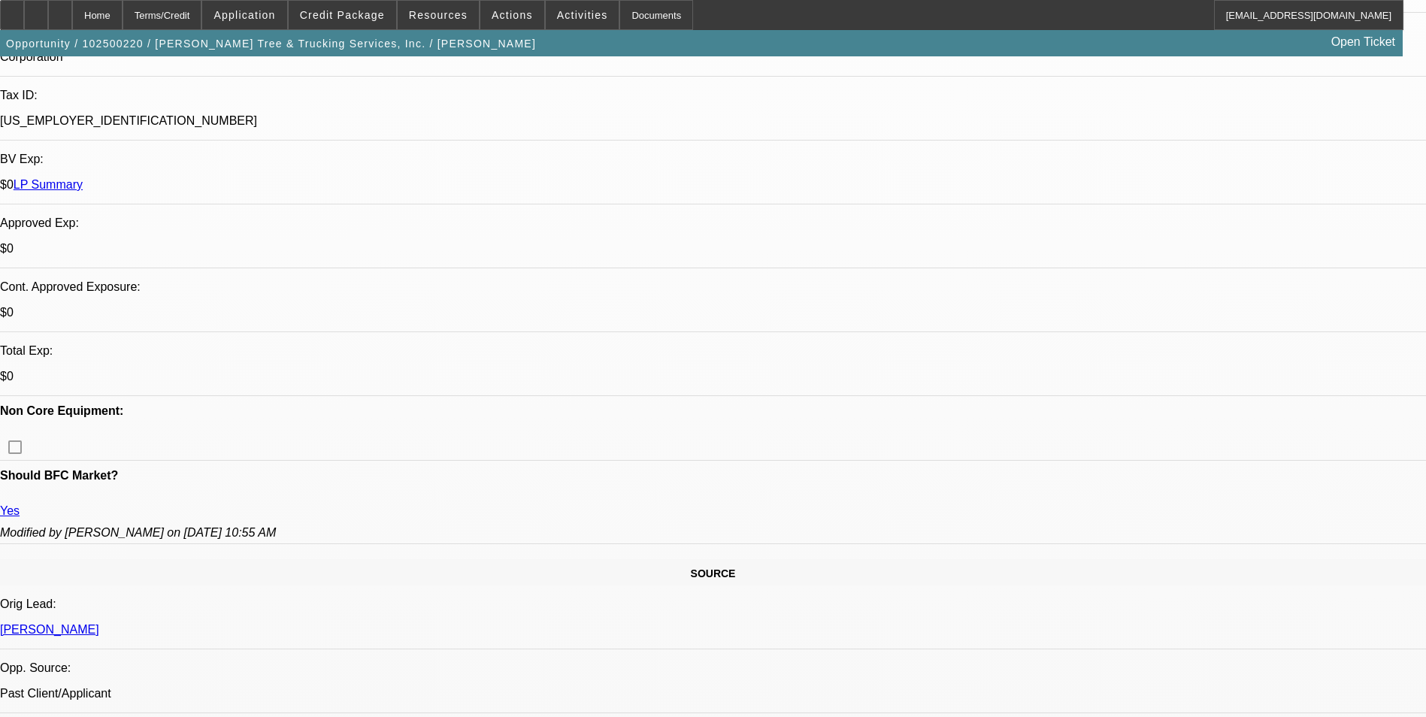
scroll to position [451, 0]
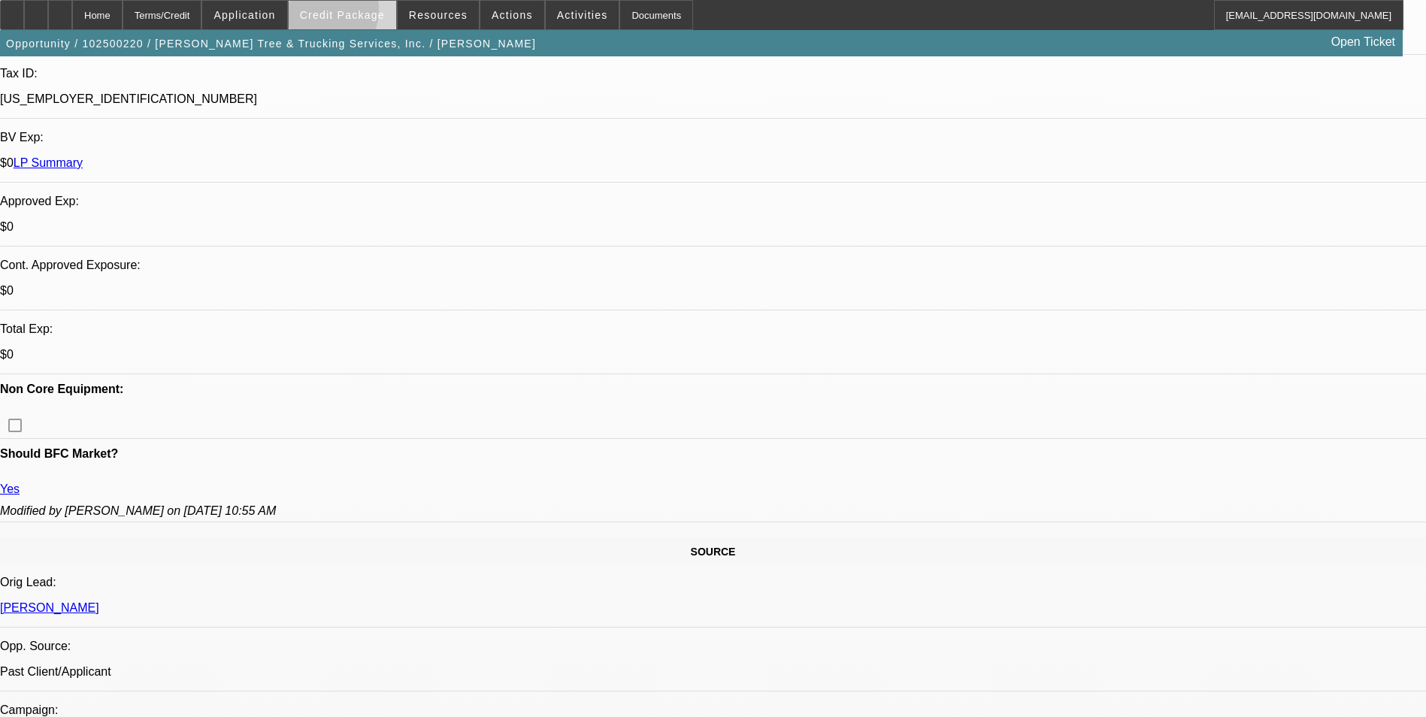
click at [345, 14] on span "Credit Package" at bounding box center [342, 15] width 85 height 12
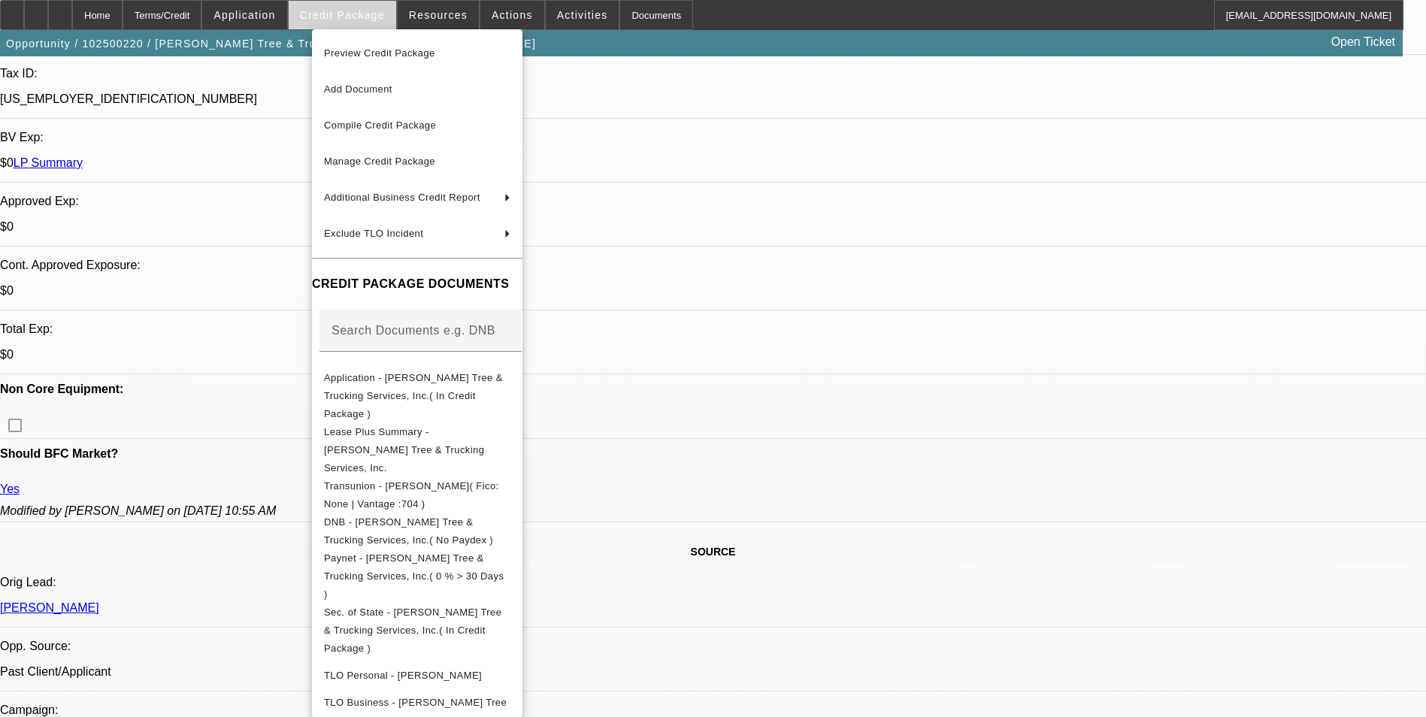
click at [345, 14] on div at bounding box center [713, 358] width 1426 height 717
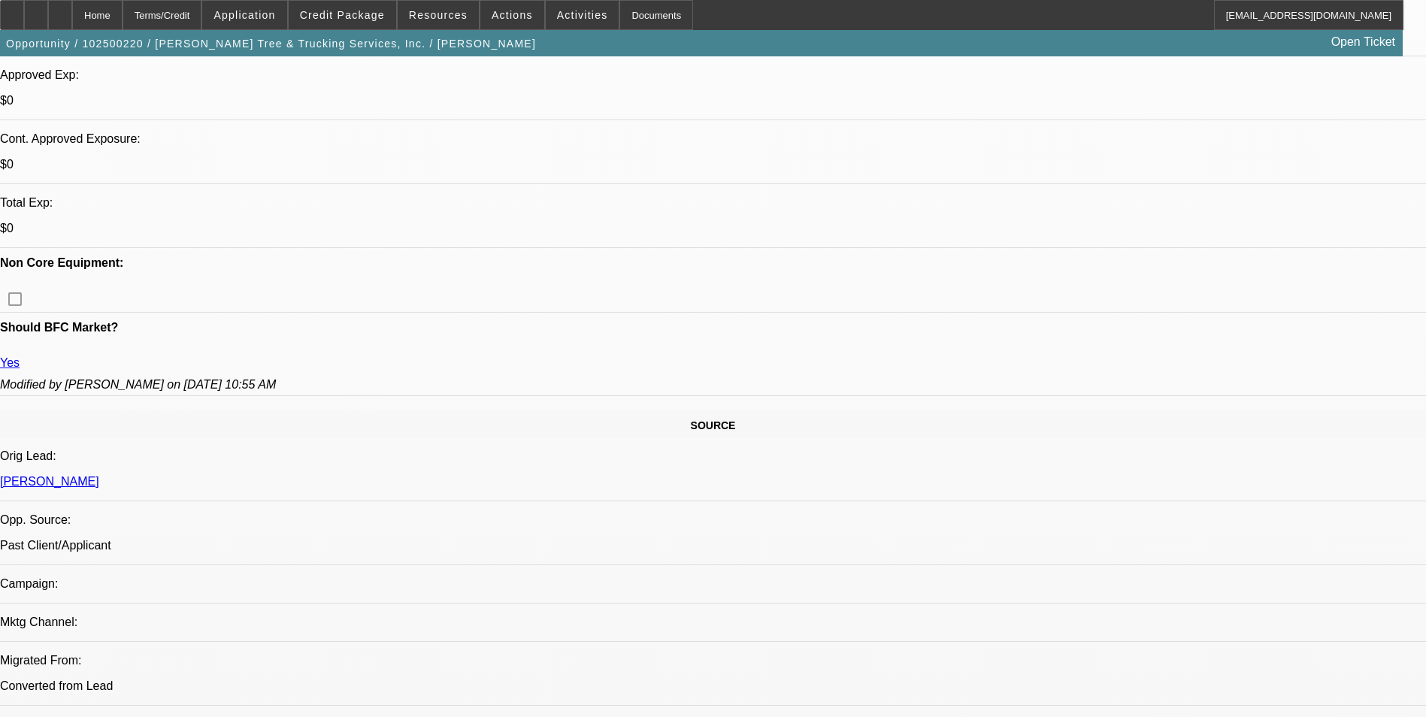
scroll to position [601, 0]
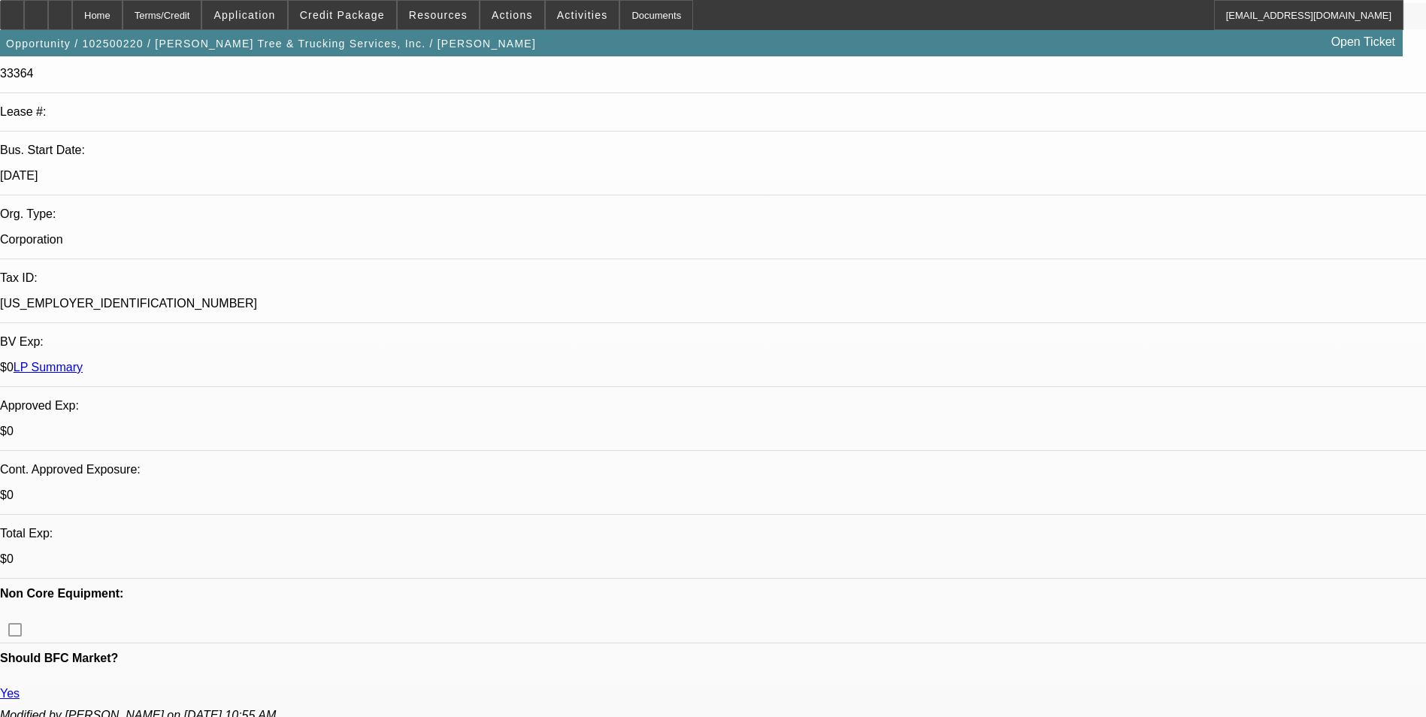
scroll to position [226, 0]
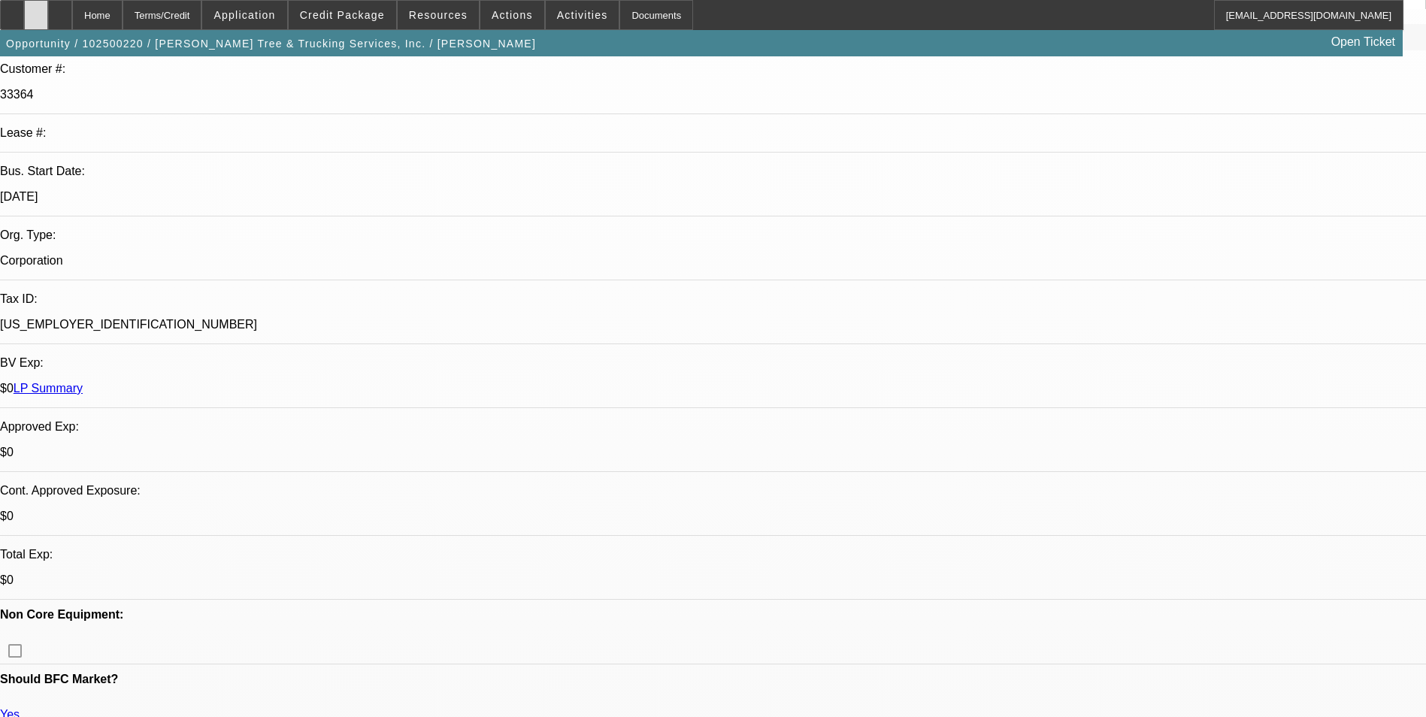
click at [48, 17] on div at bounding box center [36, 15] width 24 height 30
click at [72, 20] on div at bounding box center [60, 15] width 24 height 30
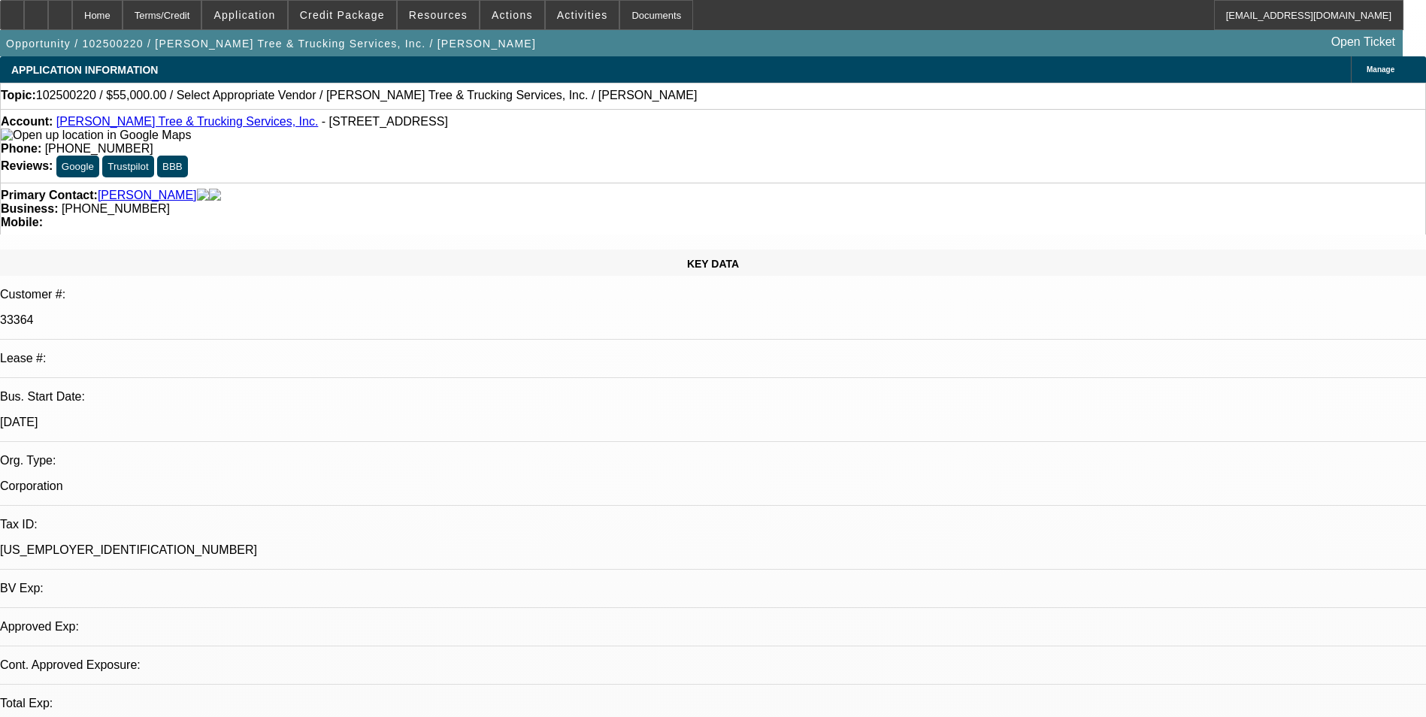
select select "0"
select select "2"
select select "0.1"
select select "4"
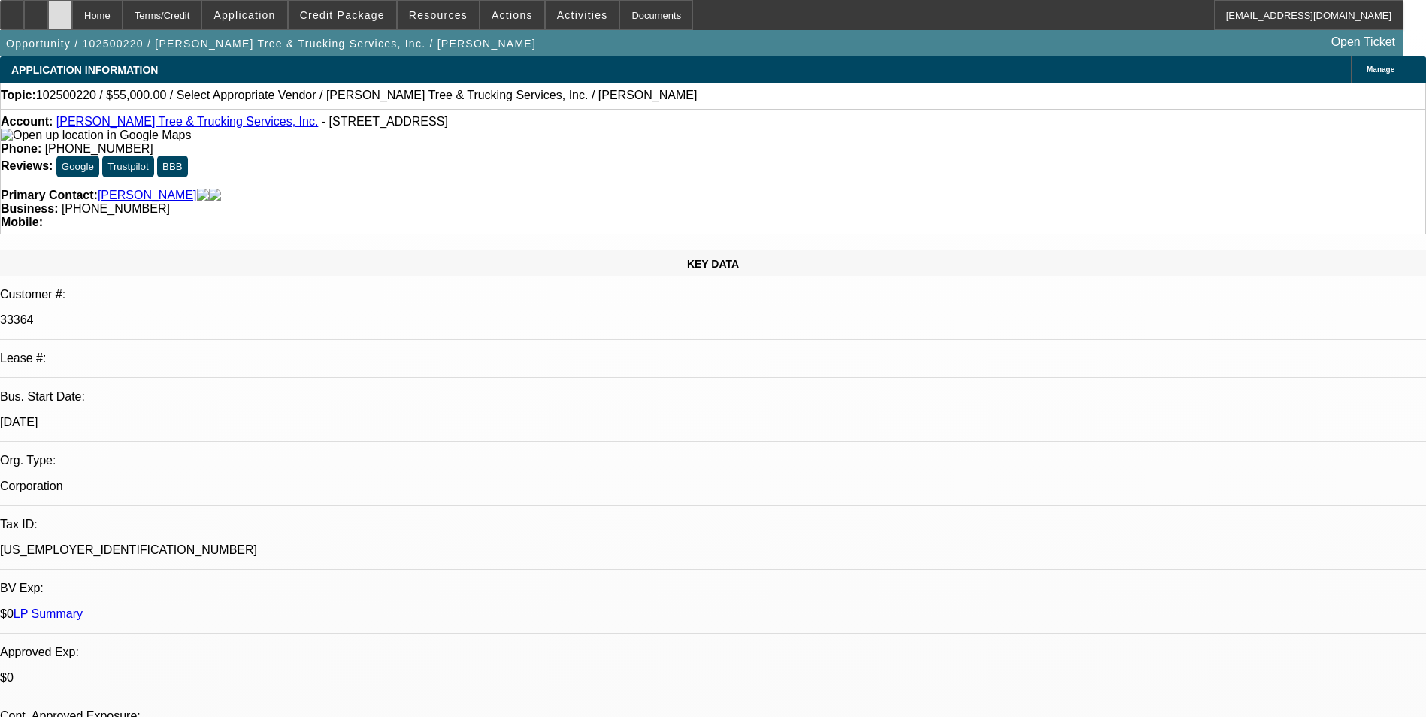
click at [60, 10] on icon at bounding box center [60, 10] width 0 height 0
select select "0"
select select "2"
select select "0.1"
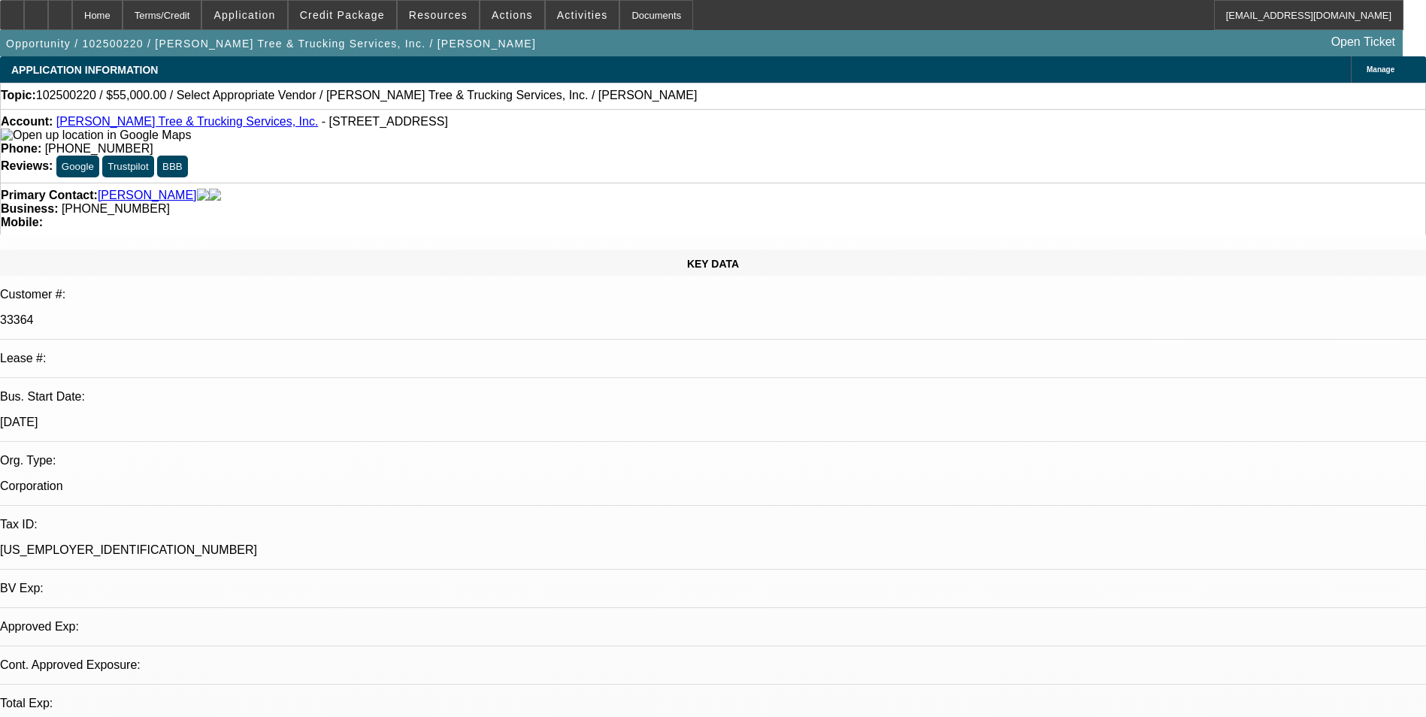
select select "4"
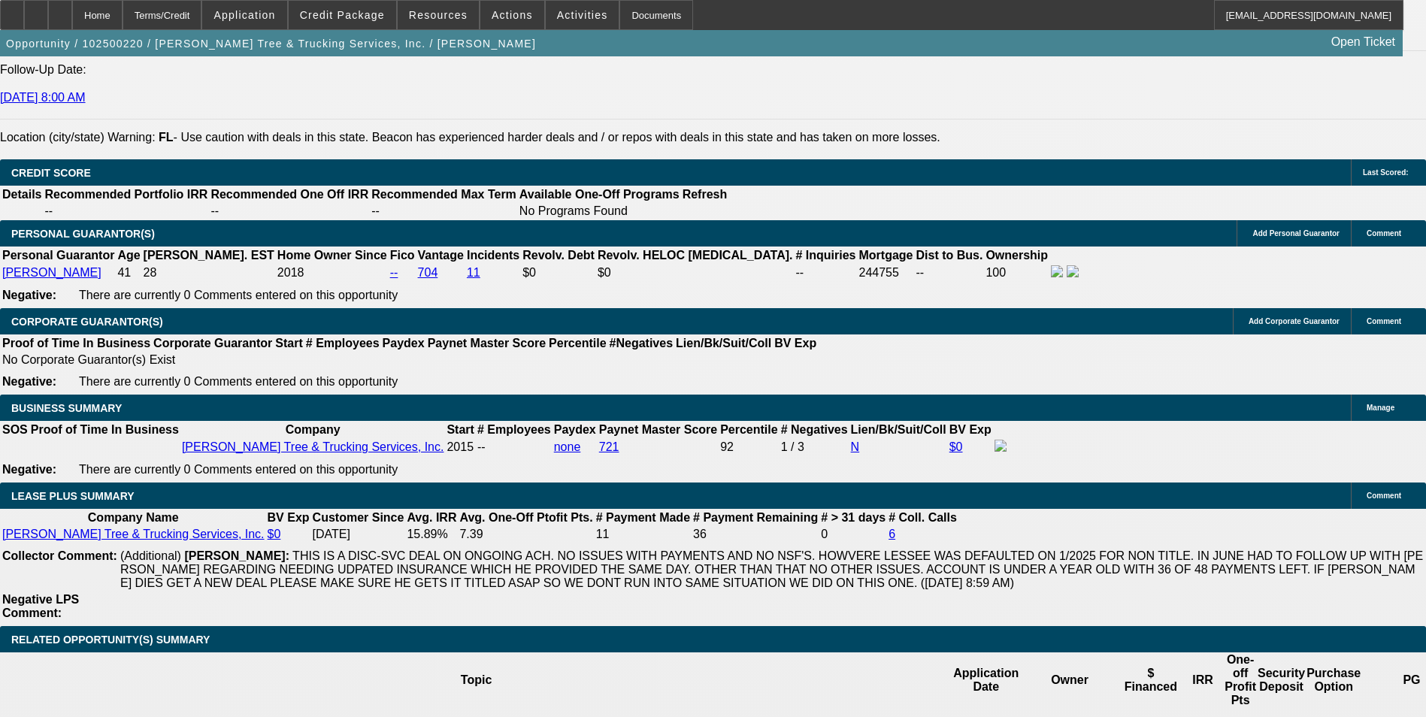
scroll to position [2180, 0]
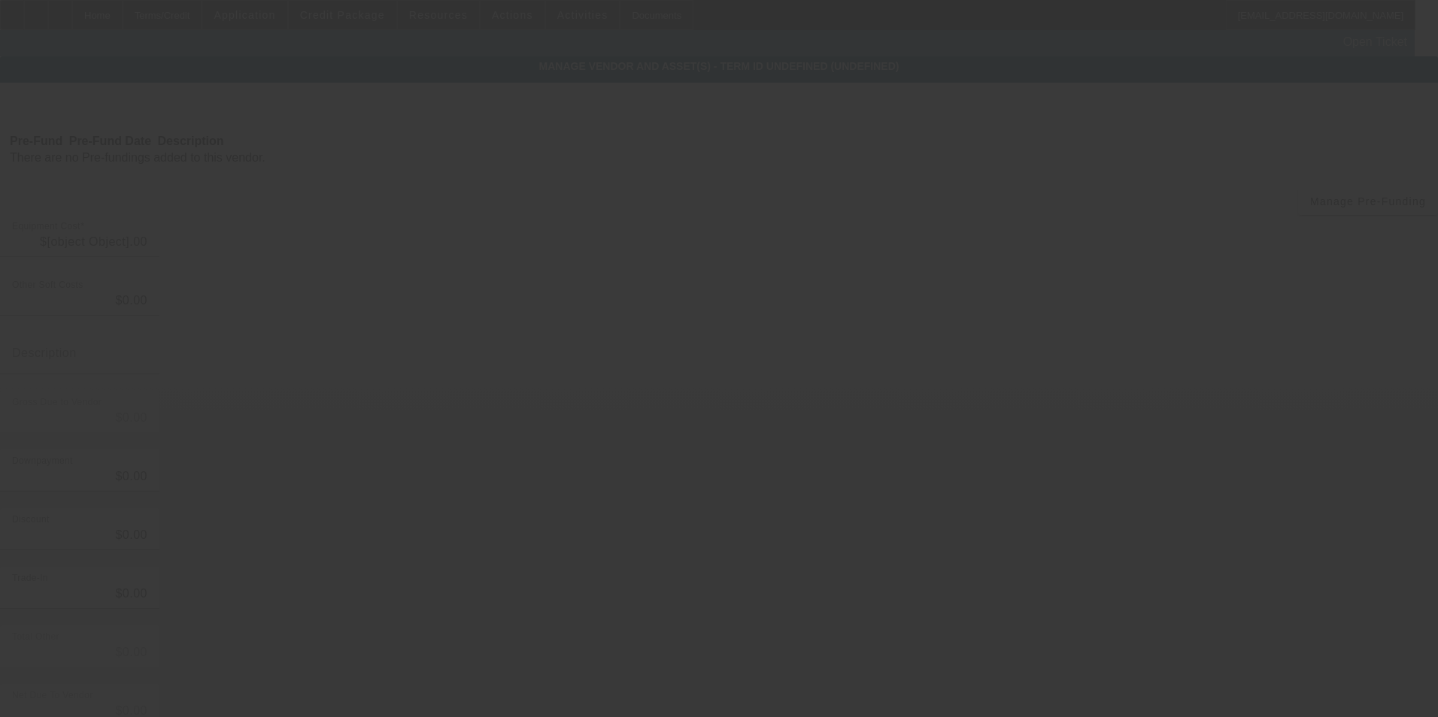
type input "$55,000.00"
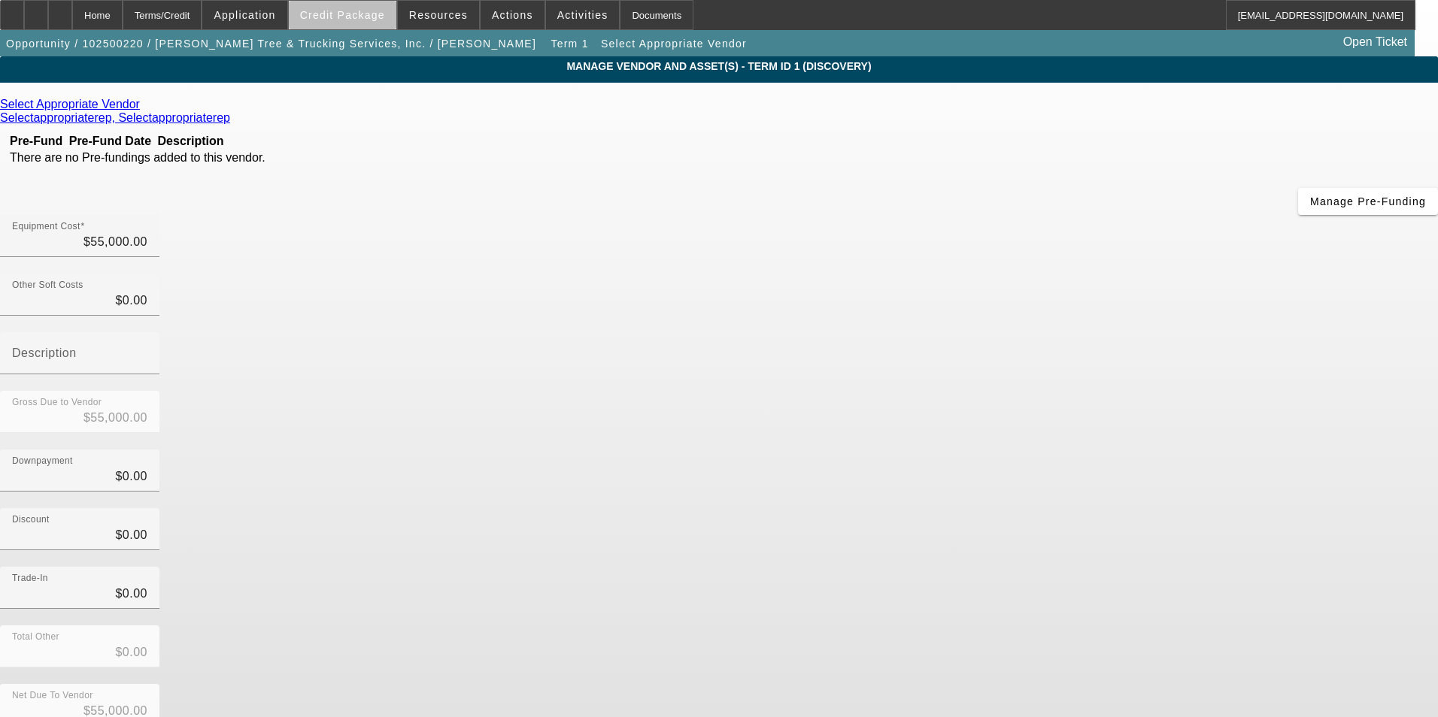
click at [369, 17] on span "Credit Package" at bounding box center [342, 15] width 85 height 12
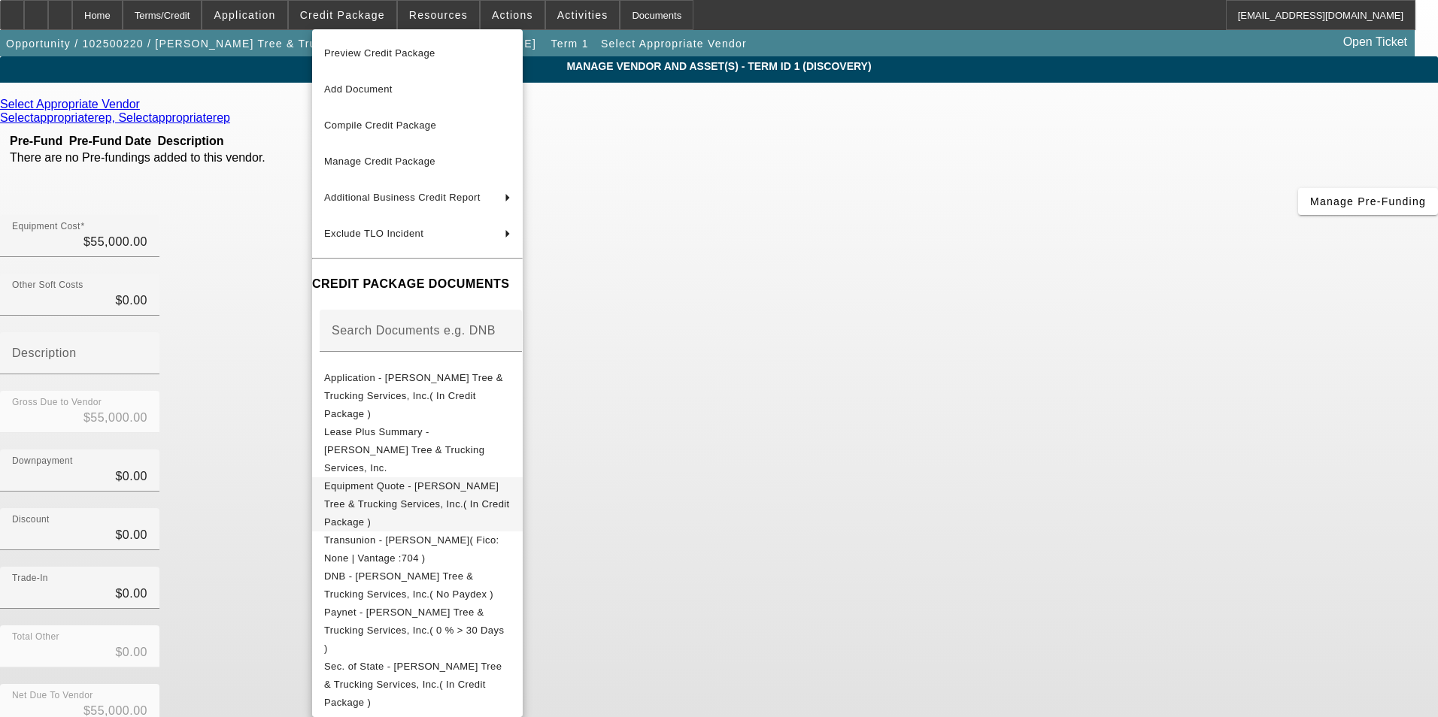
click at [488, 480] on span "Equipment Quote - Anthony Tree & Trucking Services, Inc.( In Credit Package )" at bounding box center [417, 503] width 186 height 47
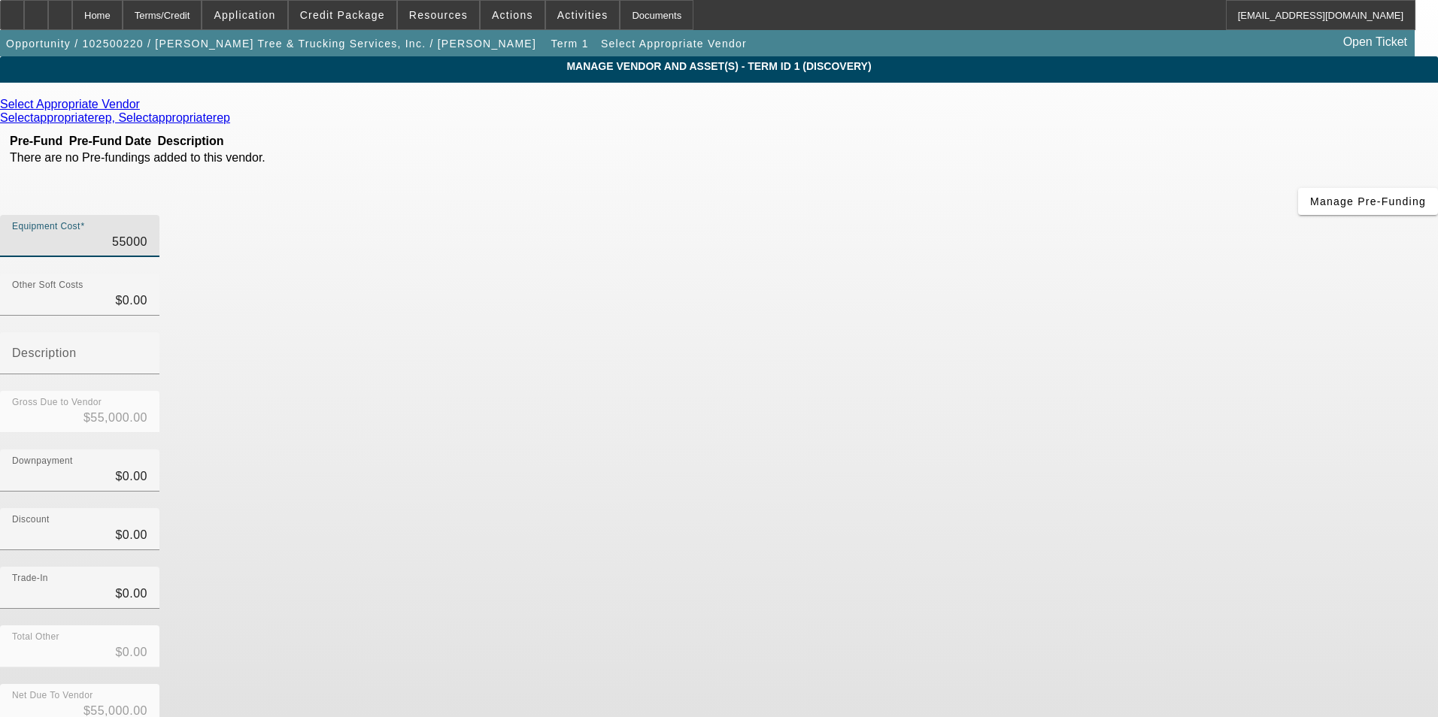
click at [147, 233] on input "55000" at bounding box center [79, 242] width 135 height 18
click at [147, 215] on div "Equipment Cost $55,000.00" at bounding box center [79, 236] width 135 height 42
type input "55000"
click at [147, 233] on input "55000" at bounding box center [79, 242] width 135 height 18
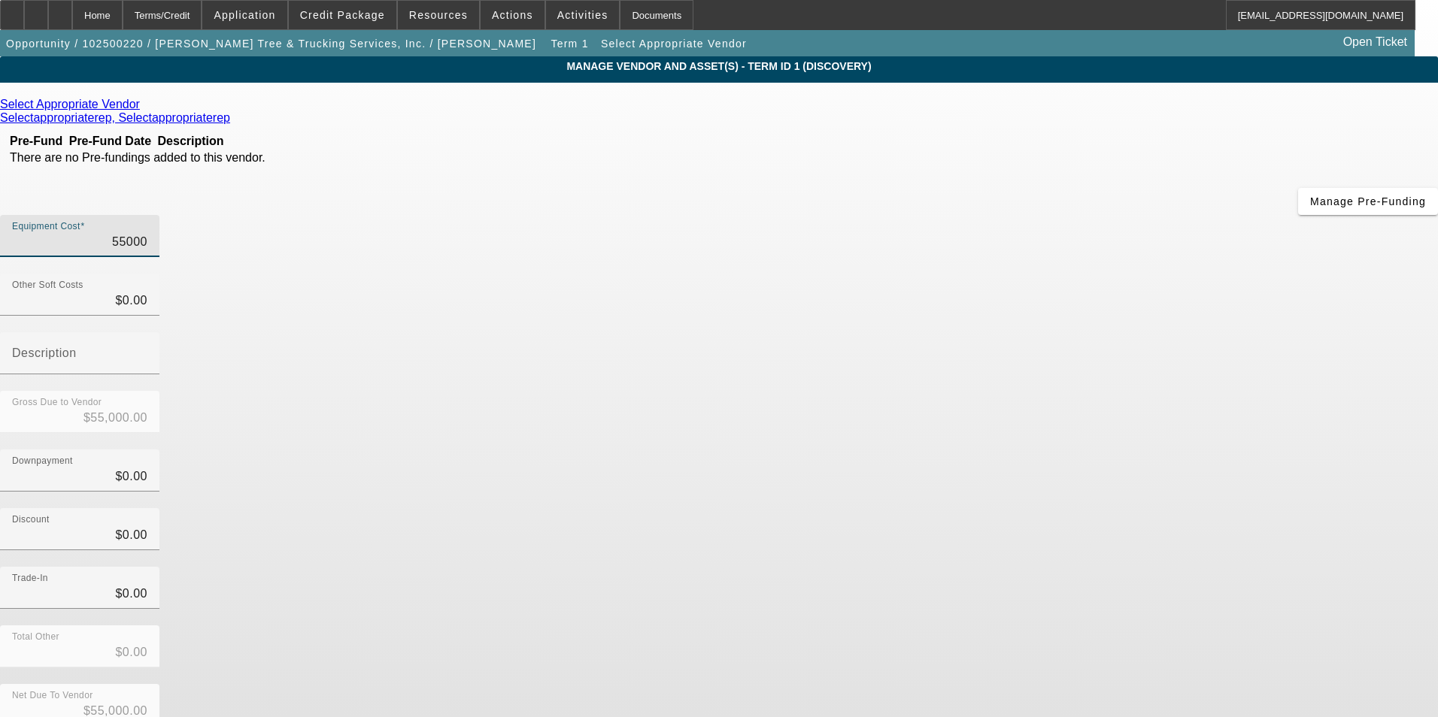
type input "$0.00"
type input "4"
type input "$4.00"
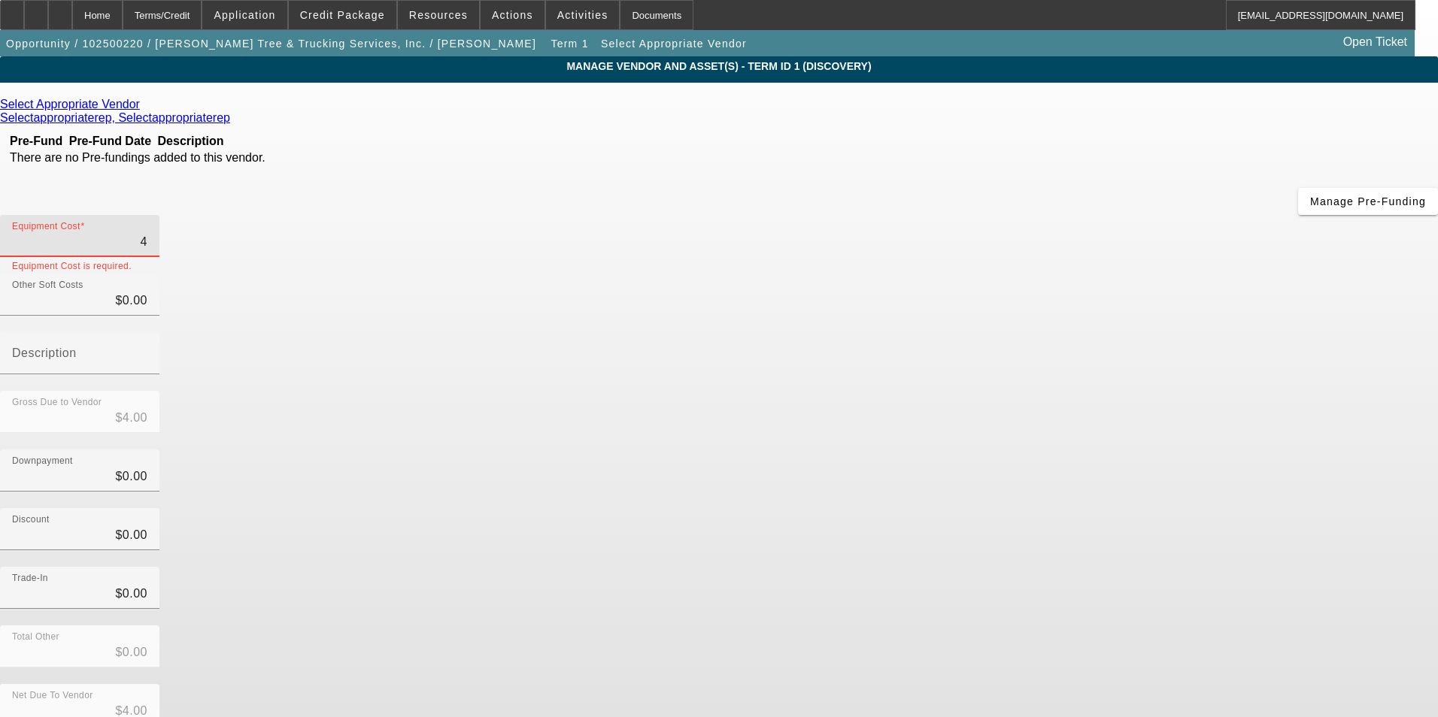
type input "42"
type input "$42.00"
type input "420"
type input "$420.00"
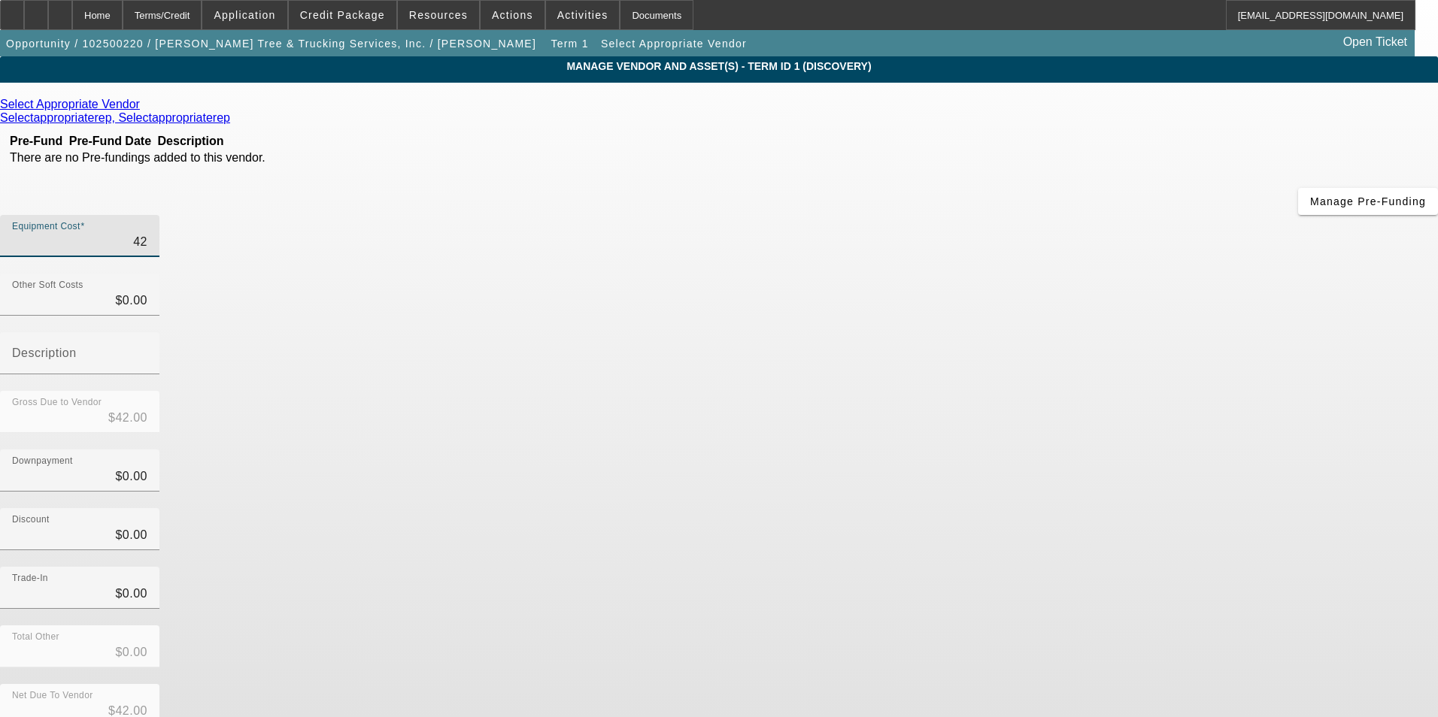
type input "$420.00"
type input "4205"
type input "$4,205.00"
type input "42056"
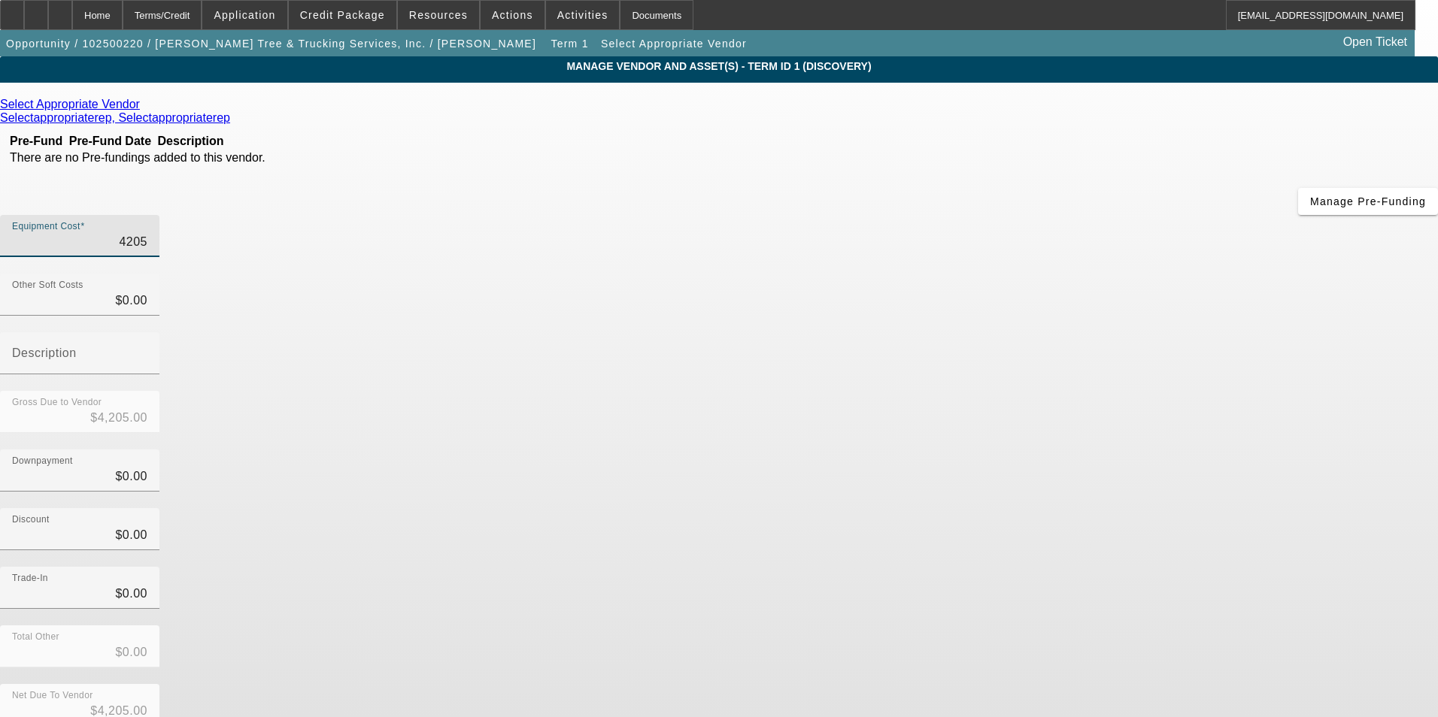
type input "$42,056.00"
type input "42056.07"
type input "$42,056.07"
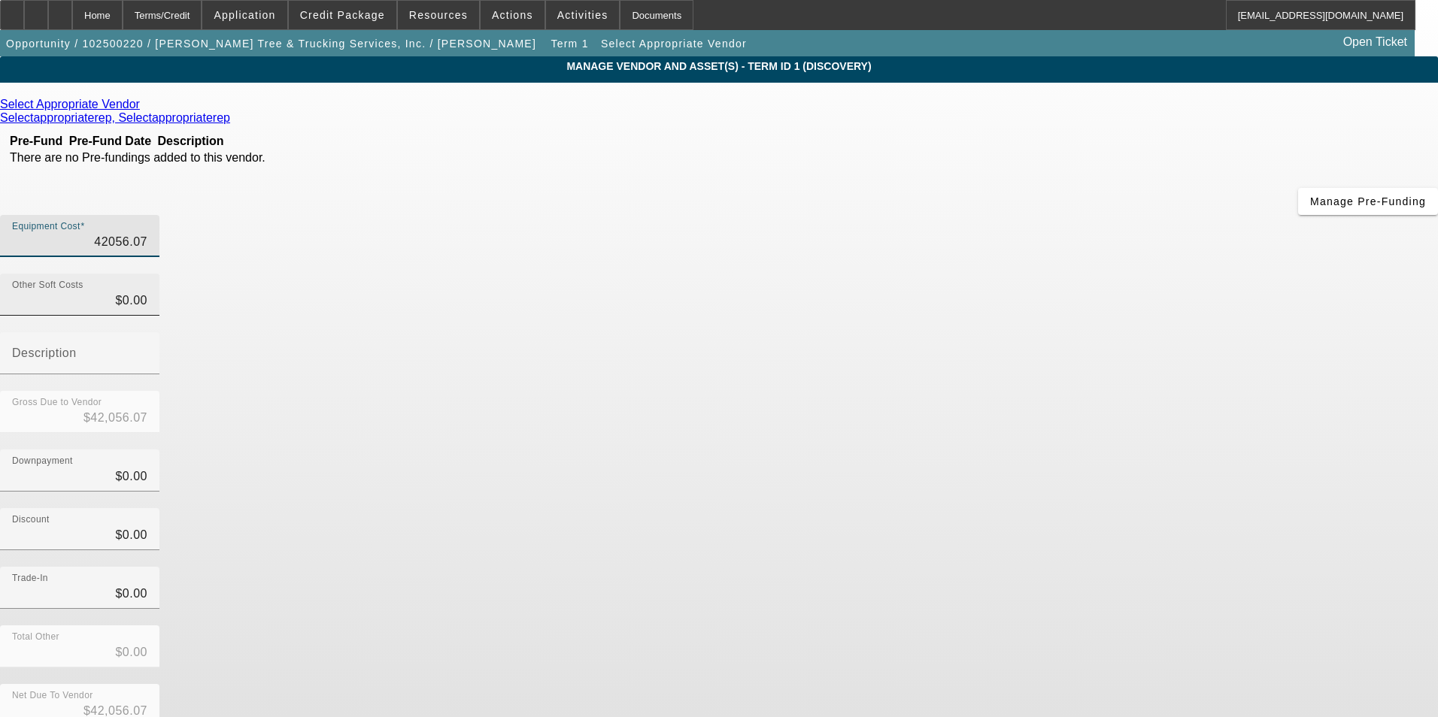
type input "$42,056.07"
type input "0"
click at [147, 292] on input "0" at bounding box center [79, 301] width 135 height 18
type input "2"
type input "$42,058.07"
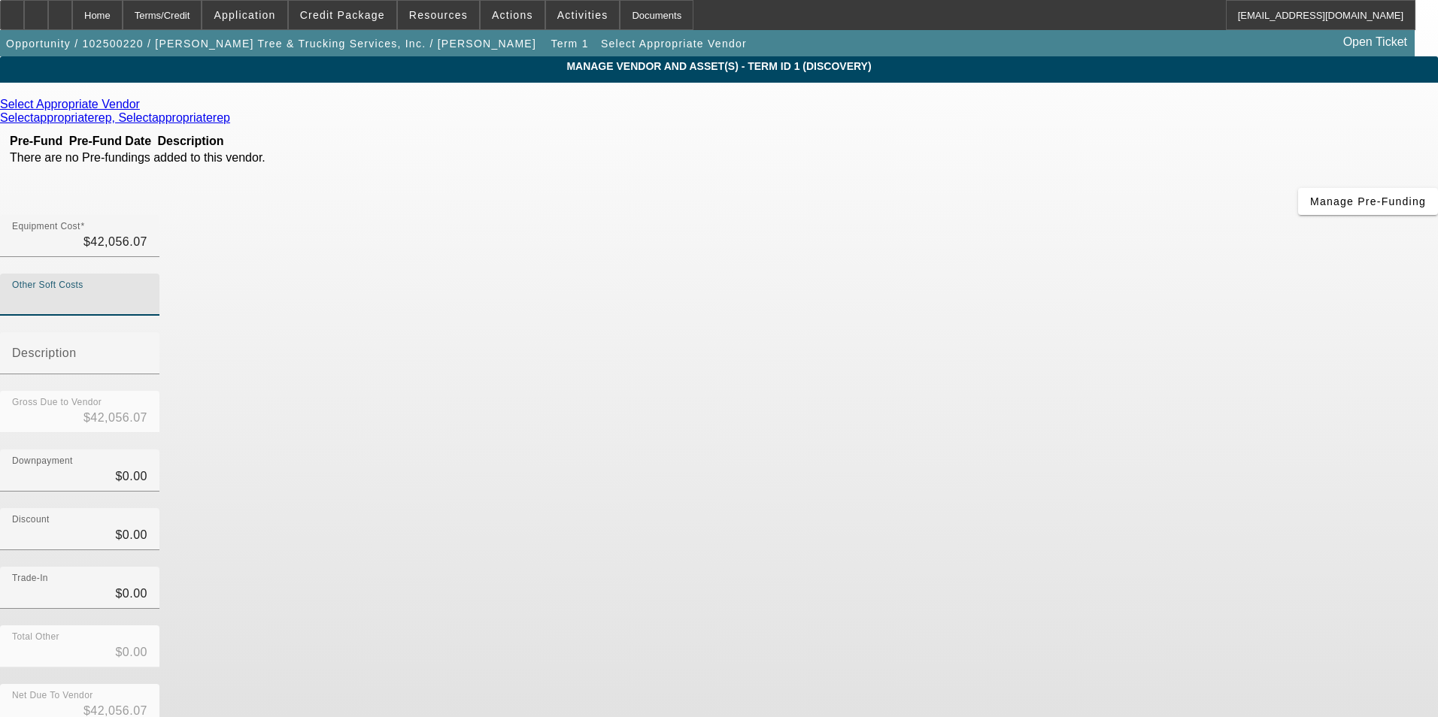
type input "$42,058.07"
type input "29"
type input "$42,085.07"
type input "294"
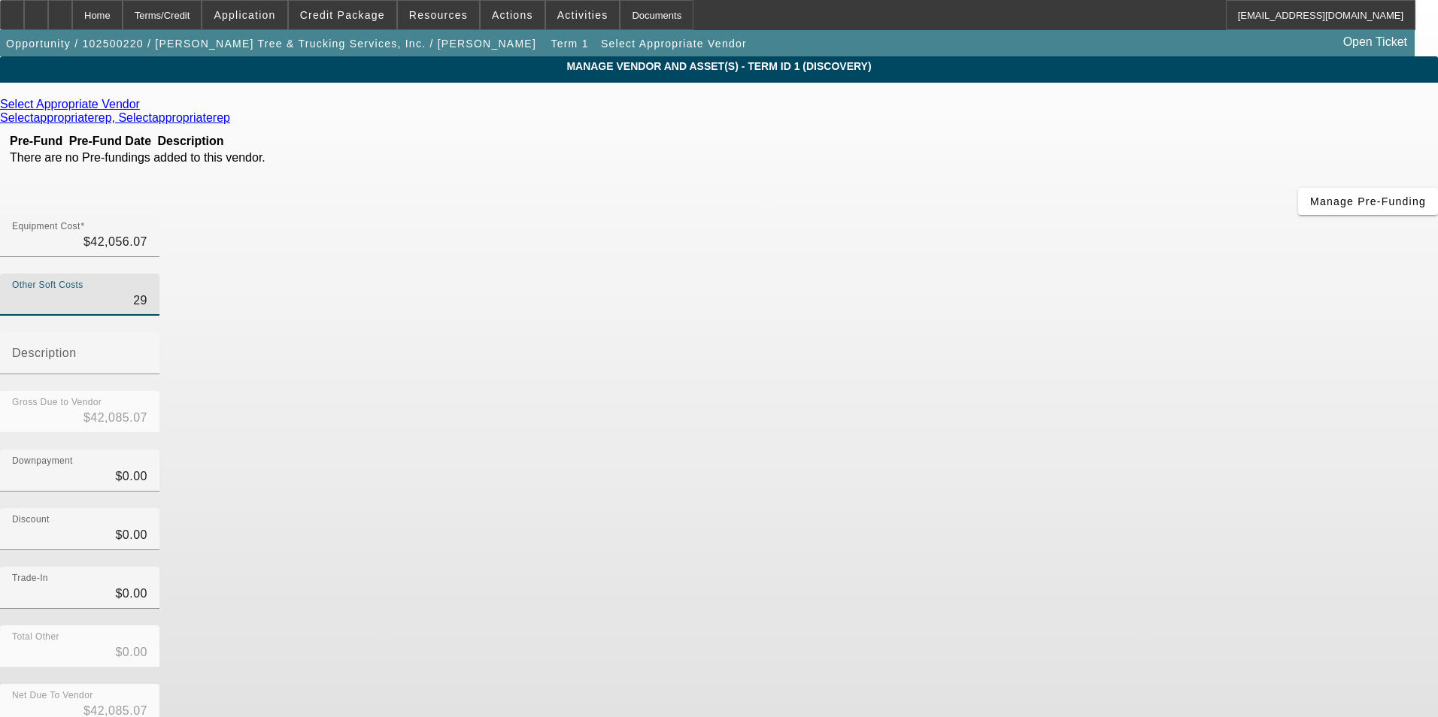
type input "$42,350.07"
type input "2943"
type input "$44,999.07"
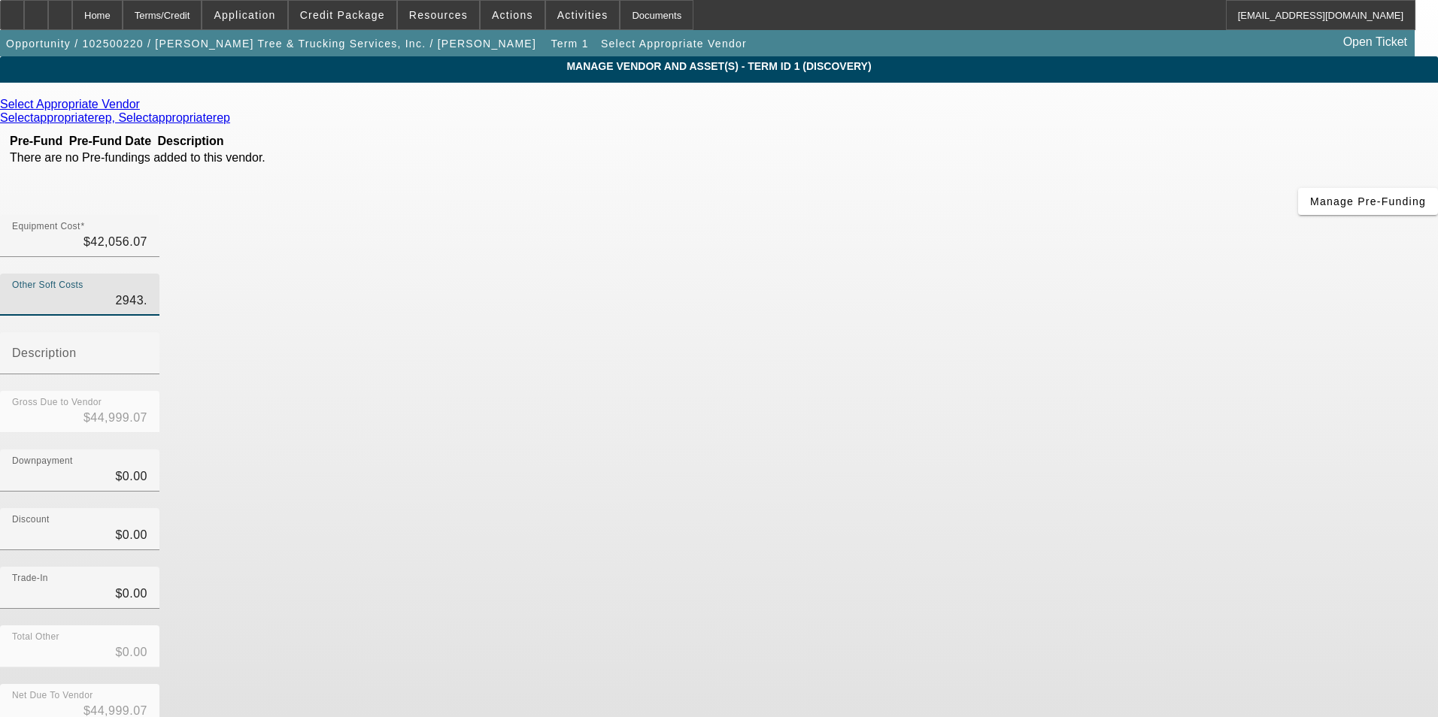
type input "2943.9"
type input "$44,999.97"
type input "2943.92"
type input "$44,999.99"
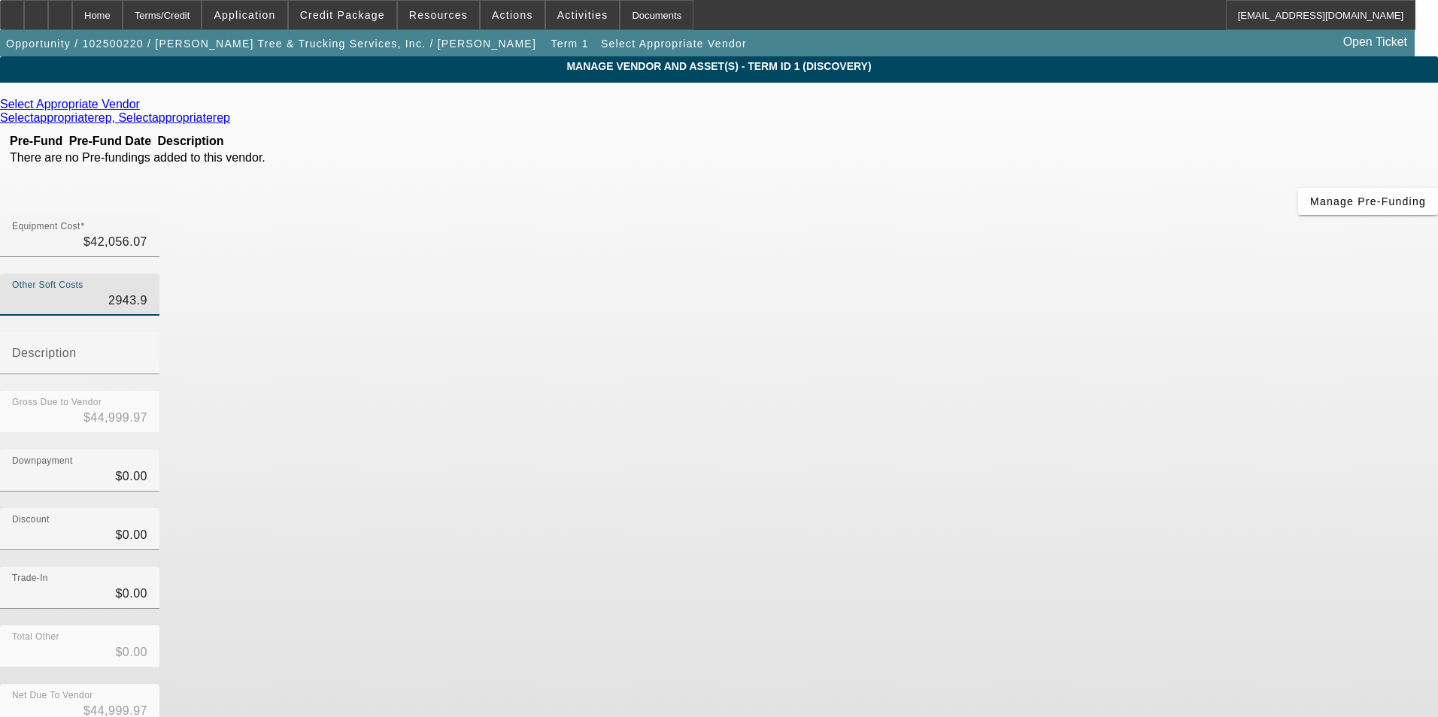
type input "$44,999.99"
type input "$2,943.92"
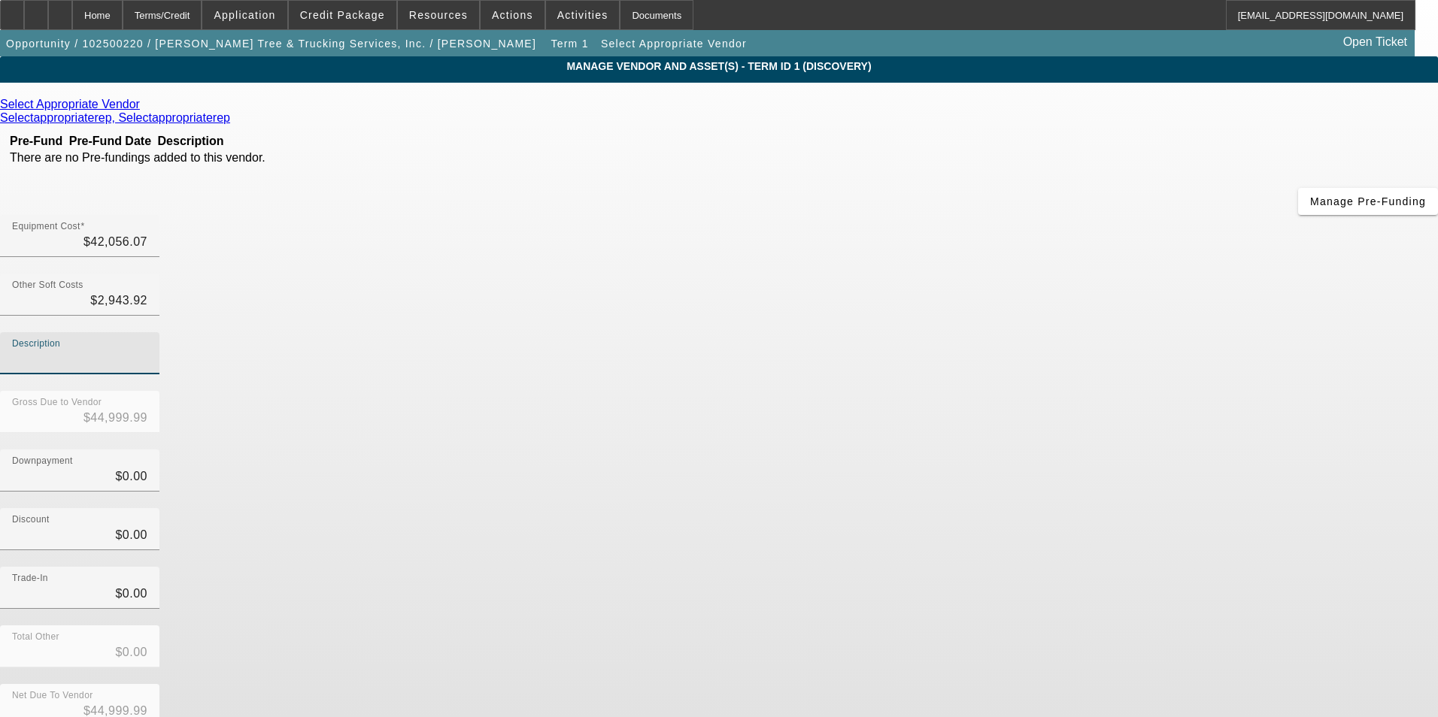
click at [147, 350] on input "Description" at bounding box center [79, 359] width 135 height 18
type input "Sales Tax"
click at [975, 450] on div "Downpayment $0.00" at bounding box center [719, 479] width 1438 height 59
click at [144, 108] on icon at bounding box center [144, 104] width 0 height 13
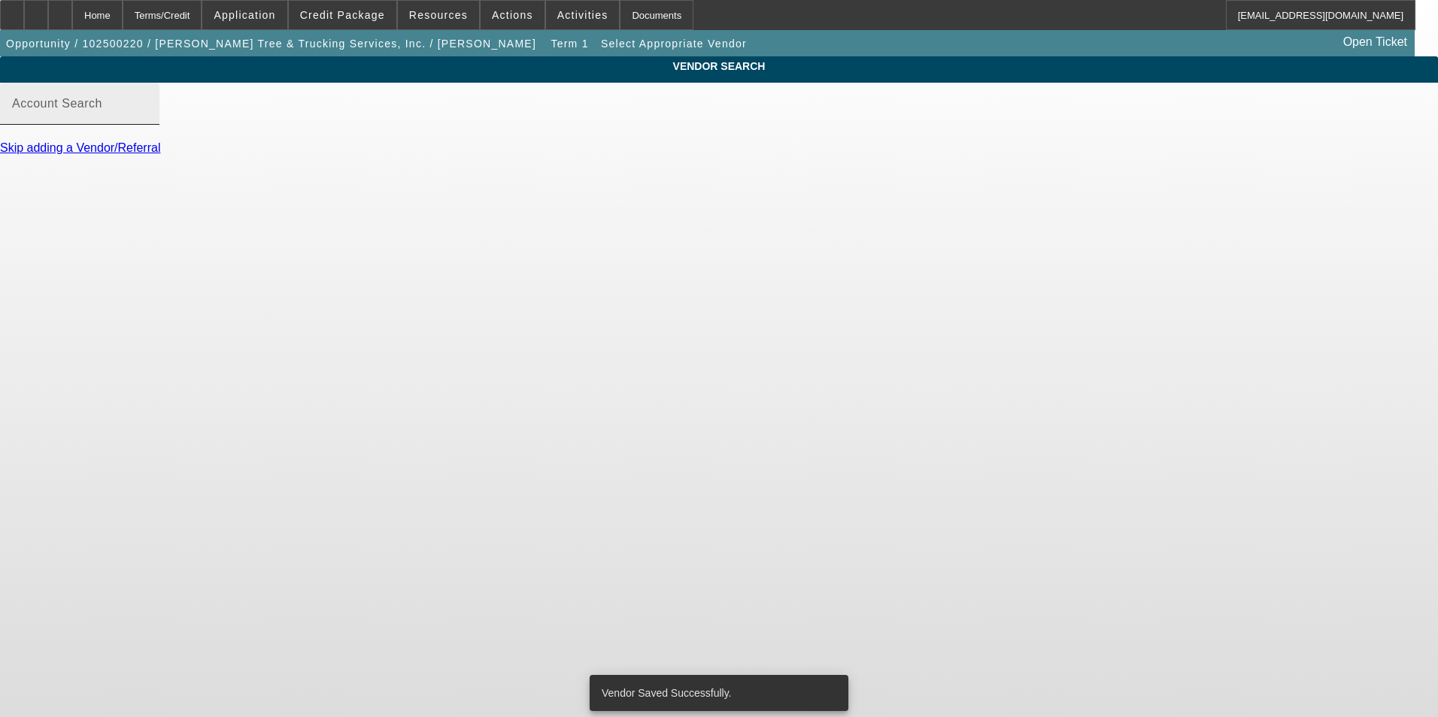
click at [147, 119] on input "Account Search" at bounding box center [79, 110] width 135 height 18
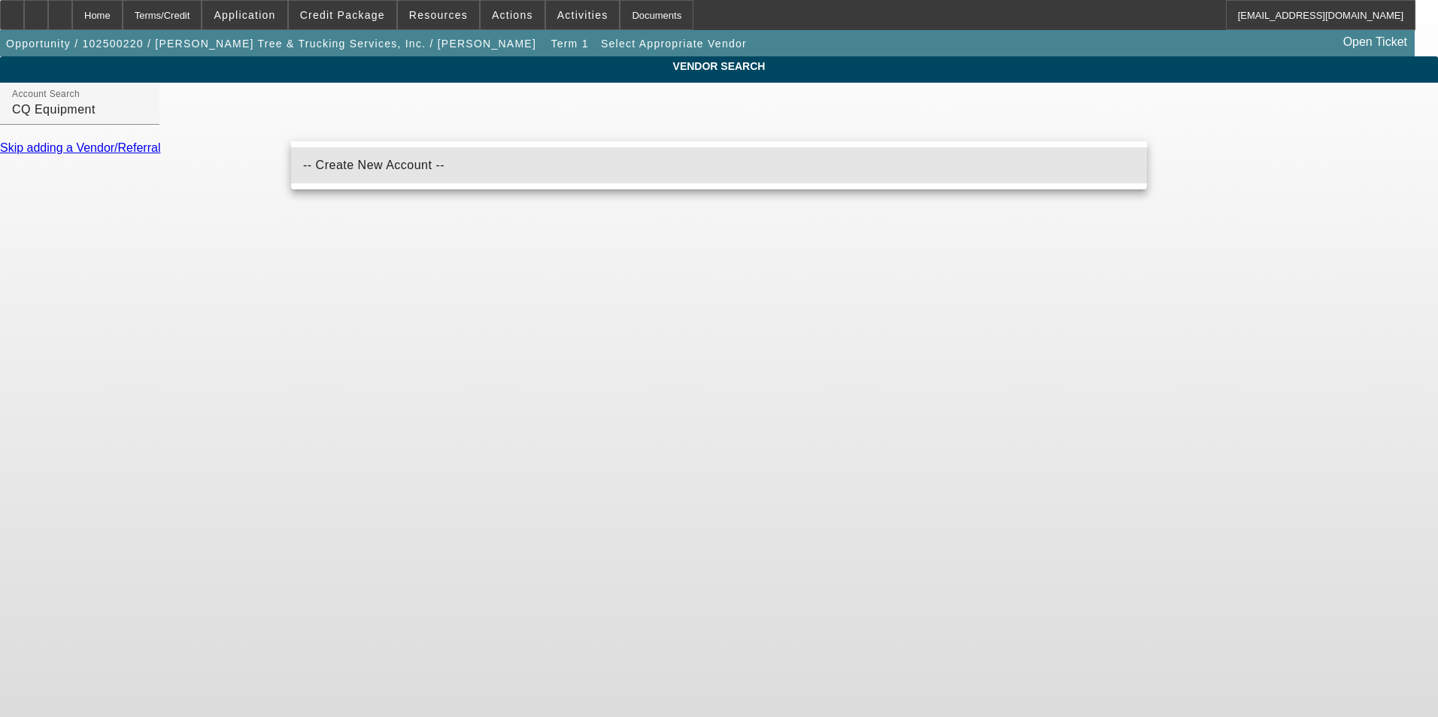
click at [378, 172] on span "-- Create New Account --" at bounding box center [373, 165] width 141 height 18
type input "-- Create New Account --"
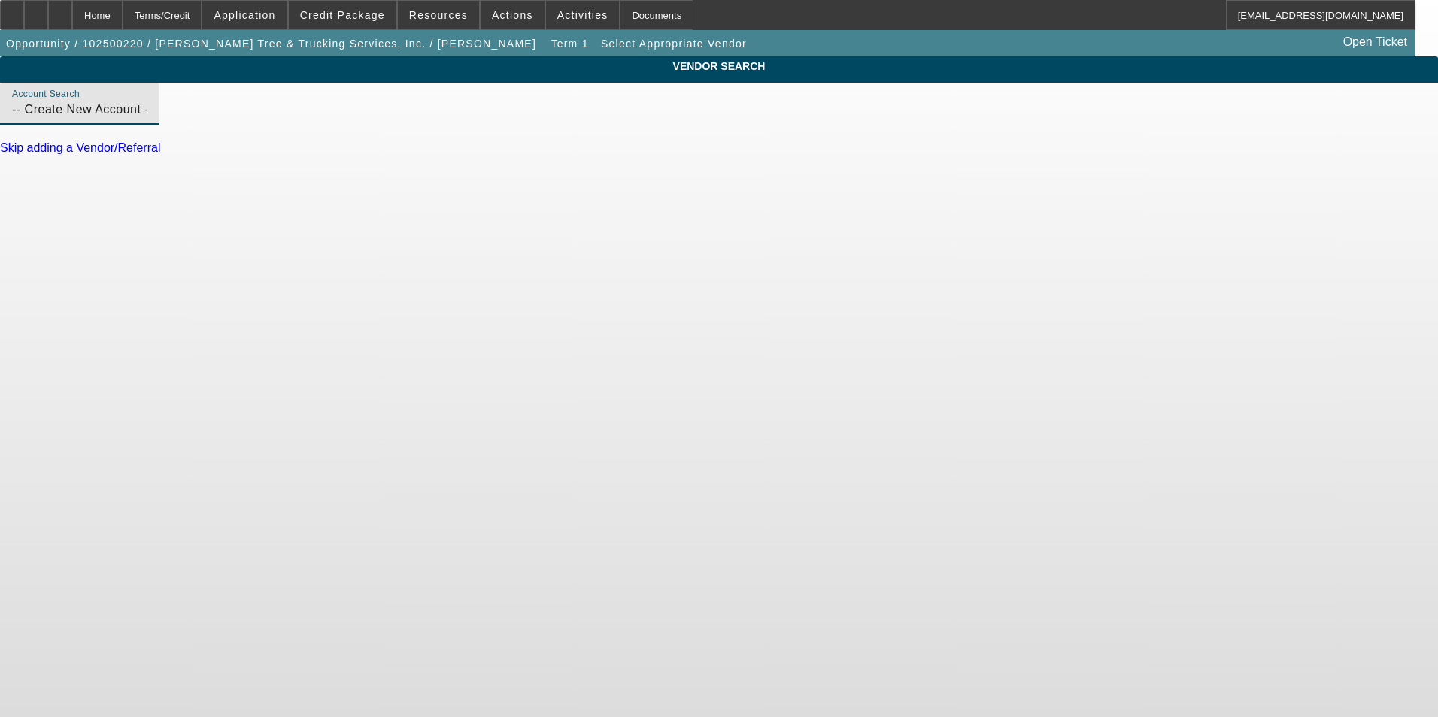
click at [147, 119] on input "-- Create New Account --" at bounding box center [79, 110] width 135 height 18
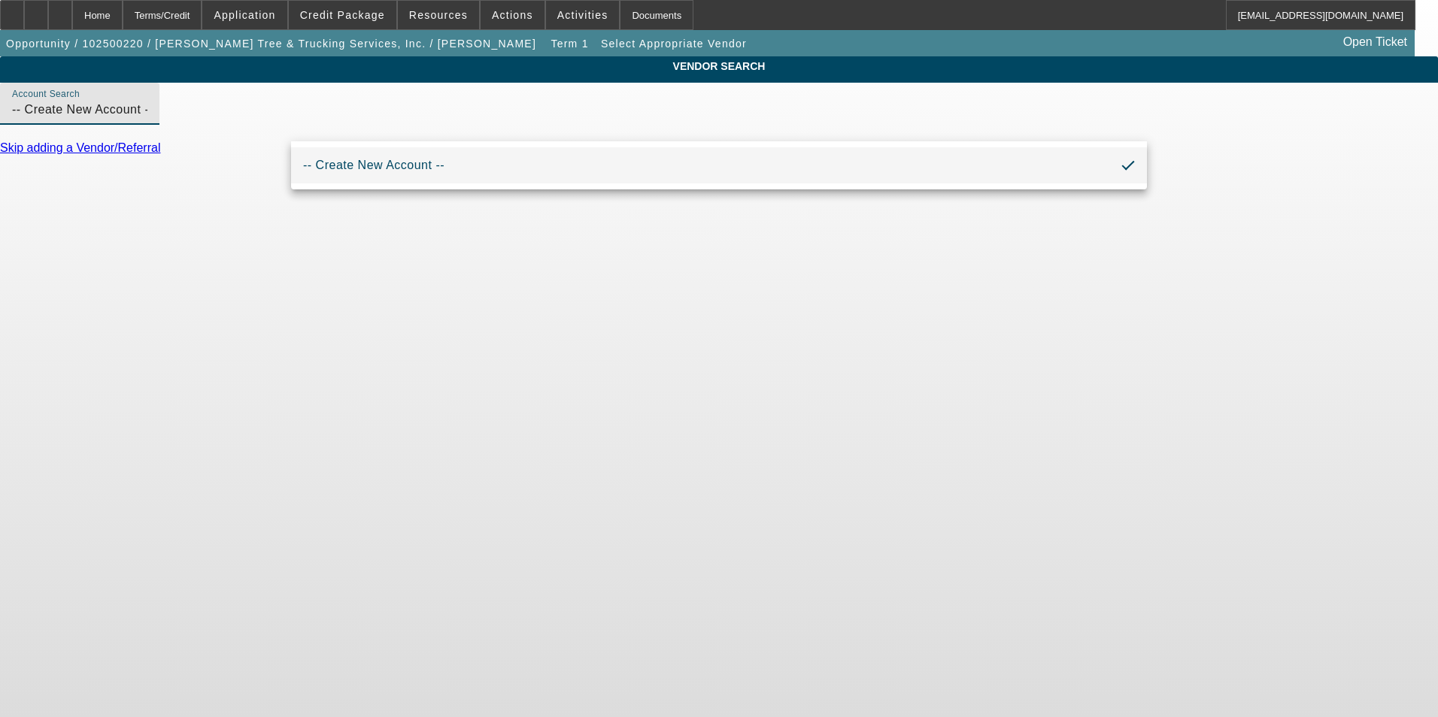
click at [147, 119] on input "-- Create New Account --" at bounding box center [79, 110] width 135 height 18
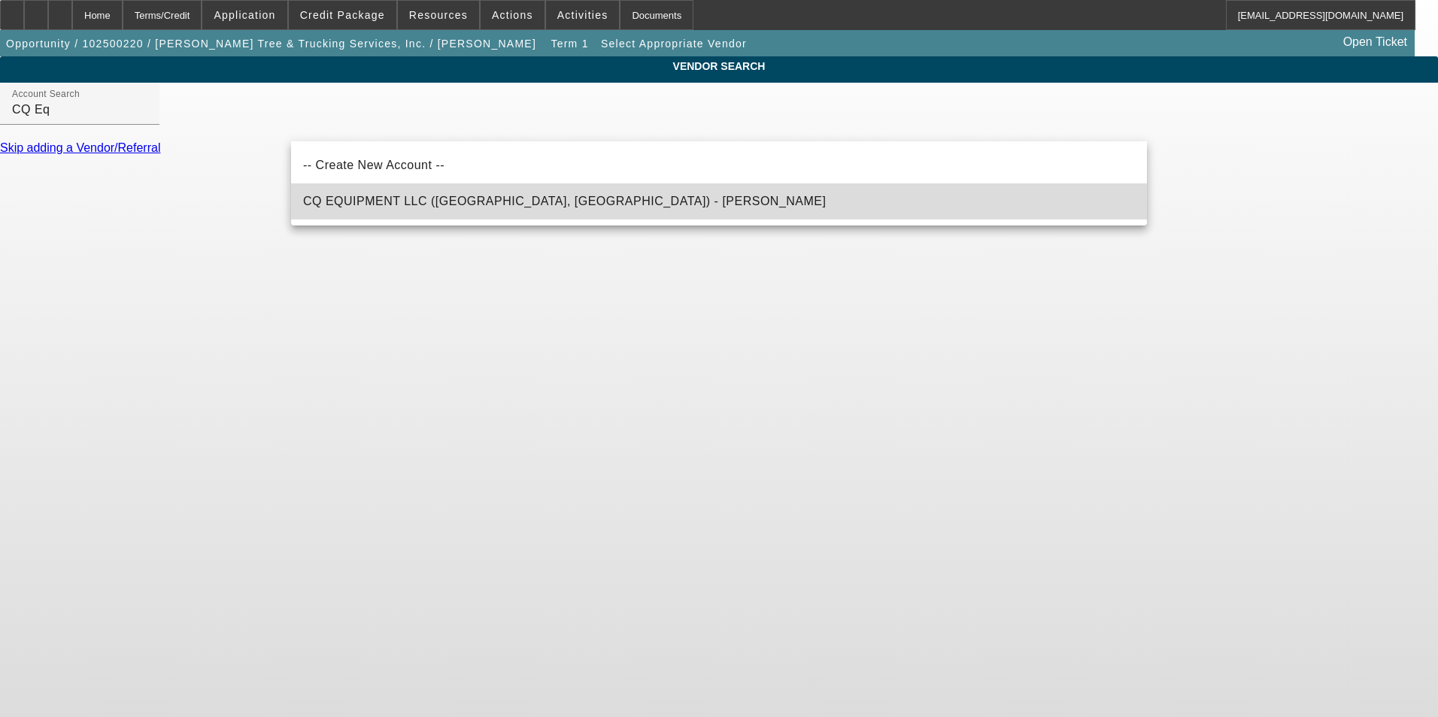
click at [425, 211] on span "CQ EQUIPMENT LLC (Lakeland, FL) - Norman, Cedric" at bounding box center [564, 201] width 523 height 18
type input "CQ EQUIPMENT LLC (Lakeland, FL) - Norman, Cedric"
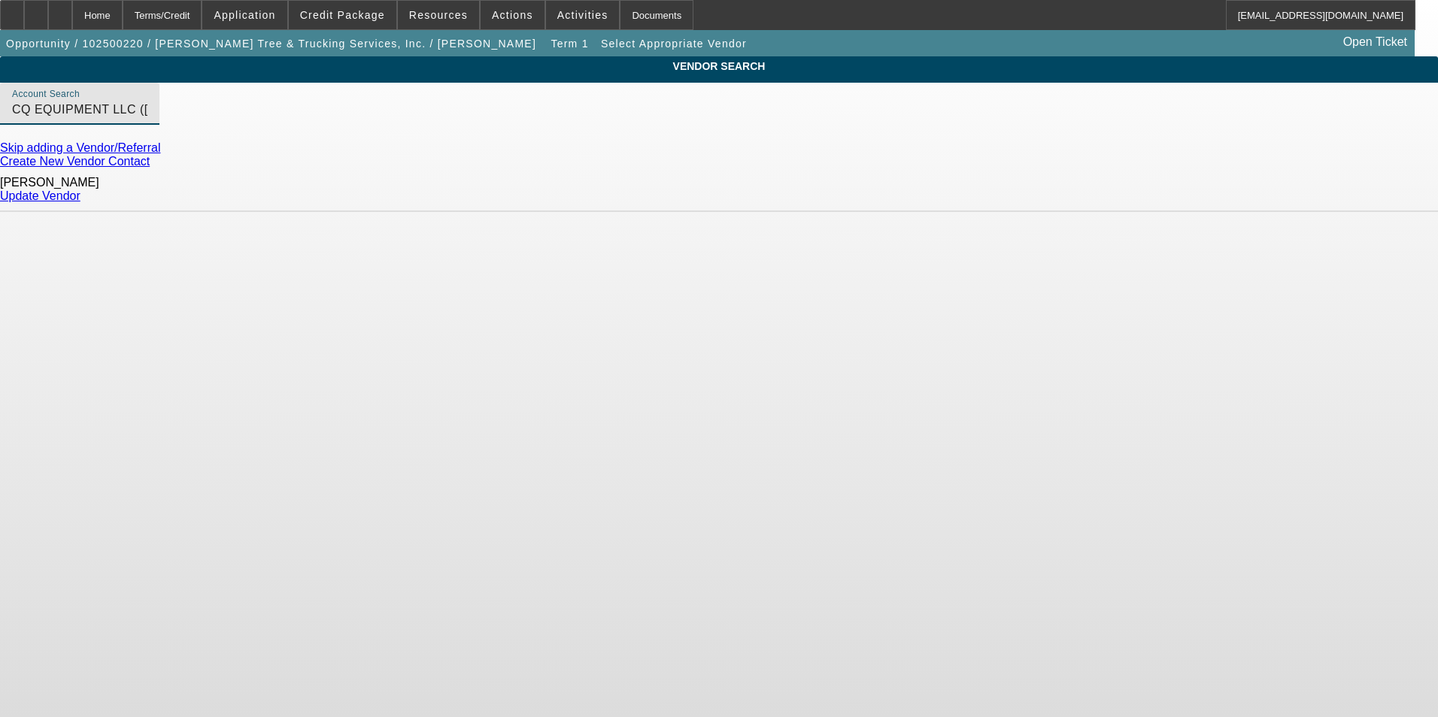
click at [80, 196] on link "Update Vendor" at bounding box center [40, 195] width 80 height 13
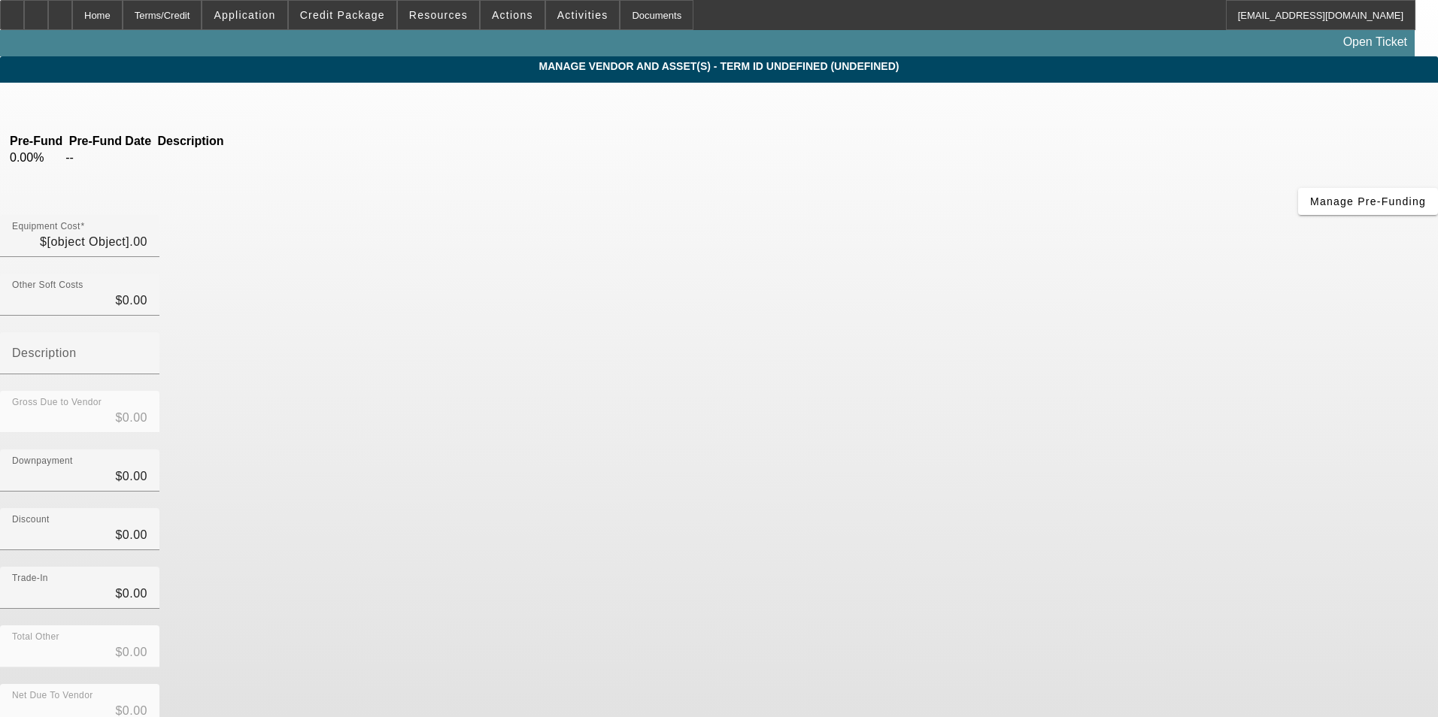
type input "$42,056.07"
type input "$2,943.92"
type input "Sales Tax"
type input "$44,999.99"
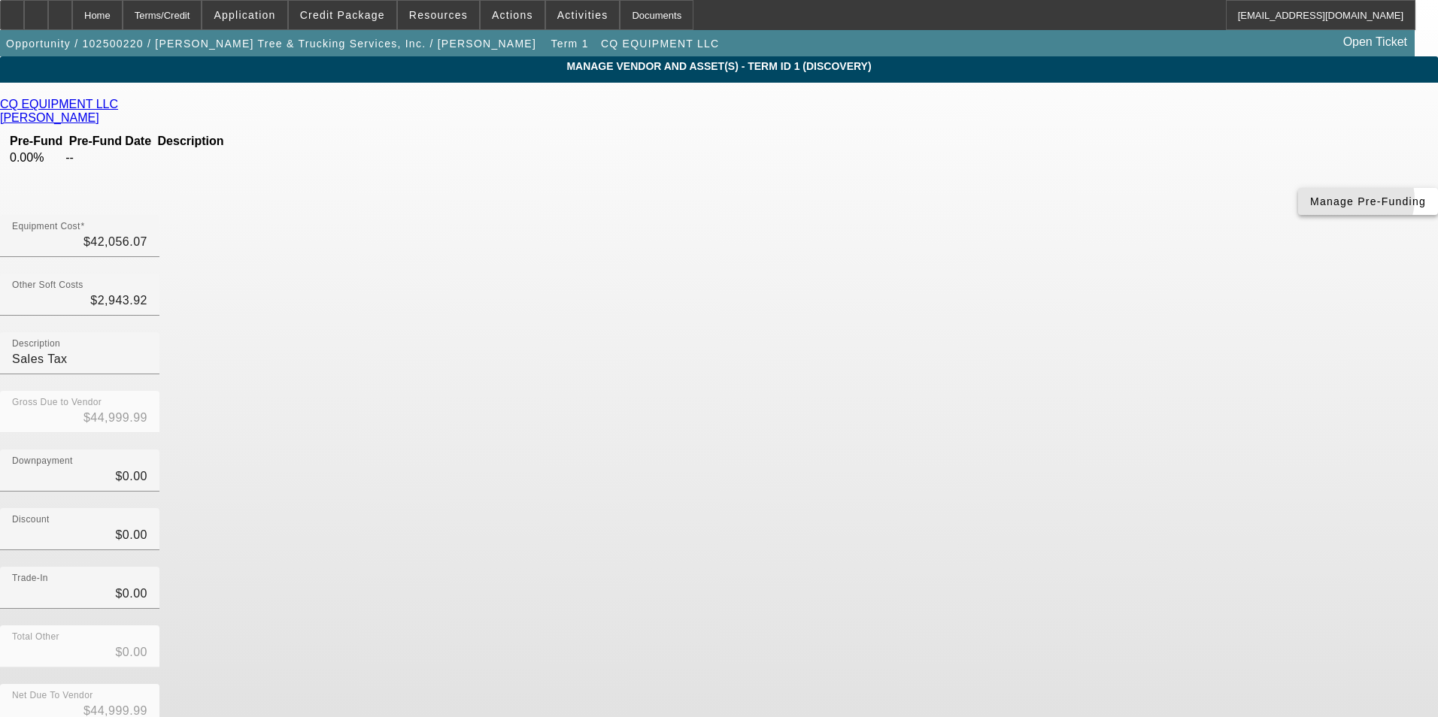
click at [1310, 208] on span "Manage Pre-Funding" at bounding box center [1368, 201] width 116 height 12
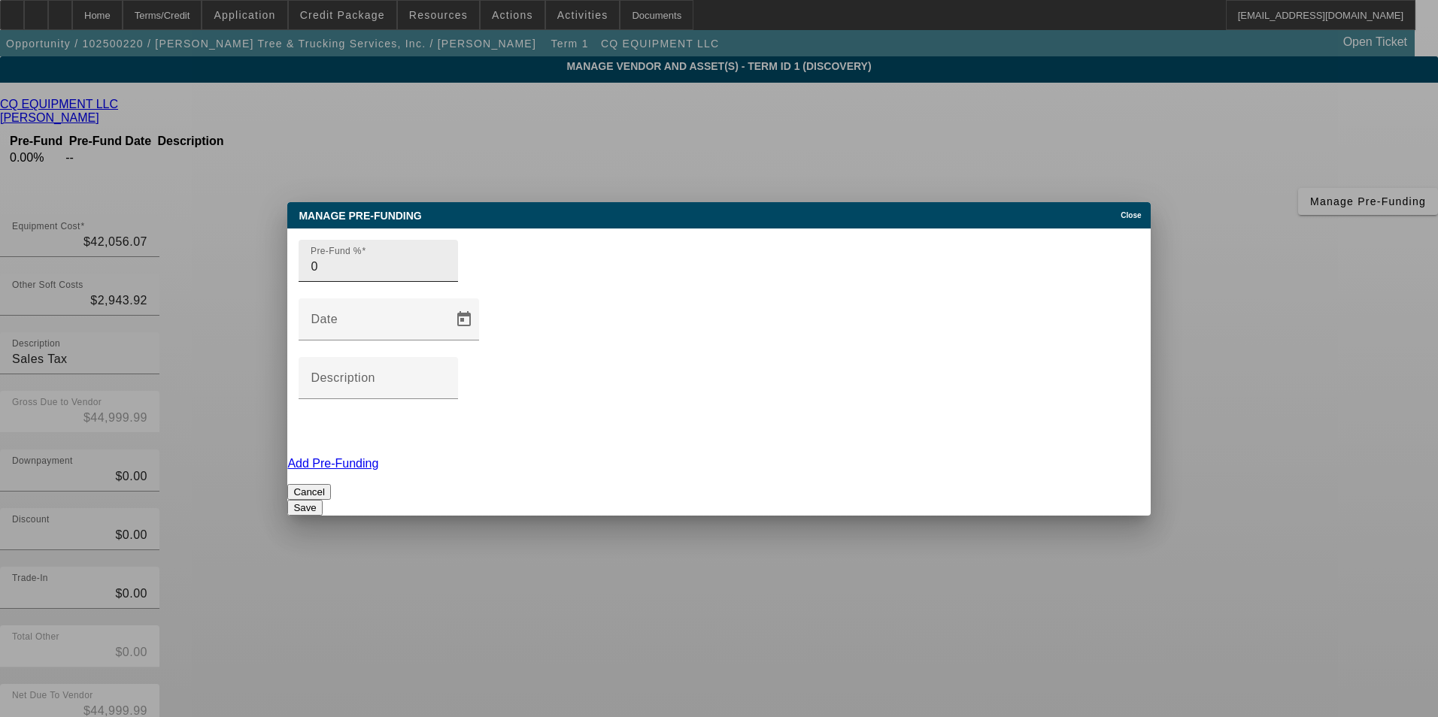
click at [332, 282] on div "Pre-Fund % 0" at bounding box center [377, 261] width 159 height 42
click at [334, 276] on input "0" at bounding box center [378, 267] width 135 height 18
click at [446, 375] on input "Description" at bounding box center [378, 384] width 135 height 18
click at [398, 276] on input "100" at bounding box center [378, 267] width 135 height 18
click at [397, 276] on input "100" at bounding box center [378, 267] width 135 height 18
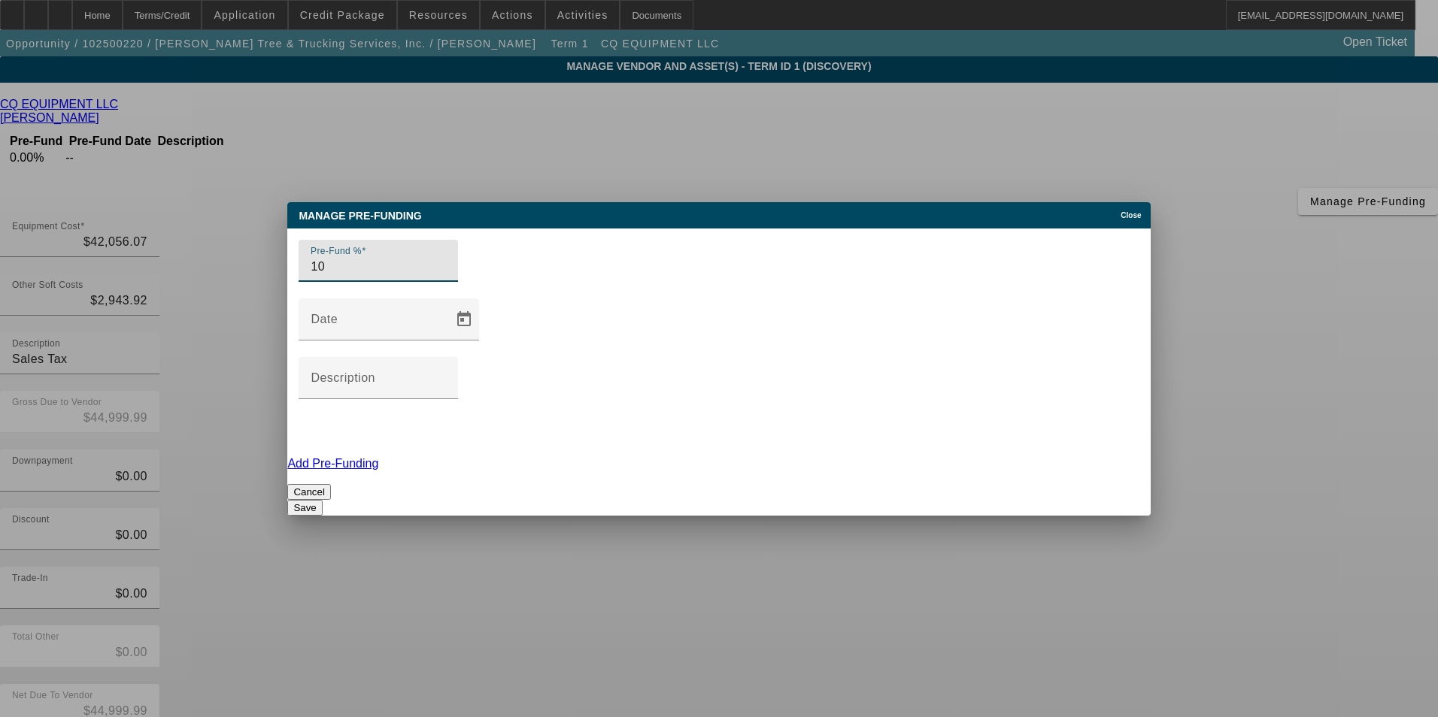
type input "1"
type input "0"
click at [446, 375] on input "Description" at bounding box center [378, 384] width 135 height 18
type input "Customer will pick up"
click at [322, 500] on button "Save" at bounding box center [304, 508] width 35 height 16
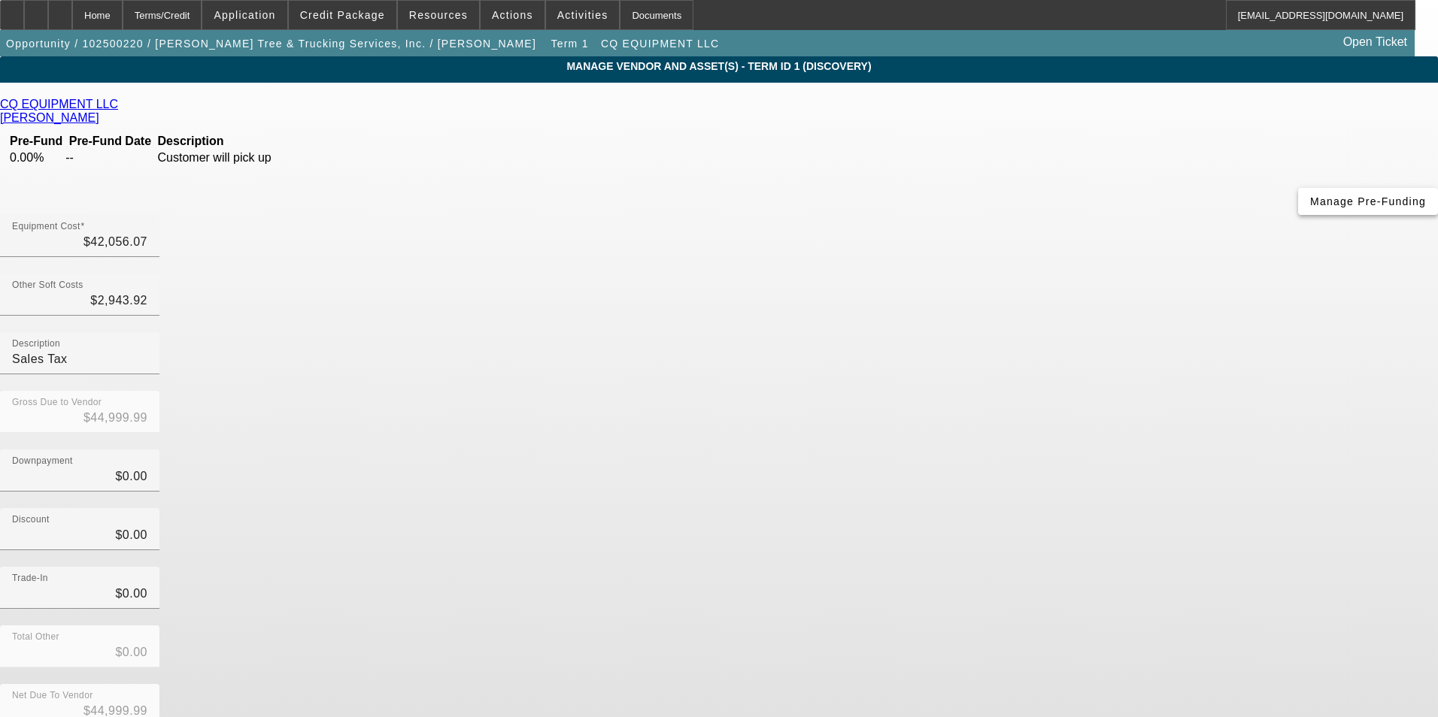
click at [1310, 208] on span "Manage Pre-Funding" at bounding box center [1368, 201] width 116 height 12
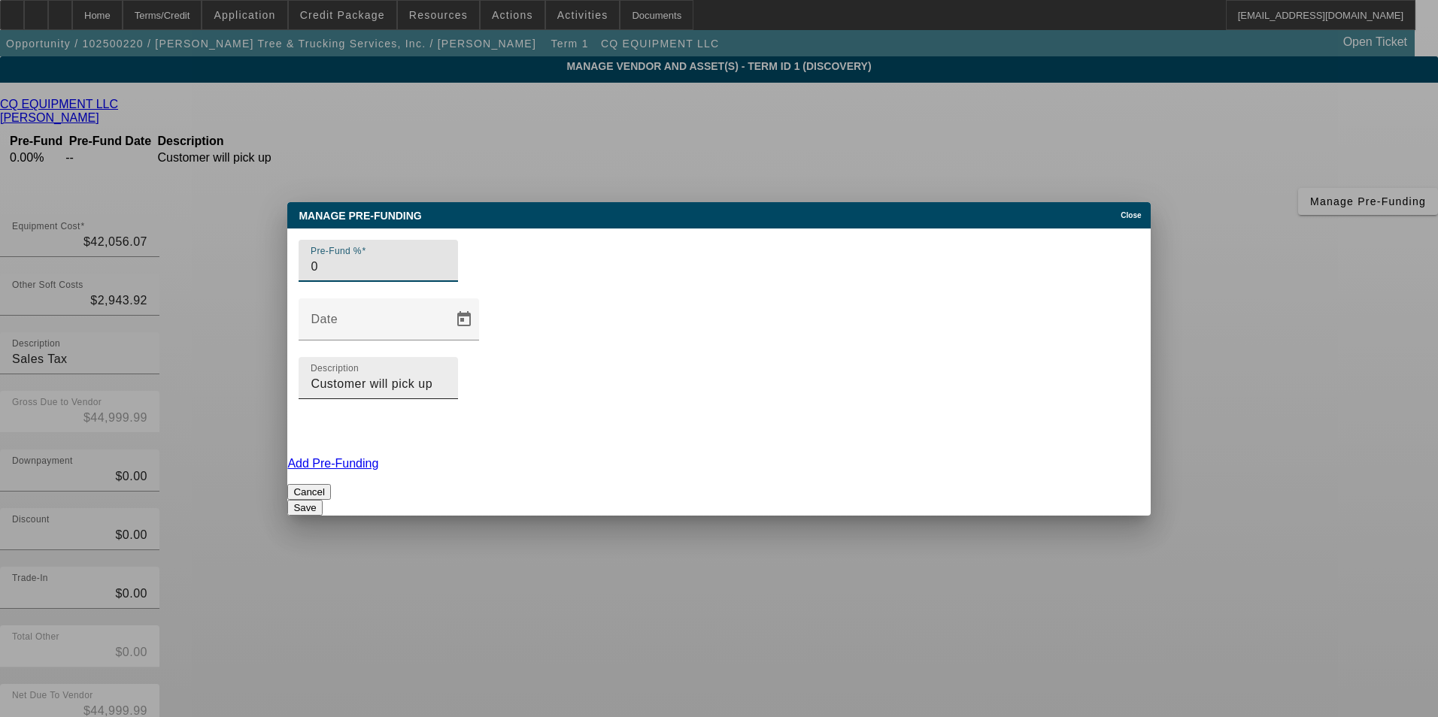
click at [446, 375] on input "Customer will pick up" at bounding box center [378, 384] width 135 height 18
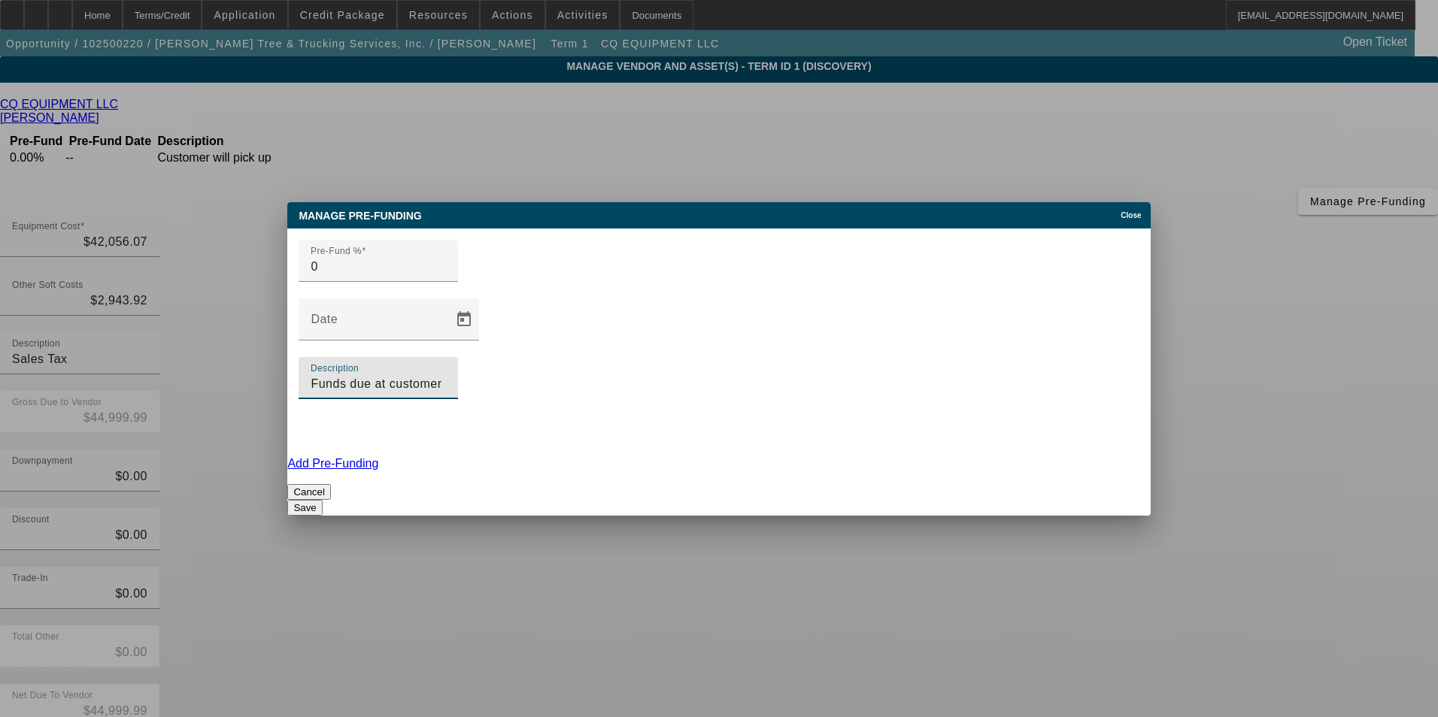
type input "Funds due at customer pick up"
click at [322, 500] on button "Save" at bounding box center [304, 508] width 35 height 16
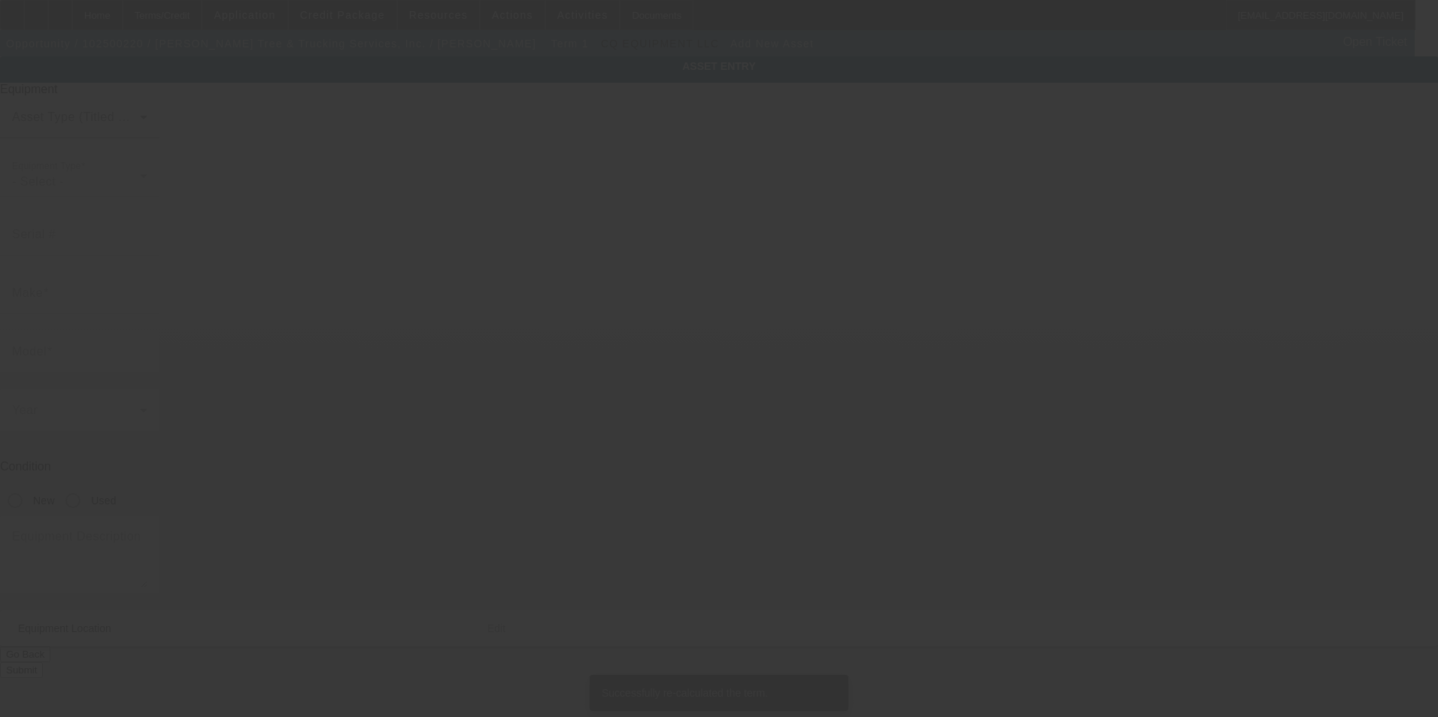
type input "1111 Park Dr"
type input "Fort Lauderdale"
type input "33312"
type input "Broward"
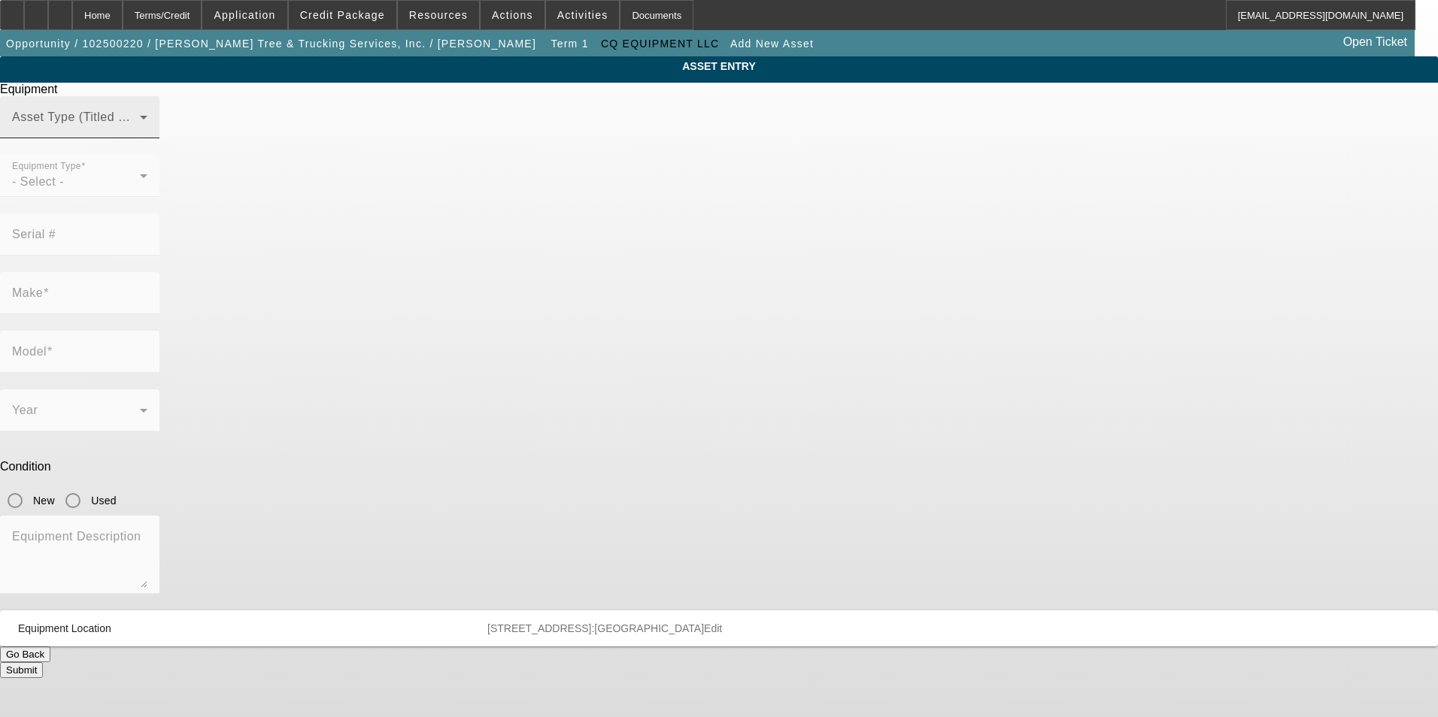
click at [147, 138] on div "Asset Type (Titled or Non-Titled)" at bounding box center [79, 117] width 135 height 42
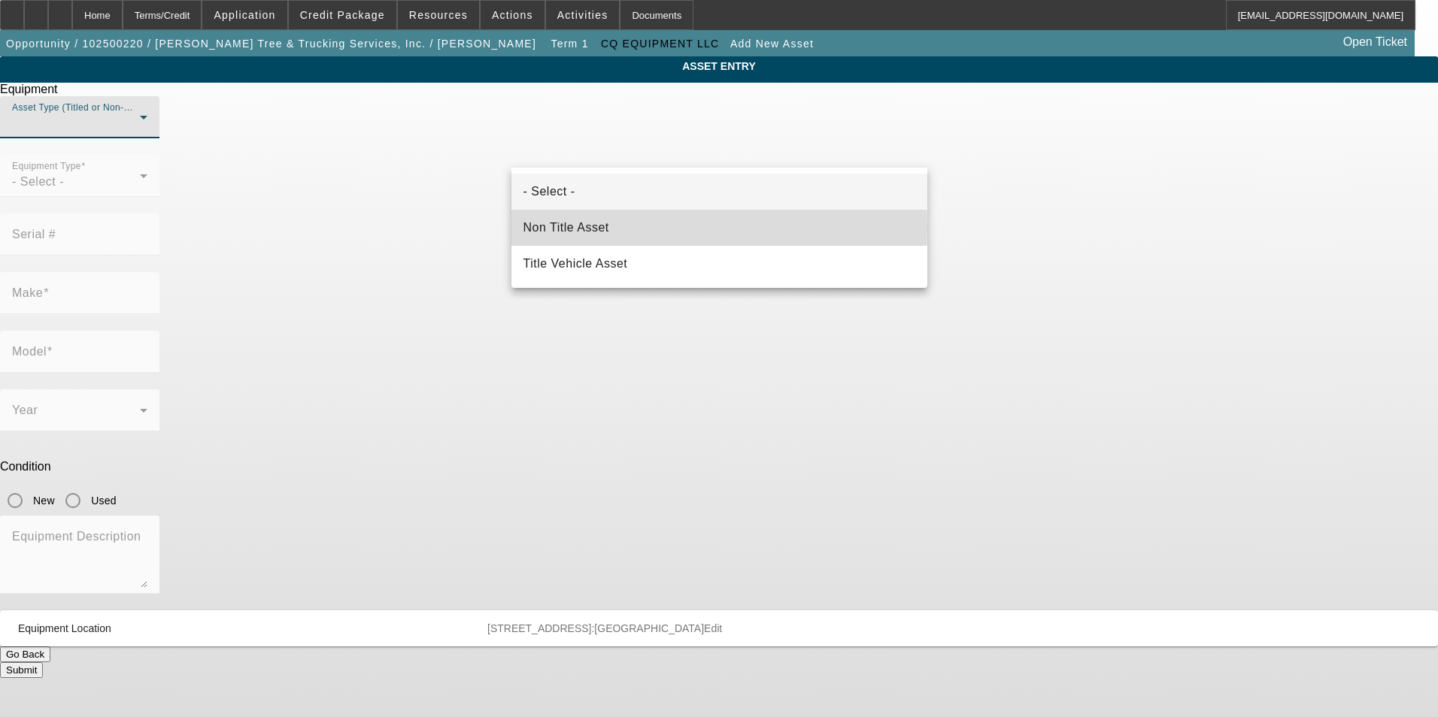
click at [611, 227] on mat-option "Non Title Asset" at bounding box center [719, 228] width 416 height 36
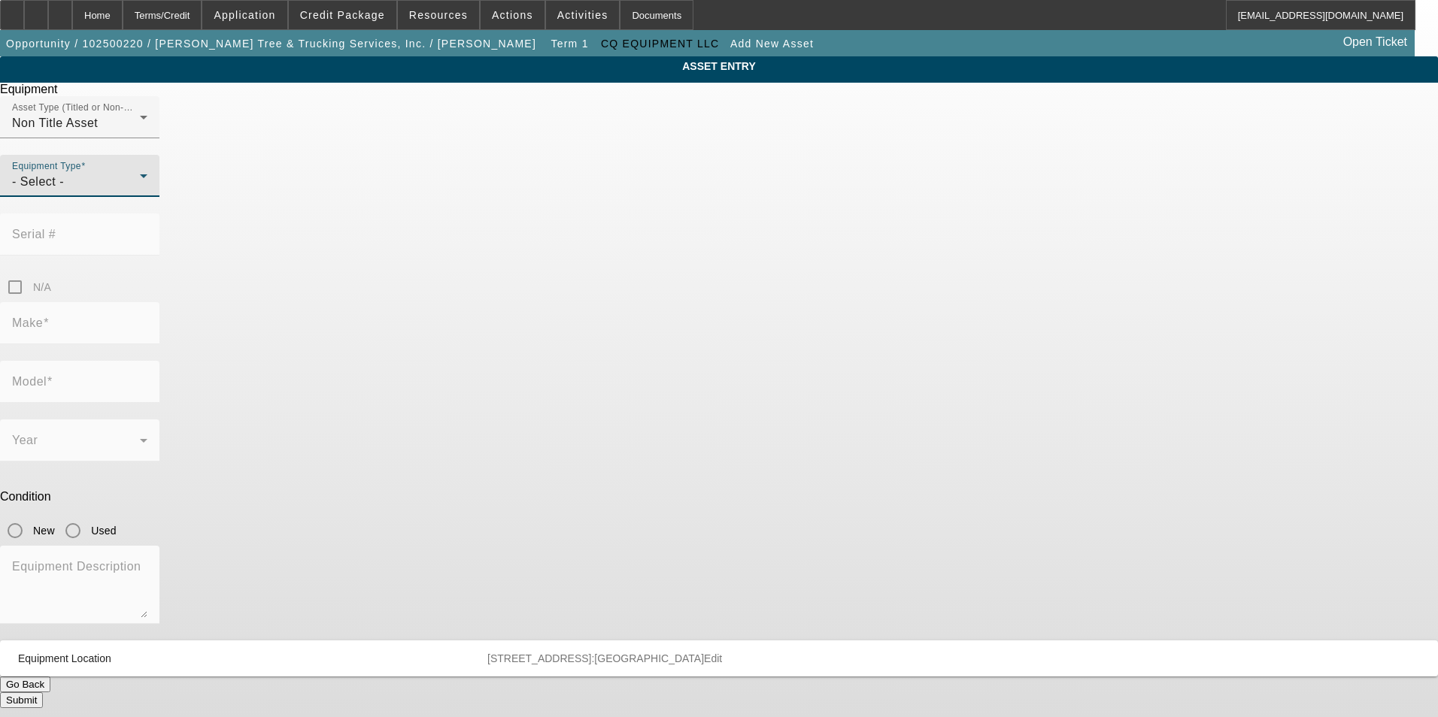
click at [140, 191] on div "- Select -" at bounding box center [76, 182] width 128 height 18
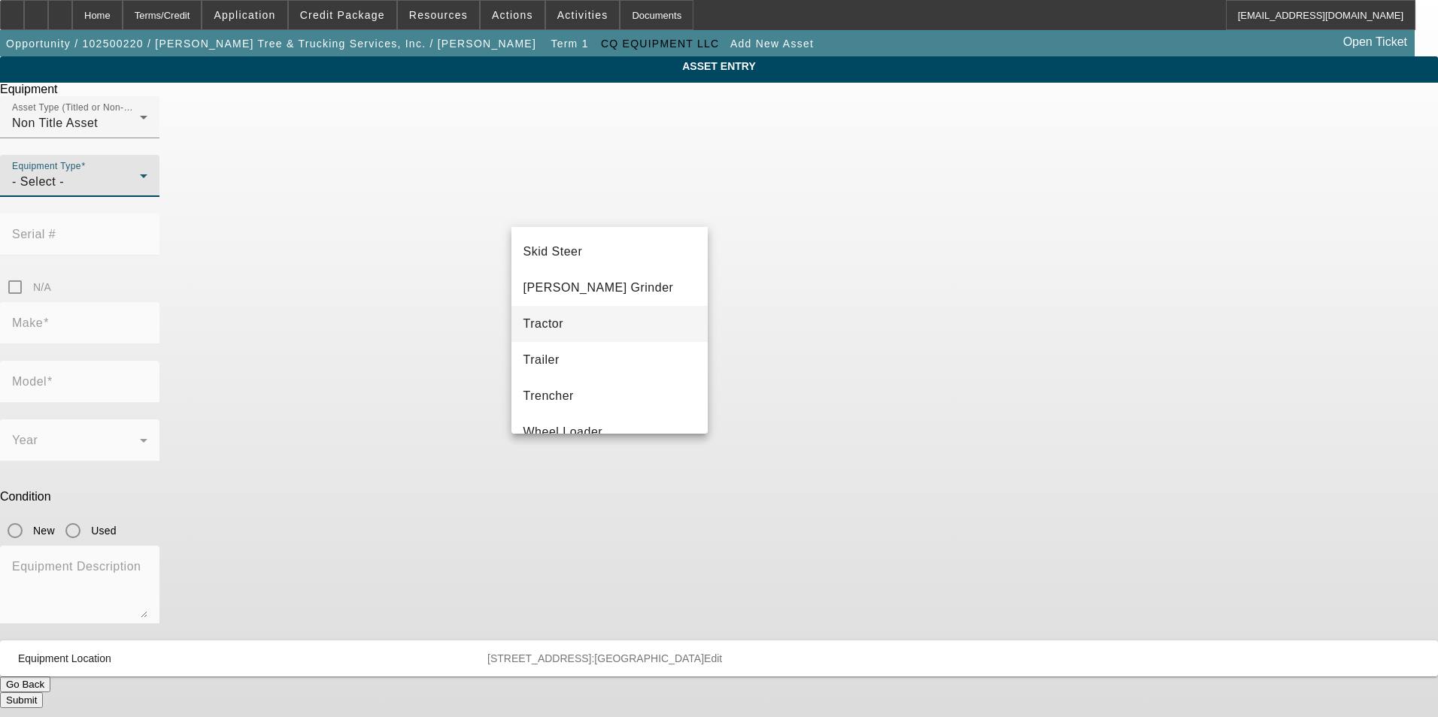
scroll to position [419, 0]
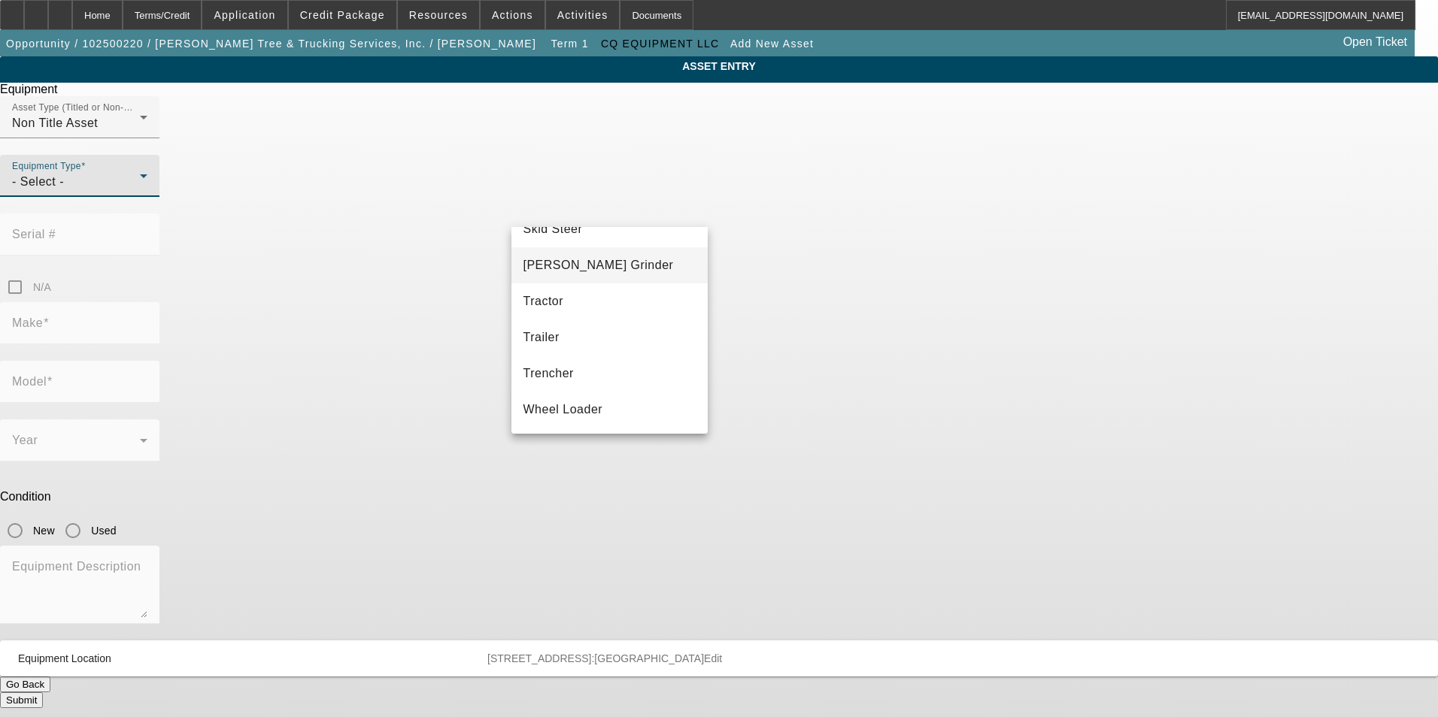
click at [610, 260] on mat-option "Stump Grinder" at bounding box center [609, 265] width 197 height 36
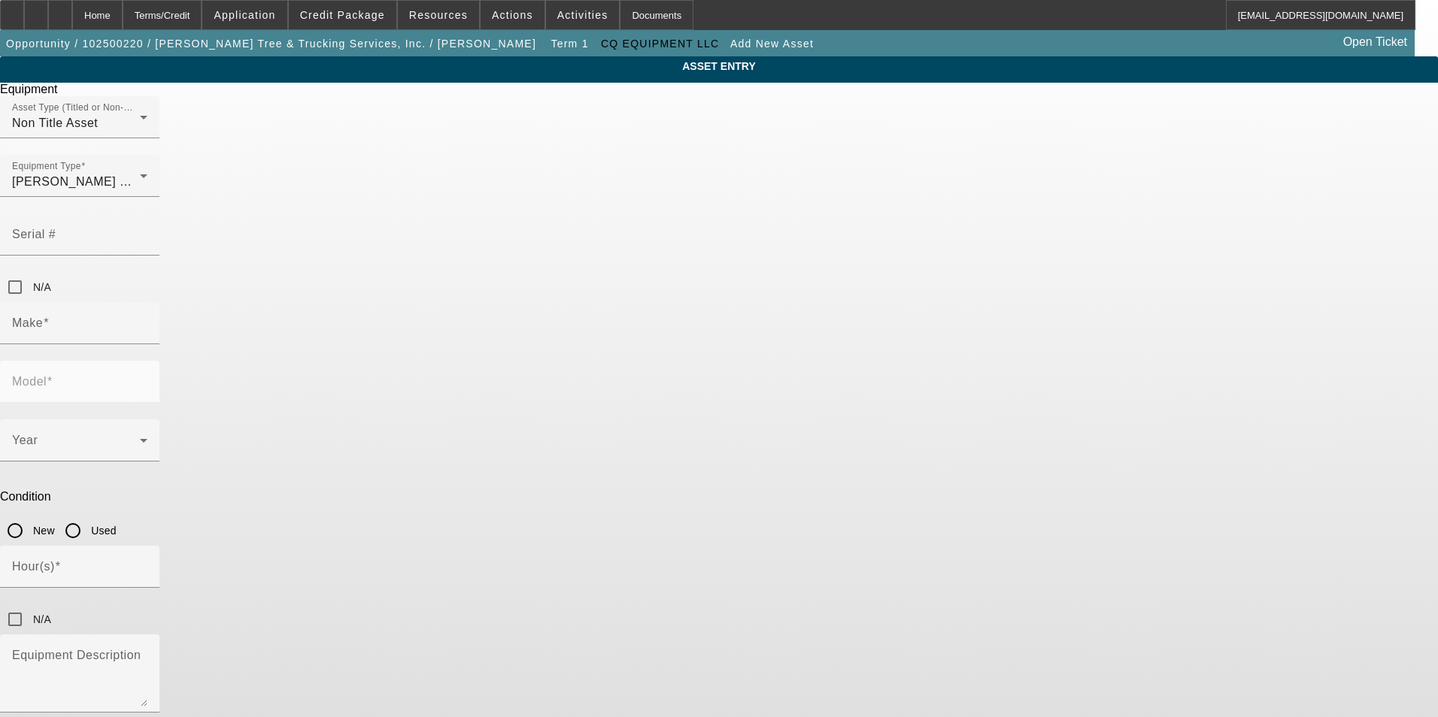
click at [860, 217] on div "Serial #" at bounding box center [719, 243] width 1438 height 59
click at [56, 228] on mat-label "Serial #" at bounding box center [34, 234] width 44 height 13
click at [147, 232] on input "Serial #" at bounding box center [79, 241] width 135 height 18
type input "1J9SH3131G1167360"
click at [147, 320] on input "Make" at bounding box center [79, 329] width 135 height 18
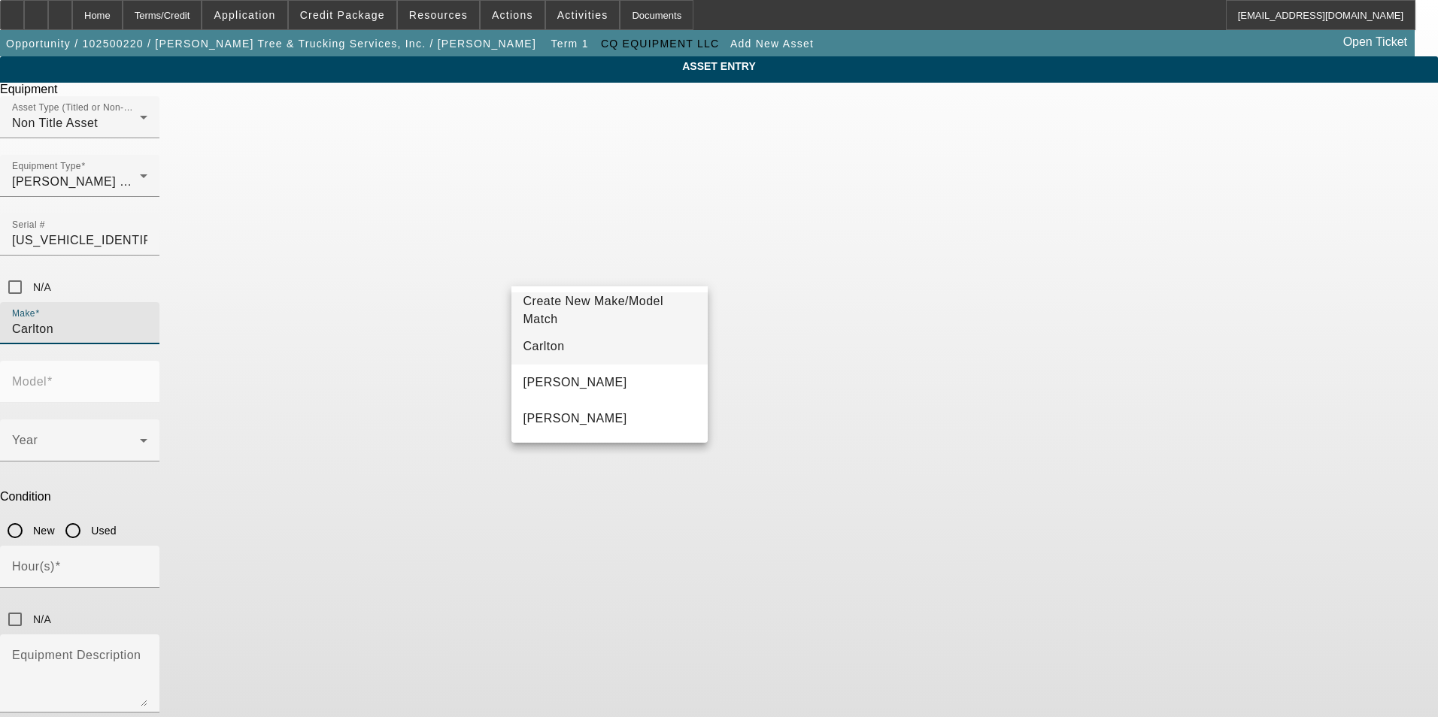
type input "Carlton"
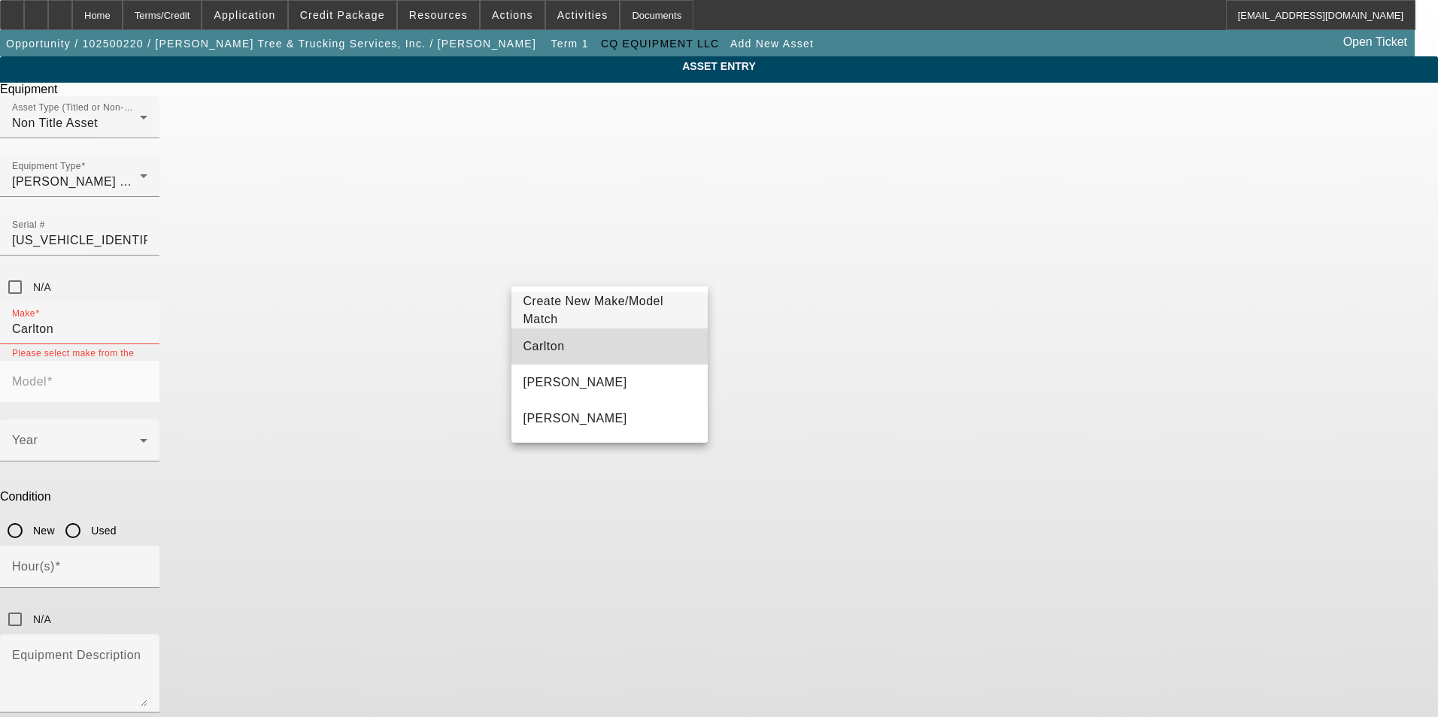
click at [629, 353] on mat-option "Carlton" at bounding box center [609, 347] width 197 height 36
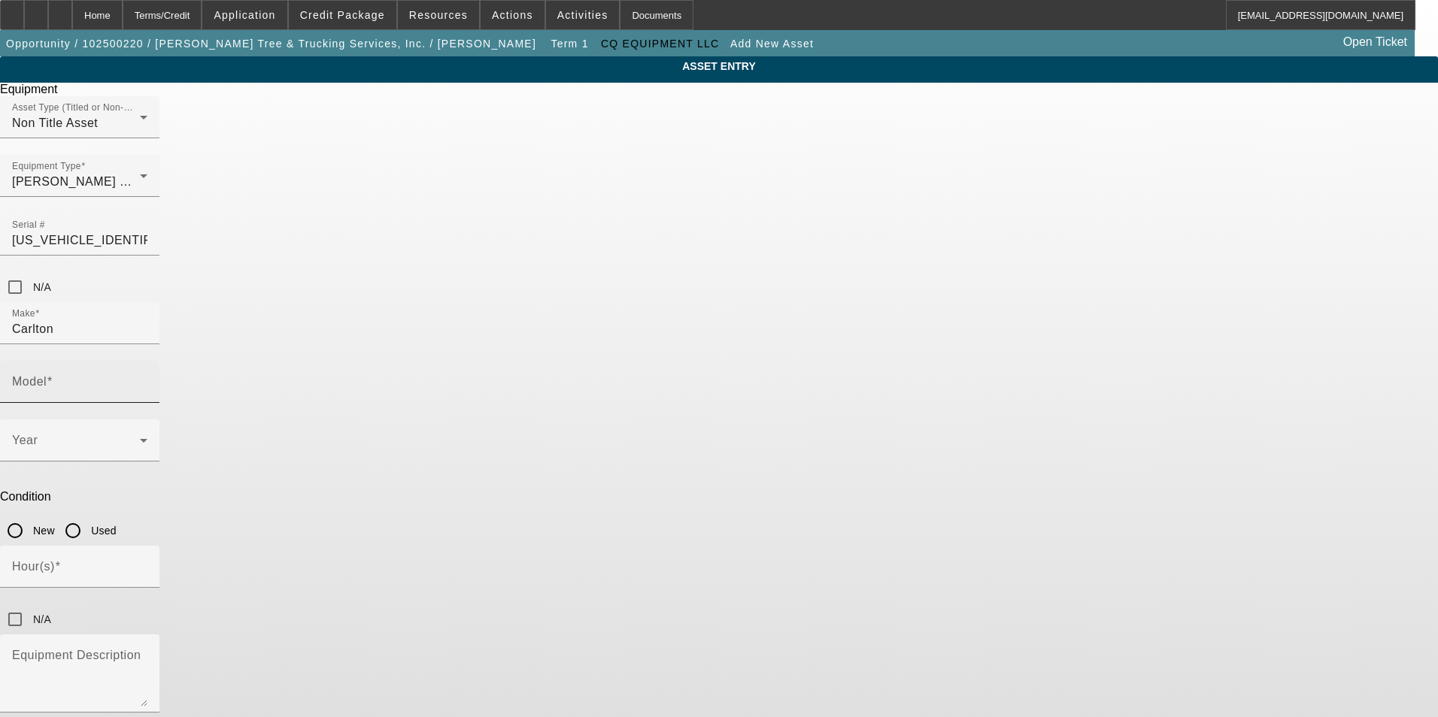
click at [147, 361] on div "Model" at bounding box center [79, 382] width 135 height 42
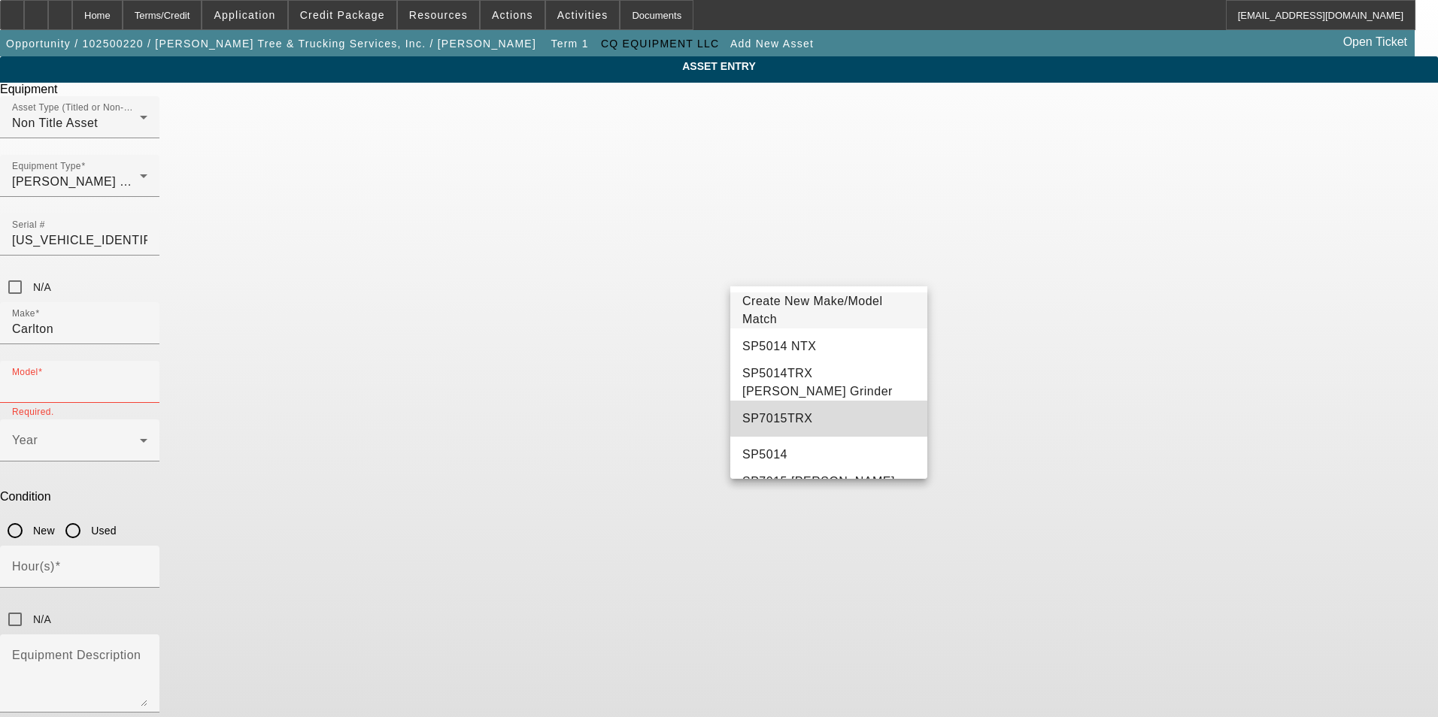
click at [847, 413] on mat-option "SP7015TRX" at bounding box center [828, 419] width 197 height 36
type input "SP7015TRX"
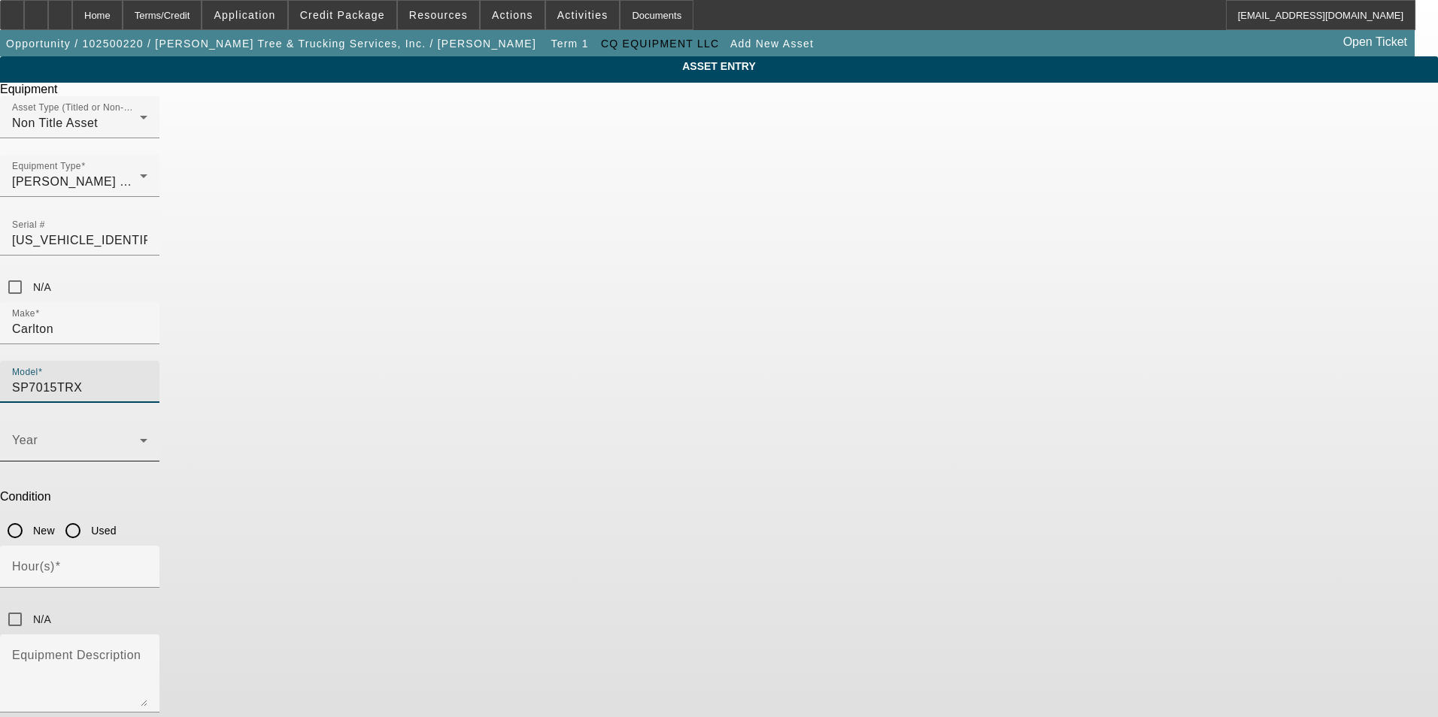
click at [140, 438] on span at bounding box center [76, 447] width 128 height 18
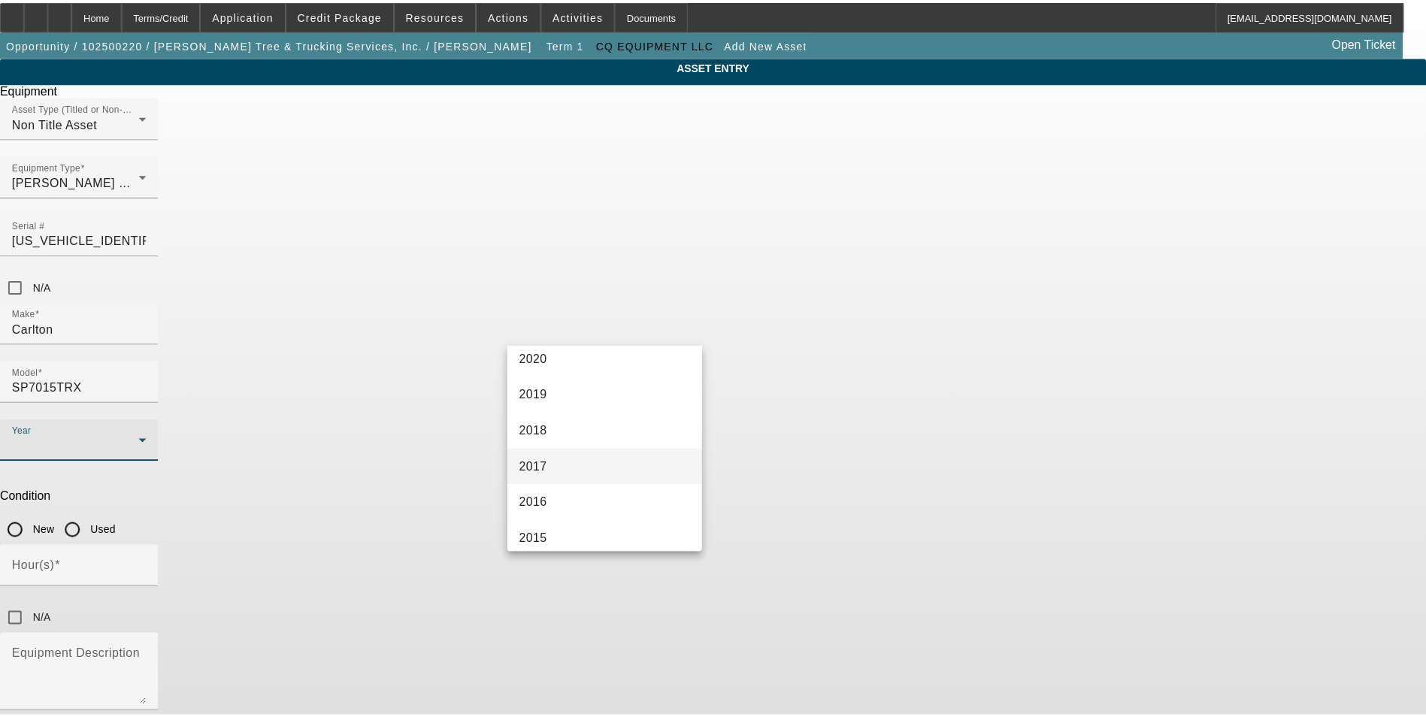
scroll to position [301, 0]
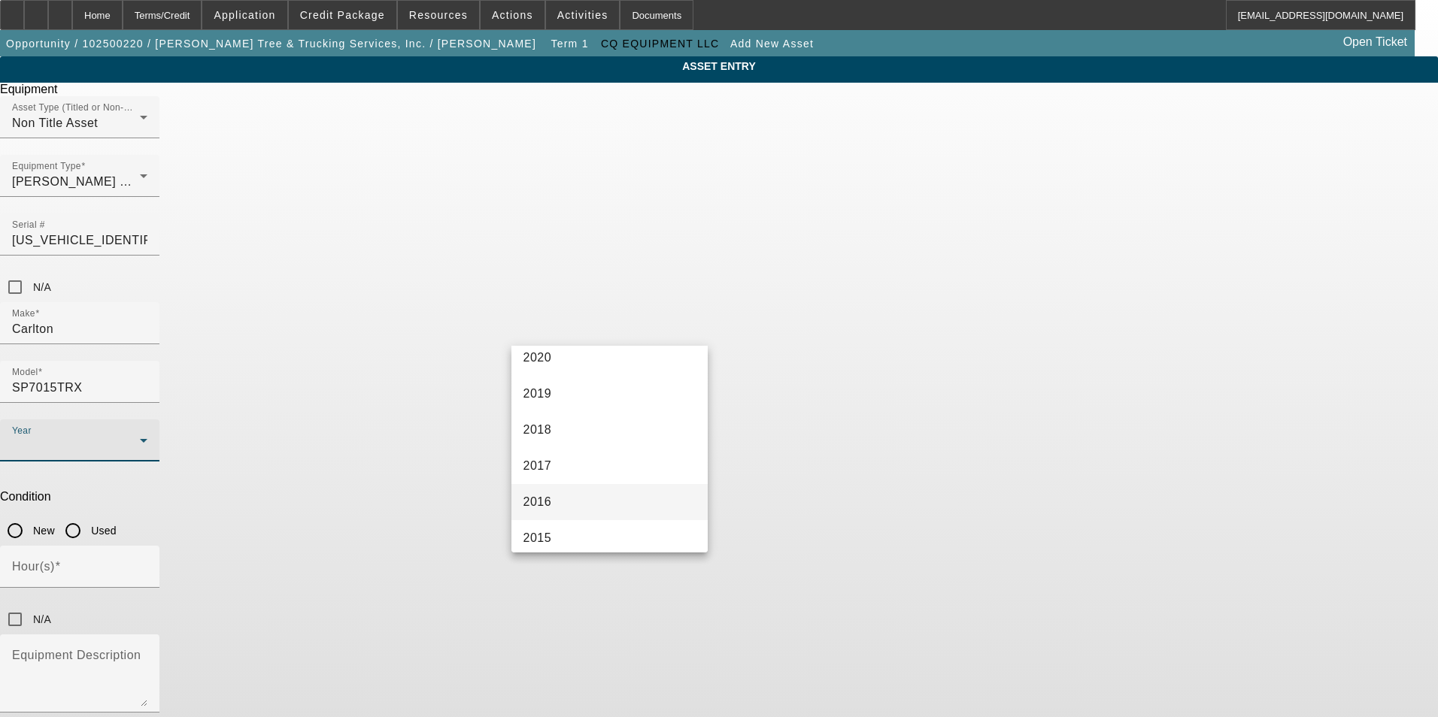
click at [597, 498] on mat-option "2016" at bounding box center [609, 502] width 197 height 36
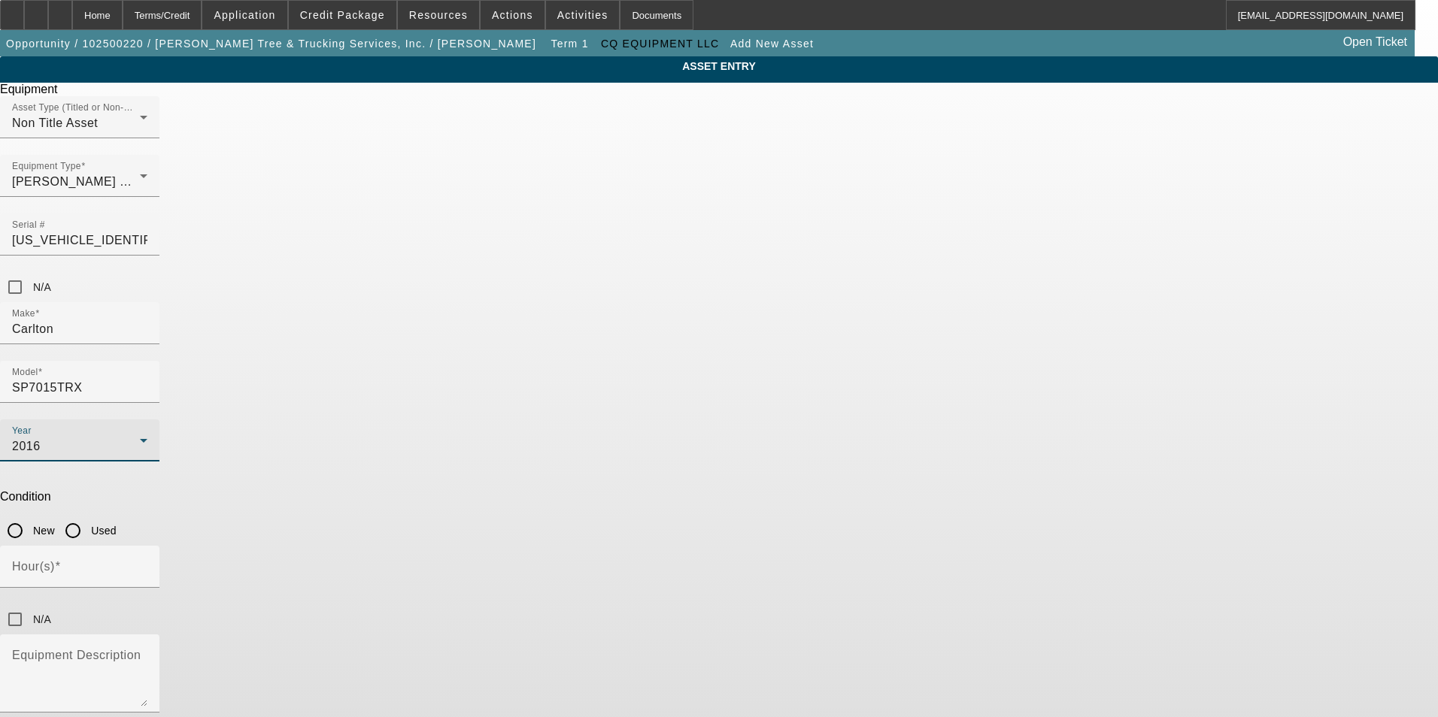
click at [88, 516] on input "Used" at bounding box center [73, 531] width 30 height 30
radio input "true"
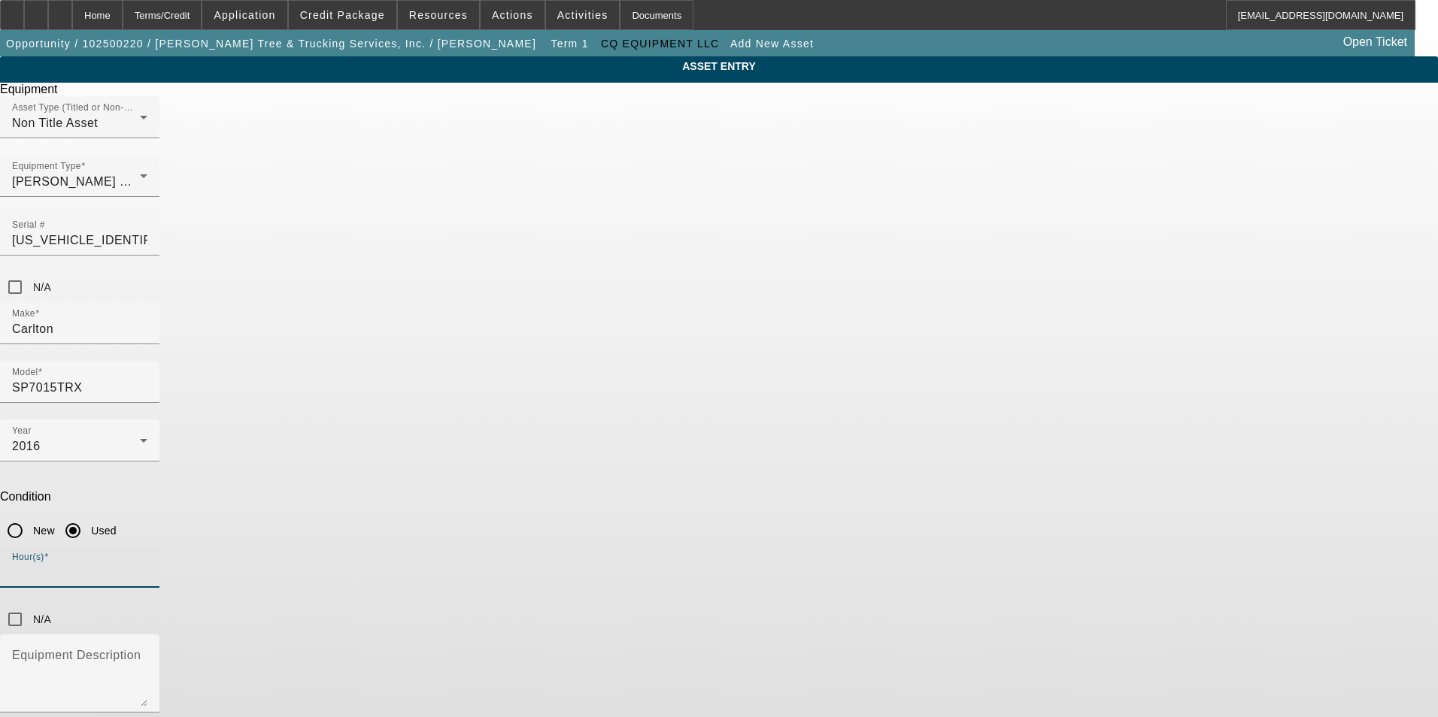
click at [147, 564] on input "Hour(s)" at bounding box center [79, 573] width 135 height 18
type input "885"
click at [1032, 395] on div "ASSET ENTRY Equipment Asset Type (Titled or Non-Titled) Non Title Asset Equipme…" at bounding box center [719, 426] width 1438 height 741
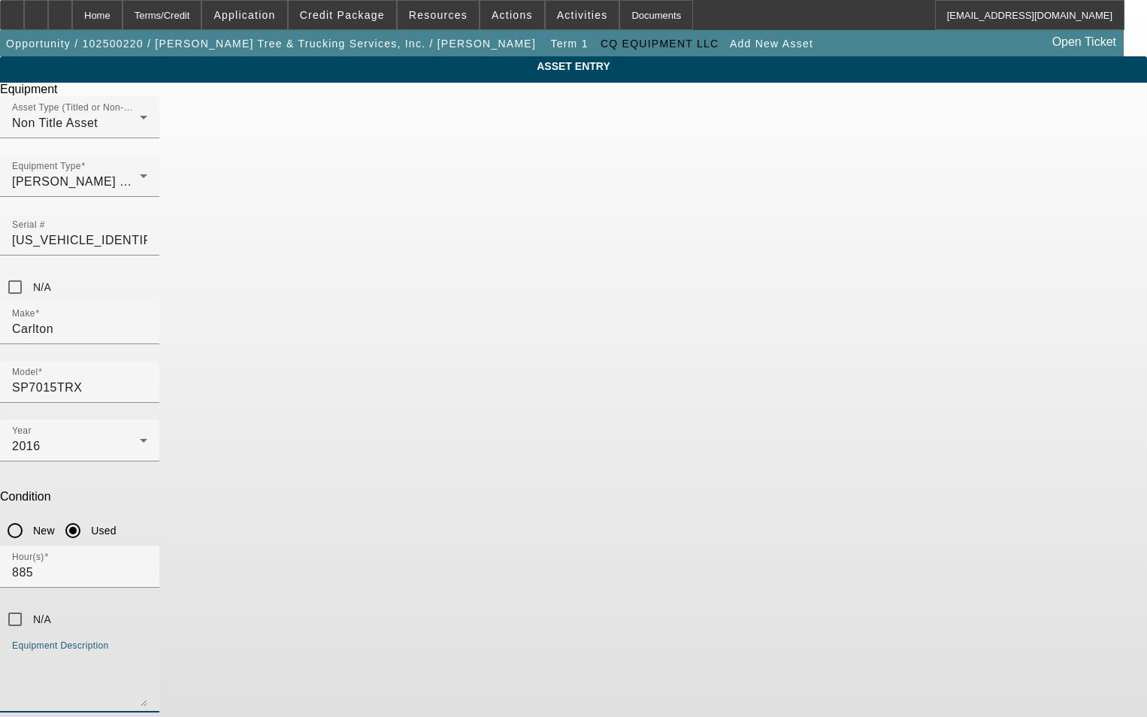
click at [147, 653] on textarea "Equipment Description" at bounding box center [79, 680] width 135 height 54
type textarea "t"
type textarea "Track Stump Grinder"
click at [951, 314] on div "ASSET ENTRY Equipment Asset Type (Titled or Non-Titled) Non Title Asset Equipme…" at bounding box center [573, 426] width 1147 height 741
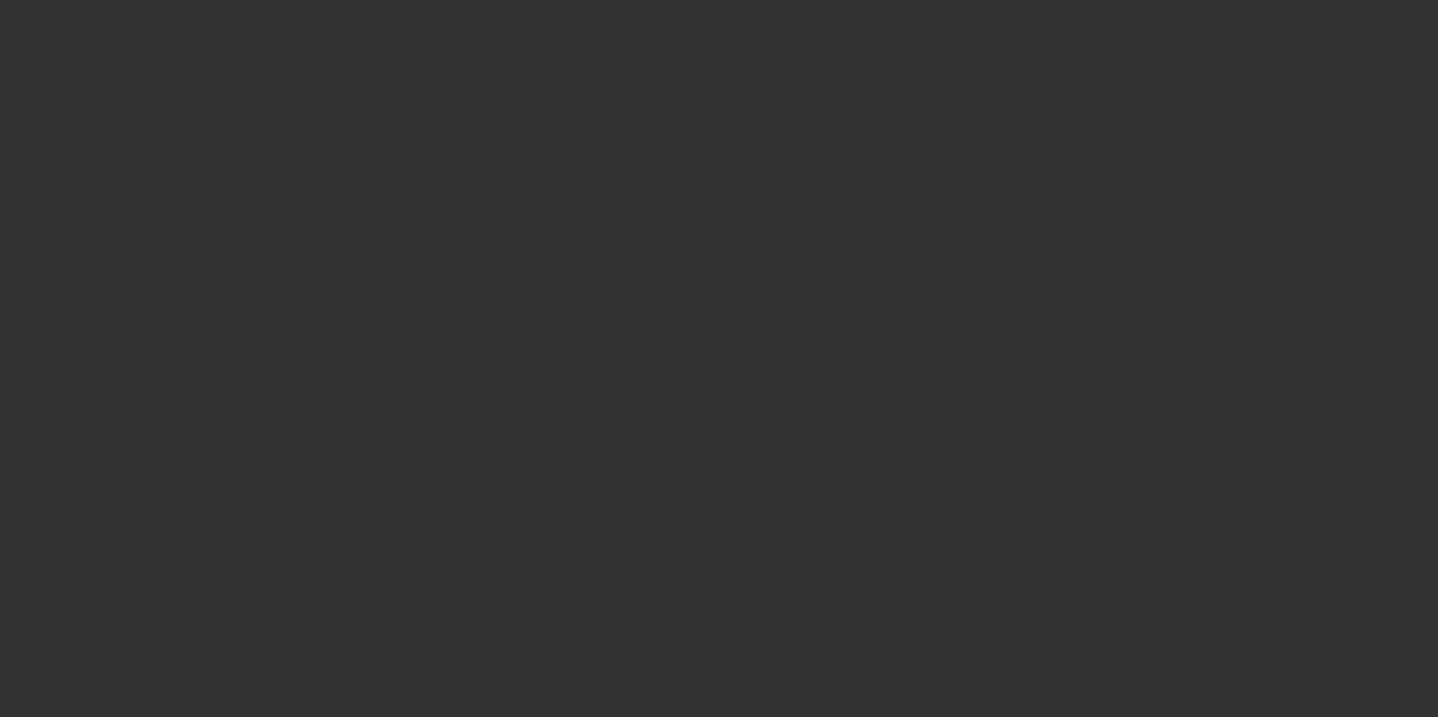
type input "$42,056.07"
type input "$2,943.92"
type input "Sales Tax"
type input "$44,999.99"
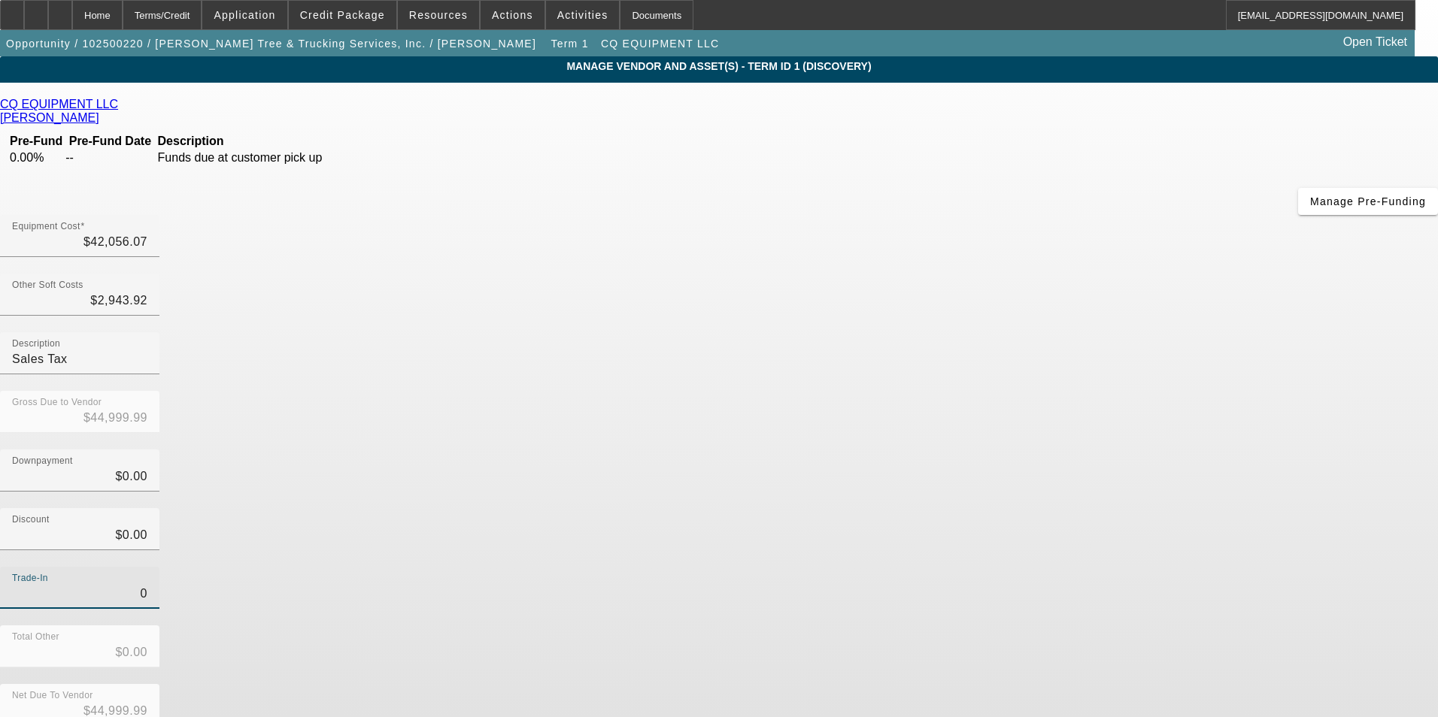
drag, startPoint x: 910, startPoint y: 424, endPoint x: 1012, endPoint y: 422, distance: 102.3
click at [147, 585] on input "0" at bounding box center [79, 594] width 135 height 18
type input "$0.00"
click at [1037, 567] on div "Trade-In $0.00" at bounding box center [719, 596] width 1438 height 59
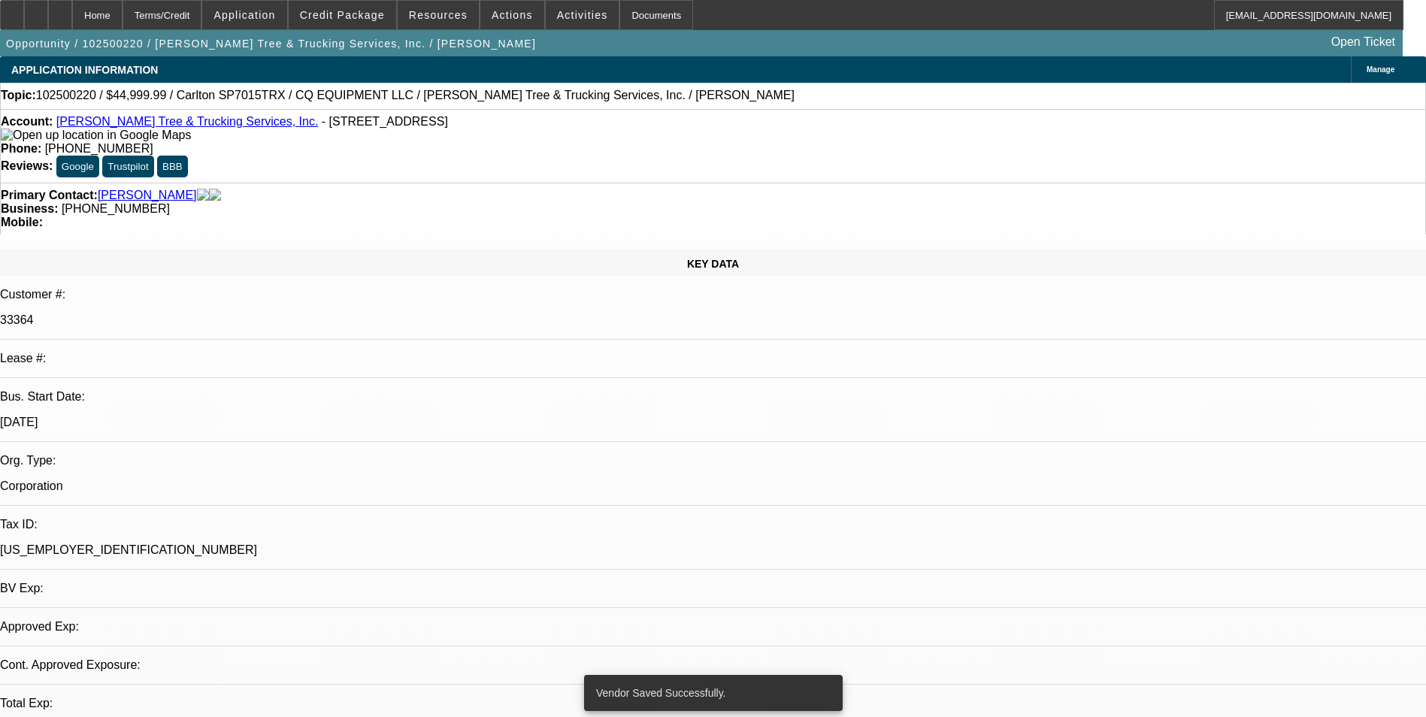
select select "0"
select select "2"
select select "0.1"
select select "4"
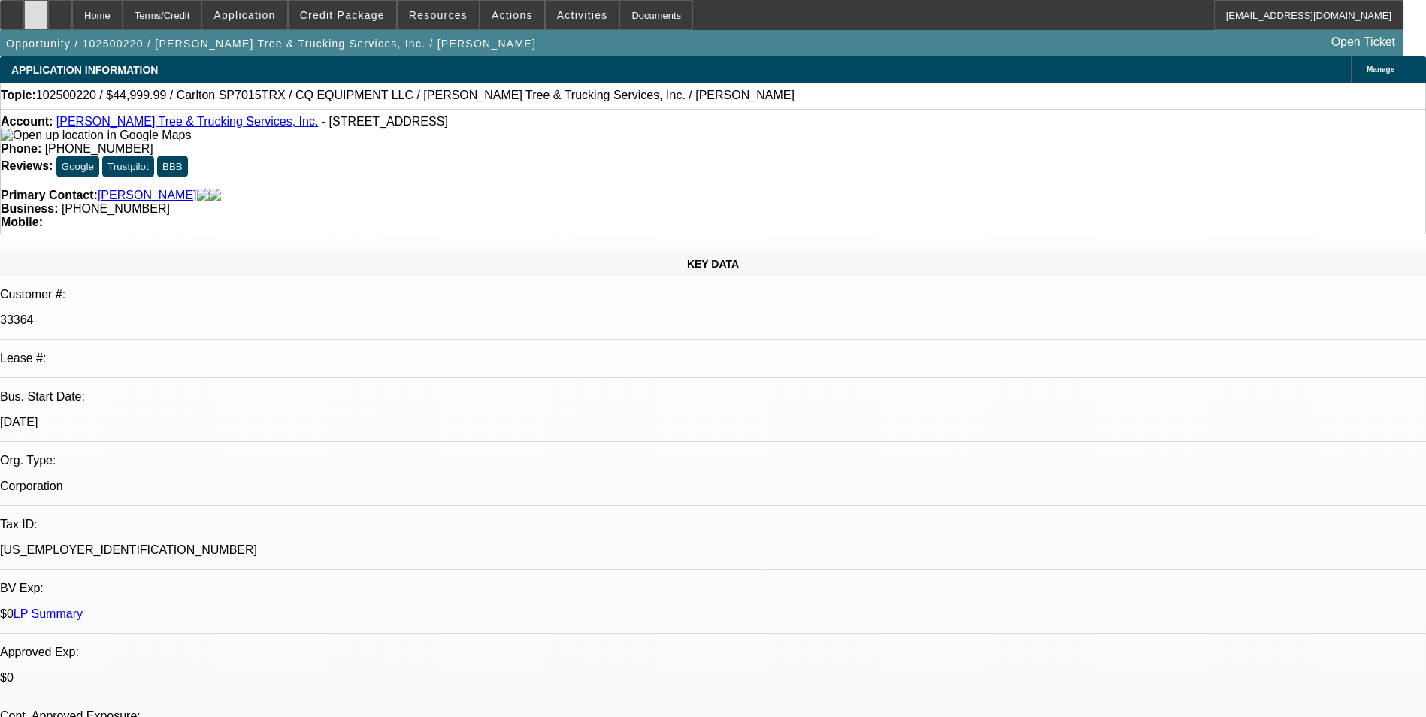
click at [48, 20] on div at bounding box center [36, 15] width 24 height 30
click at [60, 10] on icon at bounding box center [60, 10] width 0 height 0
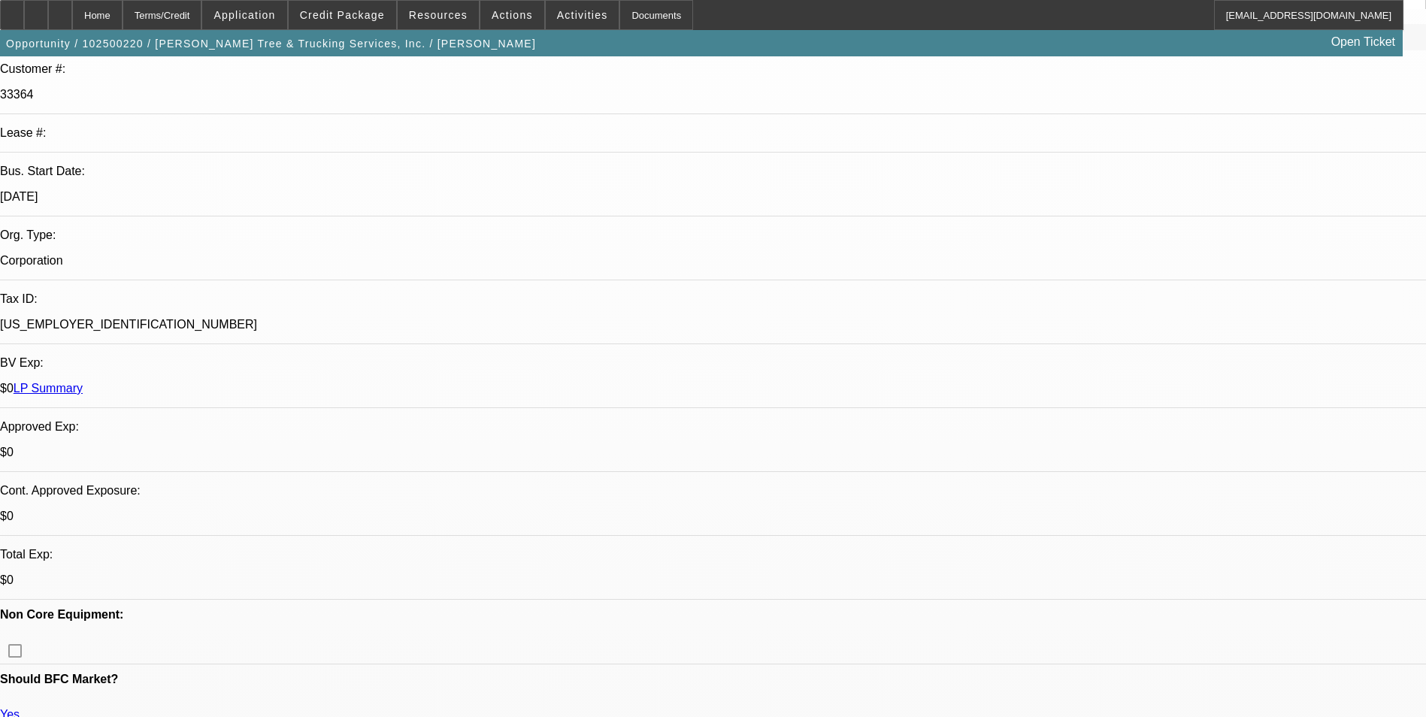
select select "0"
select select "2"
select select "0.1"
select select "4"
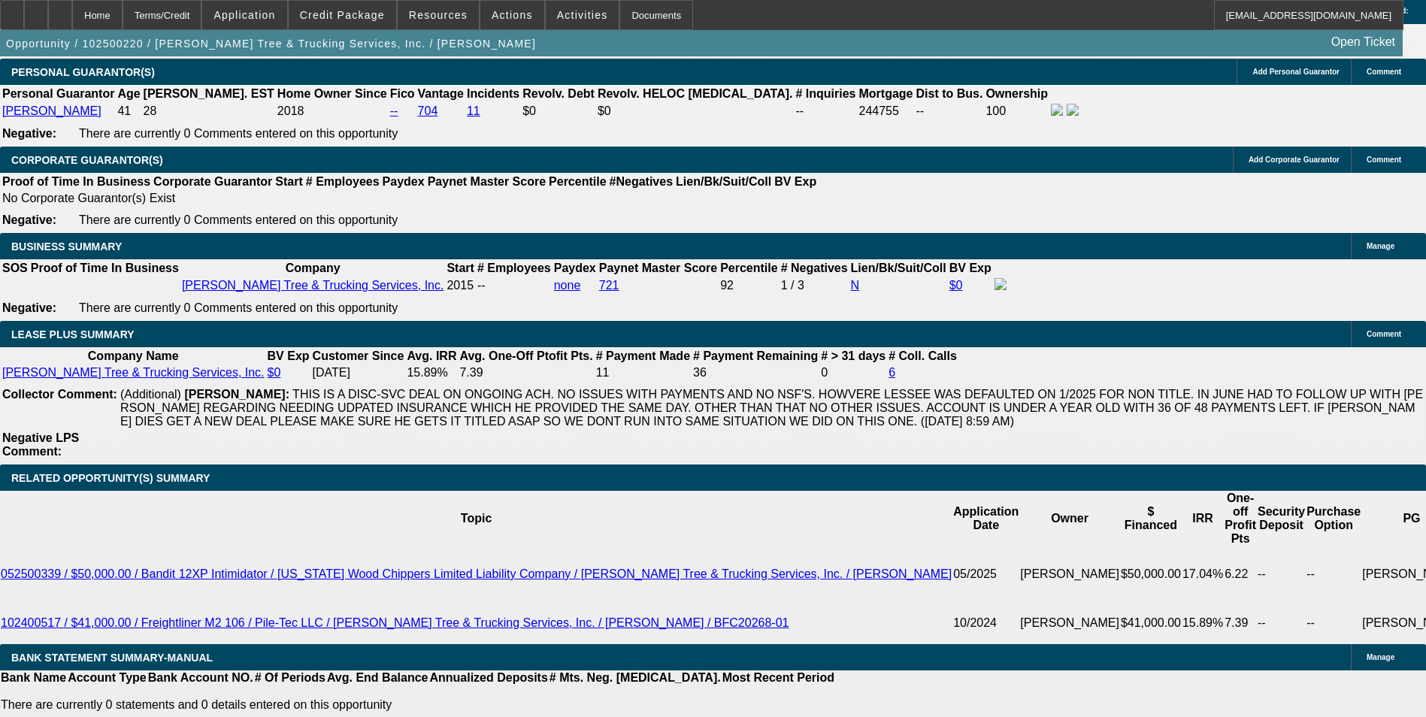
scroll to position [2308, 0]
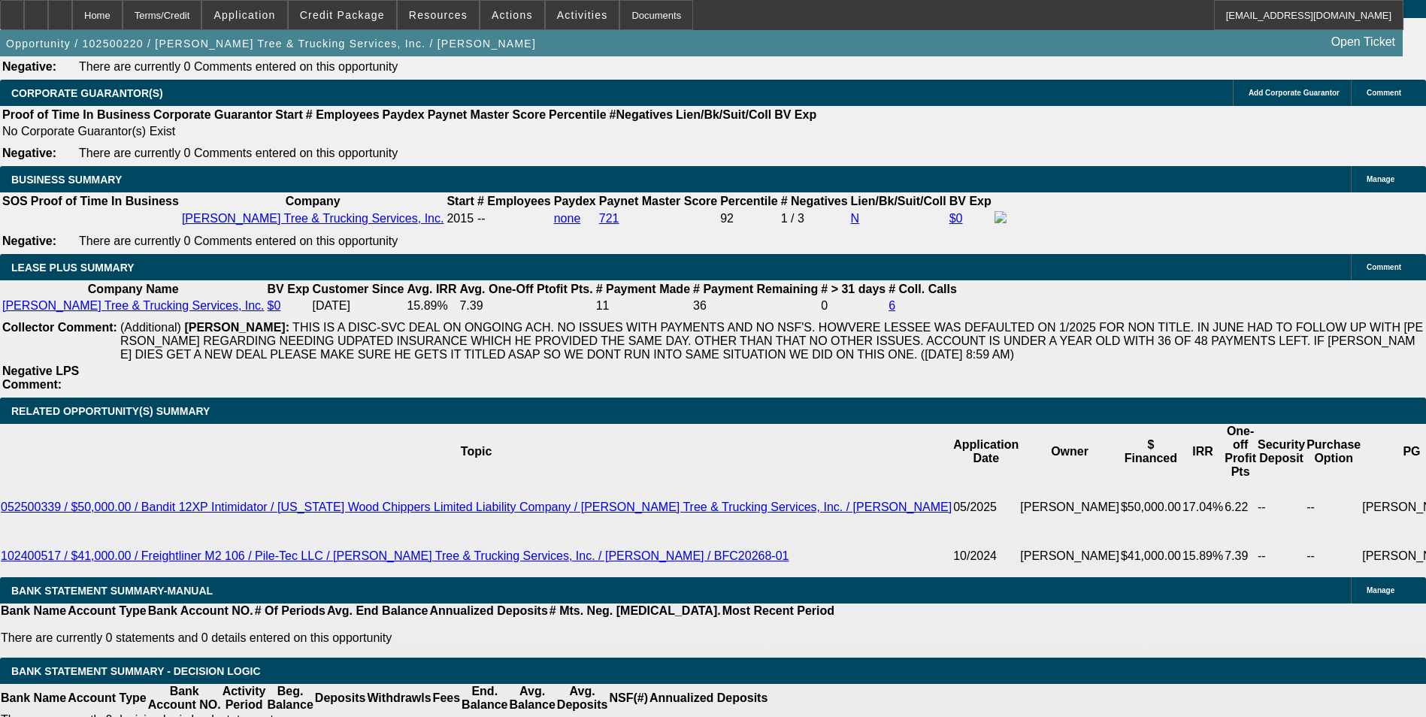
scroll to position [2383, 0]
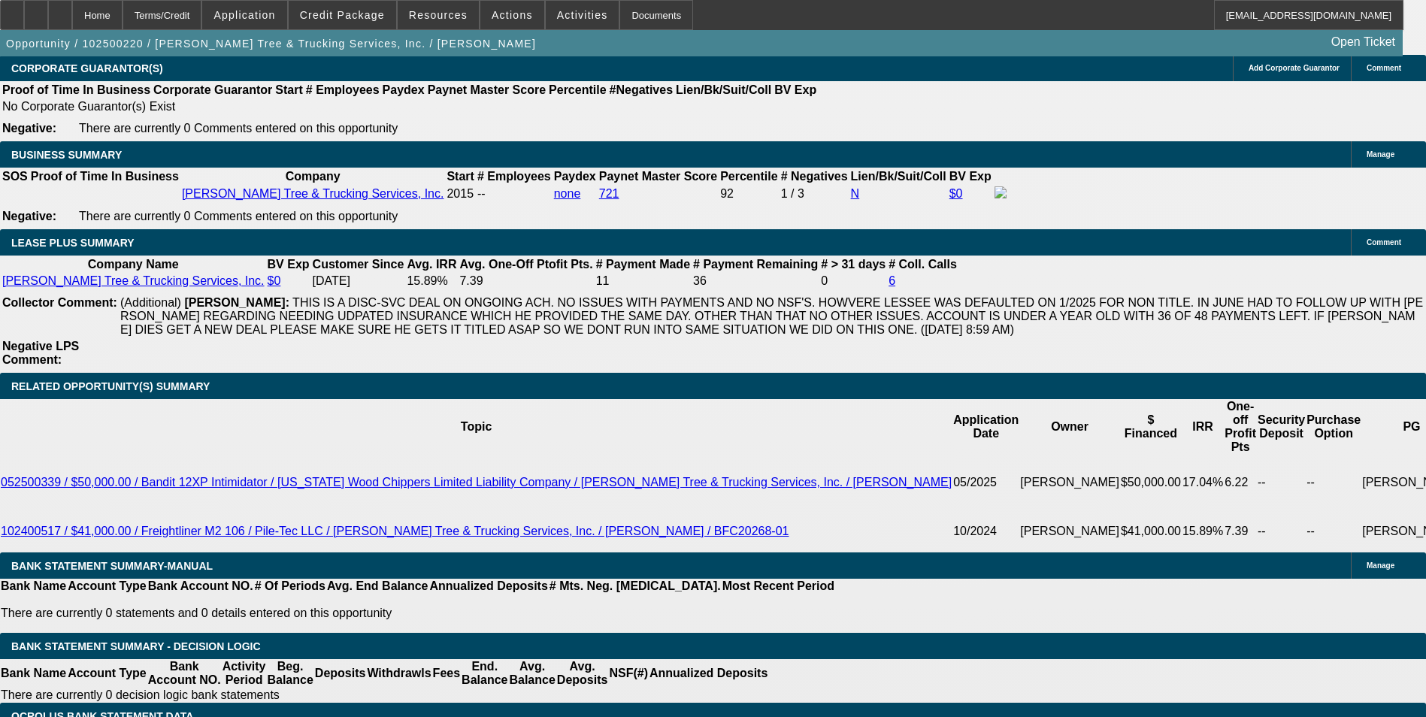
type input "$4,999.99"
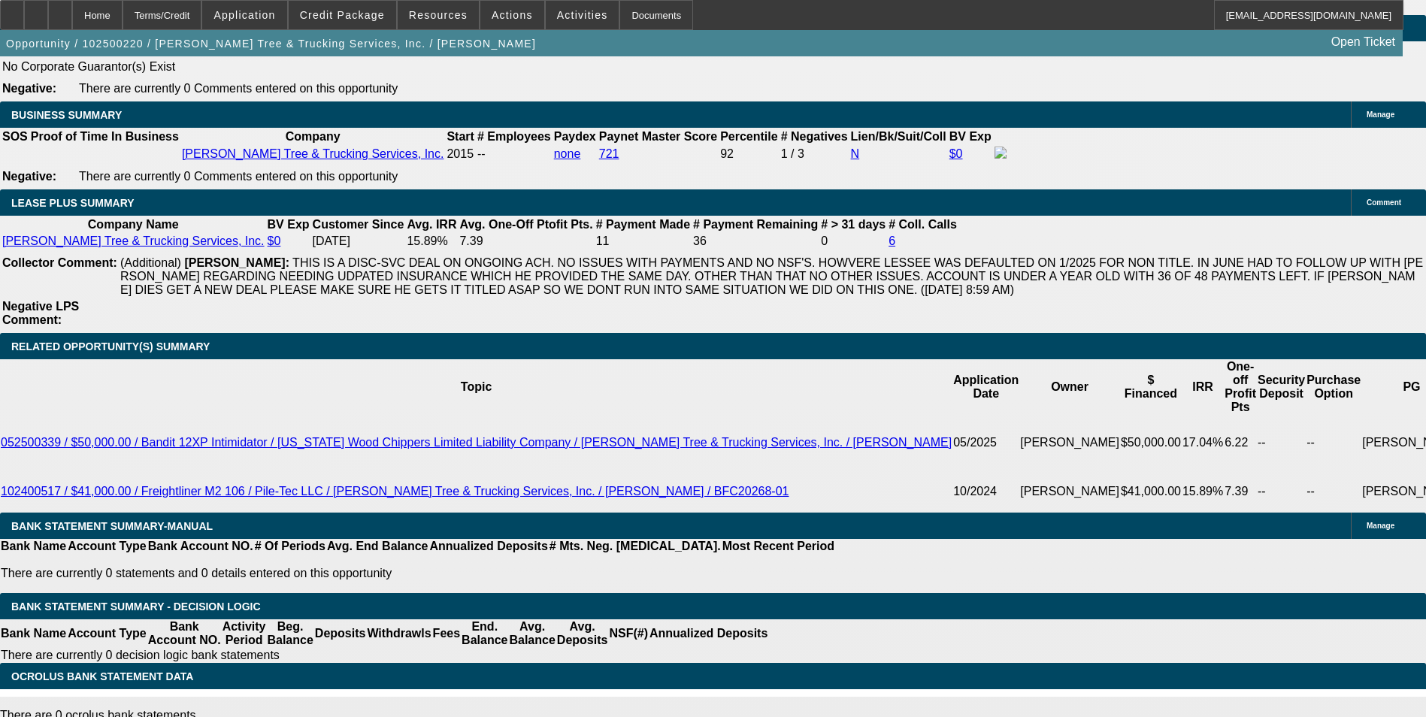
scroll to position [2459, 0]
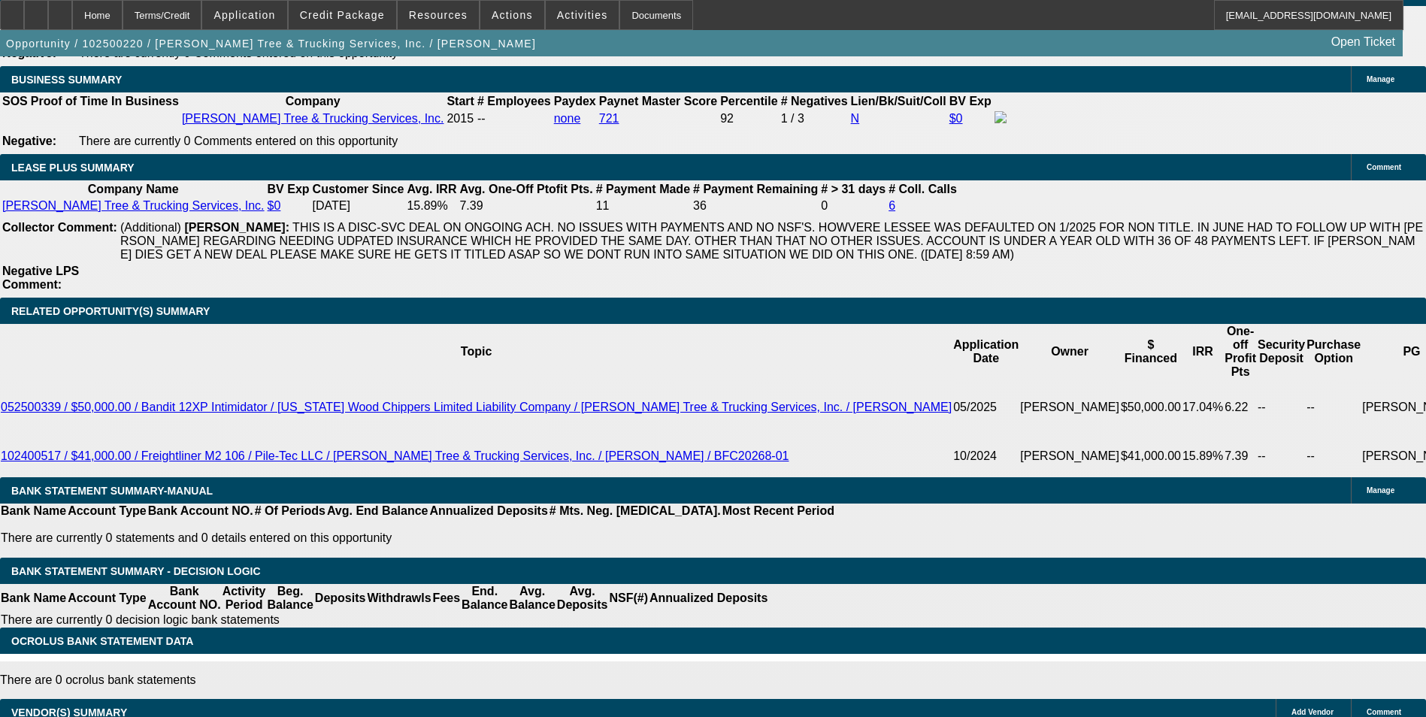
type input "60"
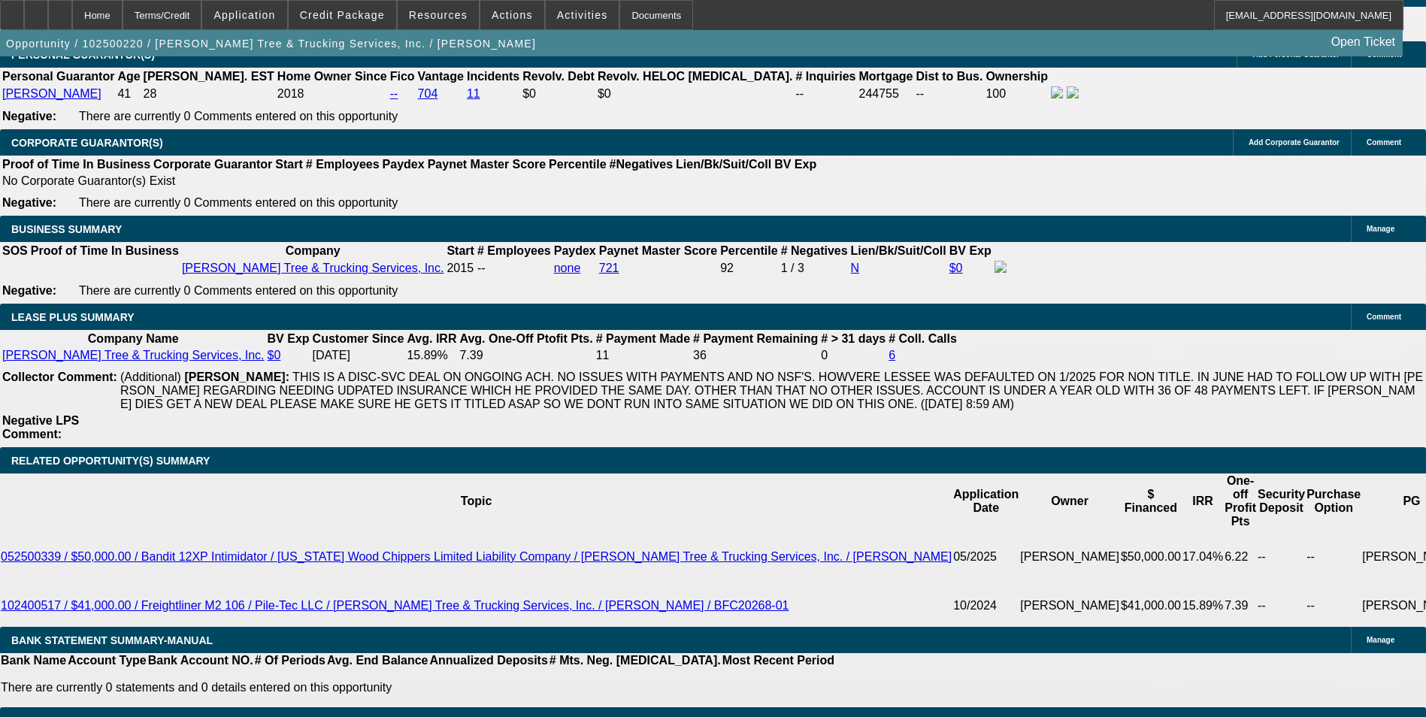
scroll to position [2308, 0]
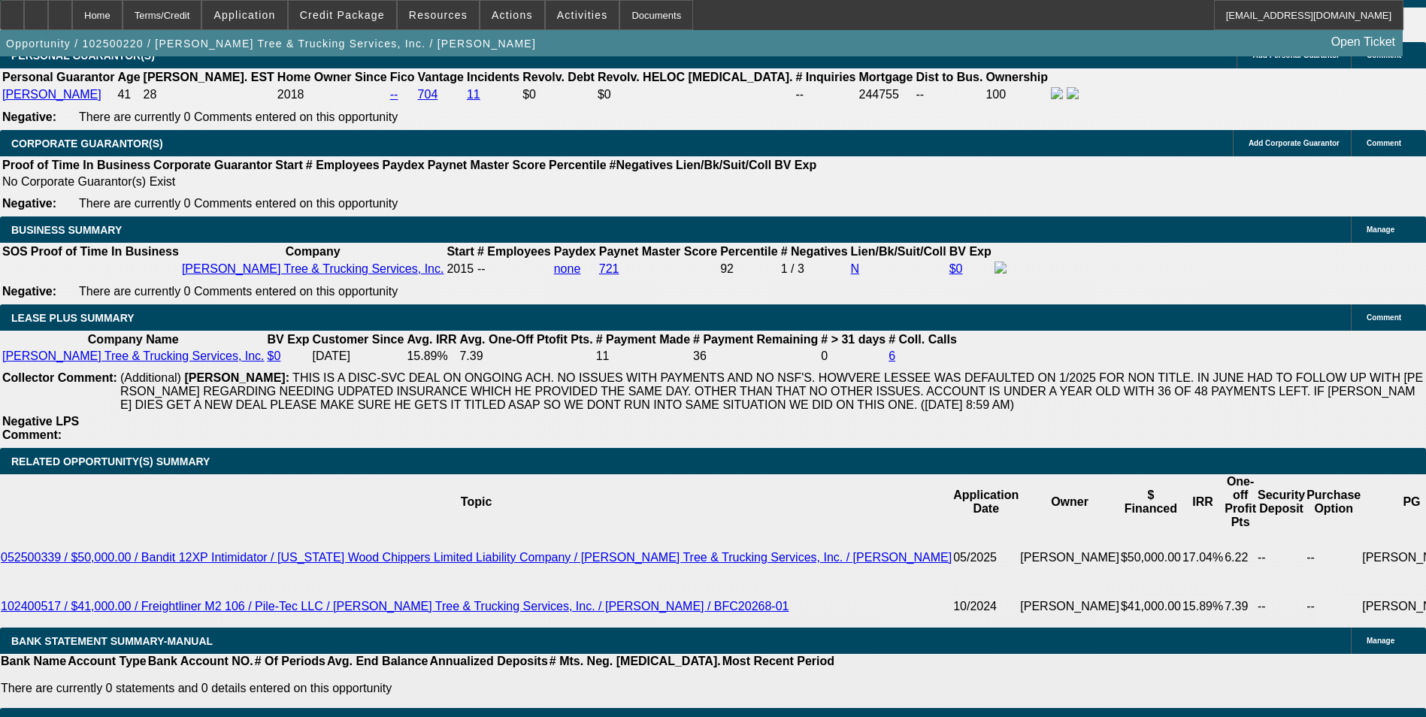
type input "12."
type input "$1,367.50"
type input "$683.75"
type input "12.5"
type input "$1,779.56"
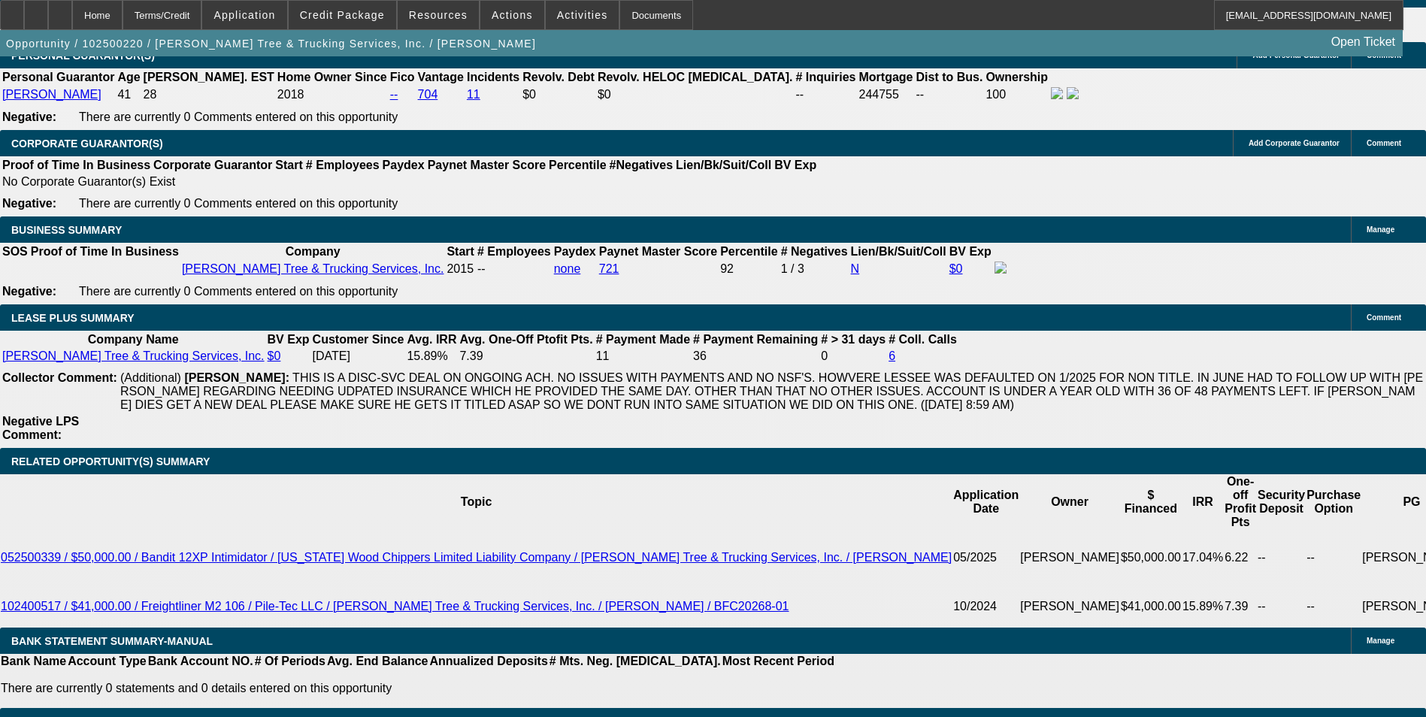
type input "$889.78"
type input "$1,799.84"
type input "$899.92"
type input "12.5"
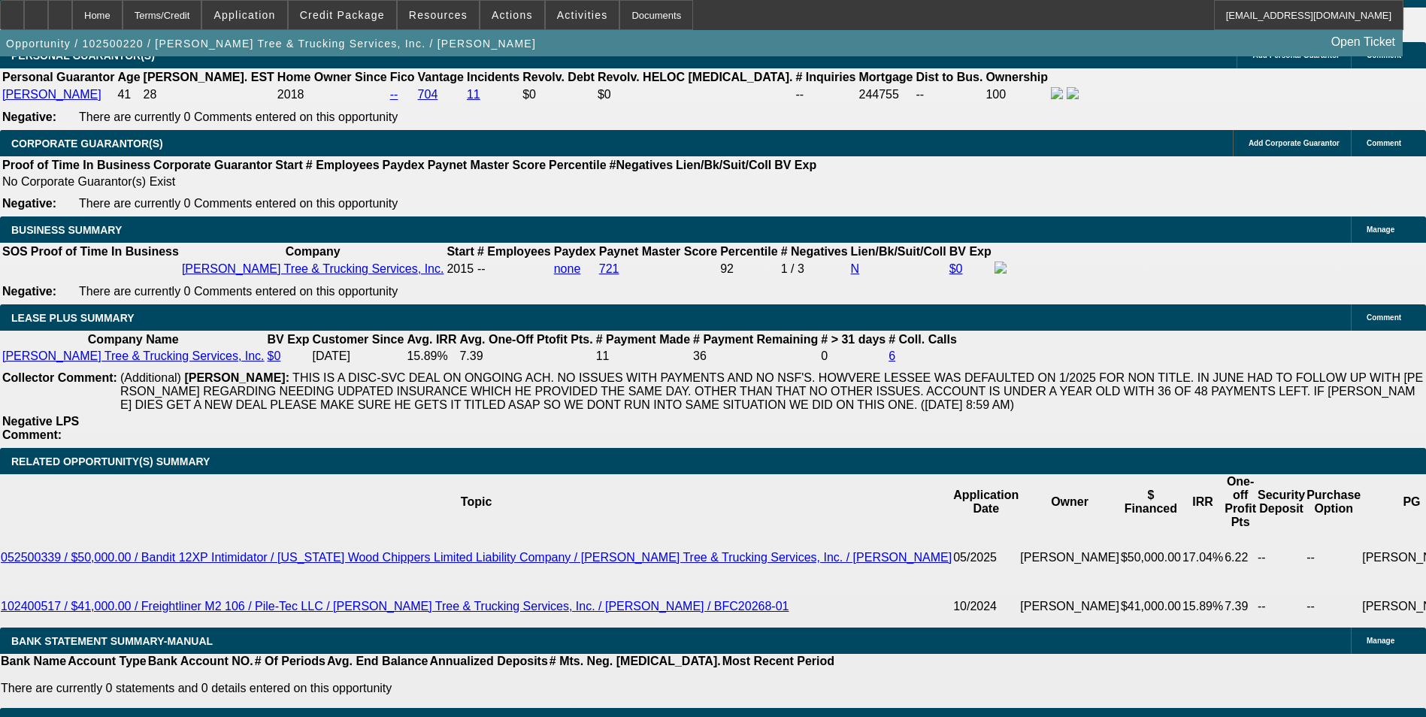
type input "899.9"
type input "$1,799.80"
type input "899"
type input "$178.00"
type input "89"
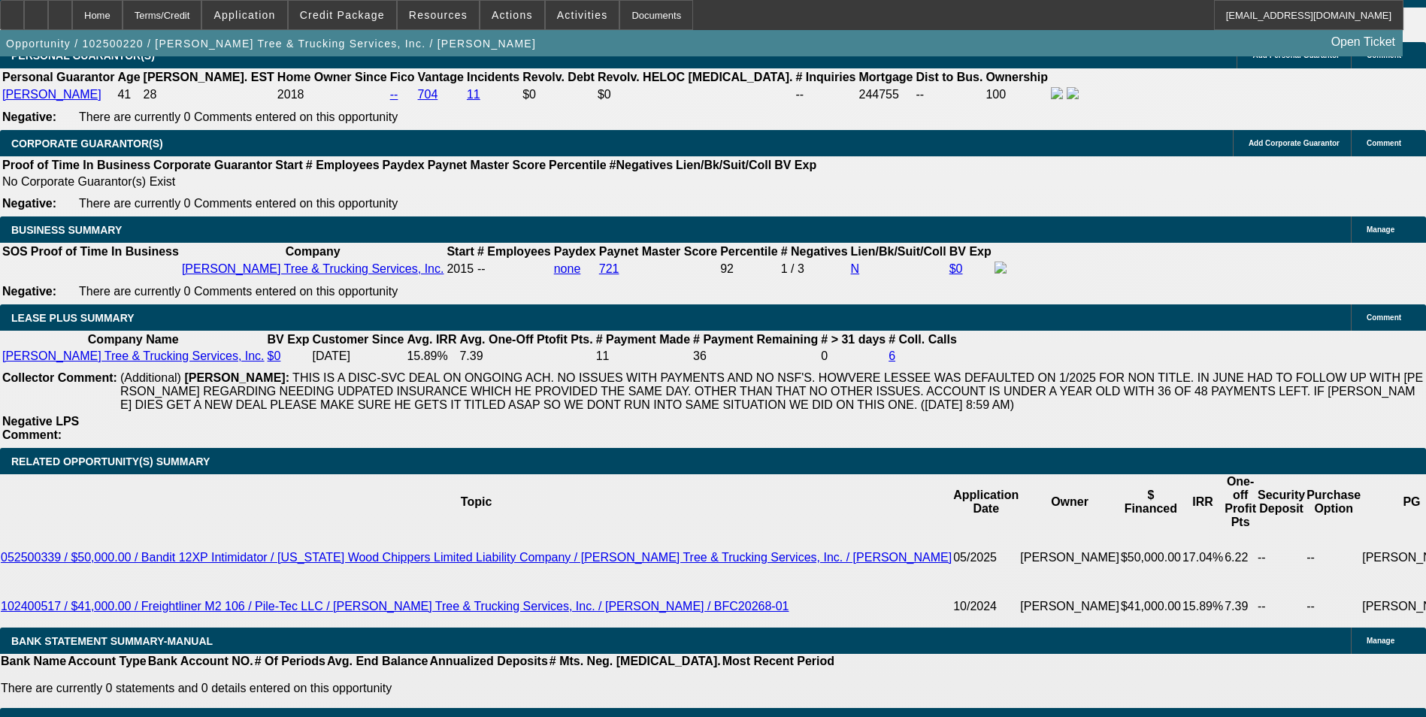
type input "$16.00"
type input "8"
type input "12.5"
type input "875"
type input "$1,750.00"
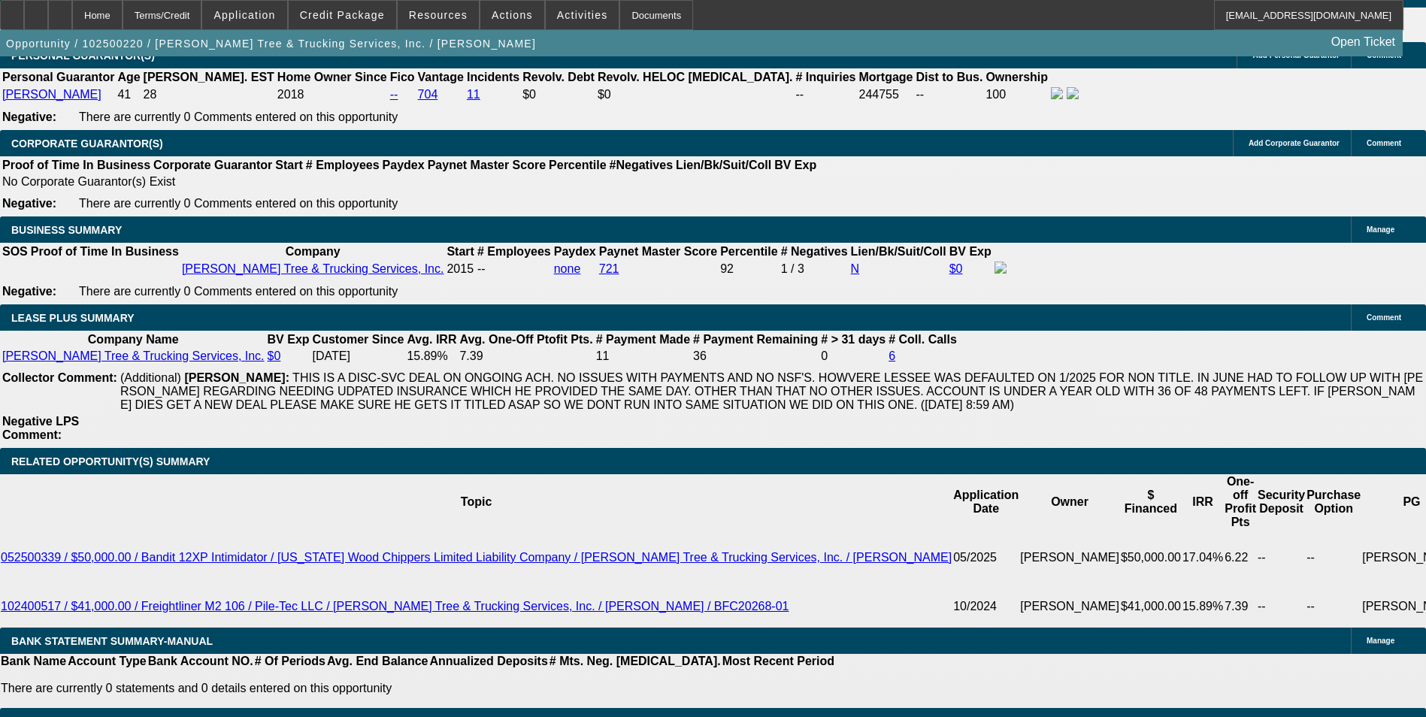
type input "11.3"
type input "$875.00"
select select "0"
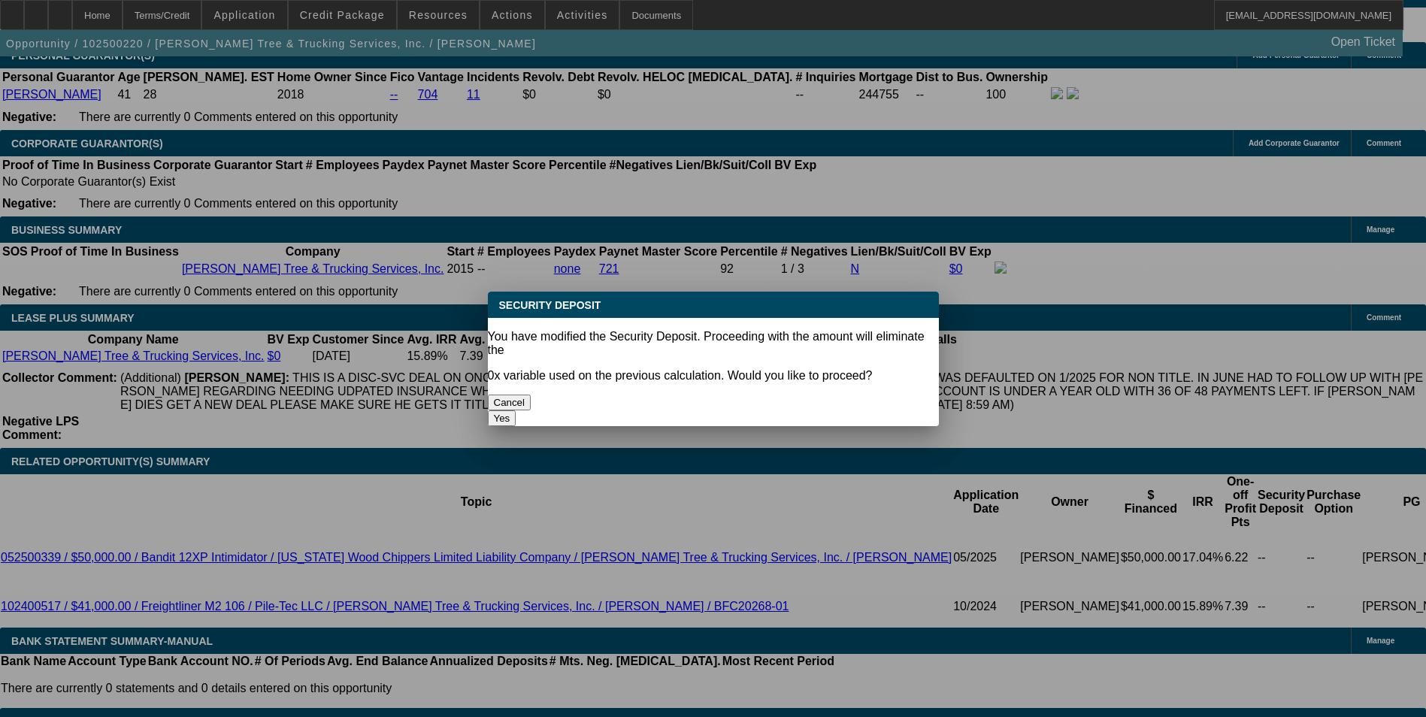
drag, startPoint x: 843, startPoint y: 381, endPoint x: 769, endPoint y: 411, distance: 79.3
click at [517, 411] on button "Yes" at bounding box center [502, 419] width 29 height 16
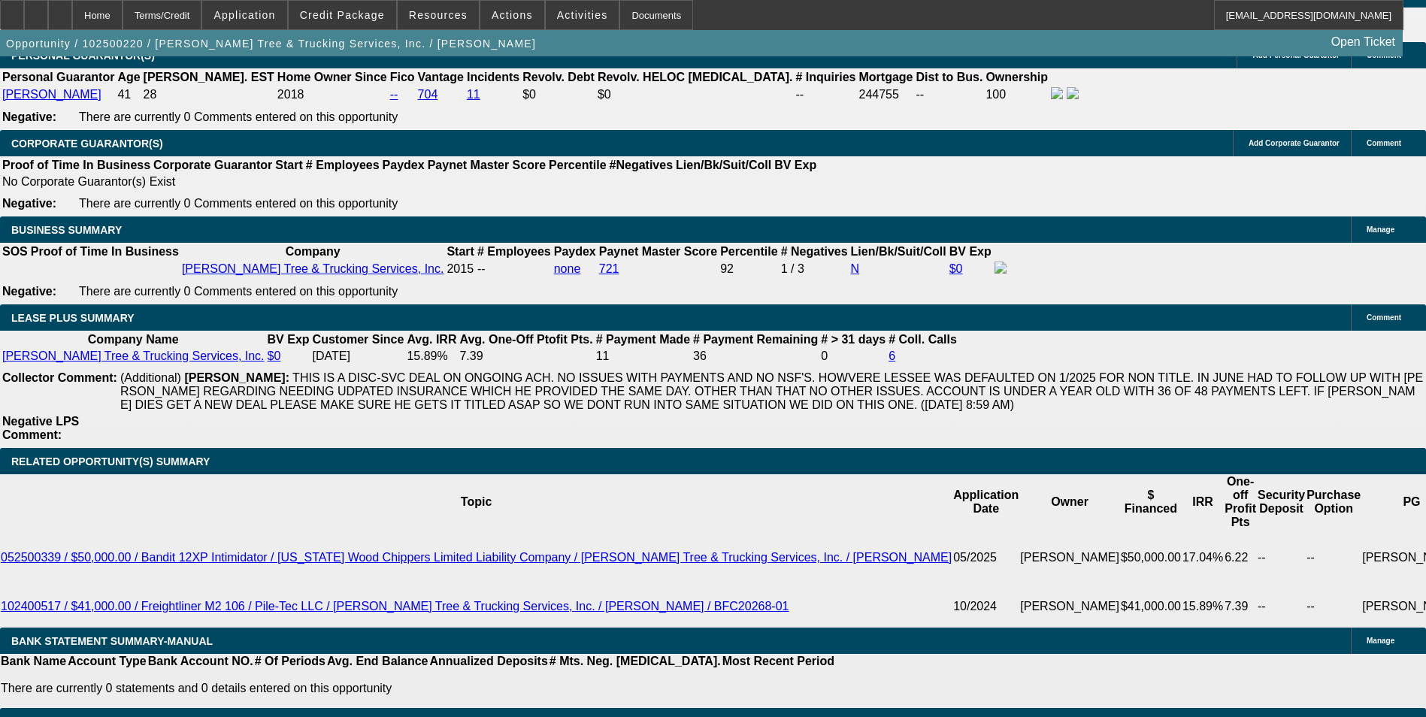
type input "$0.00"
select select "6"
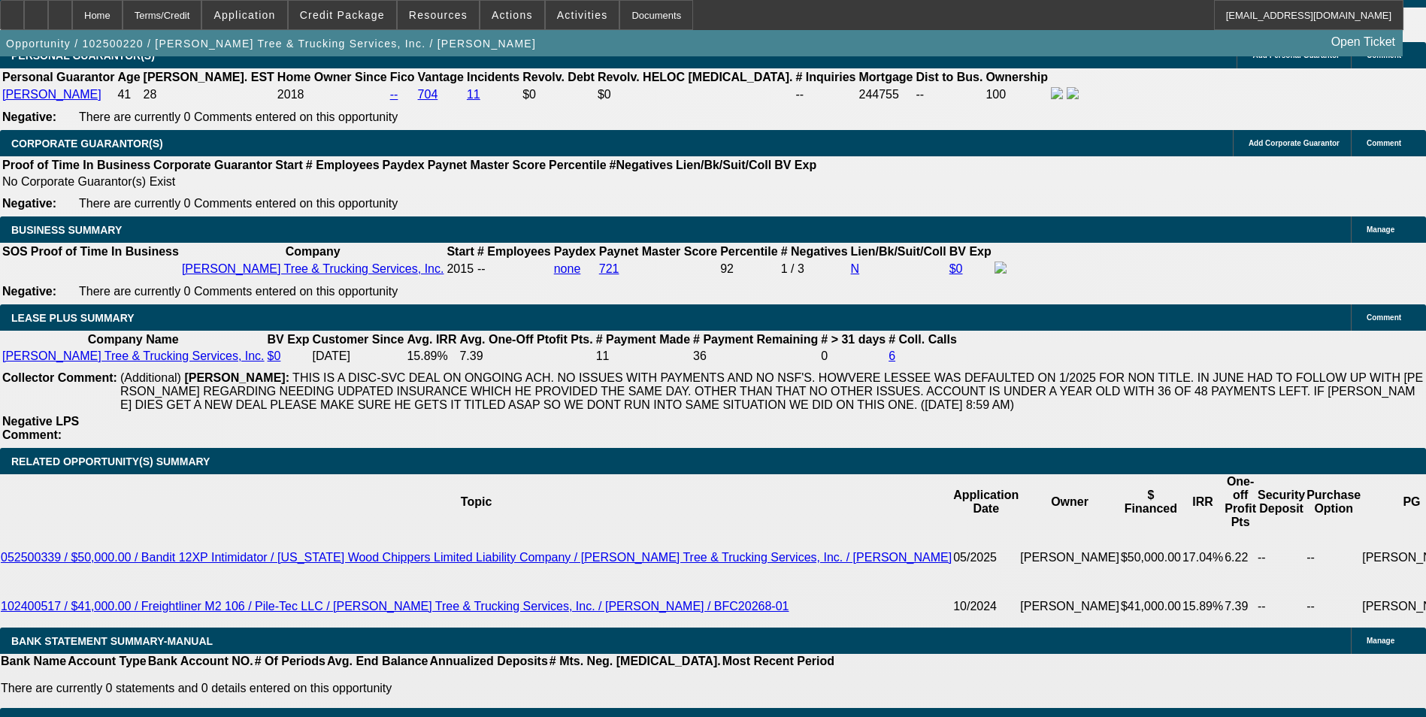
select select "0"
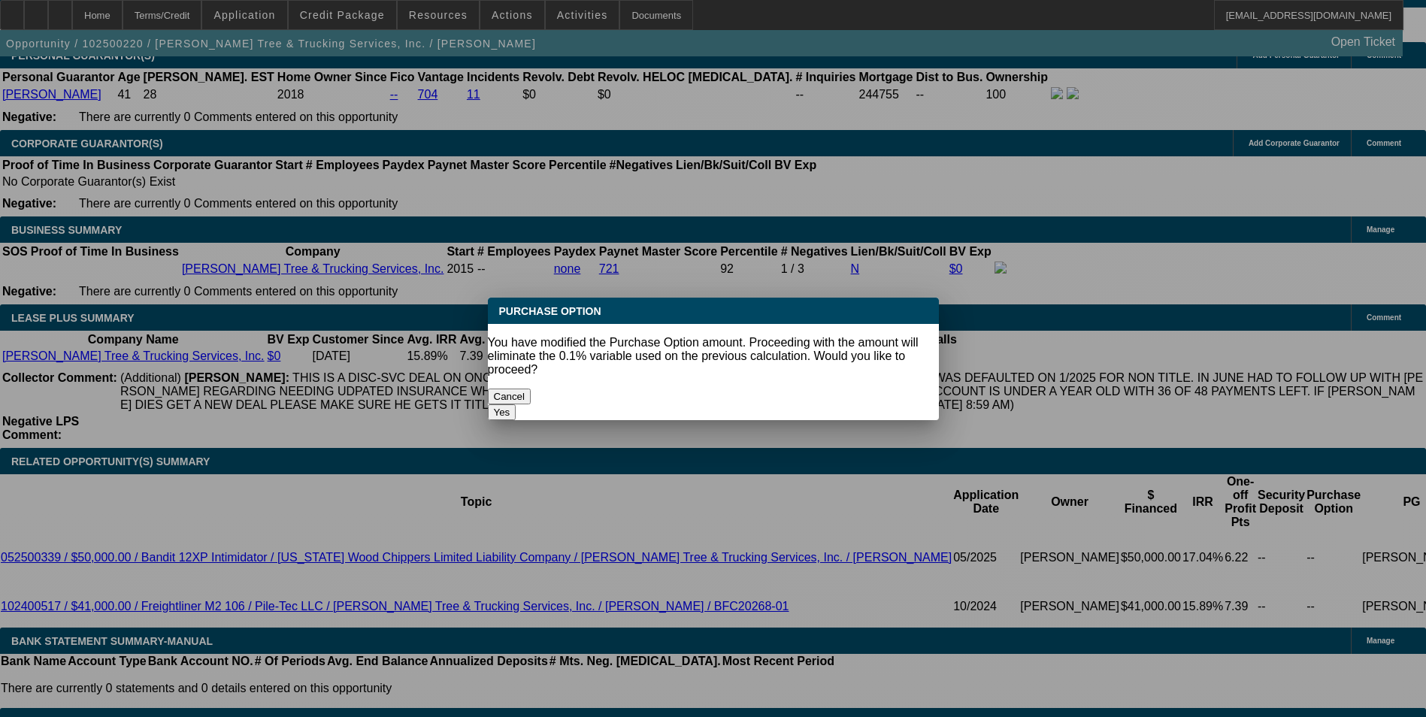
click at [517, 404] on button "Yes" at bounding box center [502, 412] width 29 height 16
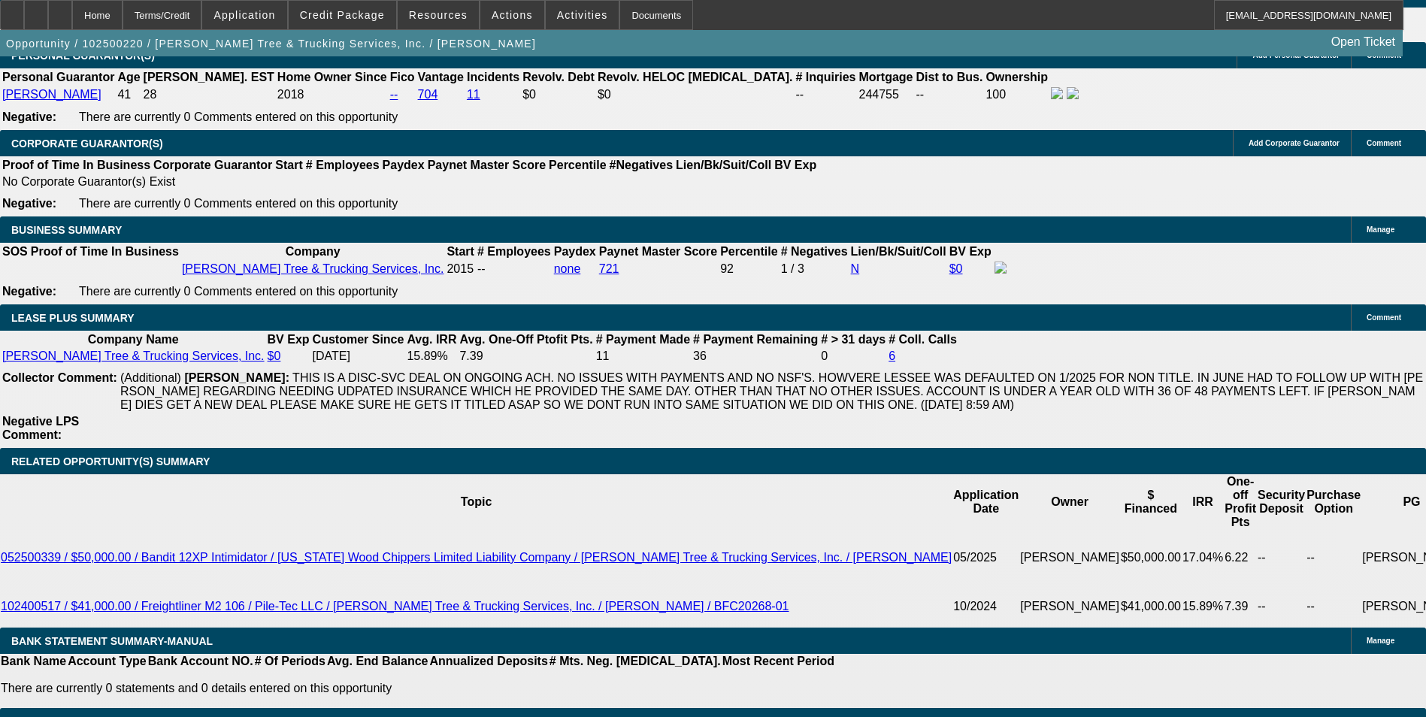
type input "$0.00"
